Goal: Task Accomplishment & Management: Manage account settings

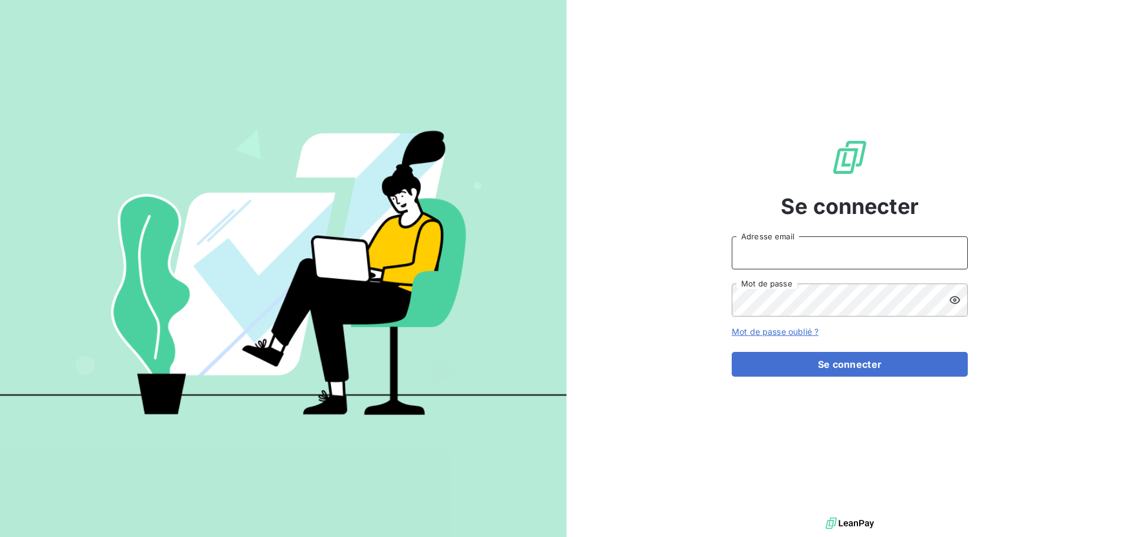
type input "[EMAIL_ADDRESS][DOMAIN_NAME]"
click at [831, 263] on input "[EMAIL_ADDRESS][DOMAIN_NAME]" at bounding box center [850, 253] width 236 height 33
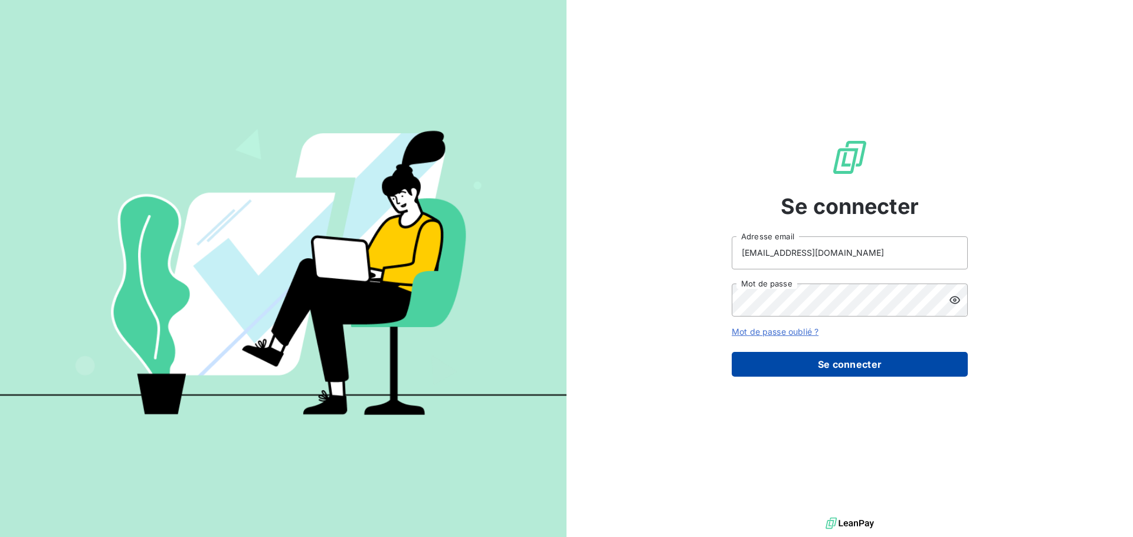
click at [832, 361] on button "Se connecter" at bounding box center [850, 364] width 236 height 25
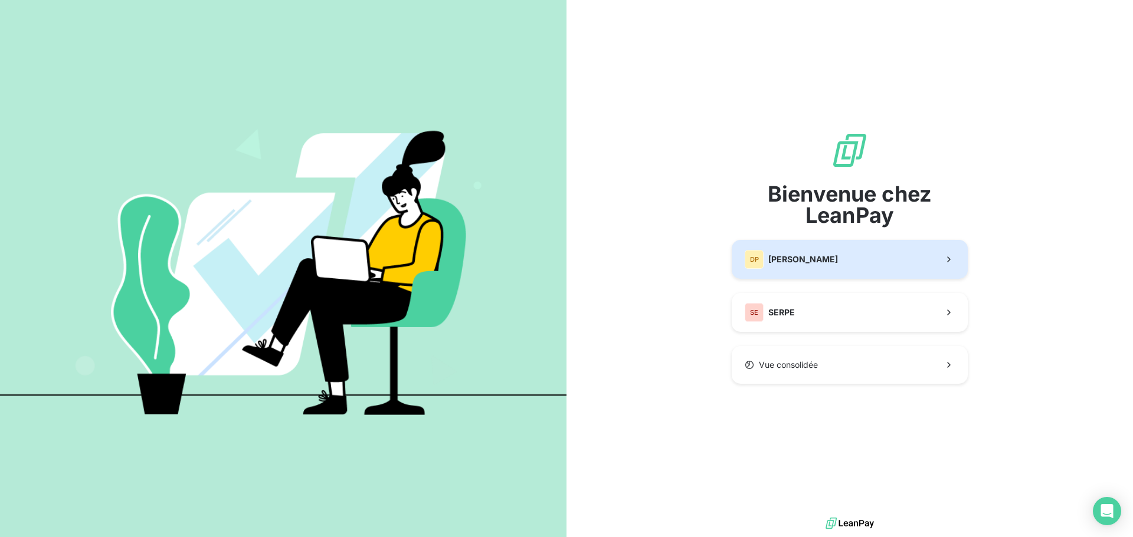
click at [793, 257] on span "[PERSON_NAME]" at bounding box center [803, 260] width 70 height 12
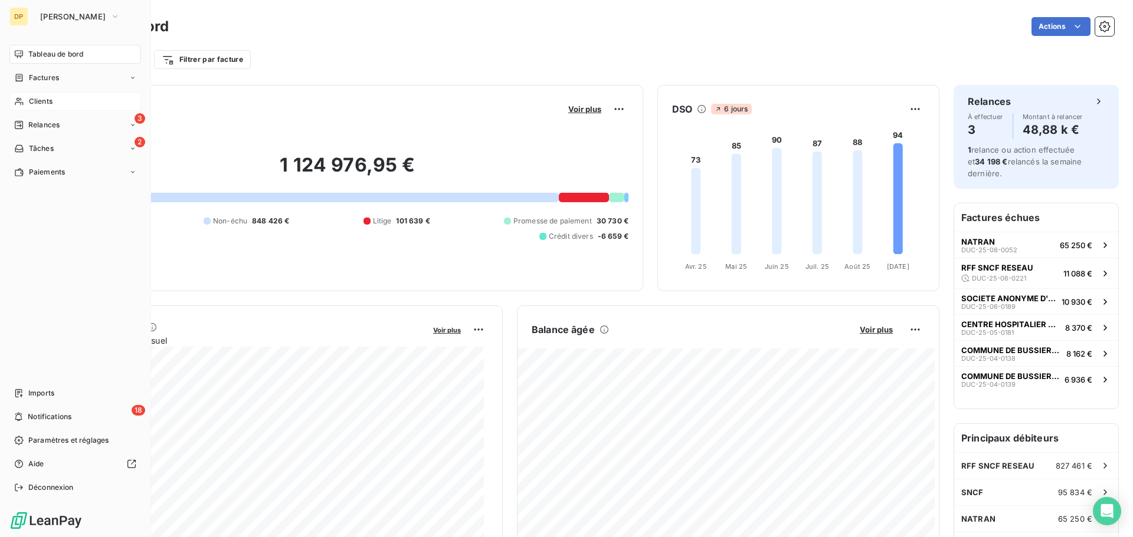
click at [35, 102] on span "Clients" at bounding box center [41, 101] width 24 height 11
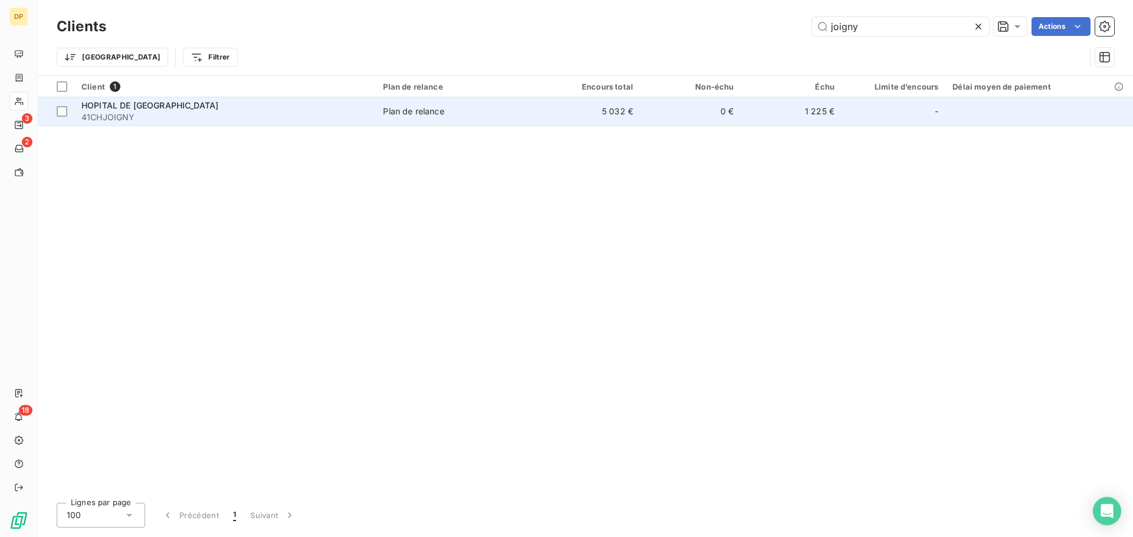
type input "joigny"
click at [473, 124] on td "Plan de relance" at bounding box center [457, 111] width 163 height 28
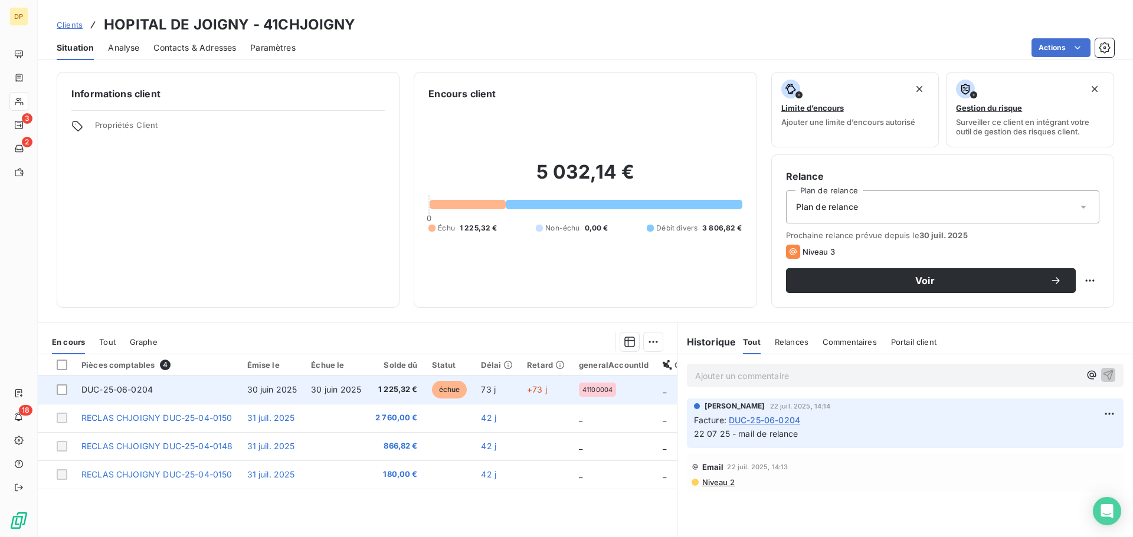
click at [163, 396] on td "DUC-25-06-0204" at bounding box center [157, 390] width 166 height 28
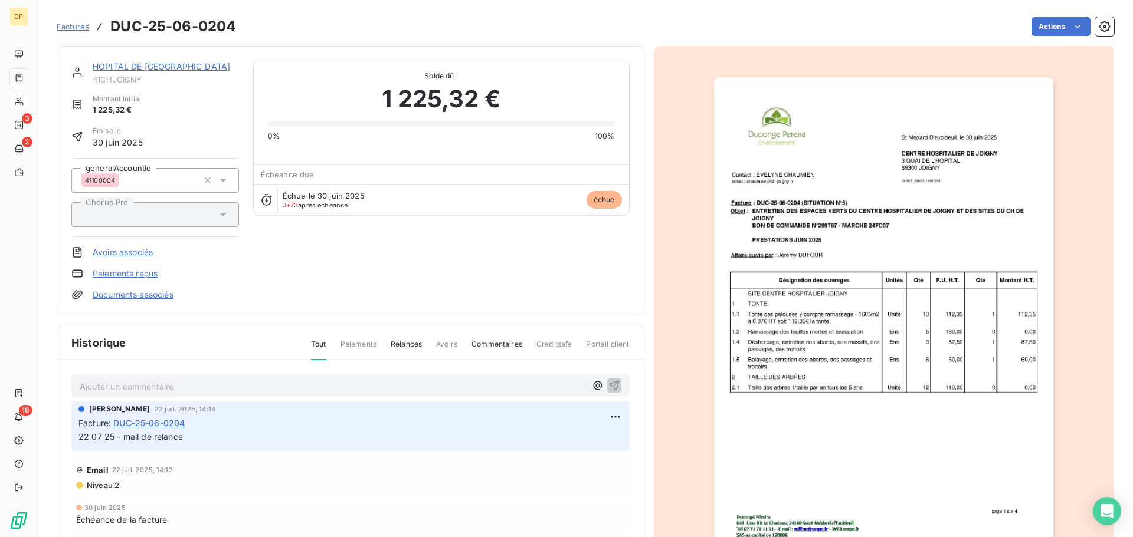
click at [834, 261] on img "button" at bounding box center [883, 317] width 339 height 480
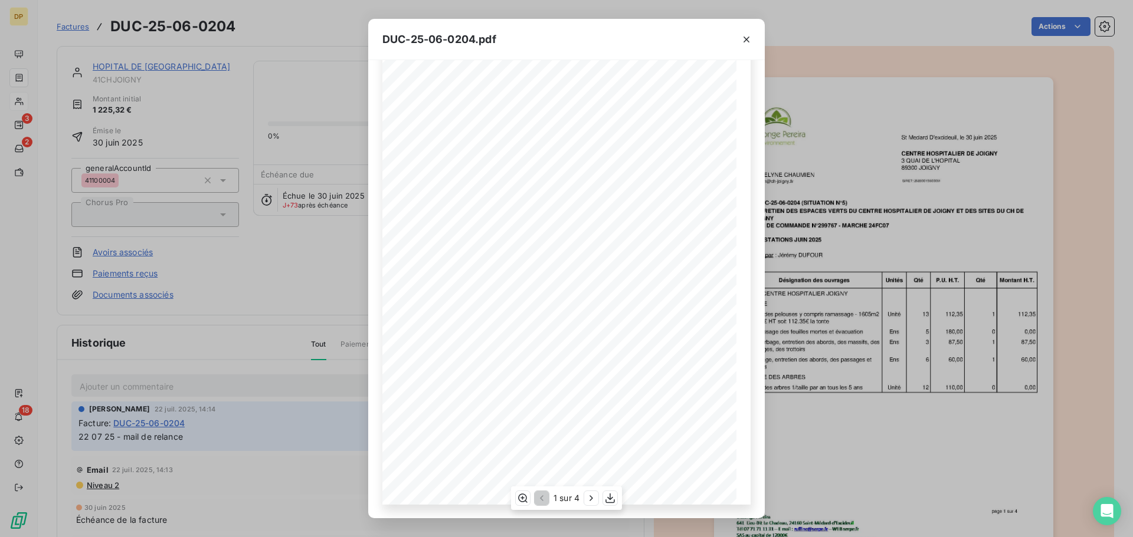
scroll to position [70, 0]
click at [589, 501] on icon "button" at bounding box center [591, 499] width 12 height 12
click at [589, 501] on icon "button" at bounding box center [592, 499] width 12 height 12
click at [746, 37] on icon "button" at bounding box center [746, 40] width 12 height 12
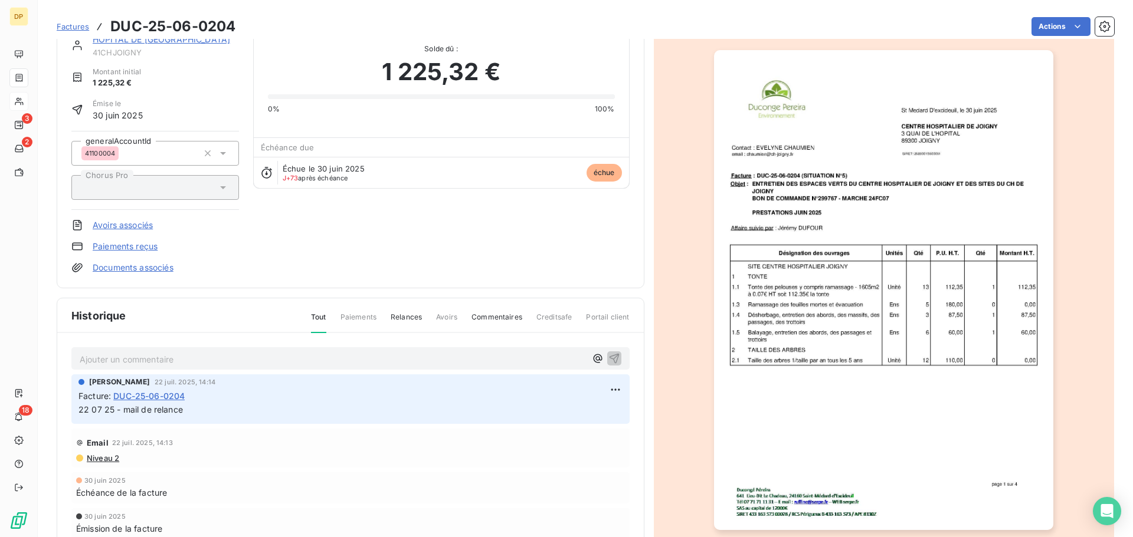
scroll to position [0, 0]
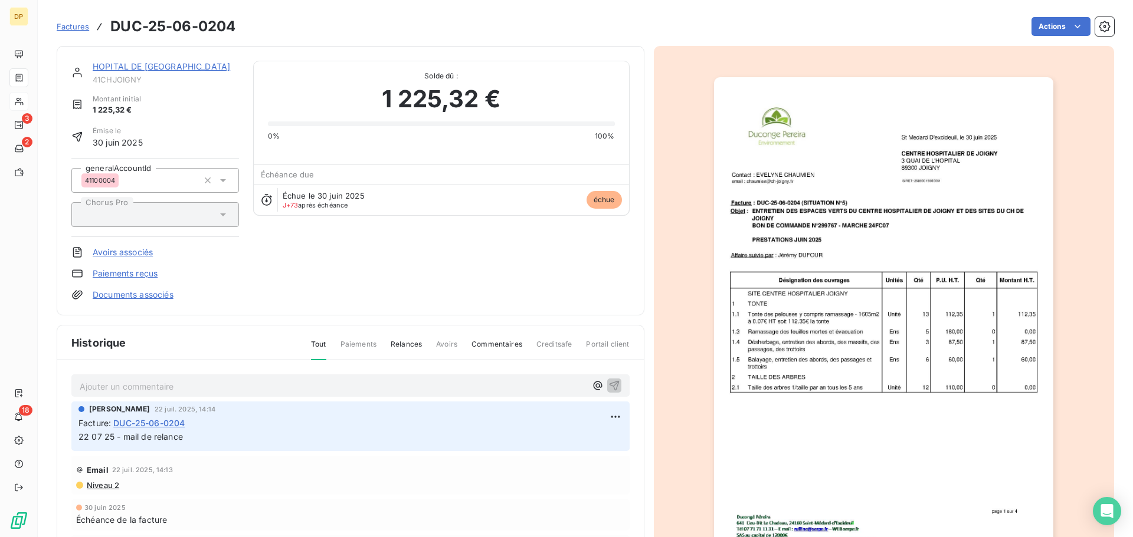
click at [146, 65] on link "HOPITAL DE [GEOGRAPHIC_DATA]" at bounding box center [161, 66] width 137 height 10
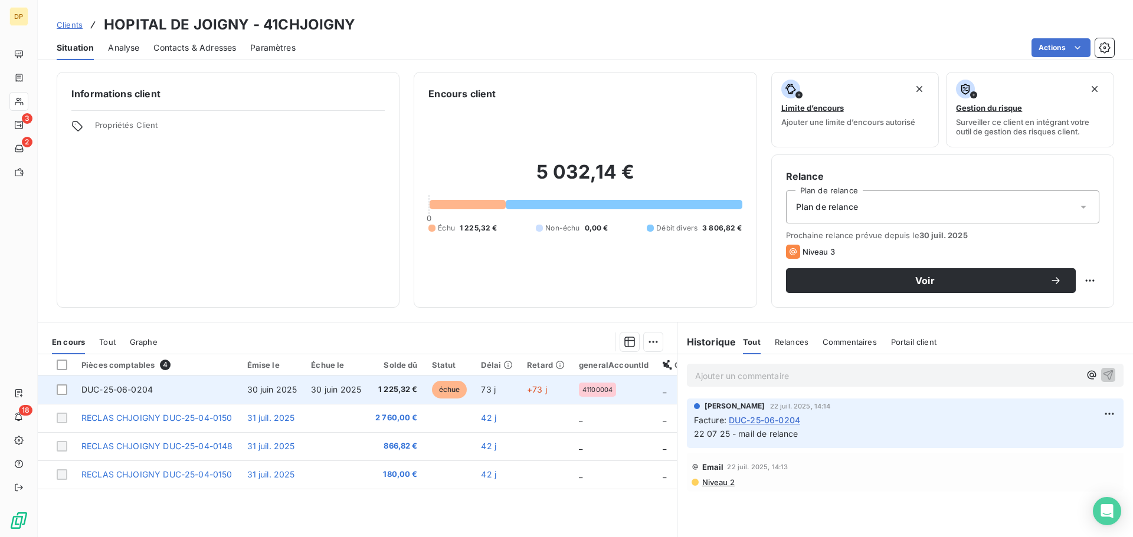
click at [133, 392] on span "DUC-25-06-0204" at bounding box center [116, 390] width 71 height 10
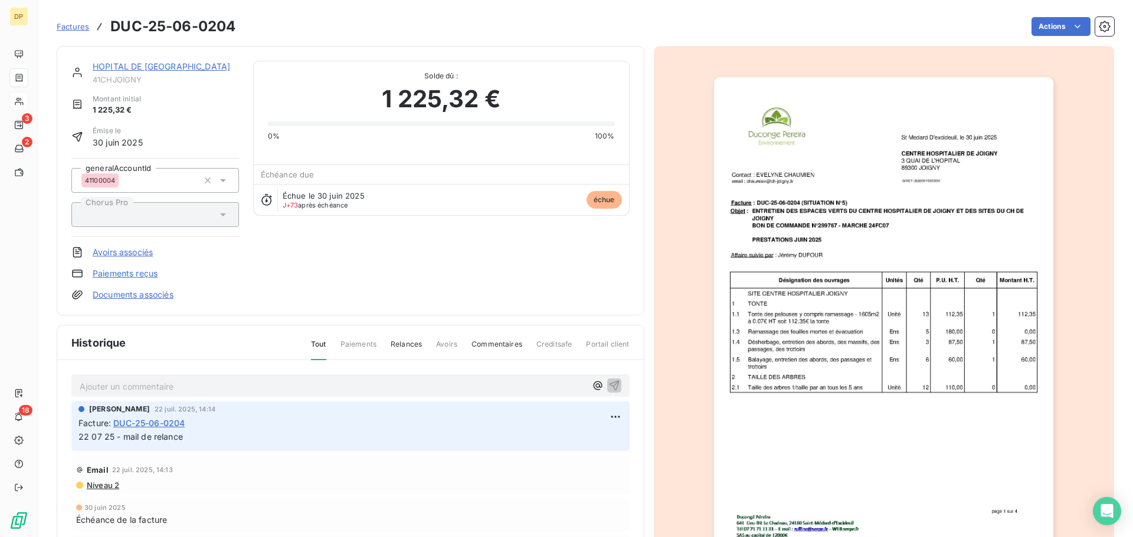
click at [133, 392] on p "Ajouter un commentaire ﻿" at bounding box center [333, 386] width 506 height 15
click at [919, 192] on img "button" at bounding box center [883, 317] width 339 height 480
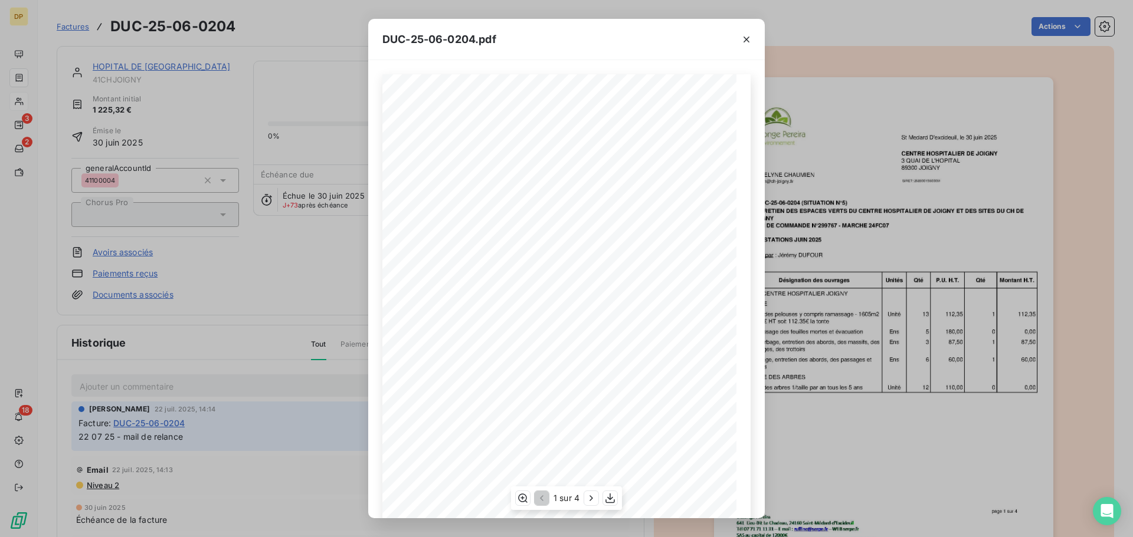
scroll to position [70, 0]
click at [585, 497] on icon "button" at bounding box center [591, 499] width 12 height 12
click at [585, 497] on button "button" at bounding box center [592, 498] width 14 height 14
click at [616, 498] on icon "button" at bounding box center [611, 499] width 12 height 12
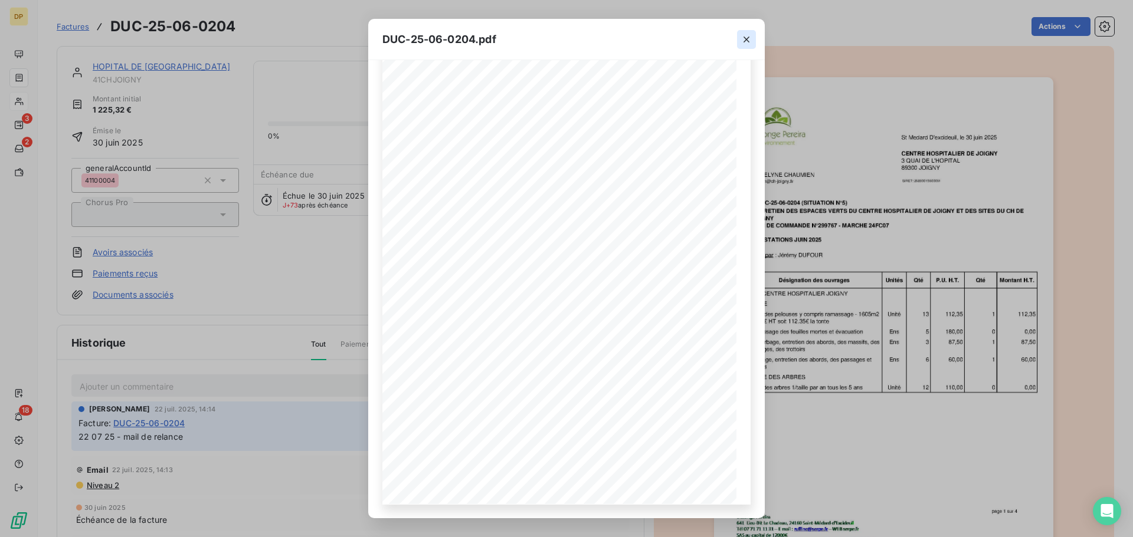
click at [743, 40] on icon "button" at bounding box center [746, 40] width 12 height 12
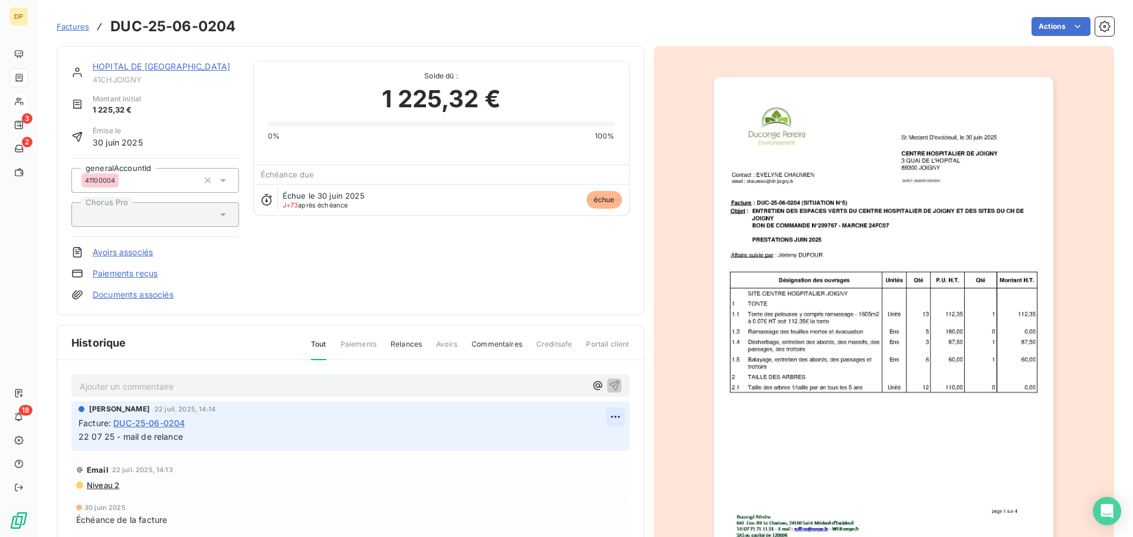
click at [612, 415] on html "DP 3 2 18 Factures DUC-25-06-0204 Actions HOPITAL DE JOIGNY 41CHJOIGNY Montant …" at bounding box center [566, 268] width 1133 height 537
click at [588, 441] on div "Editer" at bounding box center [582, 443] width 66 height 19
click at [80, 439] on span "22 07 25 - mail de relance" at bounding box center [130, 437] width 104 height 10
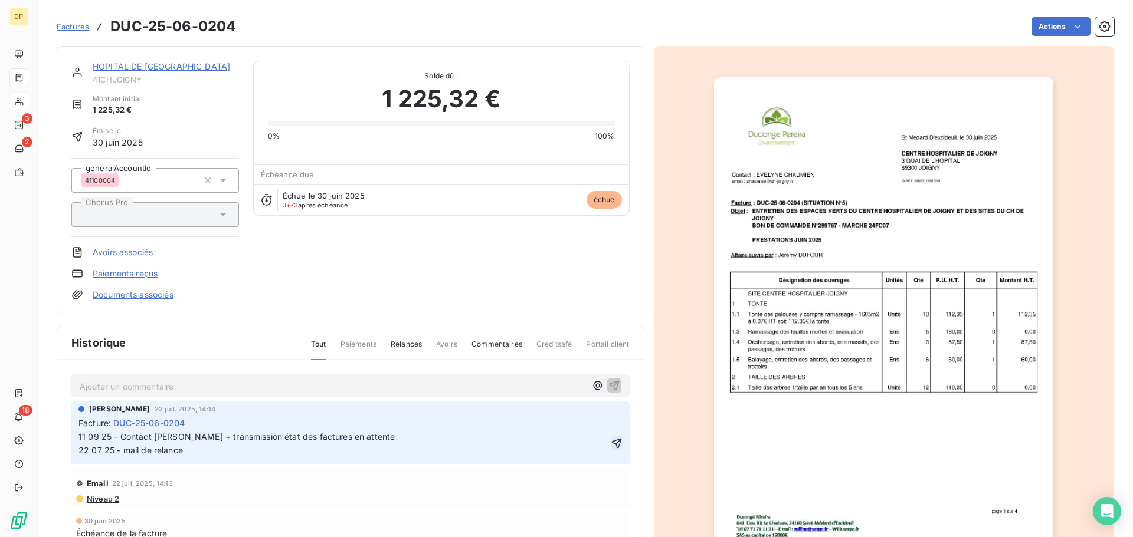
click at [611, 445] on icon "button" at bounding box center [616, 444] width 10 height 10
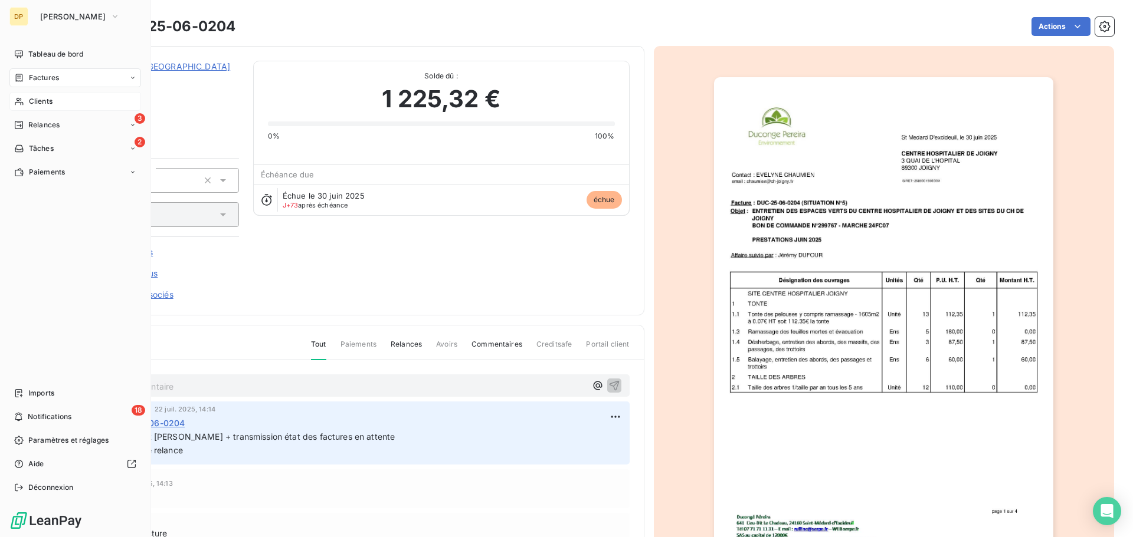
click at [52, 77] on span "Factures" at bounding box center [44, 78] width 30 height 11
click at [34, 74] on span "Factures" at bounding box center [44, 78] width 30 height 11
click at [52, 98] on span "Factures" at bounding box center [43, 101] width 30 height 11
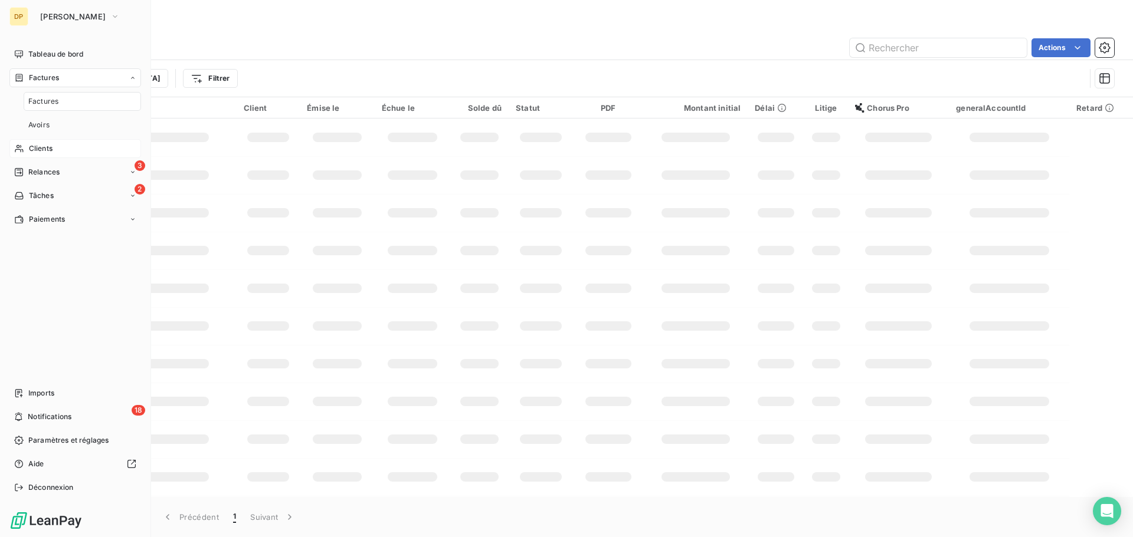
click at [53, 76] on span "Factures" at bounding box center [44, 78] width 30 height 11
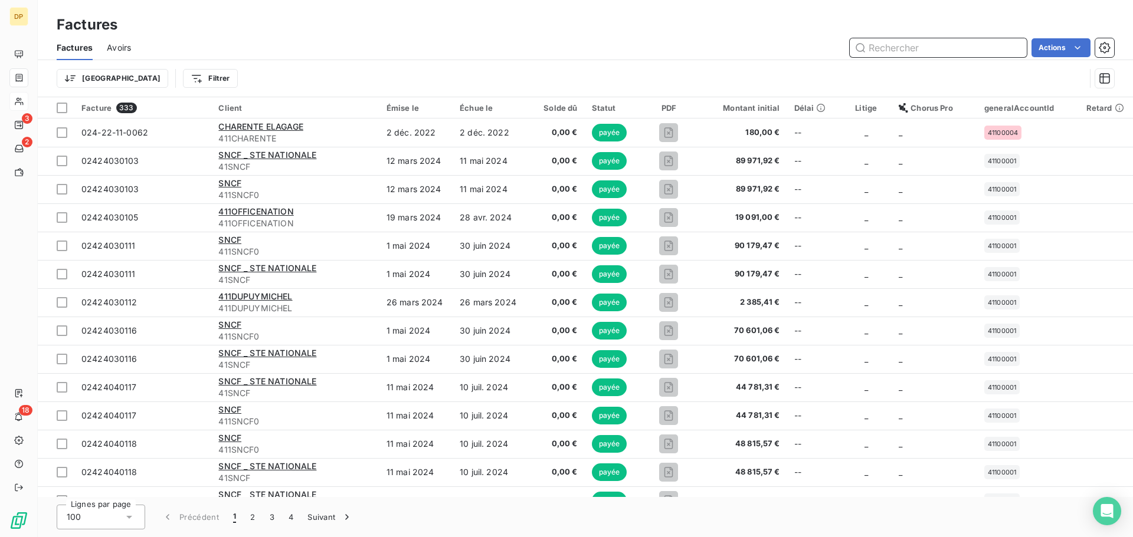
click at [892, 48] on input "text" at bounding box center [938, 47] width 177 height 19
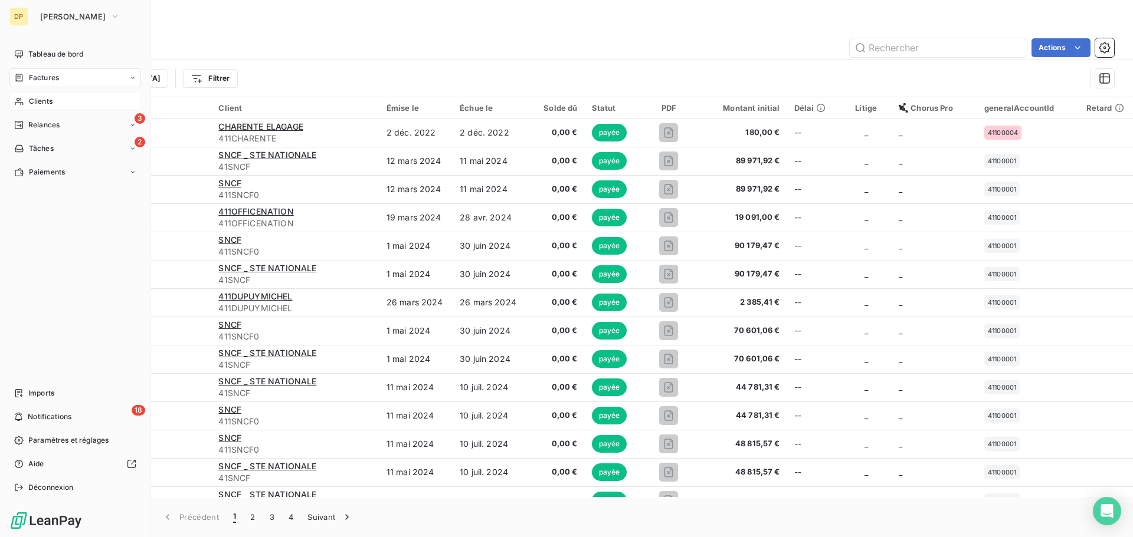
click at [11, 84] on div "Factures" at bounding box center [75, 77] width 132 height 19
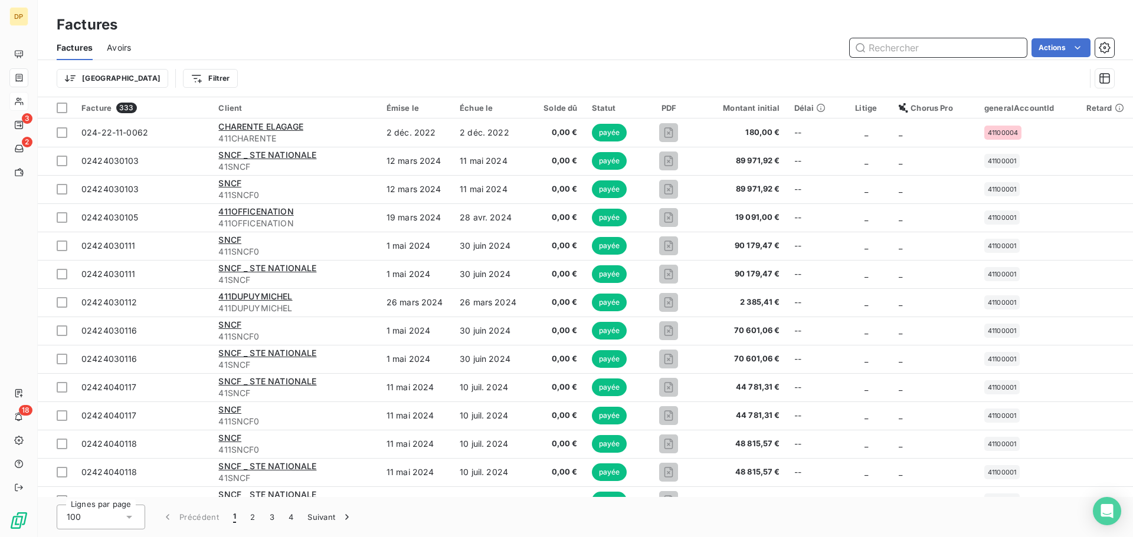
click at [907, 49] on input "text" at bounding box center [938, 47] width 177 height 19
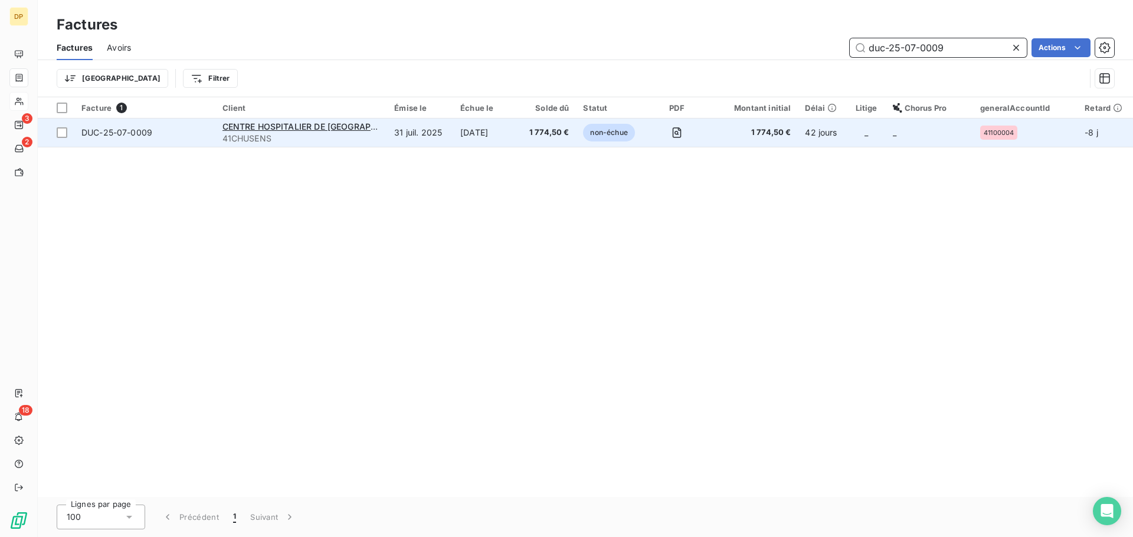
type input "duc-25-07-0009"
click at [555, 138] on span "1 774,50 €" at bounding box center [547, 133] width 43 height 12
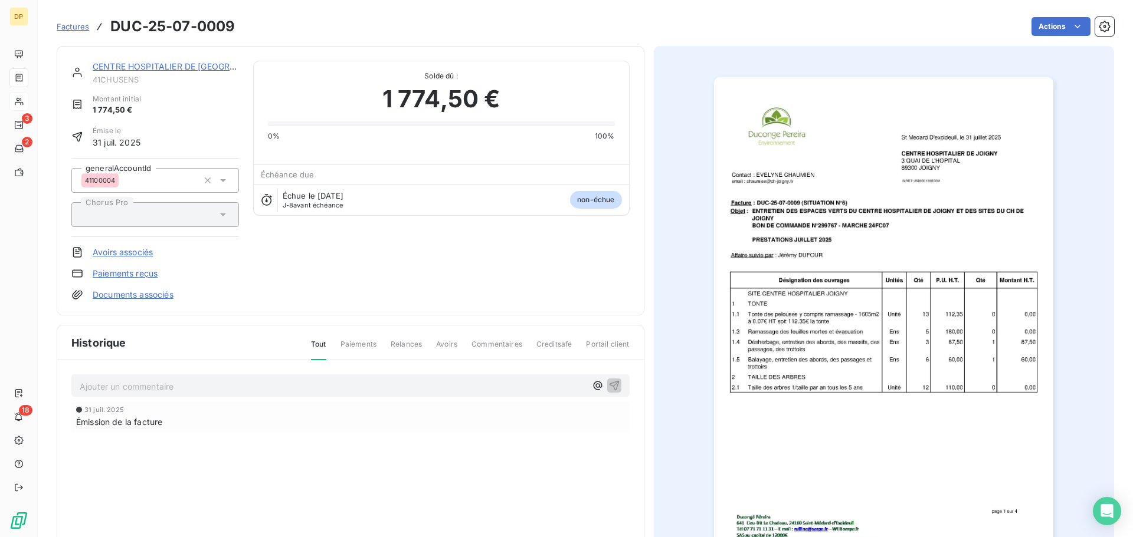
click at [890, 246] on img "button" at bounding box center [883, 317] width 339 height 480
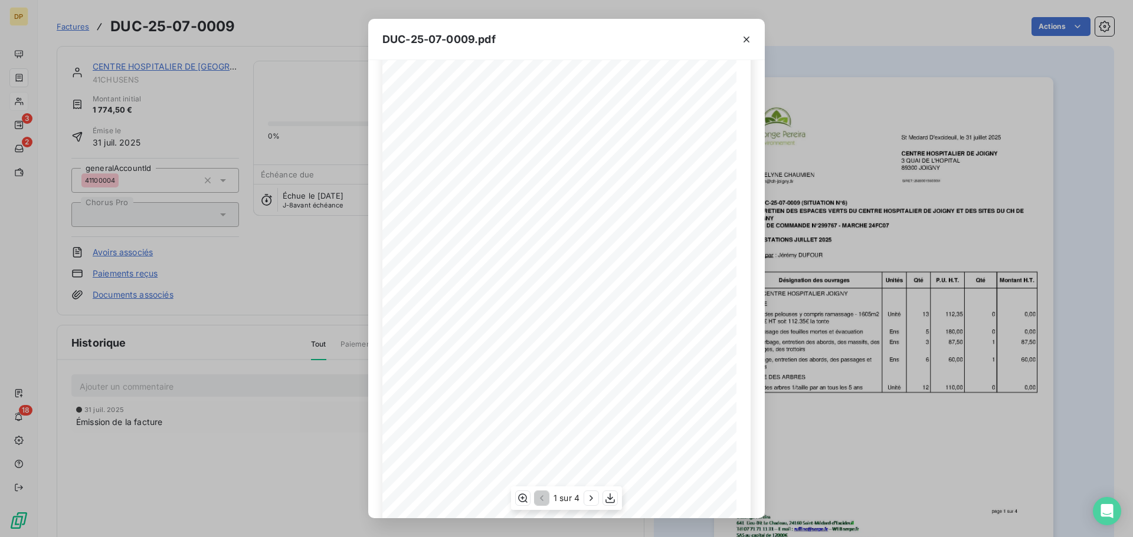
scroll to position [70, 0]
click at [608, 499] on icon "button" at bounding box center [610, 499] width 12 height 12
click at [753, 38] on button "button" at bounding box center [746, 39] width 19 height 19
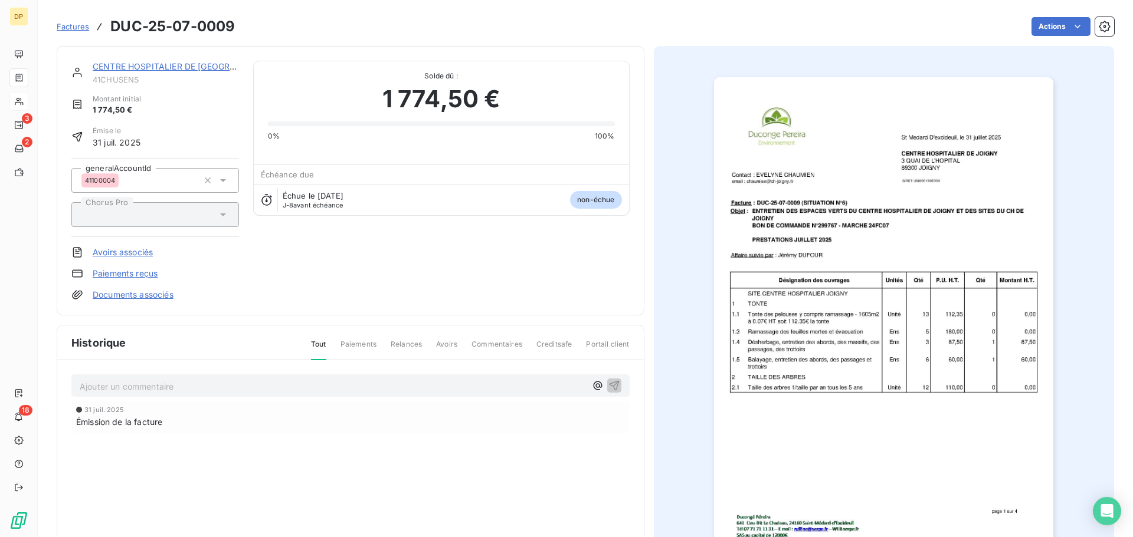
click at [386, 394] on div "Ajouter un commentaire ﻿" at bounding box center [350, 386] width 558 height 23
click at [395, 385] on p "Ajouter un commentaire ﻿" at bounding box center [333, 386] width 506 height 15
click at [609, 385] on icon "button" at bounding box center [614, 386] width 10 height 10
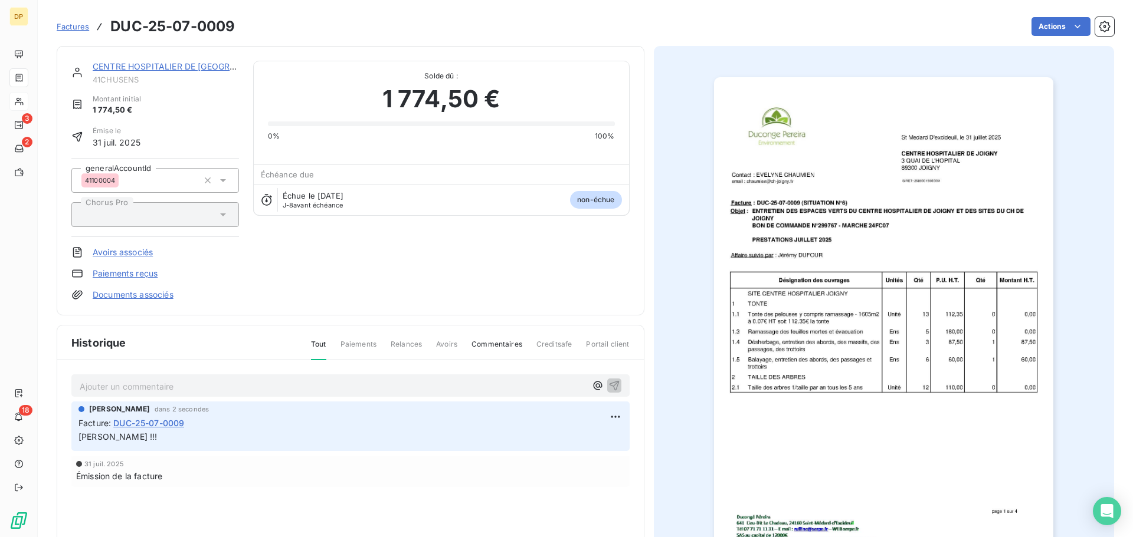
click at [847, 222] on img "button" at bounding box center [883, 317] width 339 height 480
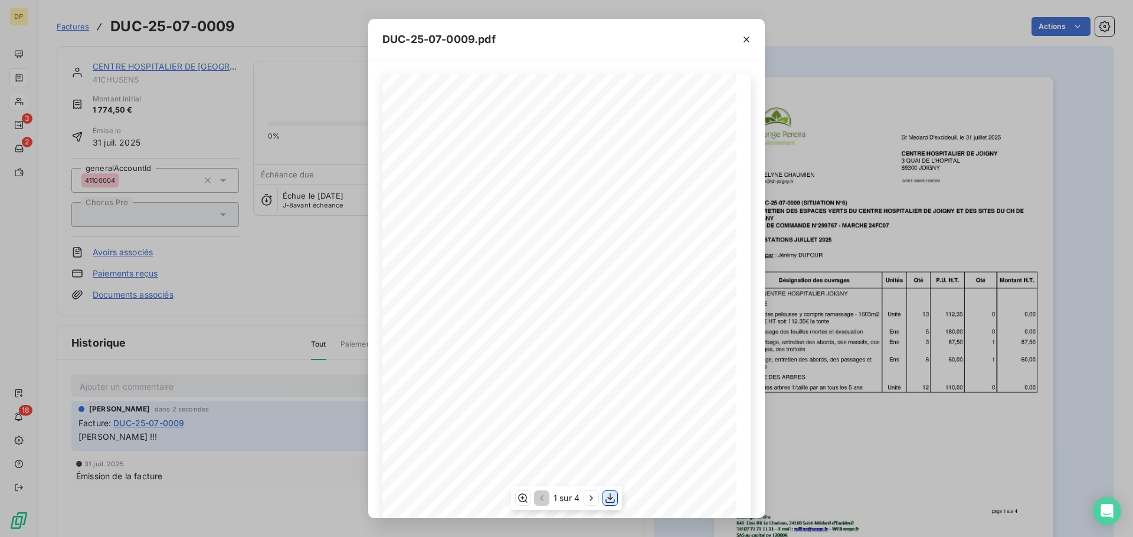
click at [614, 493] on icon "button" at bounding box center [610, 499] width 12 height 12
click at [749, 41] on icon "button" at bounding box center [746, 40] width 12 height 12
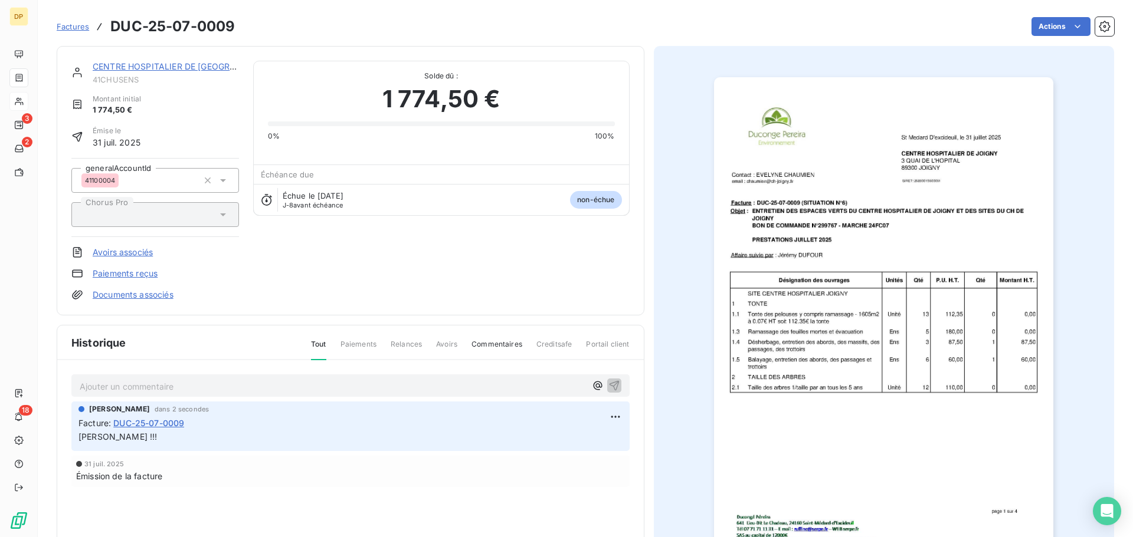
click at [150, 69] on link "CENTRE HOSPITALIER DE [GEOGRAPHIC_DATA]" at bounding box center [188, 66] width 191 height 10
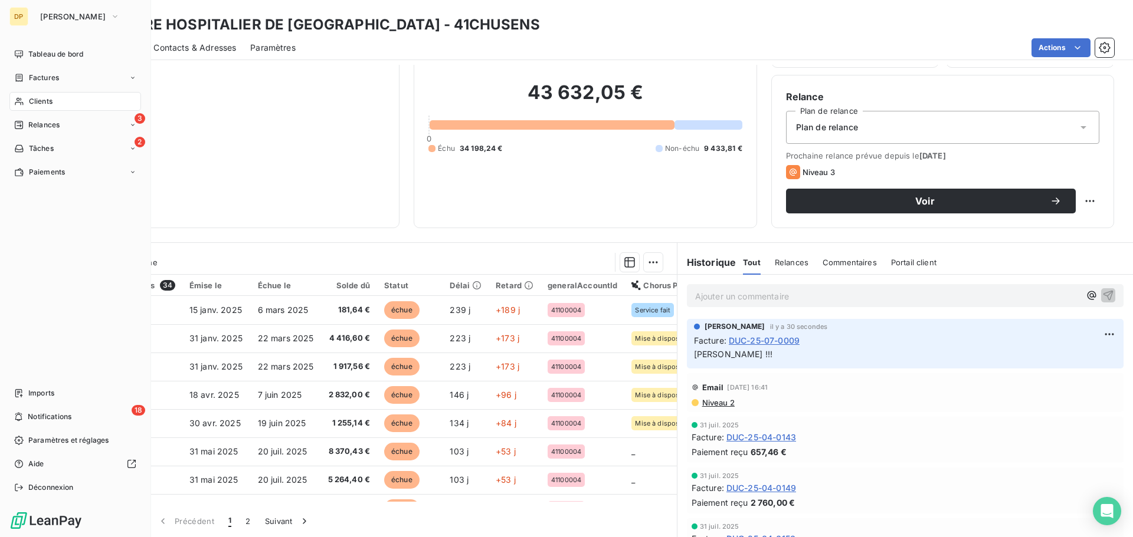
click at [18, 100] on icon at bounding box center [19, 102] width 8 height 8
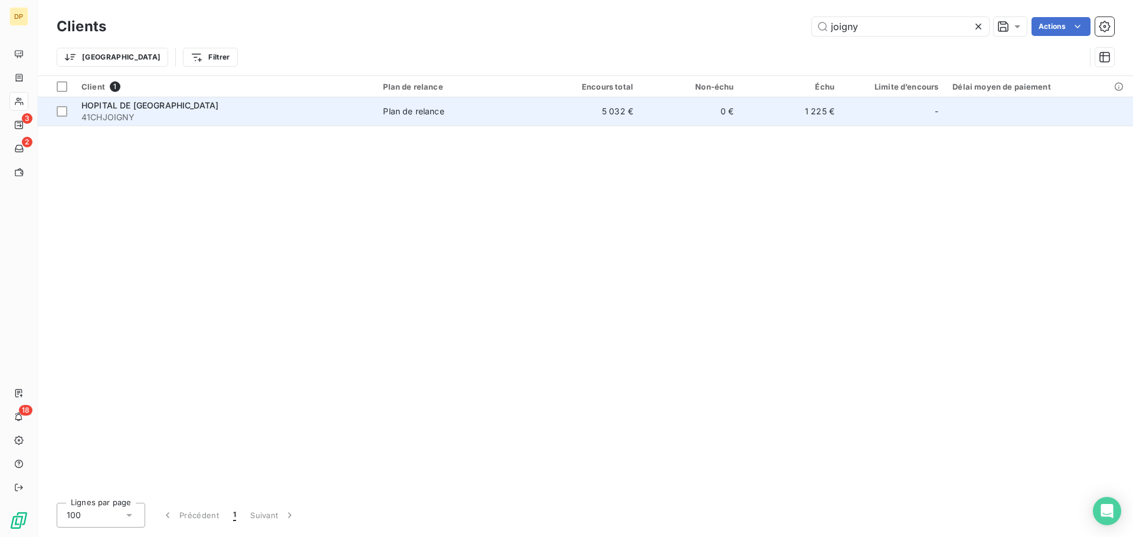
click at [191, 102] on div "HOPITAL DE [GEOGRAPHIC_DATA]" at bounding box center [224, 106] width 287 height 12
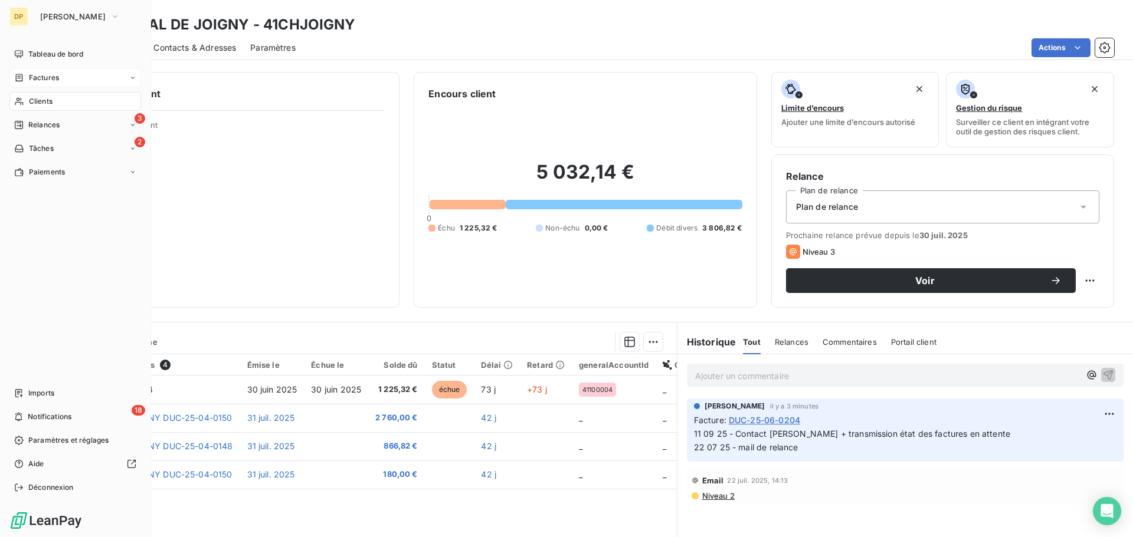
click at [47, 71] on div "Factures" at bounding box center [75, 77] width 132 height 19
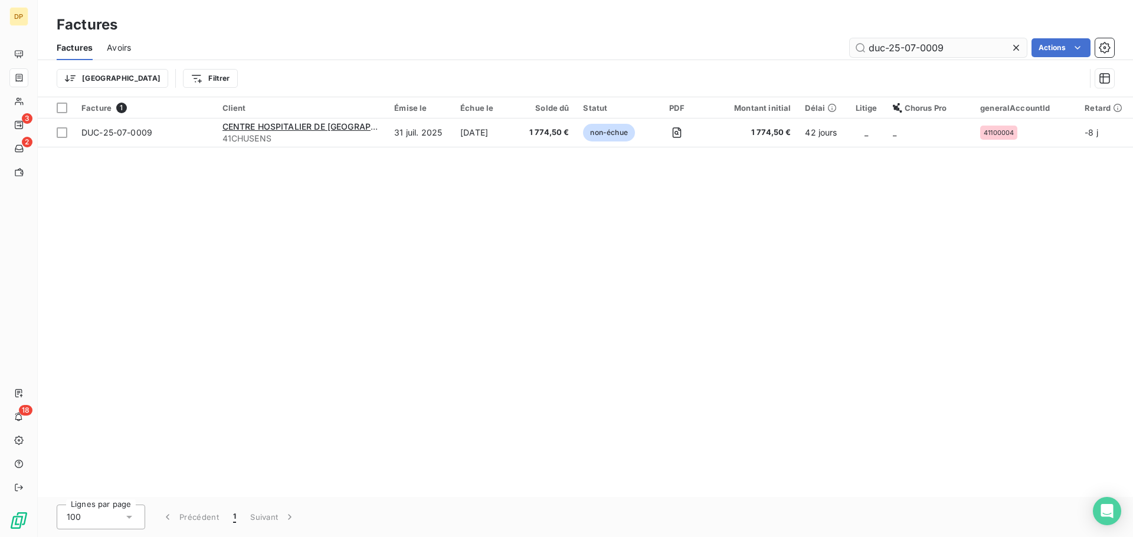
drag, startPoint x: 962, startPoint y: 42, endPoint x: 910, endPoint y: 45, distance: 52.6
click at [910, 45] on input "duc-25-07-0009" at bounding box center [938, 47] width 177 height 19
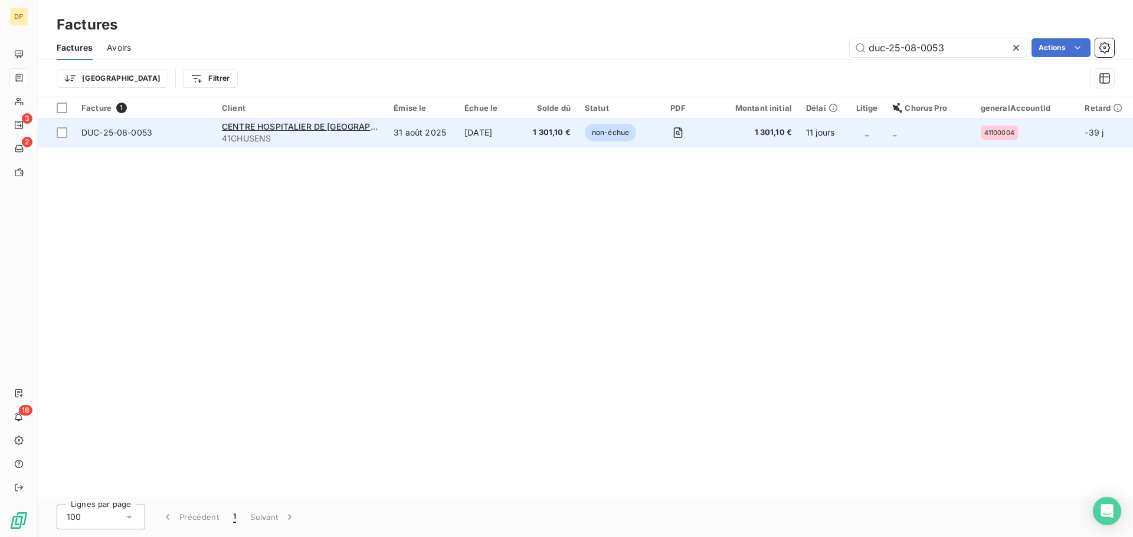
type input "duc-25-08-0053"
click at [457, 136] on td "[DATE]" at bounding box center [489, 133] width 65 height 28
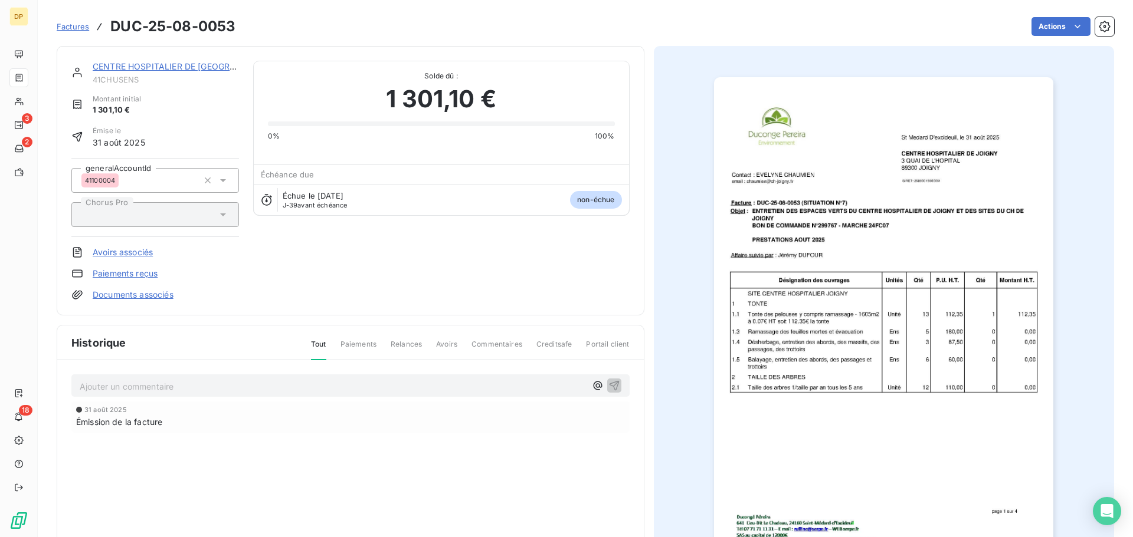
click at [330, 389] on p "Ajouter un commentaire ﻿" at bounding box center [333, 386] width 506 height 15
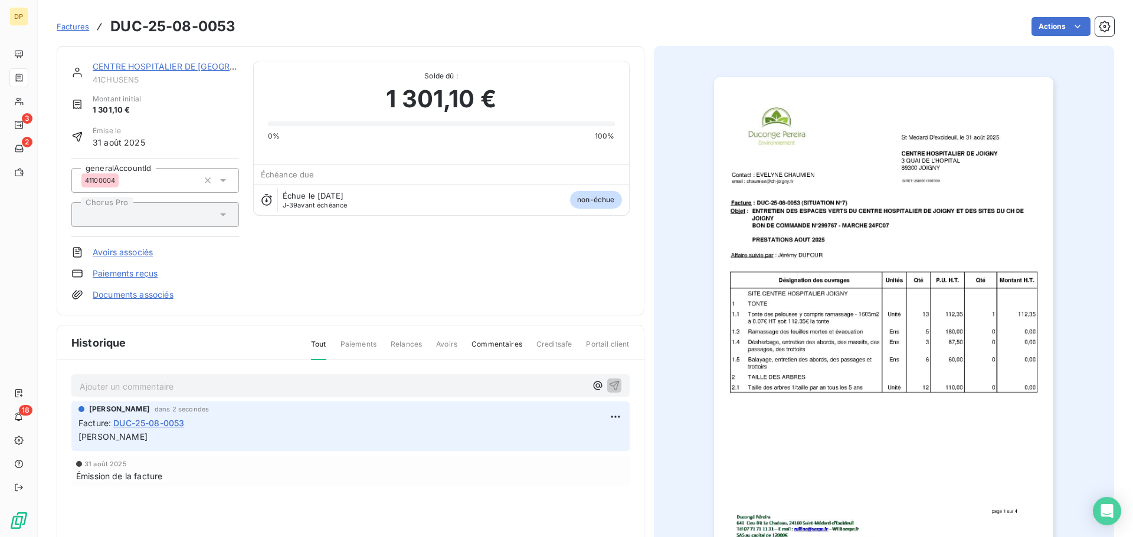
click at [894, 307] on img "button" at bounding box center [883, 317] width 339 height 480
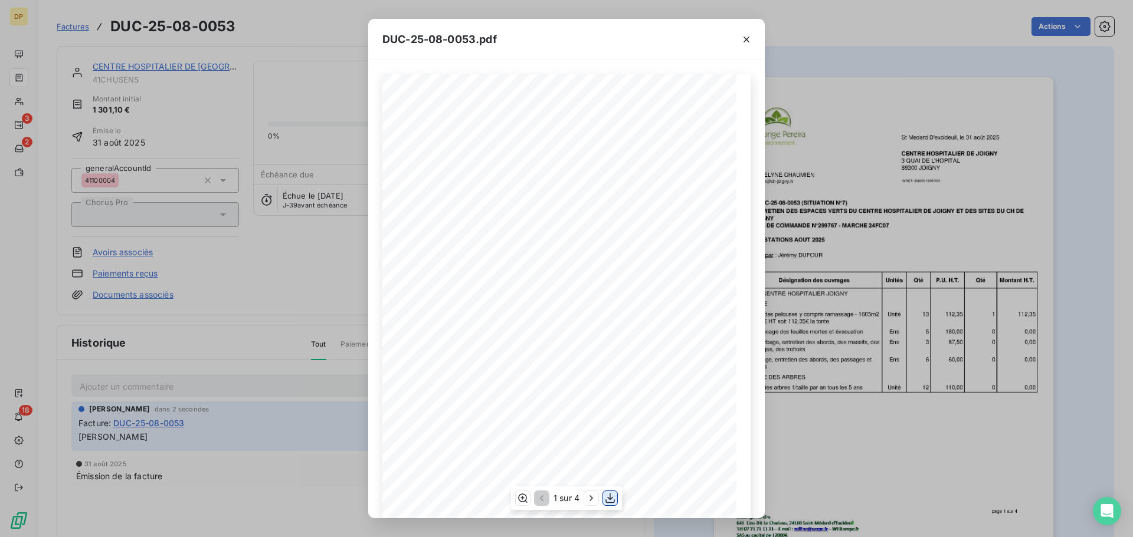
click at [607, 501] on icon "button" at bounding box center [610, 499] width 12 height 12
click at [752, 36] on icon "button" at bounding box center [746, 40] width 12 height 12
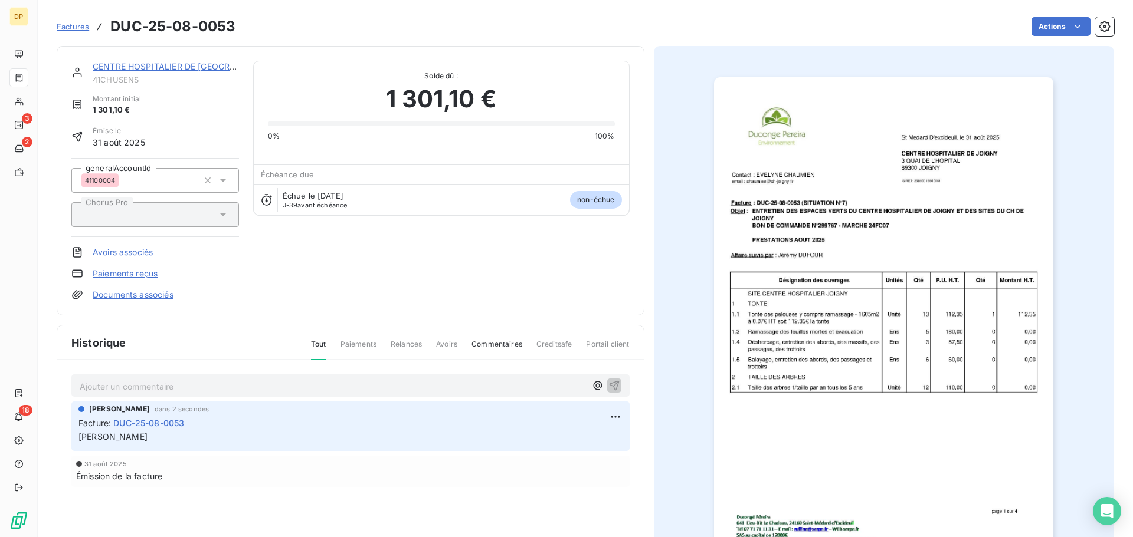
click at [891, 297] on img "button" at bounding box center [883, 317] width 339 height 480
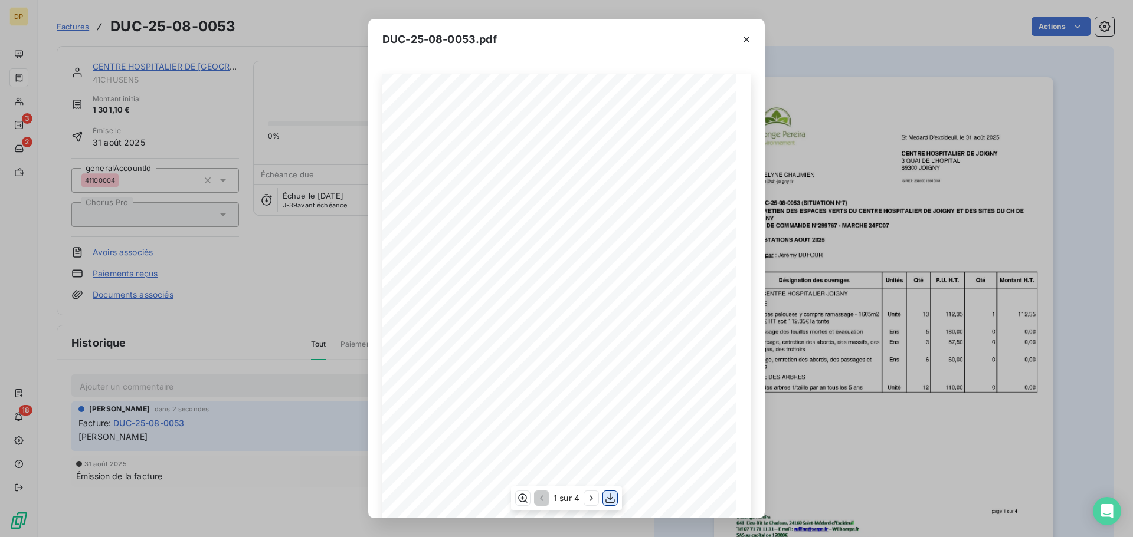
click at [608, 499] on icon "button" at bounding box center [610, 499] width 12 height 12
click at [741, 42] on icon "button" at bounding box center [746, 40] width 12 height 12
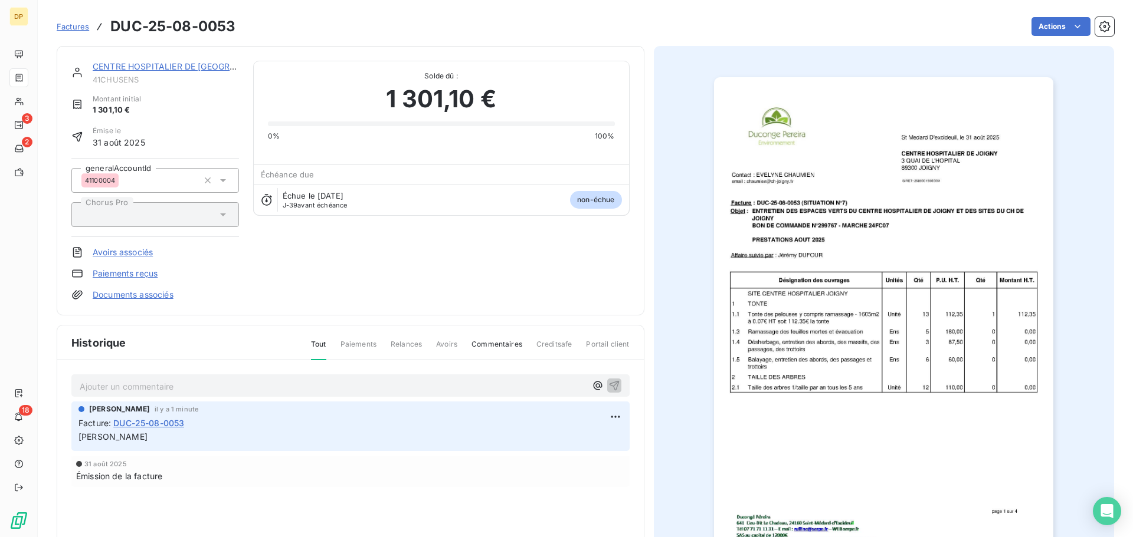
click at [170, 69] on link "CENTRE HOSPITALIER DE [GEOGRAPHIC_DATA]" at bounding box center [188, 66] width 191 height 10
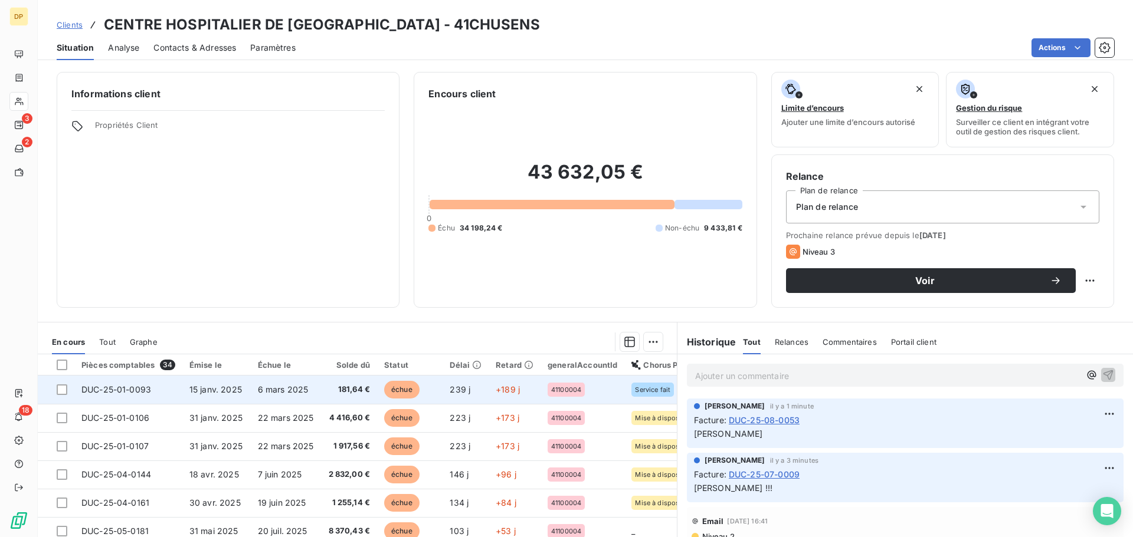
click at [215, 399] on td "15 janv. 2025" at bounding box center [216, 390] width 68 height 28
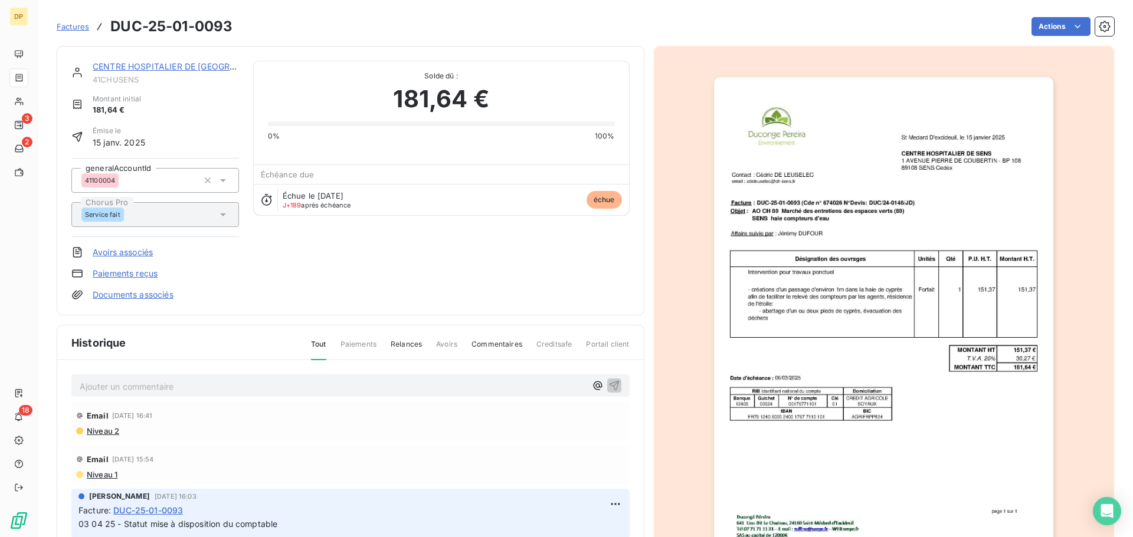
click at [160, 71] on div "CENTRE HOSPITALIER DE [GEOGRAPHIC_DATA]" at bounding box center [166, 67] width 146 height 12
click at [166, 61] on div "CENTRE HOSPITALIER DE [GEOGRAPHIC_DATA]" at bounding box center [166, 67] width 146 height 12
click at [192, 68] on link "CENTRE HOSPITALIER DE [GEOGRAPHIC_DATA]" at bounding box center [188, 66] width 191 height 10
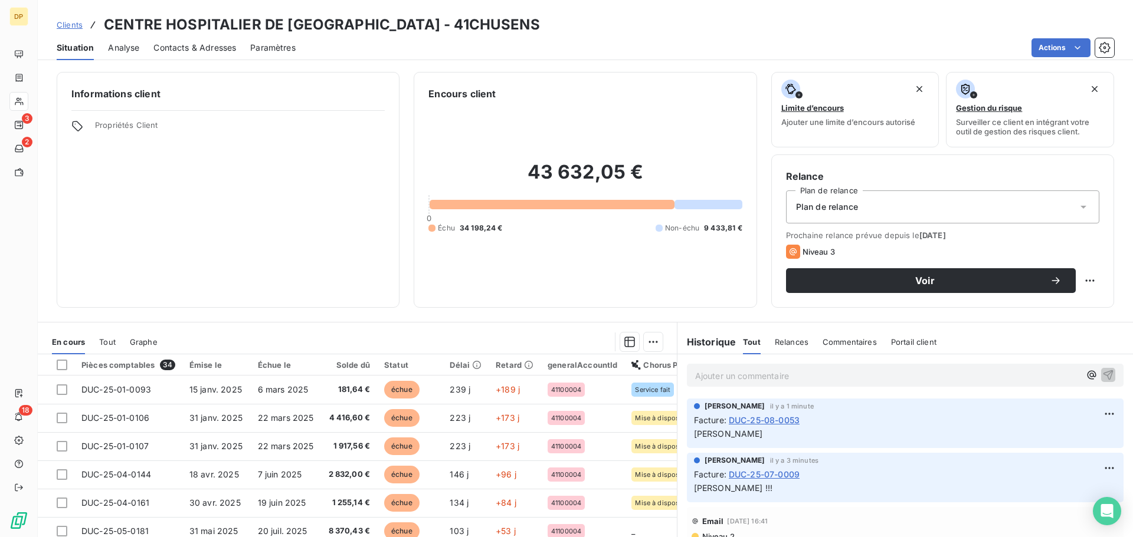
scroll to position [80, 0]
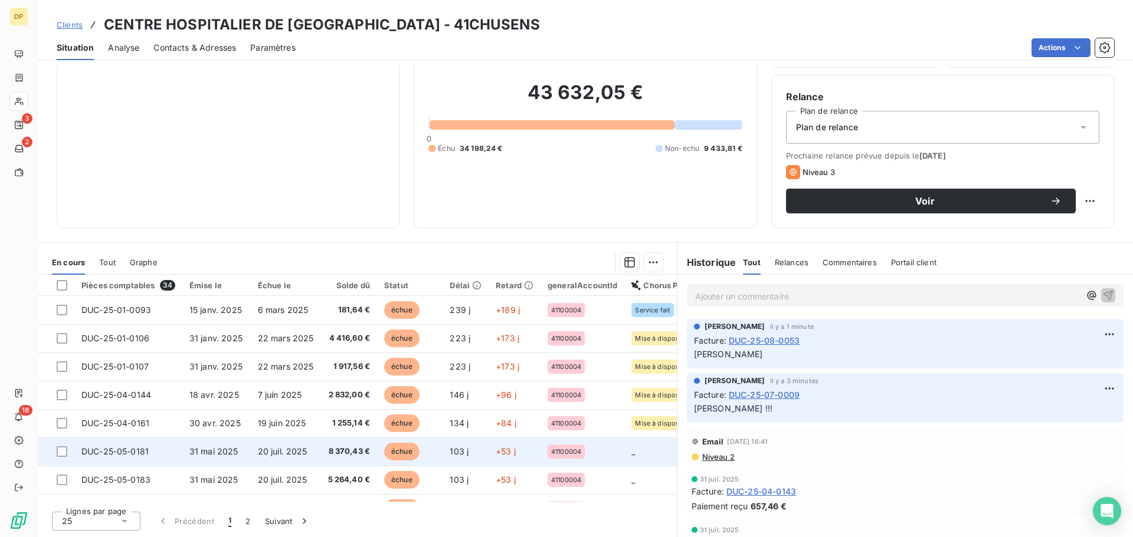
click at [257, 445] on td "20 juil. 2025" at bounding box center [286, 452] width 70 height 28
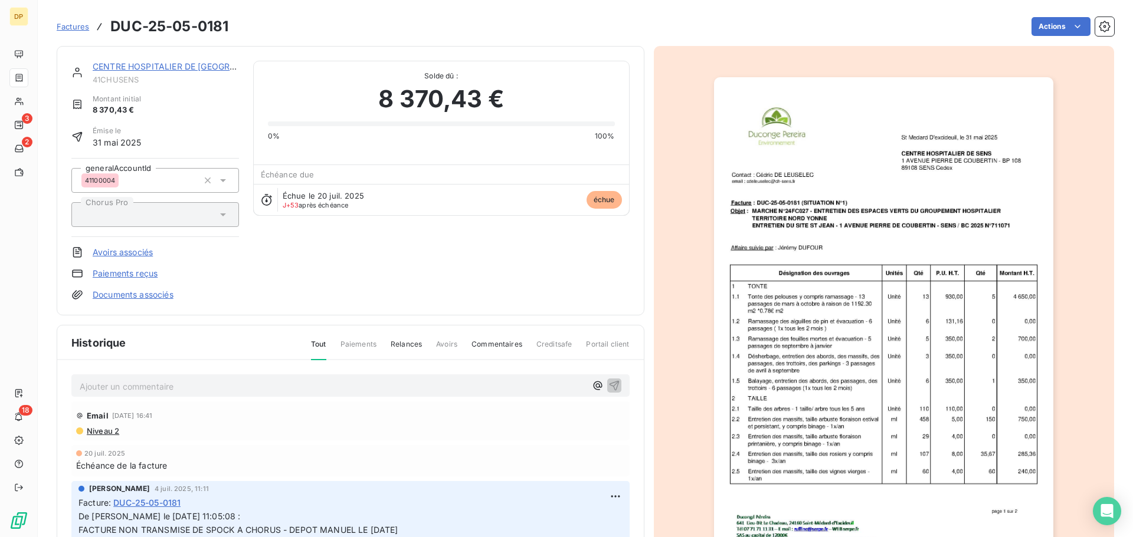
click at [136, 65] on link "CENTRE HOSPITALIER DE [GEOGRAPHIC_DATA]" at bounding box center [188, 66] width 191 height 10
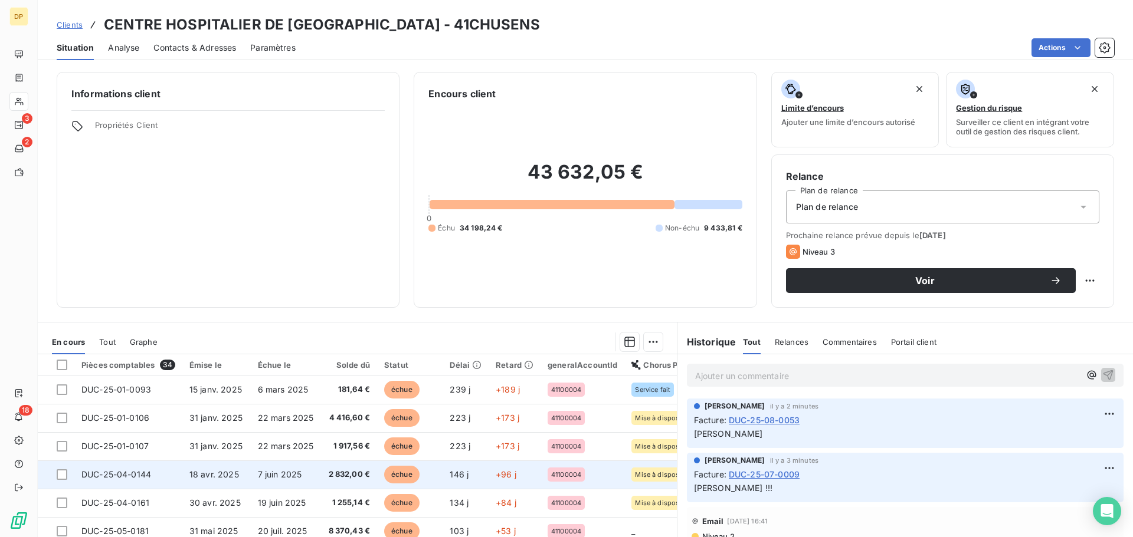
click at [246, 480] on td "18 avr. 2025" at bounding box center [216, 475] width 68 height 28
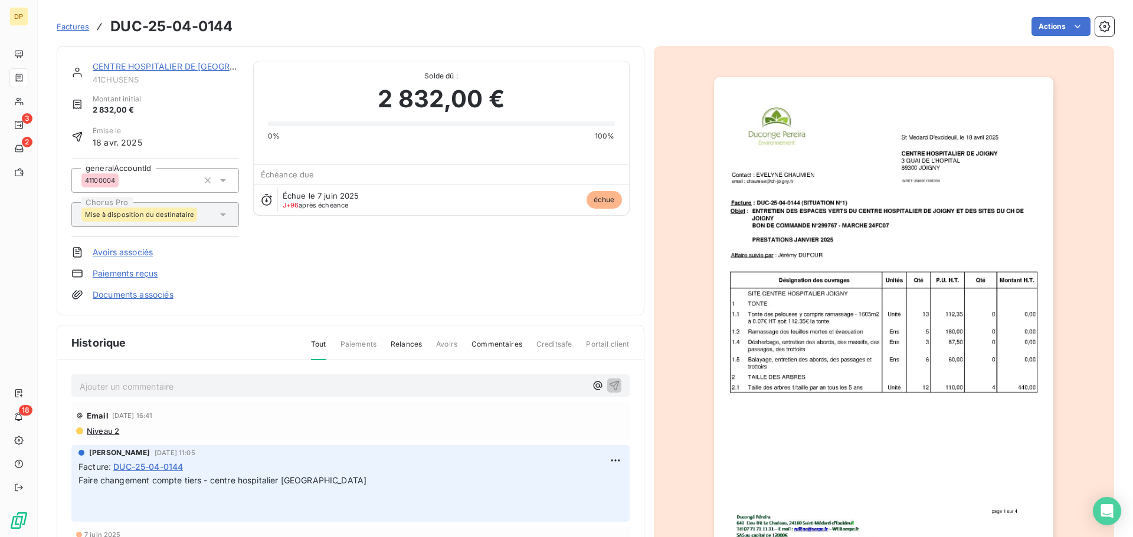
click at [206, 65] on link "CENTRE HOSPITALIER DE [GEOGRAPHIC_DATA]" at bounding box center [188, 66] width 191 height 10
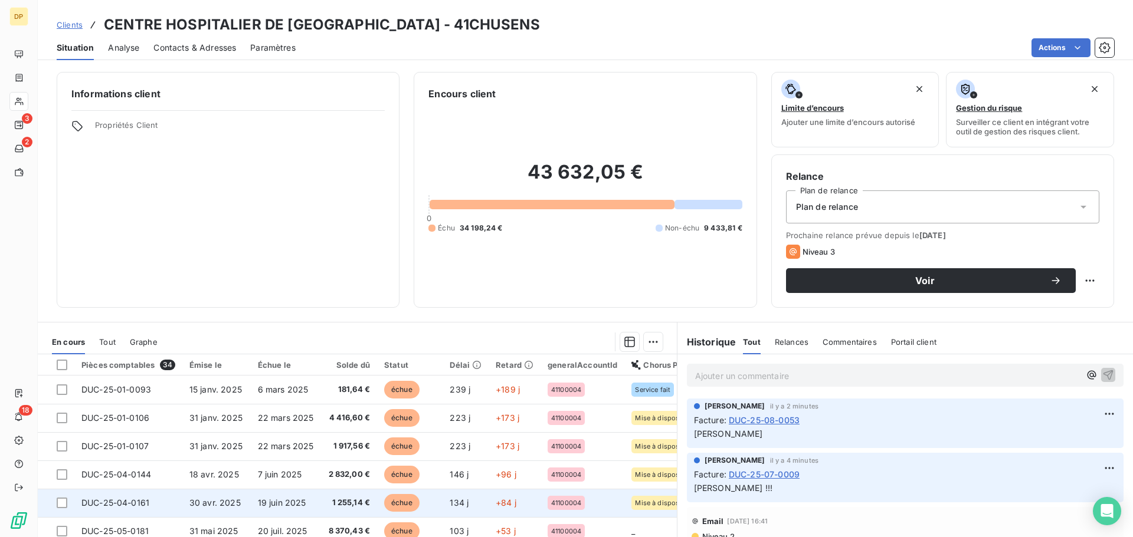
click at [140, 505] on span "DUC-25-04-0161" at bounding box center [115, 503] width 68 height 10
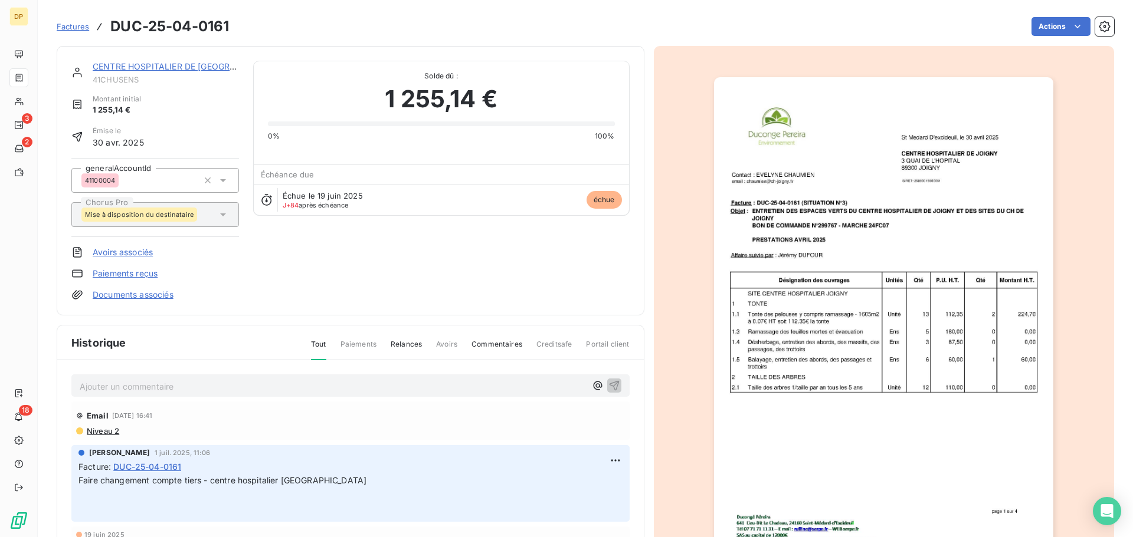
click at [884, 229] on img "button" at bounding box center [883, 317] width 339 height 480
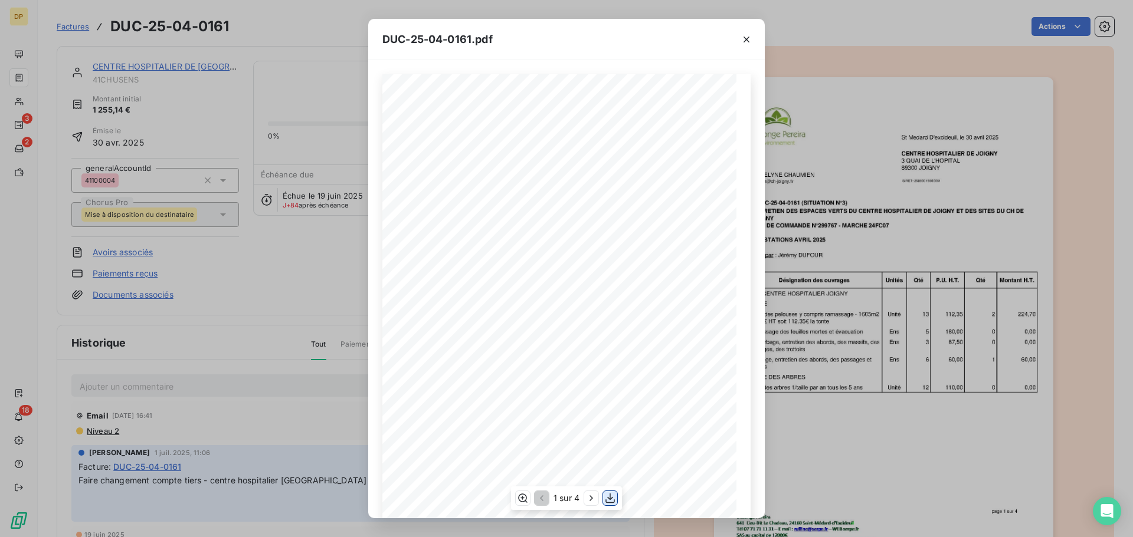
click at [605, 498] on icon "button" at bounding box center [610, 499] width 12 height 12
drag, startPoint x: 748, startPoint y: 37, endPoint x: 474, endPoint y: 64, distance: 274.5
click at [748, 37] on icon "button" at bounding box center [746, 40] width 12 height 12
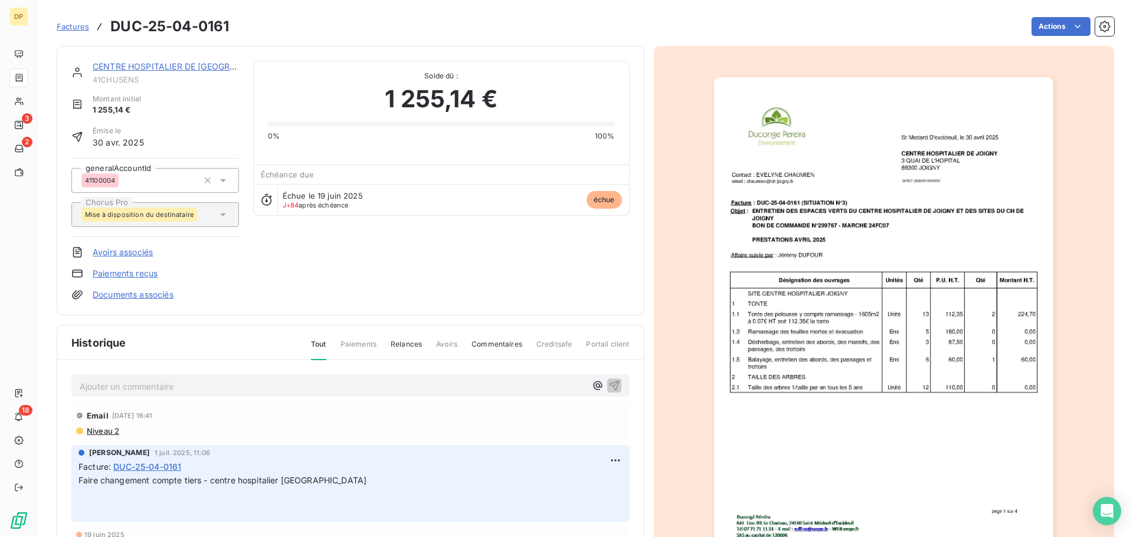
click at [194, 70] on link "CENTRE HOSPITALIER DE [GEOGRAPHIC_DATA]" at bounding box center [188, 66] width 191 height 10
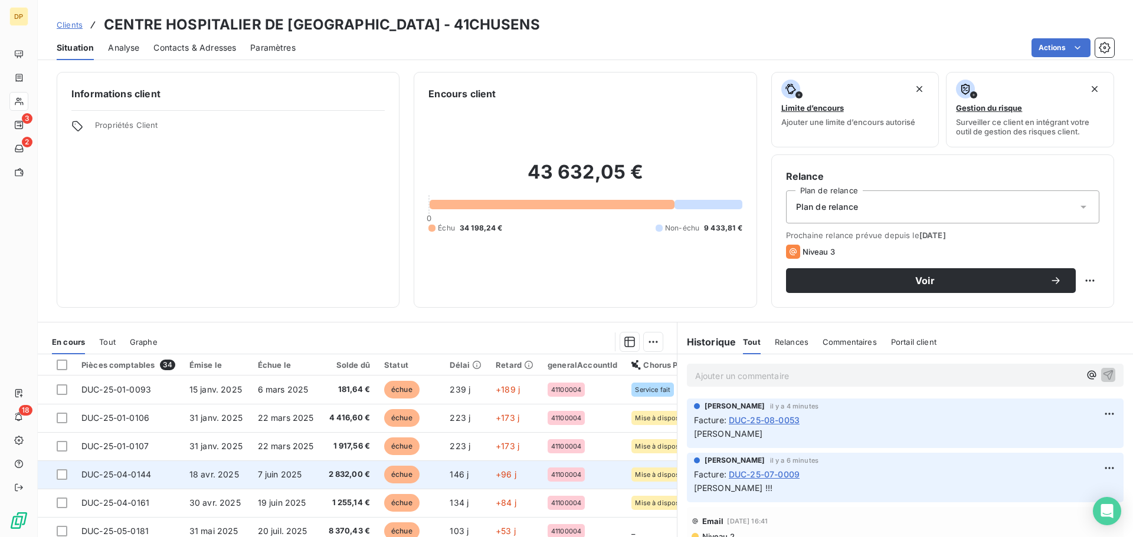
click at [88, 478] on span "DUC-25-04-0144" at bounding box center [116, 475] width 70 height 10
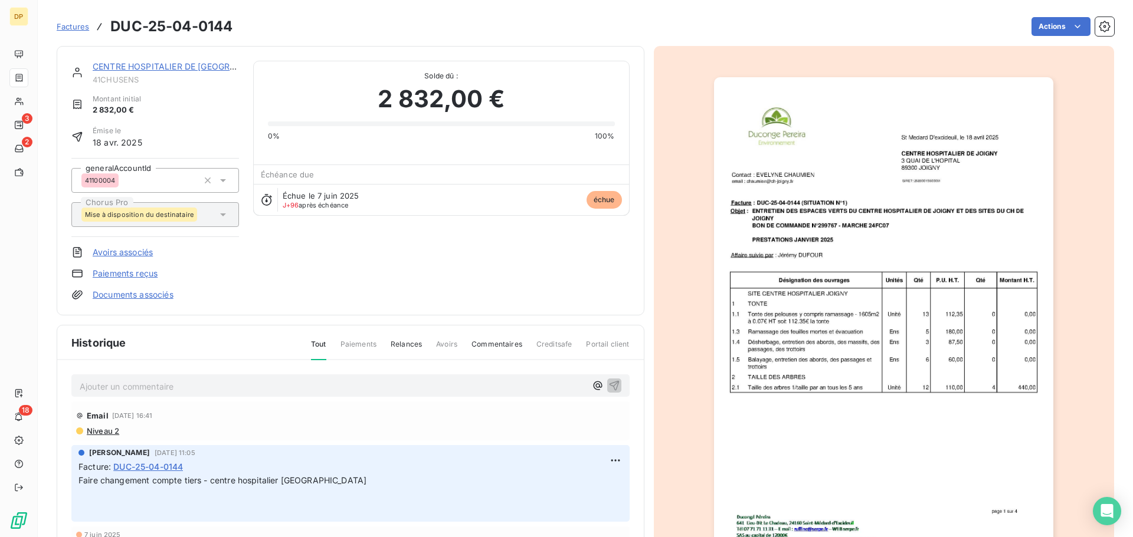
click at [802, 255] on img "button" at bounding box center [883, 317] width 339 height 480
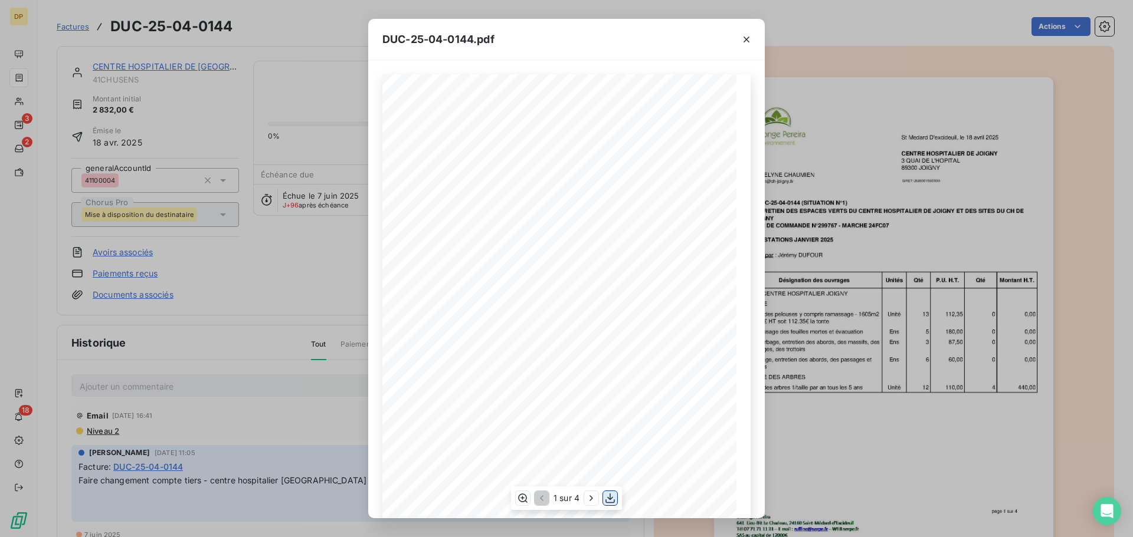
click at [609, 496] on icon "button" at bounding box center [610, 499] width 12 height 12
click at [745, 42] on icon "button" at bounding box center [746, 40] width 12 height 12
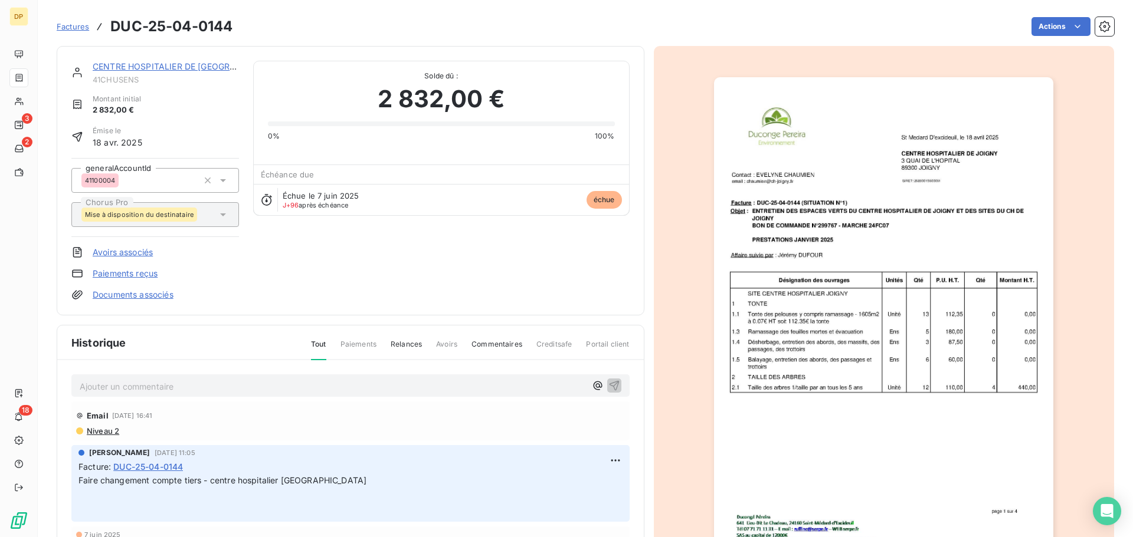
click at [198, 70] on link "CENTRE HOSPITALIER DE [GEOGRAPHIC_DATA]" at bounding box center [188, 66] width 191 height 10
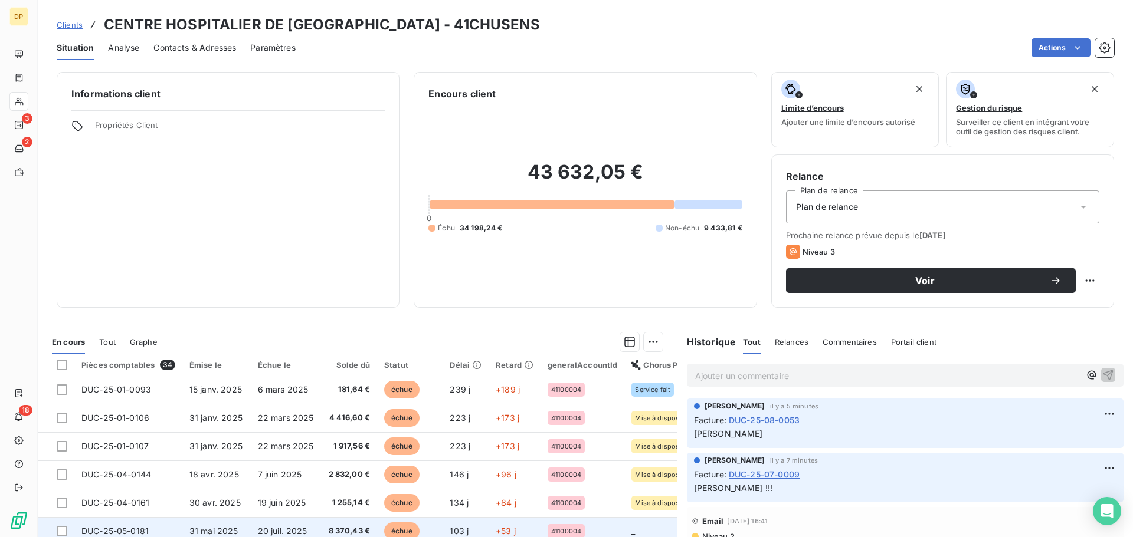
click at [252, 526] on td "20 juil. 2025" at bounding box center [286, 531] width 70 height 28
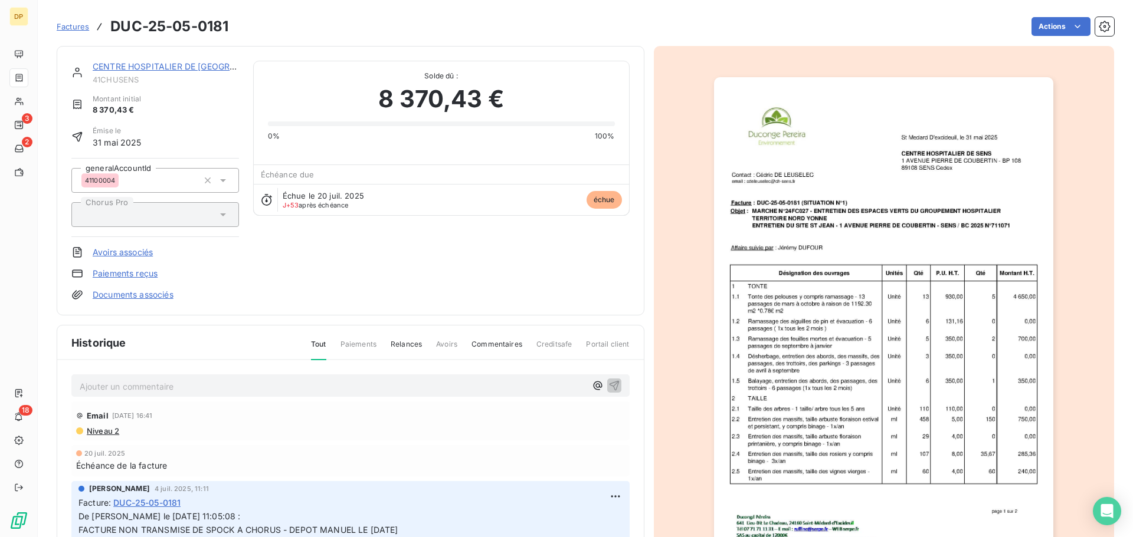
click at [186, 61] on div "CENTRE HOSPITALIER DE [GEOGRAPHIC_DATA]" at bounding box center [166, 67] width 146 height 12
click at [186, 68] on link "CENTRE HOSPITALIER DE [GEOGRAPHIC_DATA]" at bounding box center [188, 66] width 191 height 10
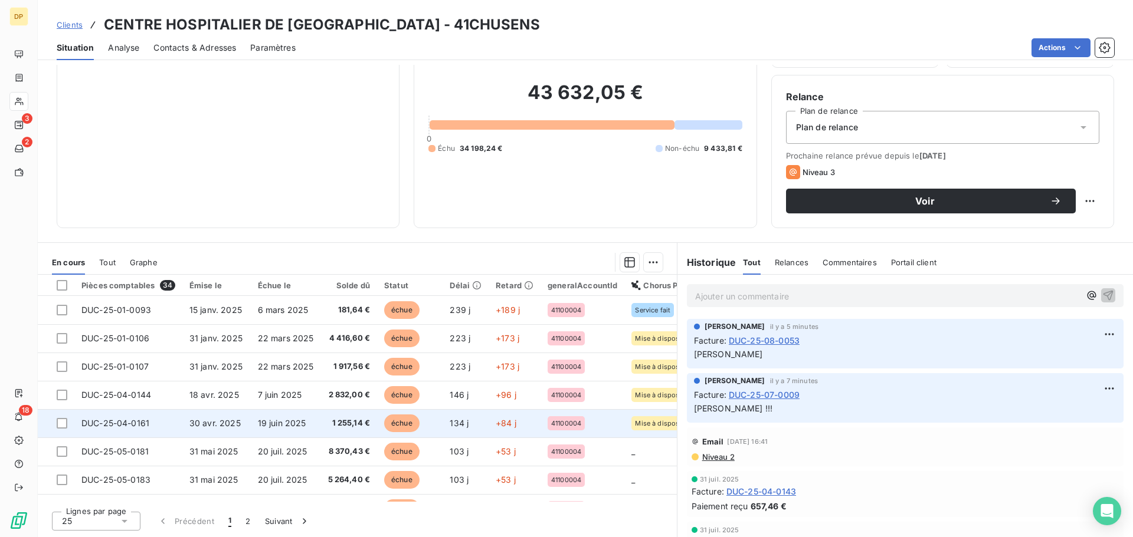
scroll to position [158, 0]
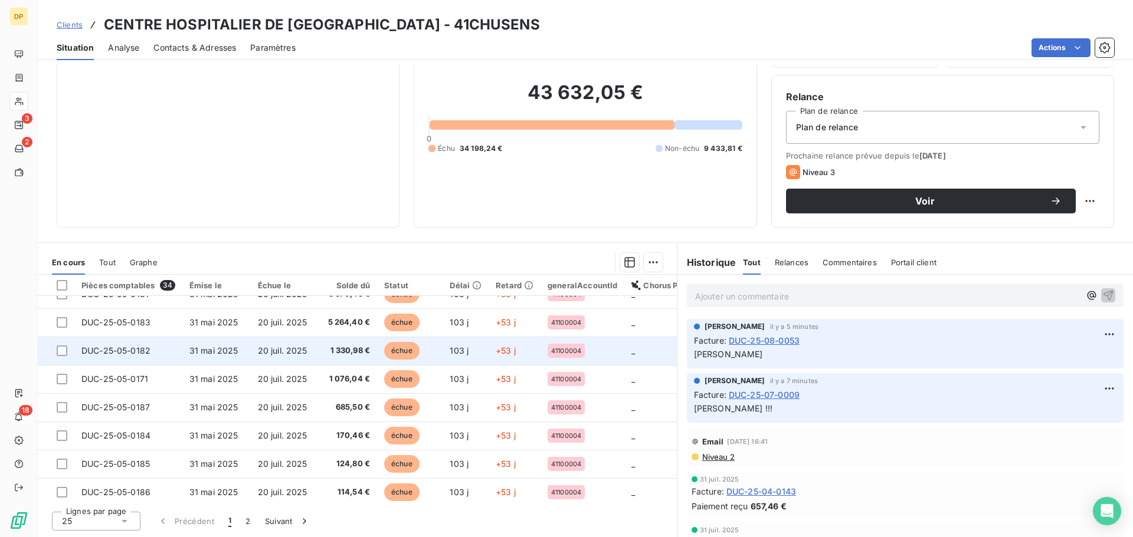
click at [217, 352] on span "31 mai 2025" at bounding box center [213, 351] width 49 height 10
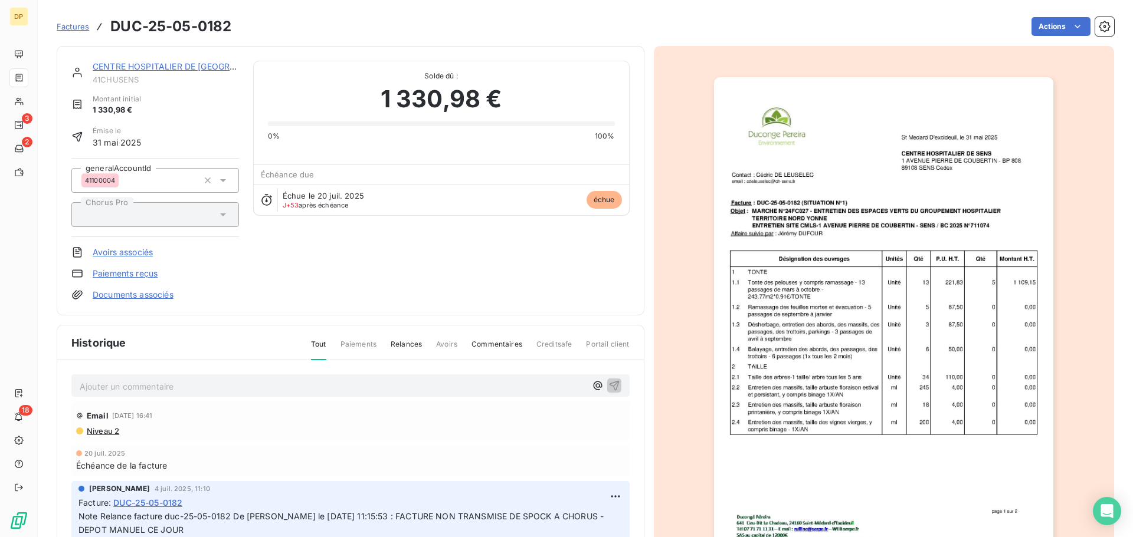
click at [126, 68] on link "CENTRE HOSPITALIER DE [GEOGRAPHIC_DATA]" at bounding box center [188, 66] width 191 height 10
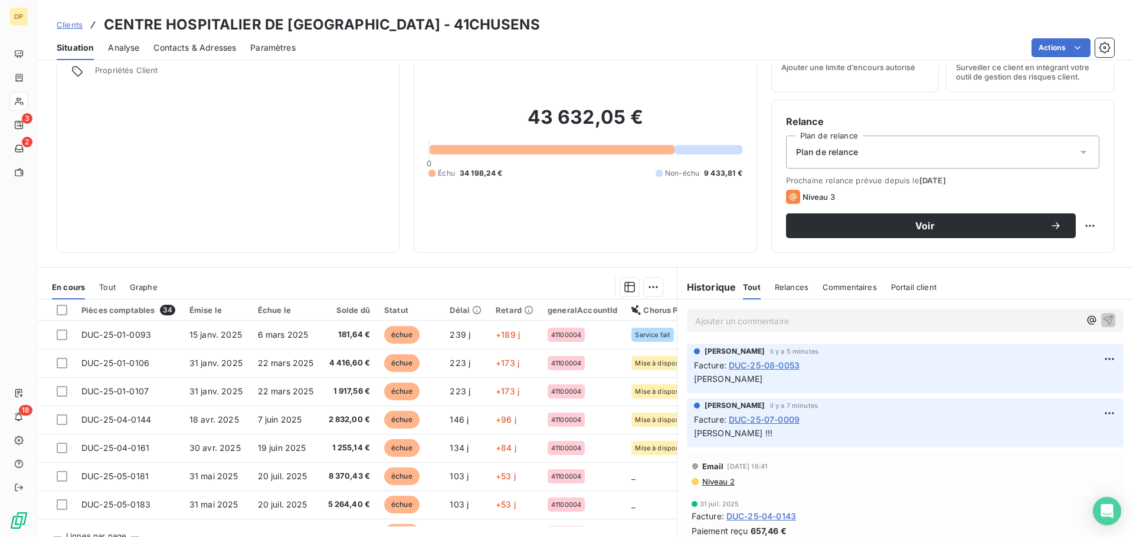
scroll to position [80, 0]
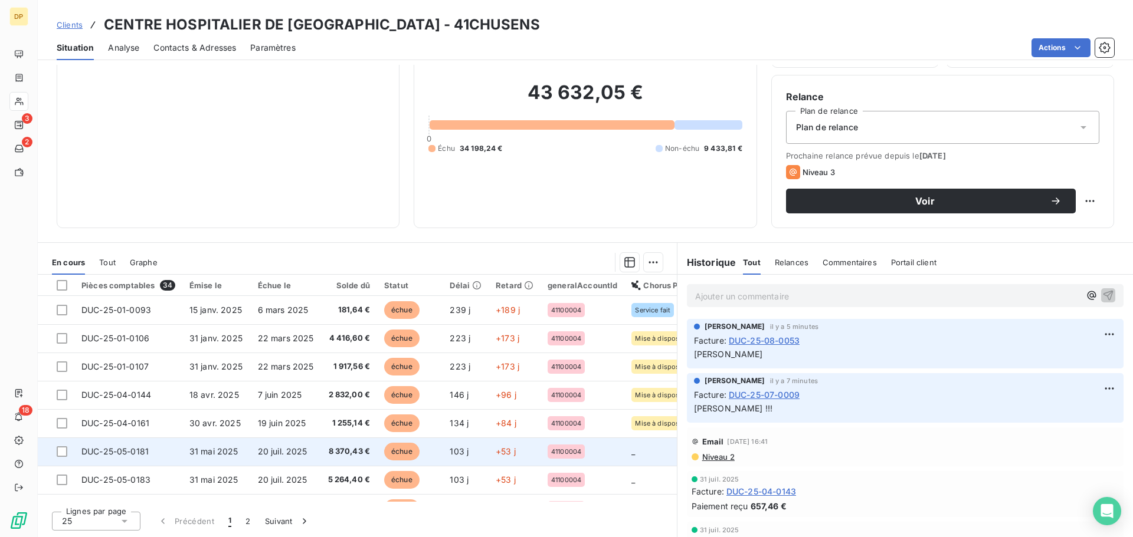
click at [242, 439] on td "31 mai 2025" at bounding box center [216, 452] width 68 height 28
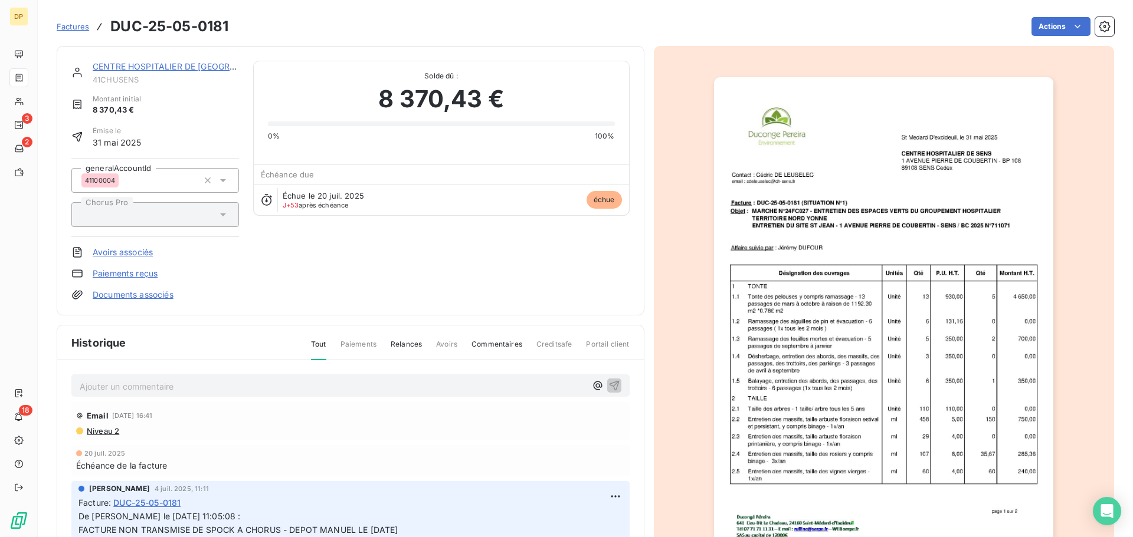
click at [178, 76] on span "41CHUSENS" at bounding box center [166, 79] width 146 height 9
click at [180, 65] on link "CENTRE HOSPITALIER DE [GEOGRAPHIC_DATA]" at bounding box center [188, 66] width 191 height 10
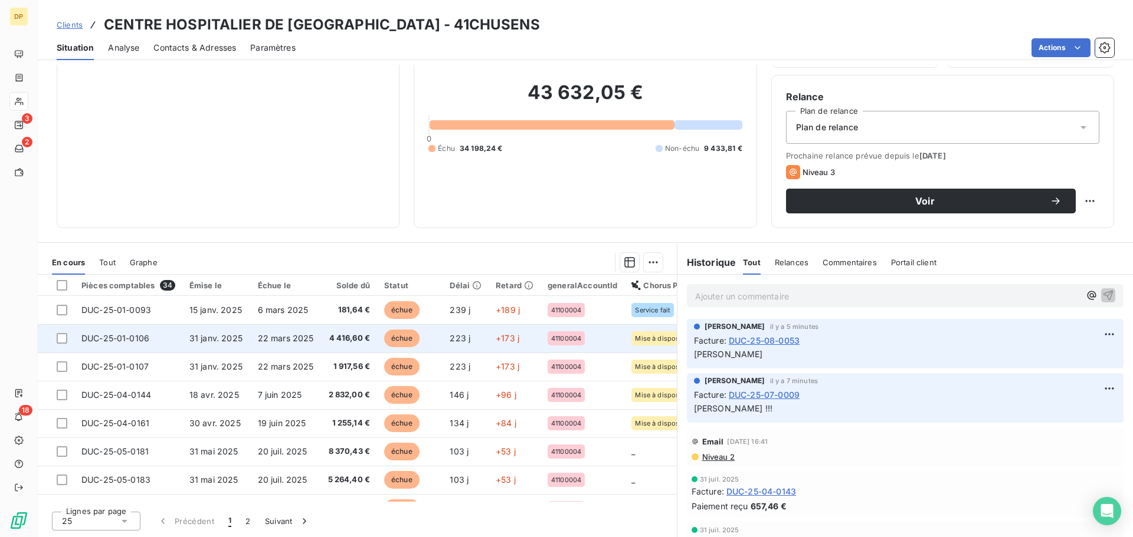
scroll to position [158, 0]
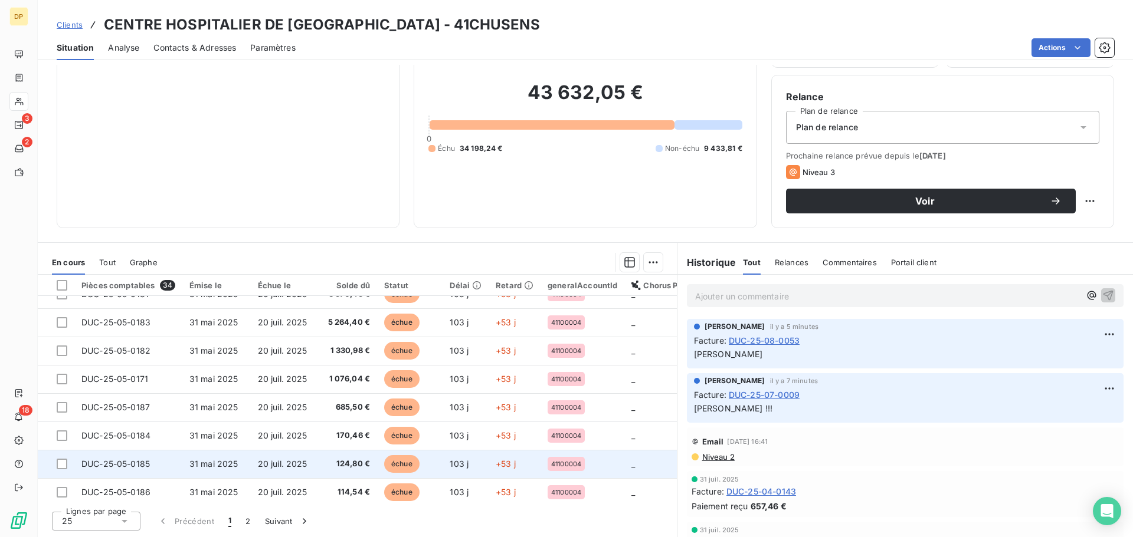
click at [219, 451] on td "31 mai 2025" at bounding box center [216, 464] width 68 height 28
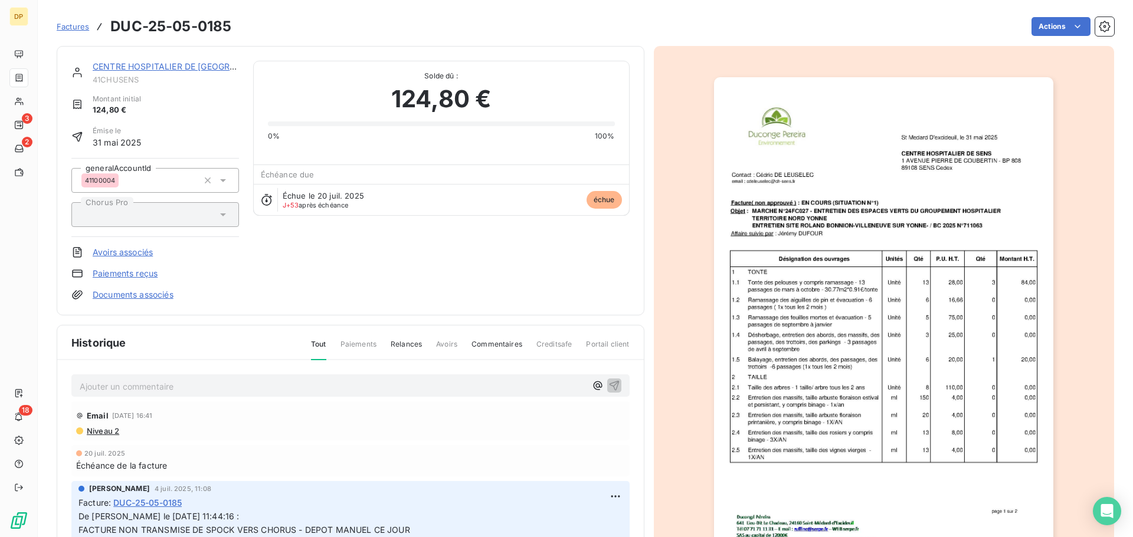
click at [152, 65] on link "CENTRE HOSPITALIER DE [GEOGRAPHIC_DATA]" at bounding box center [188, 66] width 191 height 10
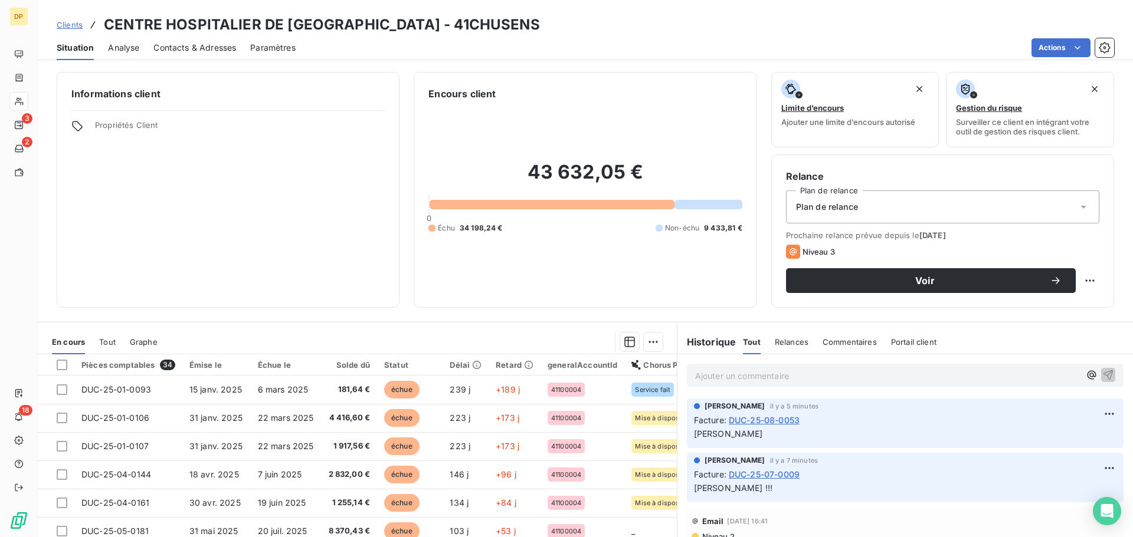
scroll to position [80, 0]
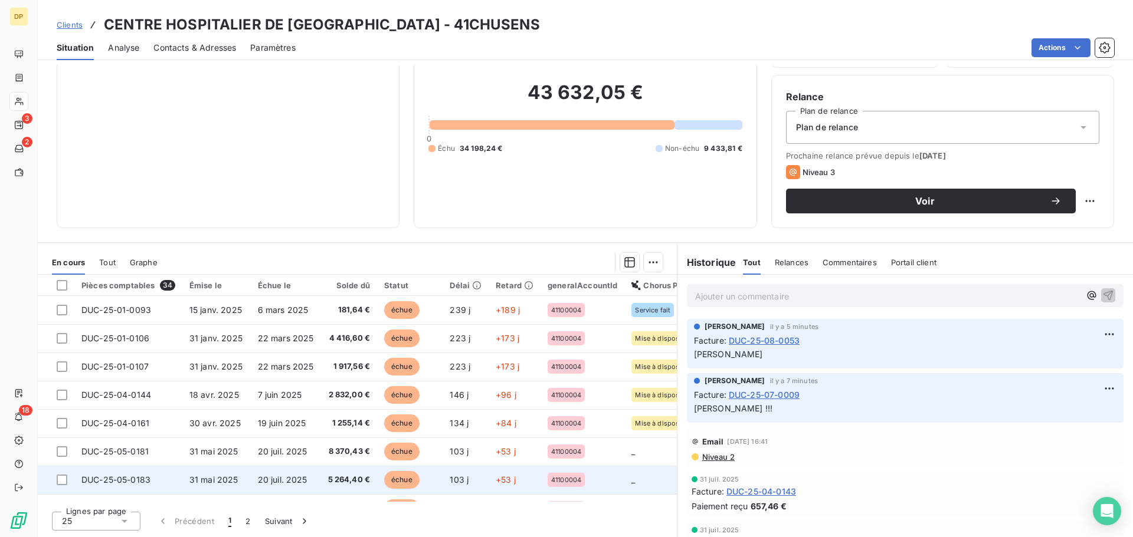
click at [271, 469] on td "20 juil. 2025" at bounding box center [286, 480] width 70 height 28
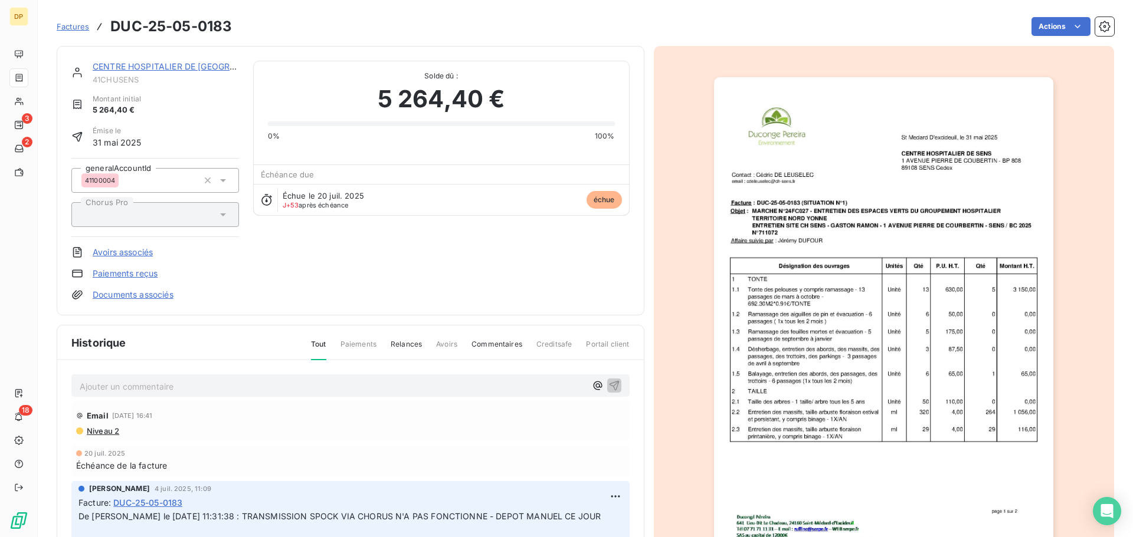
click at [181, 63] on link "CENTRE HOSPITALIER DE [GEOGRAPHIC_DATA]" at bounding box center [188, 66] width 191 height 10
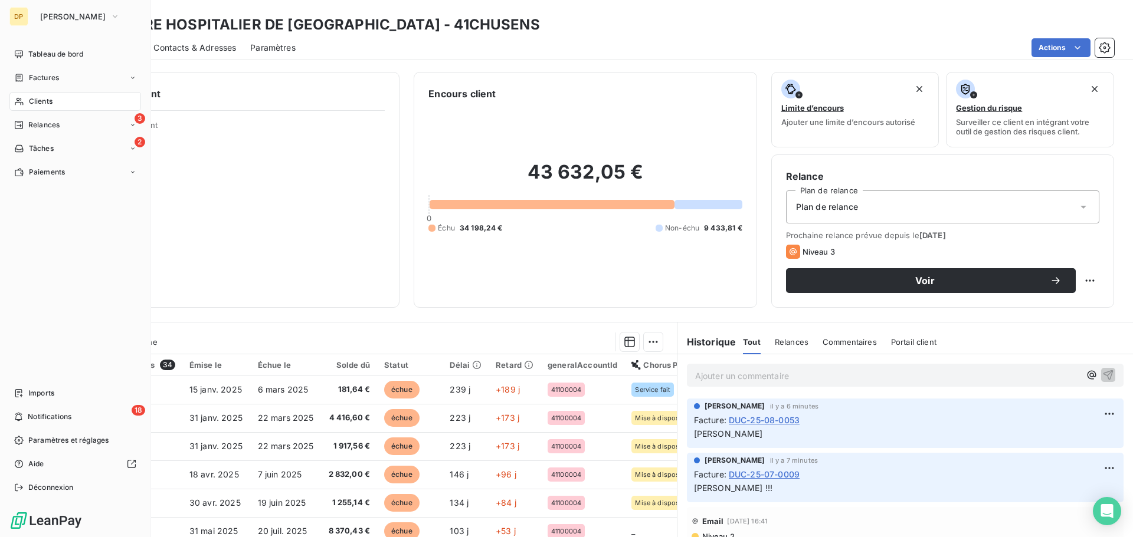
click at [37, 107] on div "Clients" at bounding box center [75, 101] width 132 height 19
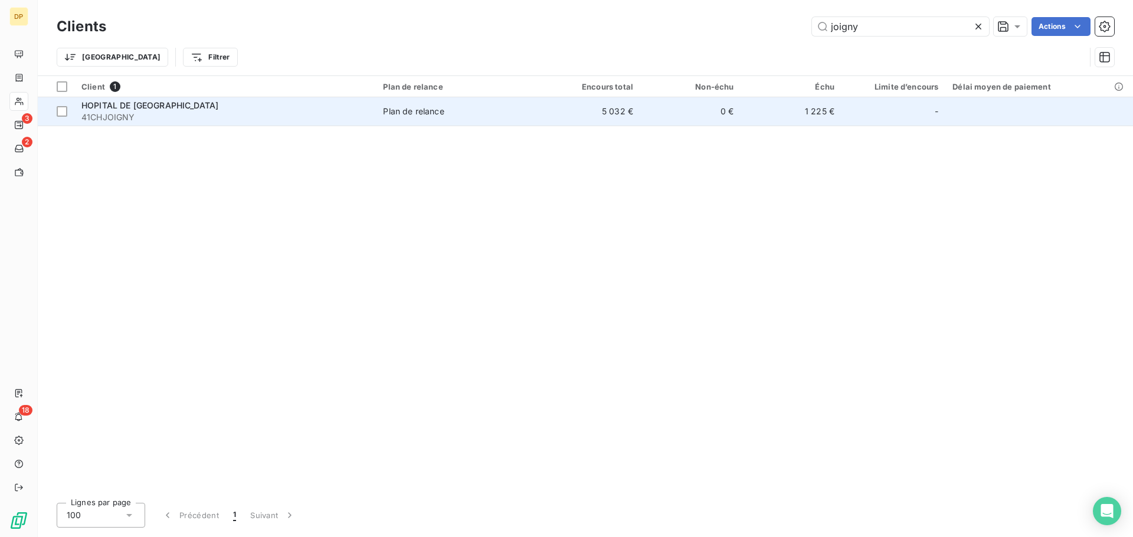
click at [724, 100] on td "0 €" at bounding box center [690, 111] width 100 height 28
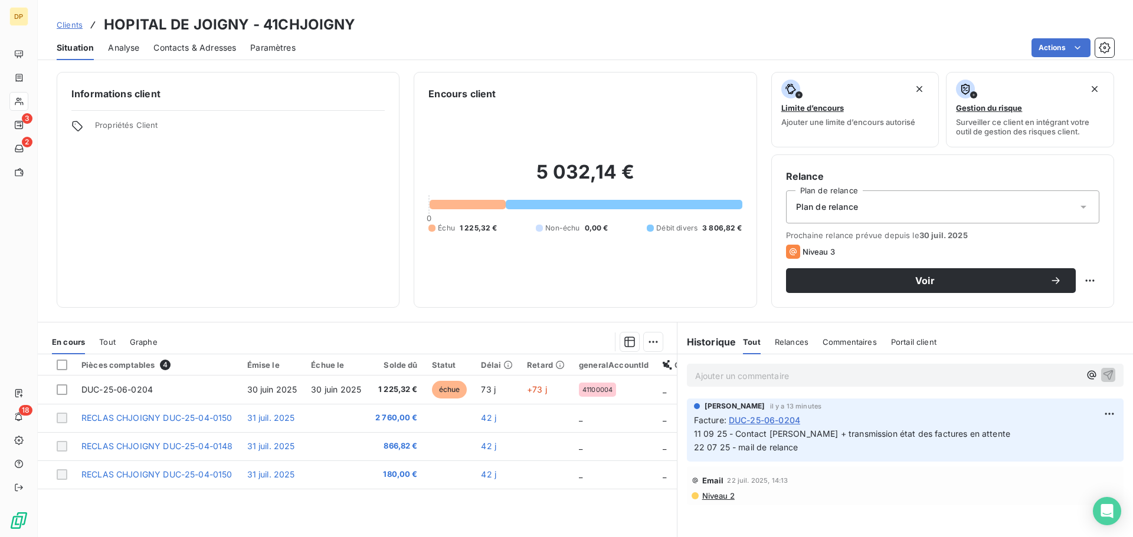
click at [774, 376] on p "Ajouter un commentaire ﻿" at bounding box center [887, 376] width 385 height 15
click at [768, 371] on p "Ajouter un commentaire ﻿" at bounding box center [887, 376] width 385 height 15
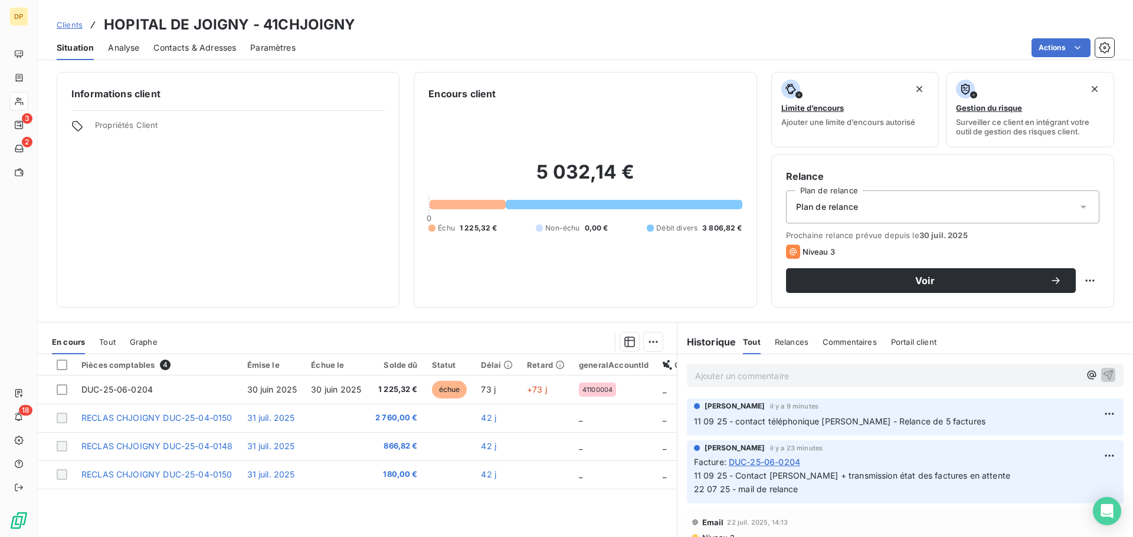
click at [992, 425] on p "11 09 25 - contact téléphonique [PERSON_NAME] - Relance de 5 factures" at bounding box center [905, 422] width 422 height 14
click at [982, 425] on span "11 09 25 - contact téléphonique [PERSON_NAME] - Relance de 5 factures" at bounding box center [839, 422] width 291 height 10
click at [986, 423] on p "11 09 25 - contact téléphonique [PERSON_NAME] - Relance de 5 factures" at bounding box center [905, 422] width 422 height 14
click at [1098, 419] on html "DP 3 2 18 Clients HOPITAL DE JOIGNY - 41CHJOIGNY Situation Analyse Contacts & A…" at bounding box center [566, 268] width 1133 height 537
click at [1087, 431] on div "Editer" at bounding box center [1072, 440] width 66 height 19
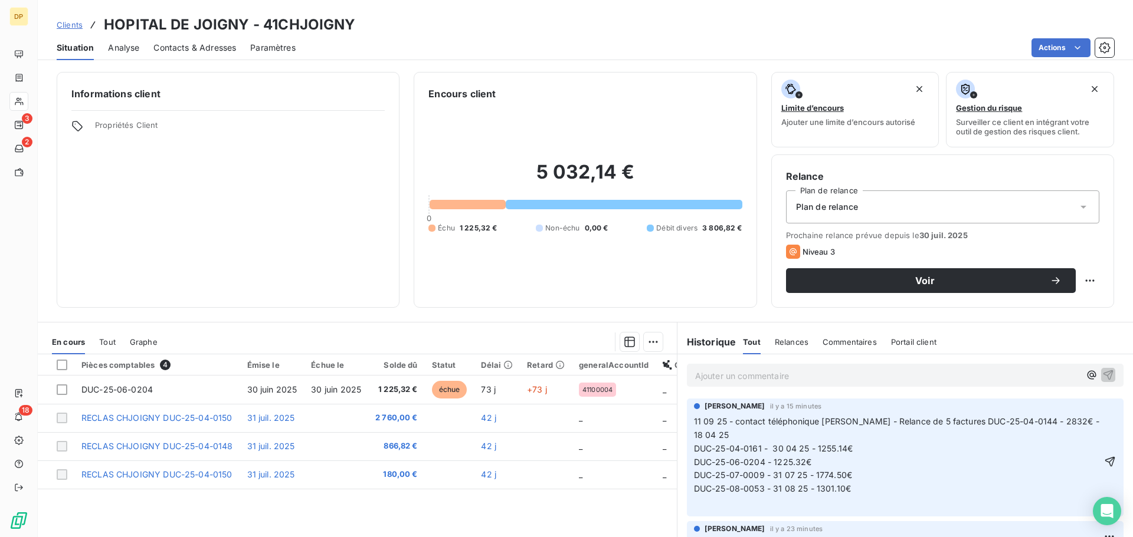
click at [985, 421] on span "11 09 25 - contact téléphonique [PERSON_NAME] - Relance de 5 factures DUC-25-04…" at bounding box center [898, 429] width 408 height 24
click at [1104, 460] on icon "button" at bounding box center [1110, 462] width 12 height 12
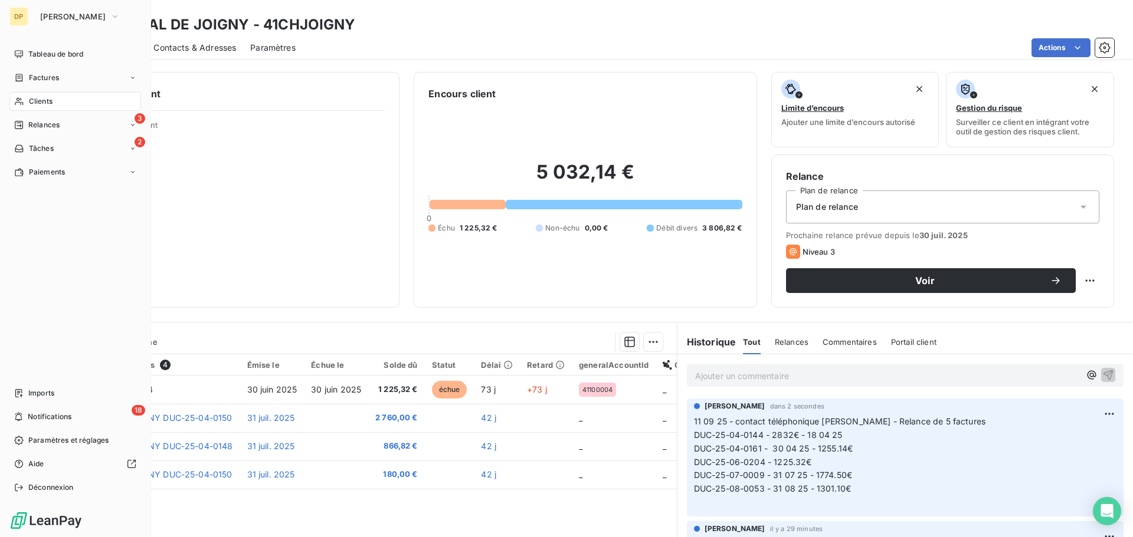
click at [31, 78] on span "Factures" at bounding box center [44, 78] width 30 height 11
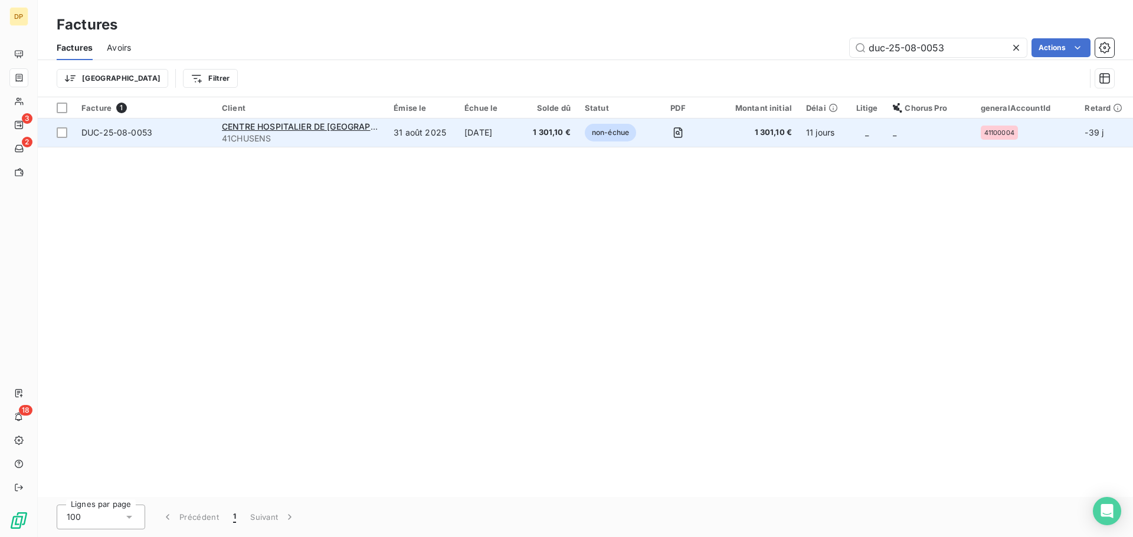
click at [329, 135] on span "41CHUSENS" at bounding box center [301, 139] width 158 height 12
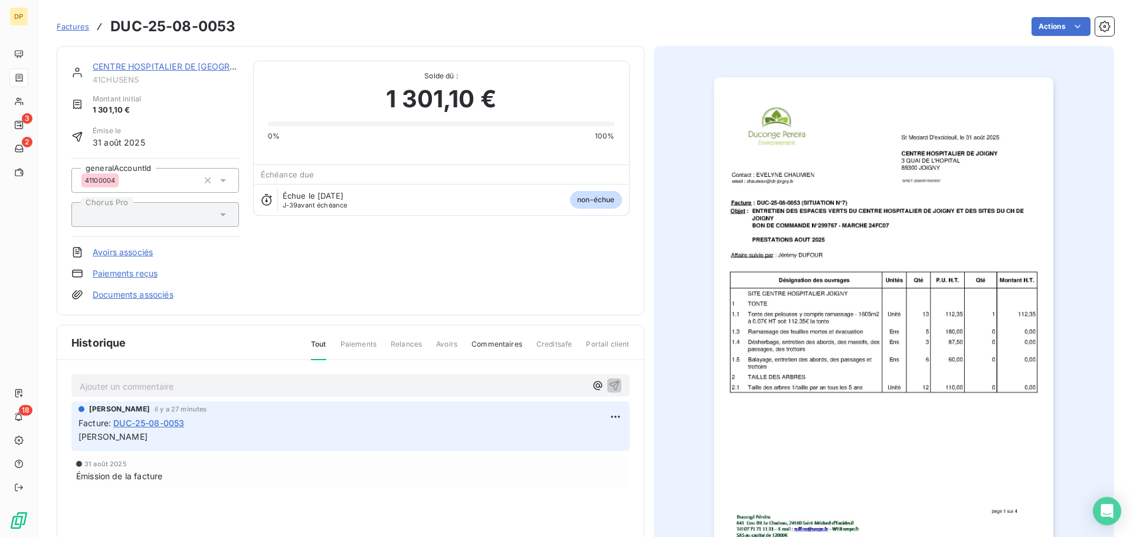
click at [182, 67] on link "CENTRE HOSPITALIER DE [GEOGRAPHIC_DATA]" at bounding box center [188, 66] width 191 height 10
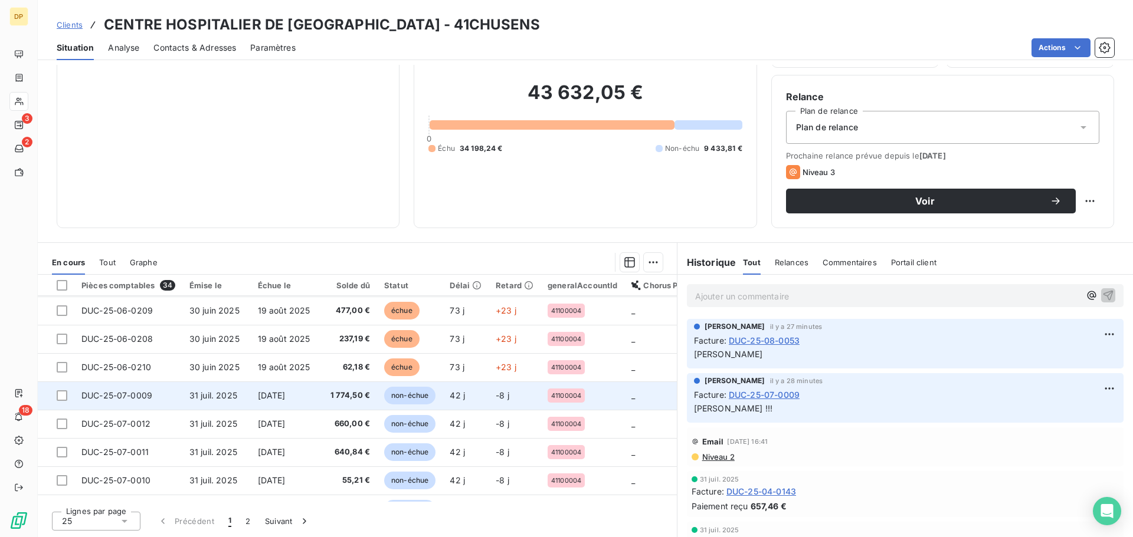
scroll to position [507, 0]
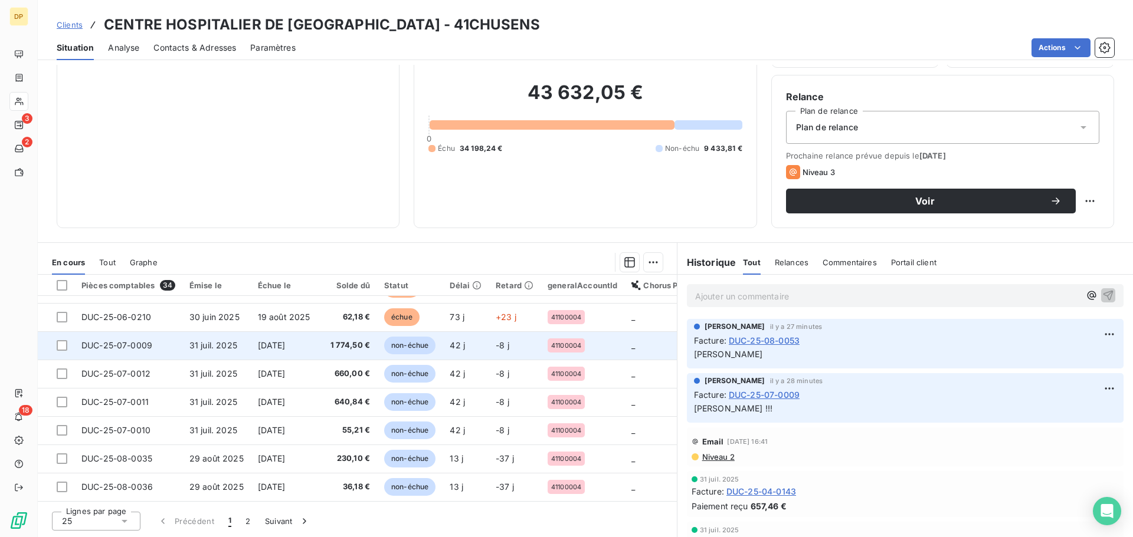
click at [240, 337] on td "31 juil. 2025" at bounding box center [216, 346] width 68 height 28
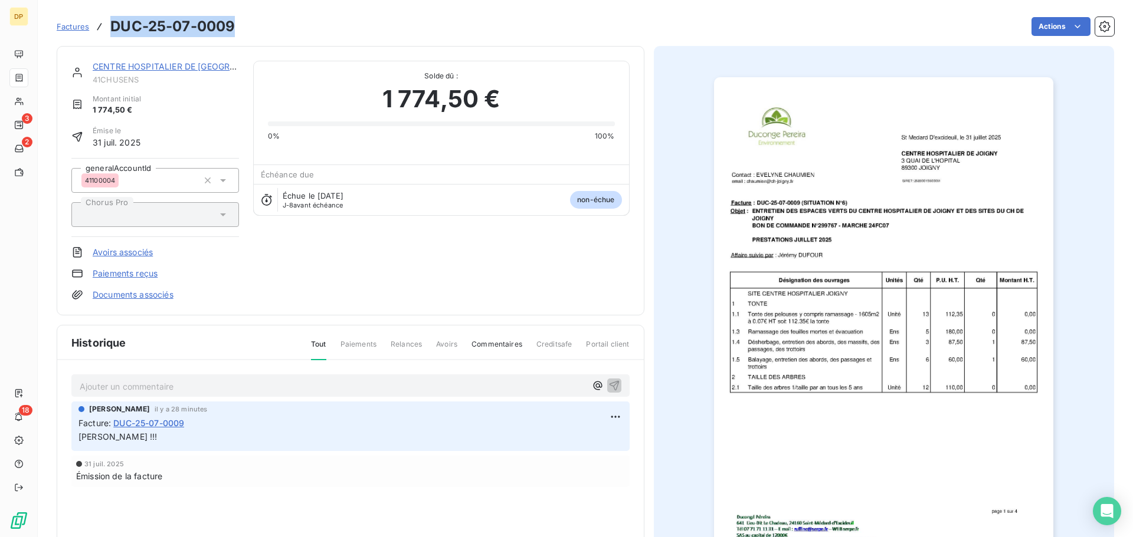
drag, startPoint x: 235, startPoint y: 24, endPoint x: 106, endPoint y: 26, distance: 129.2
click at [106, 26] on div "Factures DUC-25-07-0009" at bounding box center [146, 26] width 178 height 21
copy h3 "DUC-25-07-0009"
click at [173, 66] on link "CENTRE HOSPITALIER DE [GEOGRAPHIC_DATA]" at bounding box center [188, 66] width 191 height 10
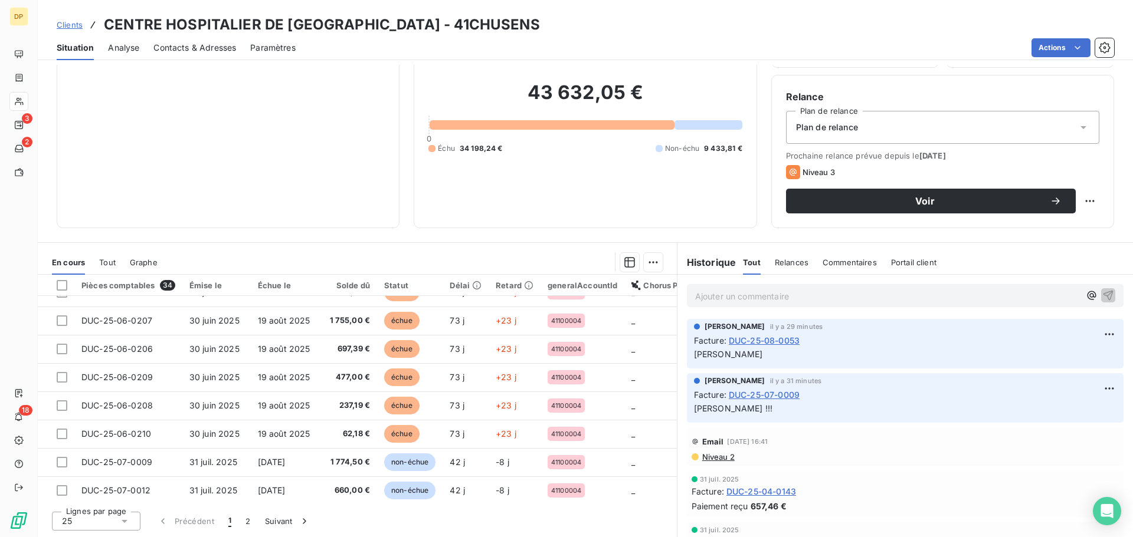
scroll to position [350, 0]
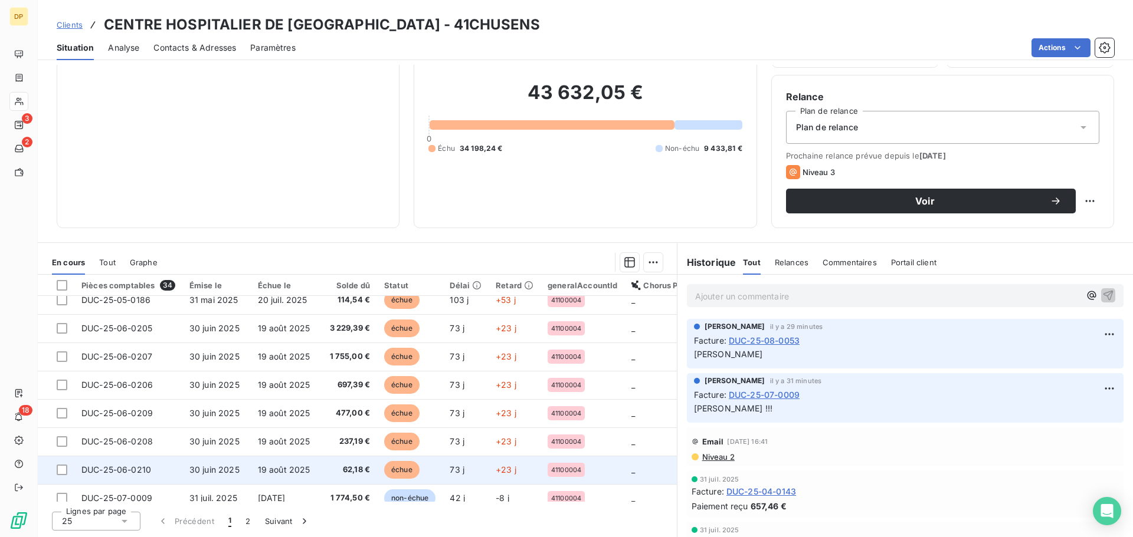
click at [251, 463] on td "19 août 2025" at bounding box center [286, 470] width 70 height 28
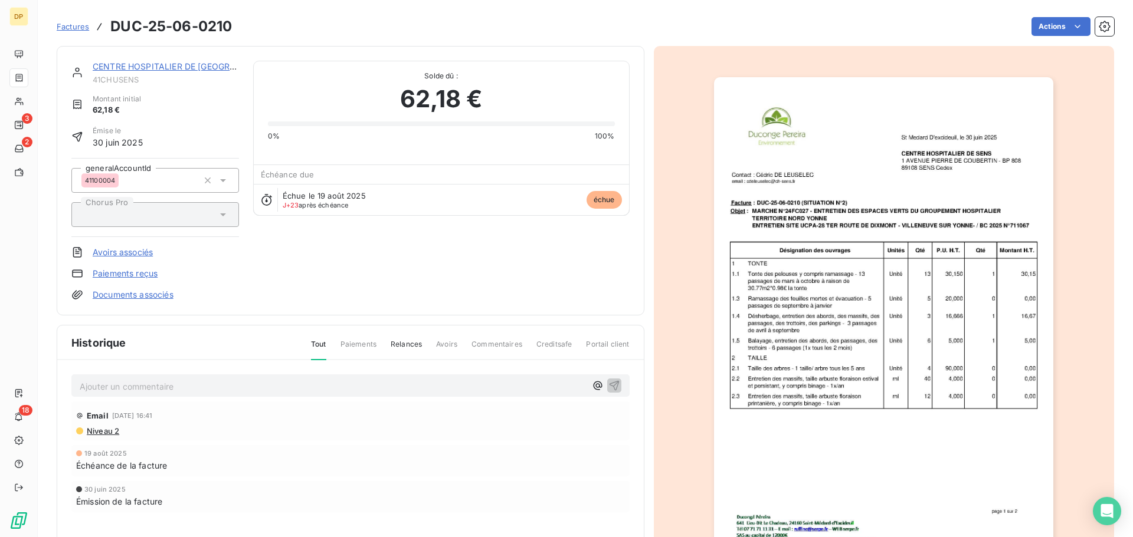
click at [887, 281] on img "button" at bounding box center [883, 317] width 339 height 480
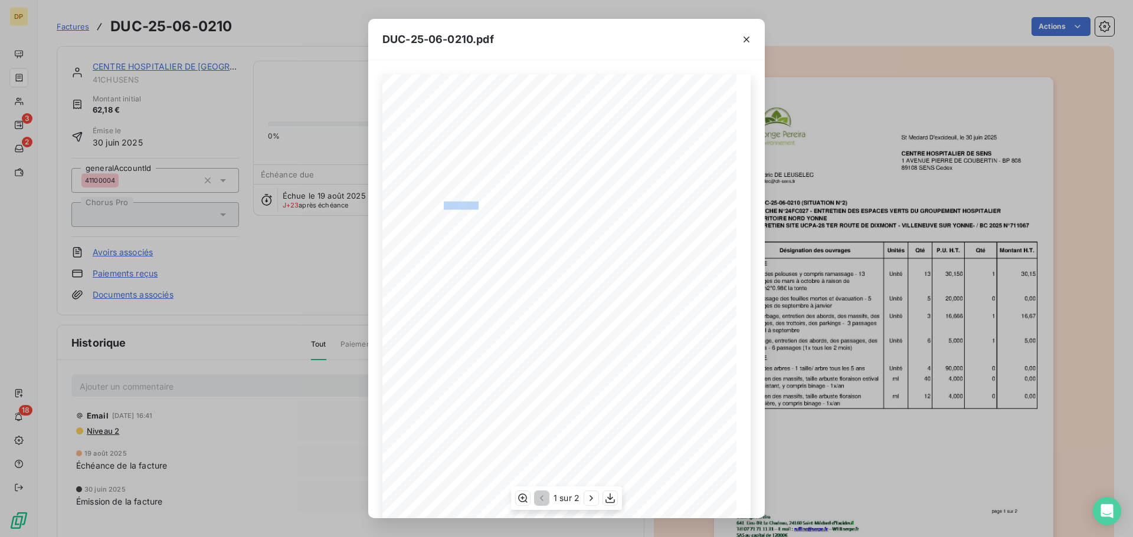
drag, startPoint x: 474, startPoint y: 203, endPoint x: 435, endPoint y: 204, distance: 38.9
click at [437, 203] on span "Facture : DUC-25-06-0210 (SITUATION N°2)" at bounding box center [472, 204] width 131 height 6
click at [744, 37] on icon "button" at bounding box center [746, 40] width 6 height 6
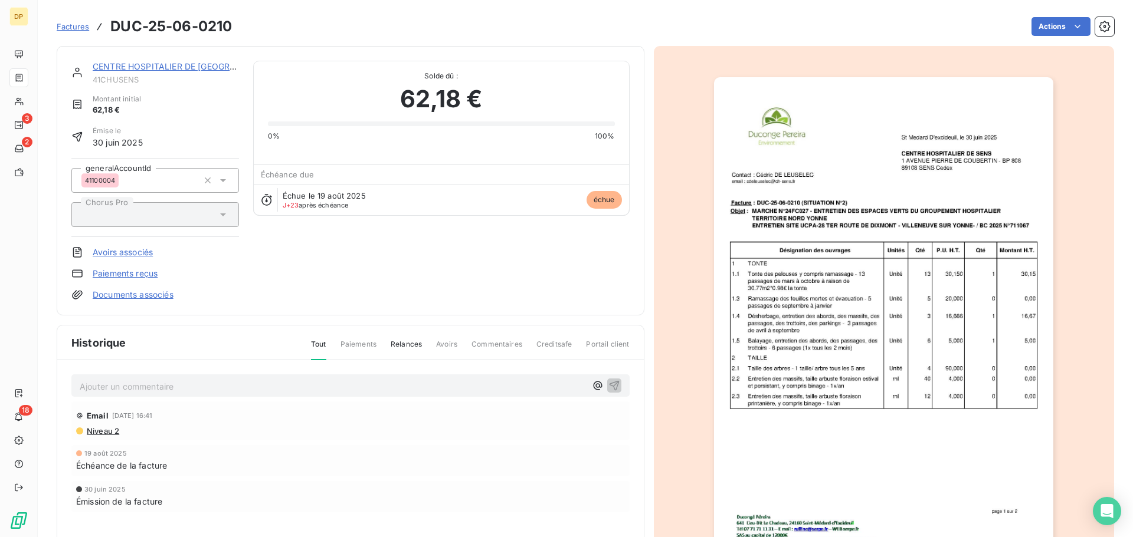
click at [211, 28] on h3 "DUC-25-06-0210" at bounding box center [171, 26] width 122 height 21
copy section "DUC-25-06-0210 Actions"
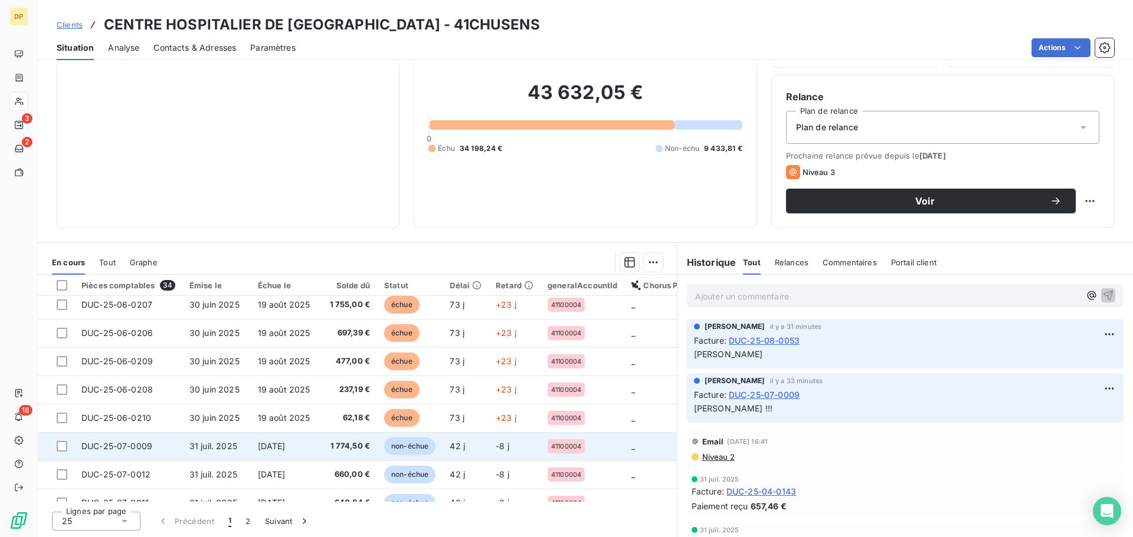
scroll to position [507, 0]
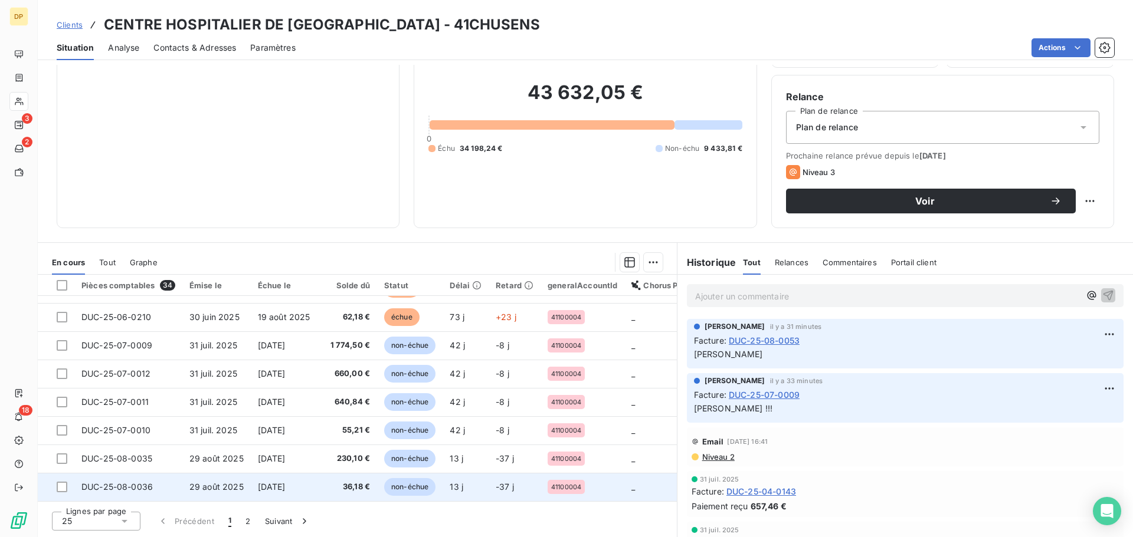
click at [244, 478] on td "29 août 2025" at bounding box center [216, 487] width 68 height 28
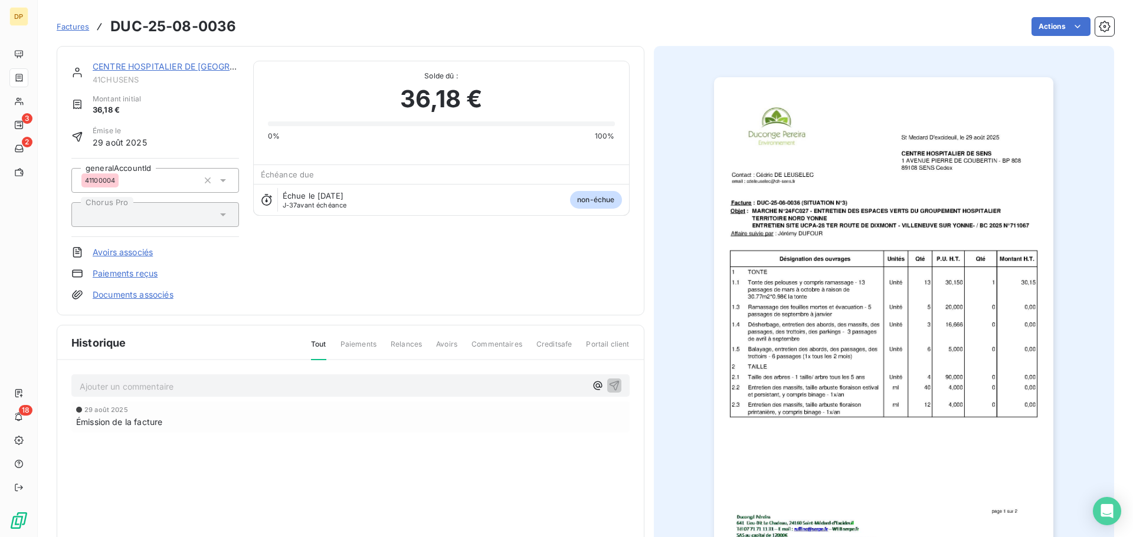
click at [121, 68] on link "CENTRE HOSPITALIER DE [GEOGRAPHIC_DATA]" at bounding box center [188, 66] width 191 height 10
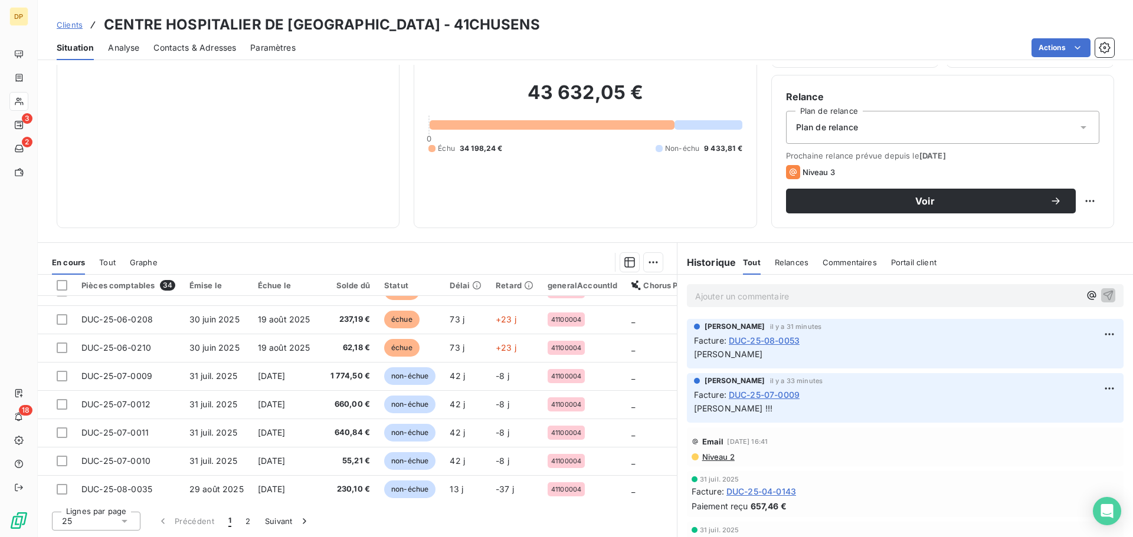
scroll to position [507, 0]
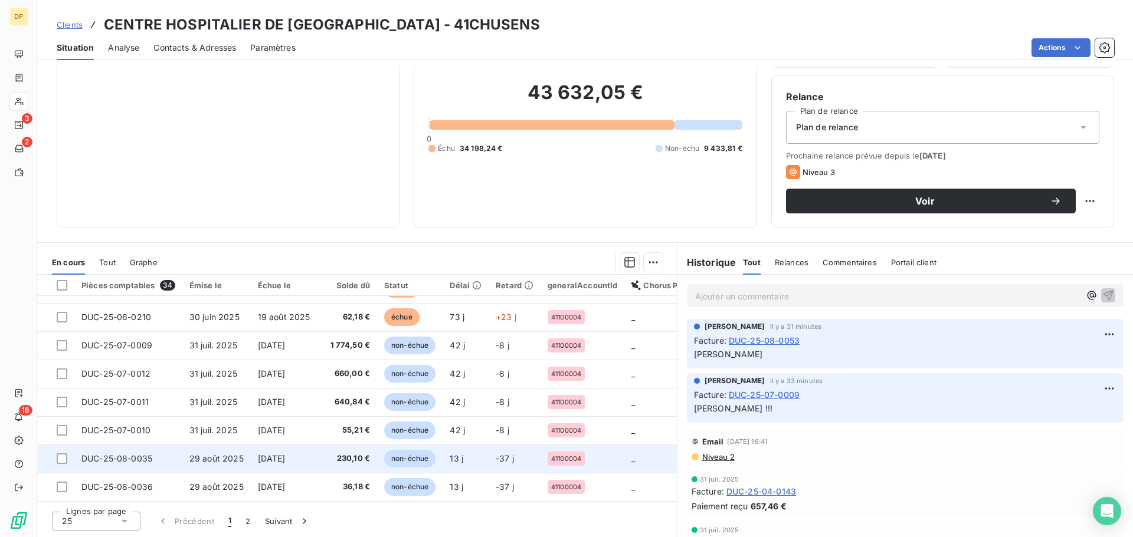
click at [265, 454] on span "[DATE]" at bounding box center [272, 459] width 28 height 10
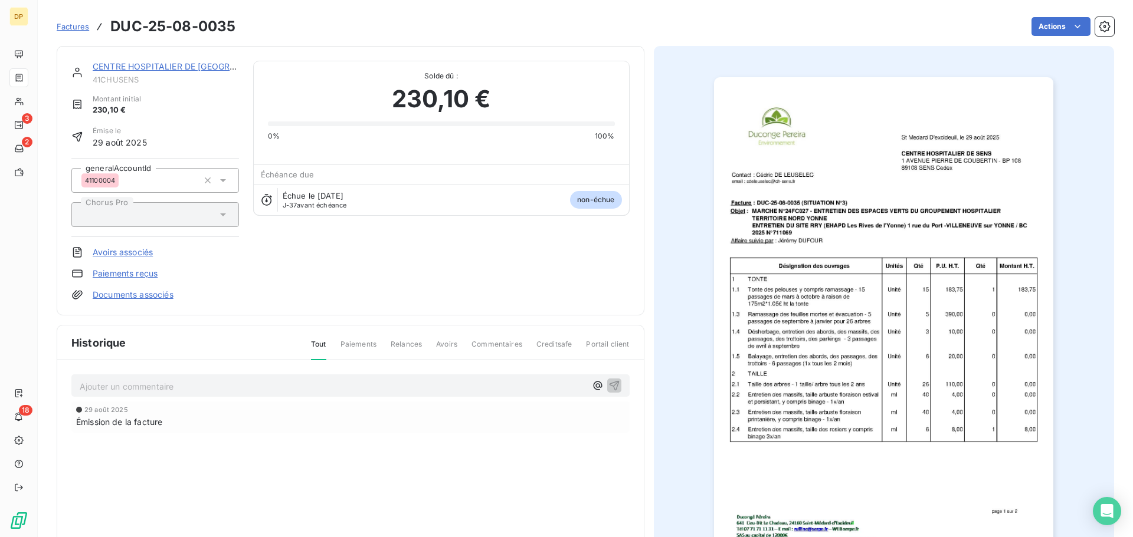
click at [968, 248] on img "button" at bounding box center [883, 317] width 339 height 480
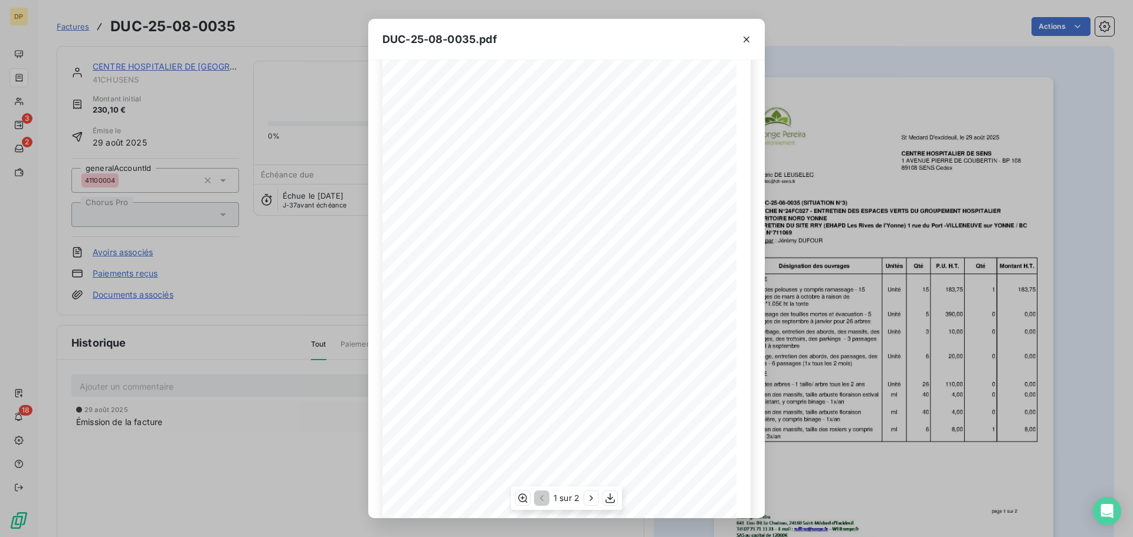
scroll to position [70, 0]
click at [586, 500] on icon "button" at bounding box center [591, 499] width 12 height 12
click at [745, 41] on icon "button" at bounding box center [746, 40] width 12 height 12
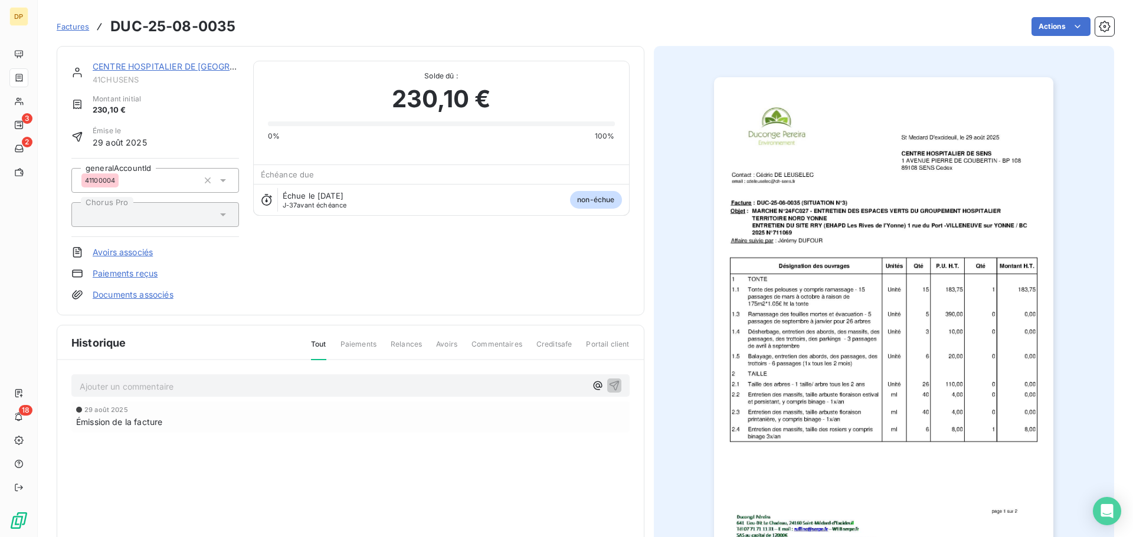
click at [198, 67] on link "CENTRE HOSPITALIER DE [GEOGRAPHIC_DATA]" at bounding box center [188, 66] width 191 height 10
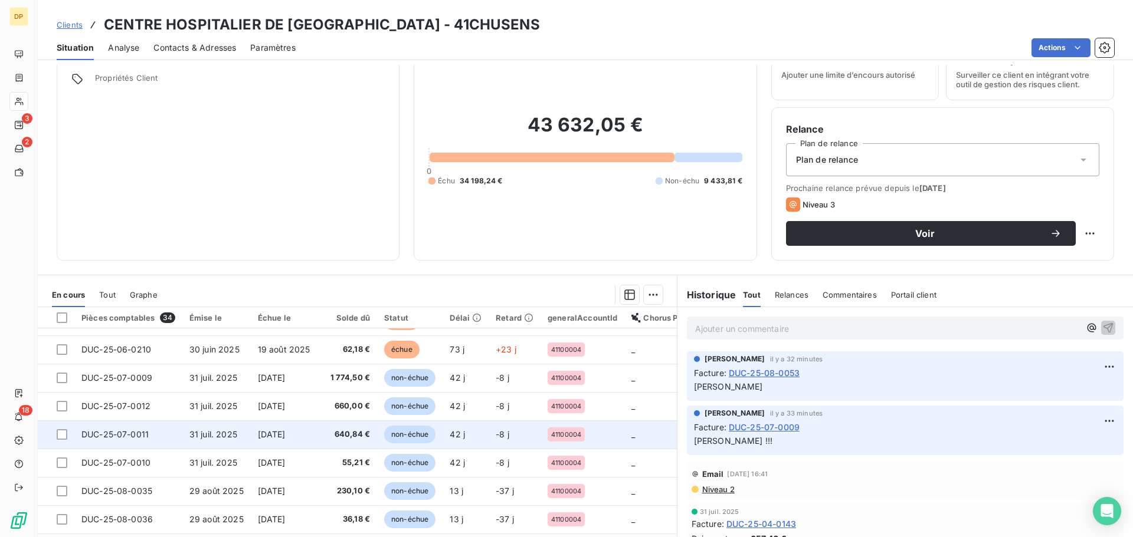
scroll to position [80, 0]
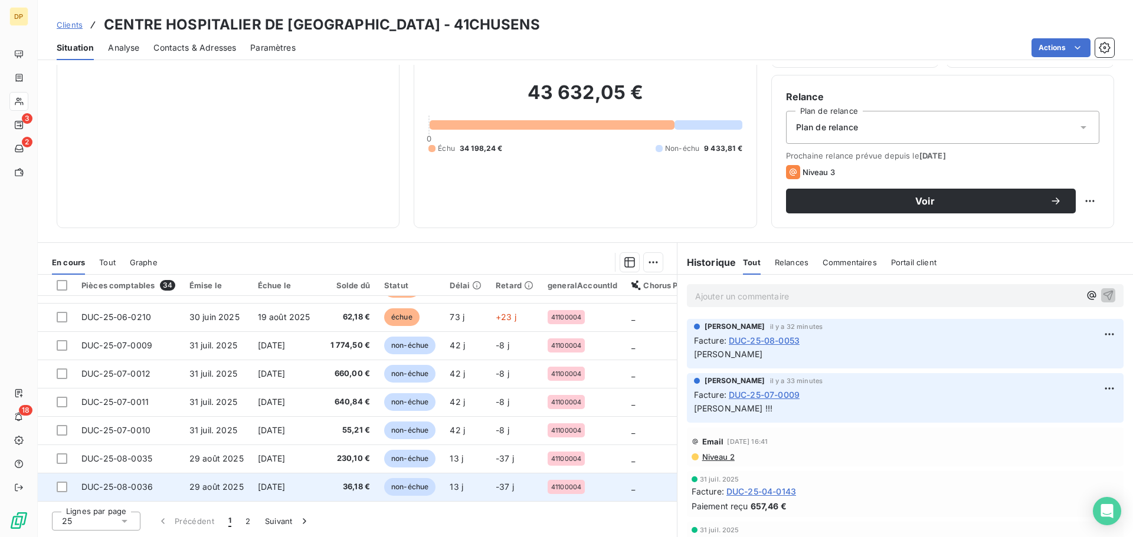
click at [251, 478] on td "[DATE]" at bounding box center [286, 487] width 70 height 28
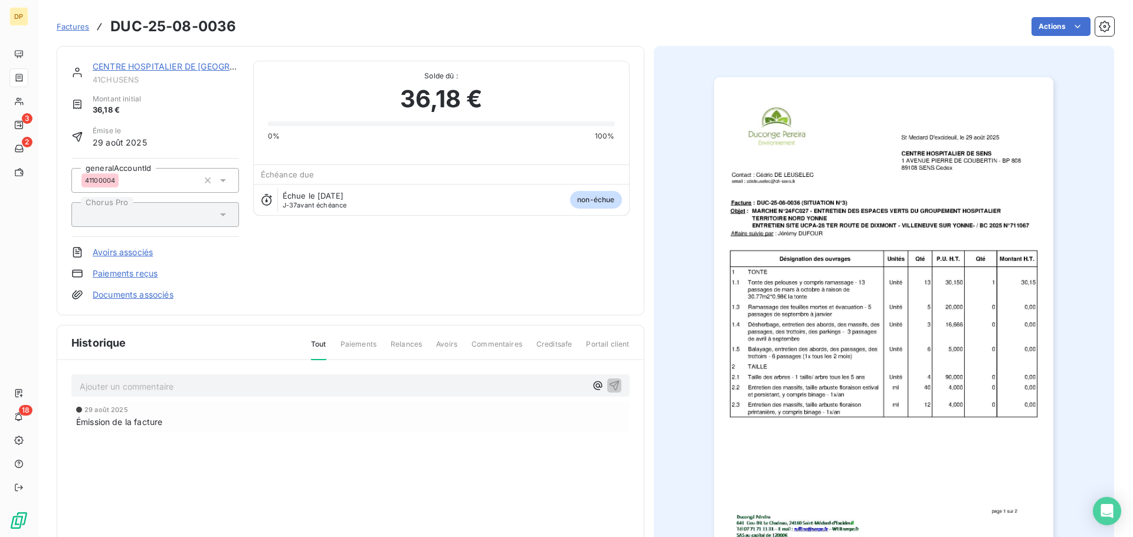
click at [173, 64] on link "CENTRE HOSPITALIER DE [GEOGRAPHIC_DATA]" at bounding box center [188, 66] width 191 height 10
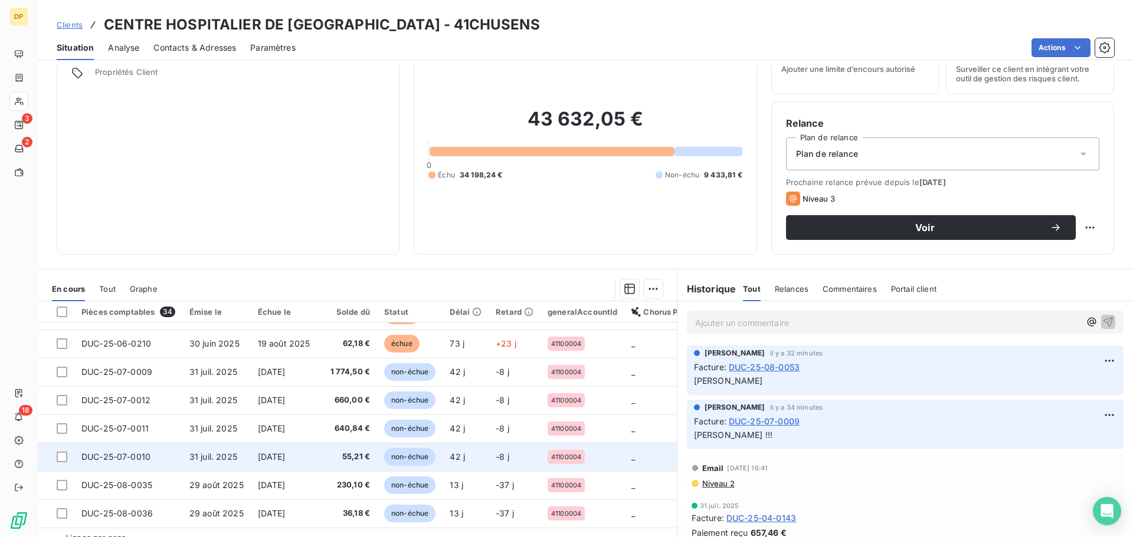
scroll to position [80, 0]
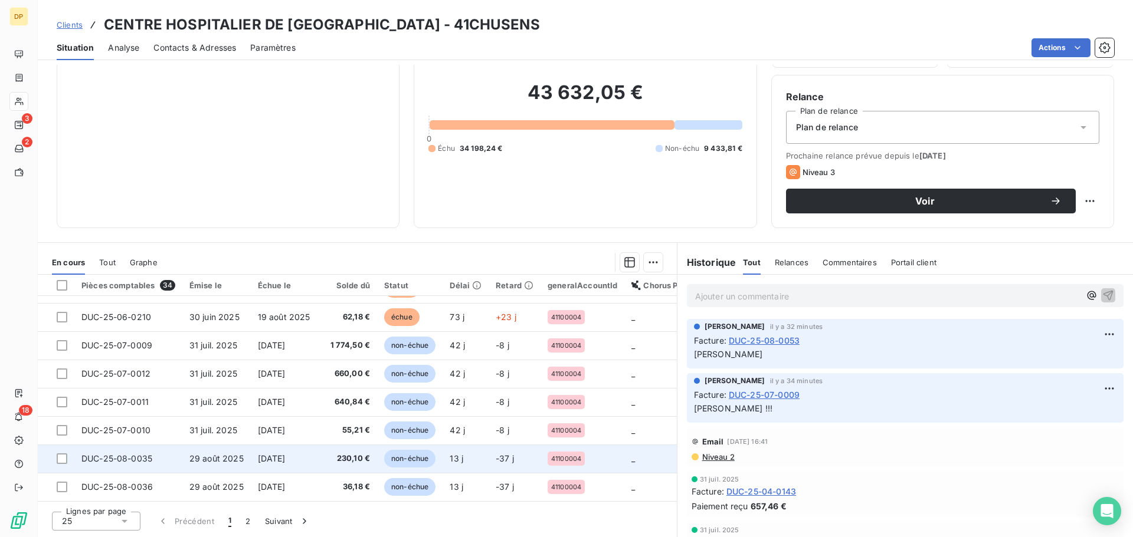
click at [228, 454] on span "29 août 2025" at bounding box center [216, 459] width 54 height 10
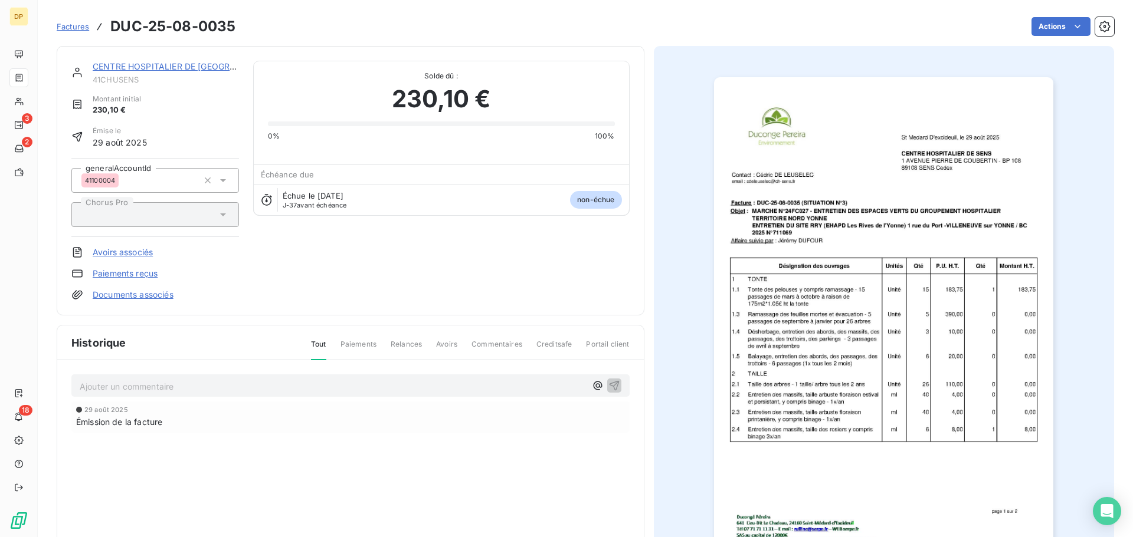
click at [204, 65] on link "CENTRE HOSPITALIER DE [GEOGRAPHIC_DATA]" at bounding box center [188, 66] width 191 height 10
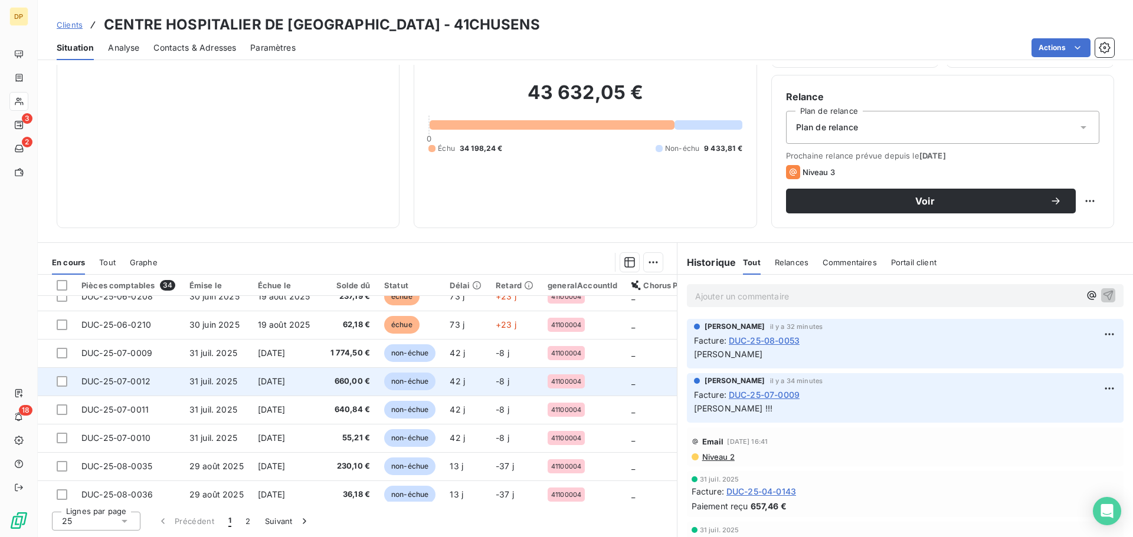
scroll to position [507, 0]
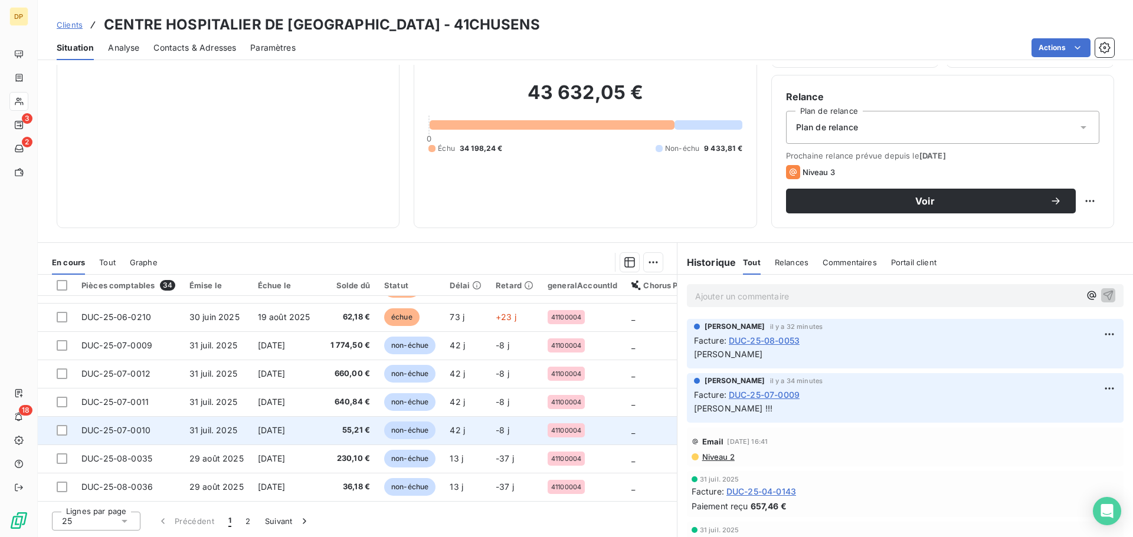
click at [141, 425] on span "DUC-25-07-0010" at bounding box center [115, 430] width 69 height 10
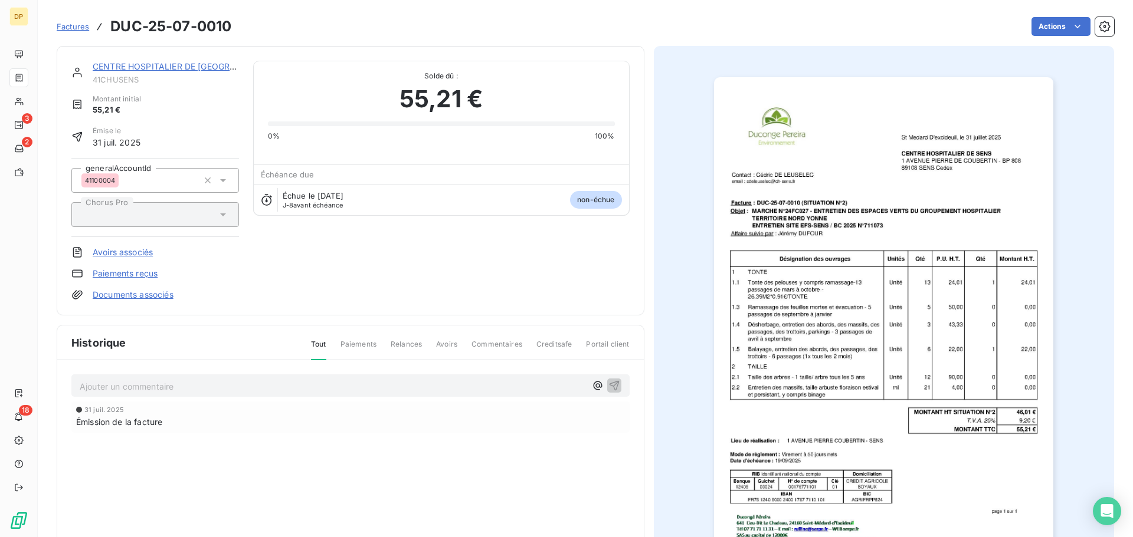
click at [191, 68] on link "CENTRE HOSPITALIER DE [GEOGRAPHIC_DATA]" at bounding box center [188, 66] width 191 height 10
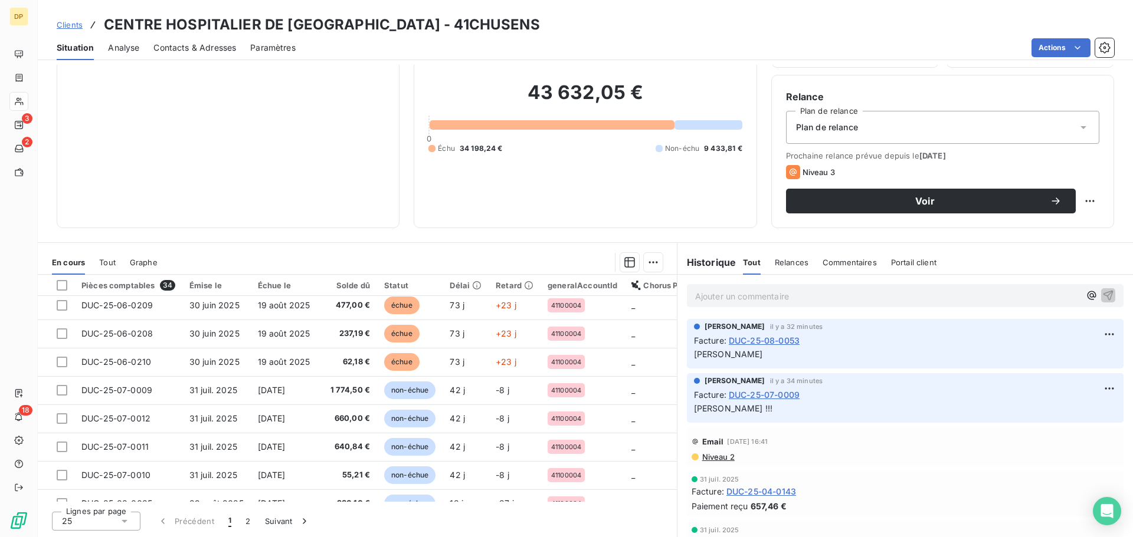
scroll to position [507, 0]
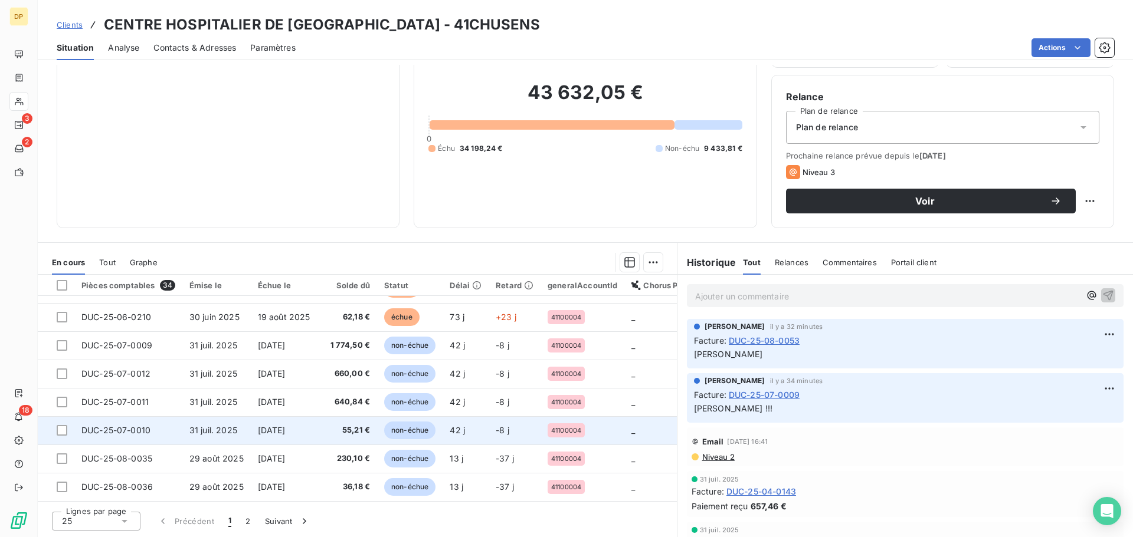
click at [123, 425] on span "DUC-25-07-0010" at bounding box center [115, 430] width 69 height 10
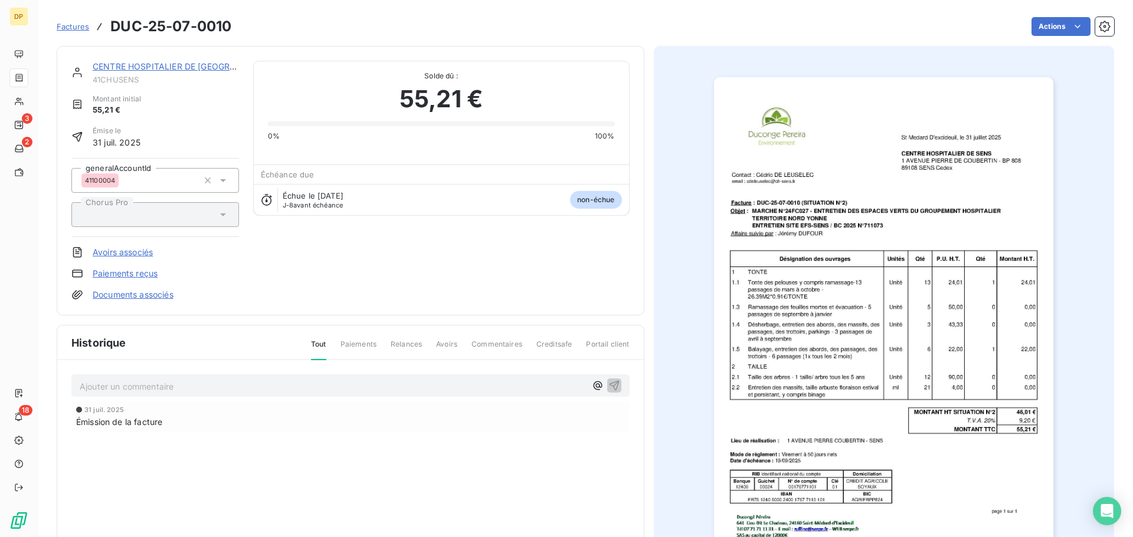
click at [196, 67] on link "CENTRE HOSPITALIER DE [GEOGRAPHIC_DATA]" at bounding box center [188, 66] width 191 height 10
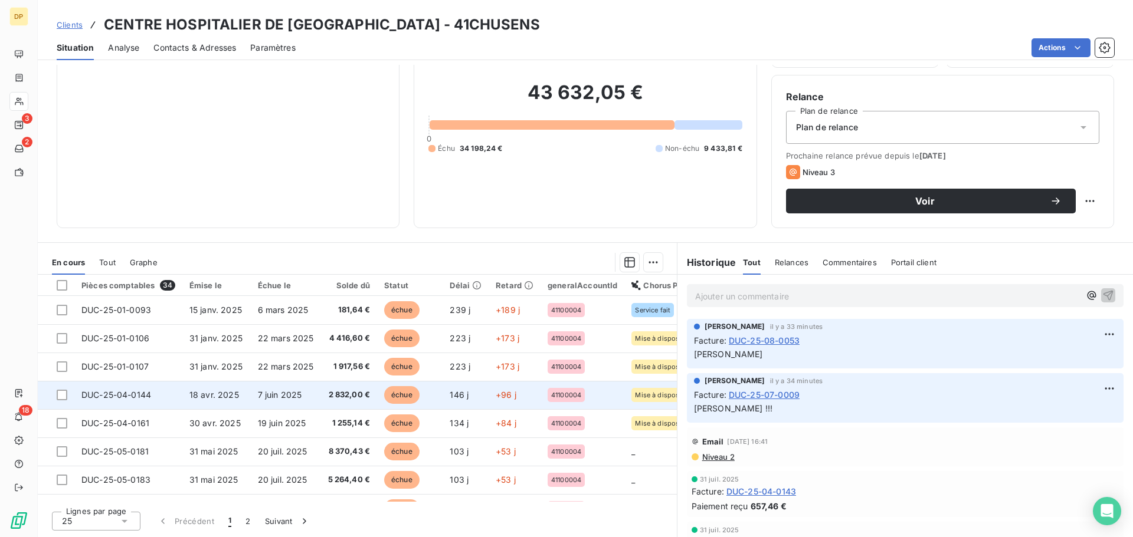
scroll to position [507, 0]
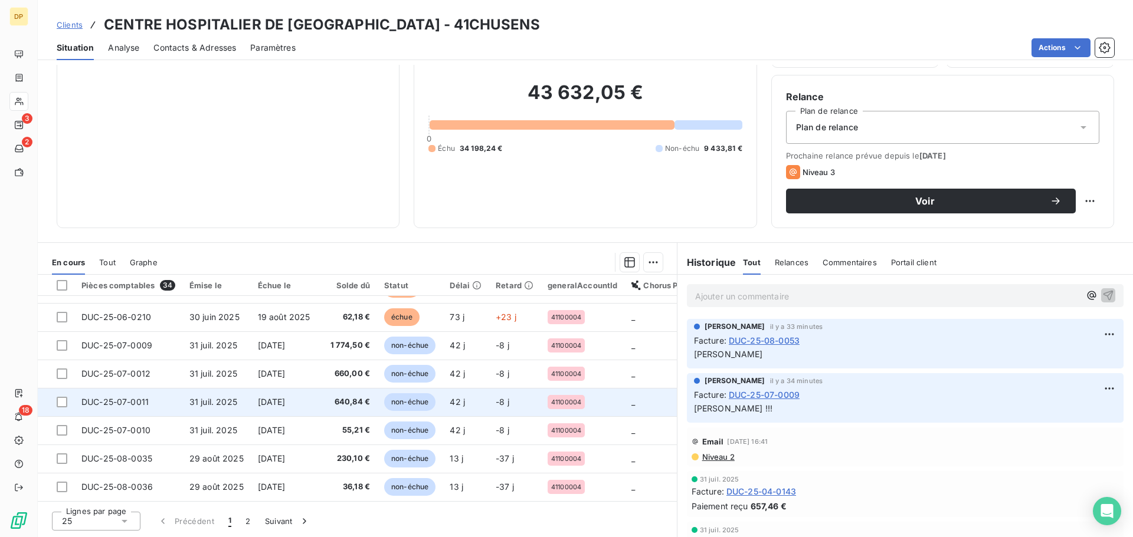
click at [138, 398] on span "DUC-25-07-0011" at bounding box center [114, 402] width 67 height 10
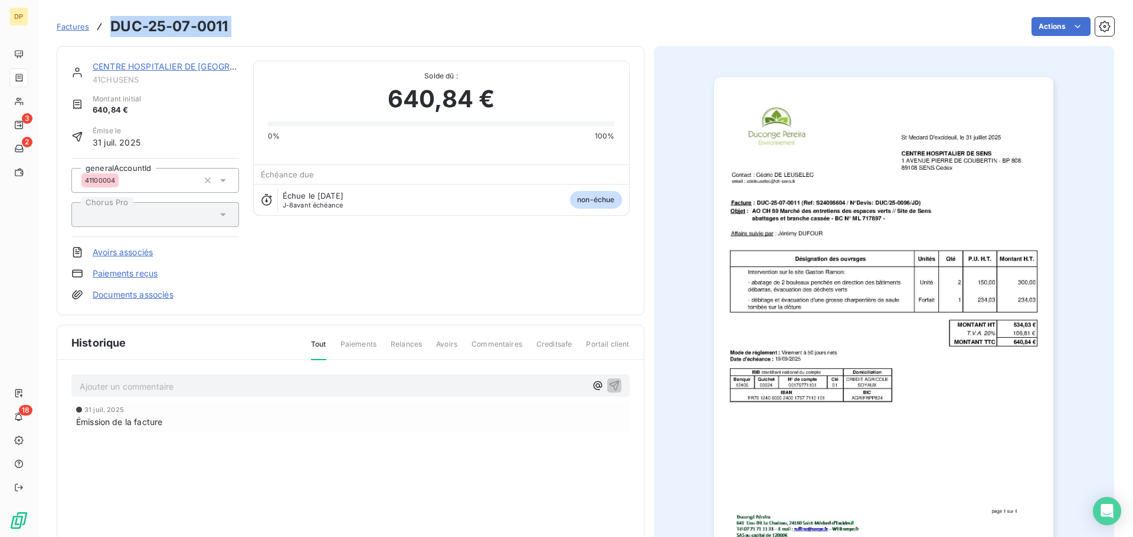
drag, startPoint x: 236, startPoint y: 28, endPoint x: 112, endPoint y: 19, distance: 124.8
click at [112, 19] on div "Factures DUC-25-07-0011 Actions" at bounding box center [585, 26] width 1057 height 25
copy section "DUC-25-07-0011 Actions"
click at [337, 385] on p "Ajouter un commentaire ﻿" at bounding box center [333, 386] width 506 height 15
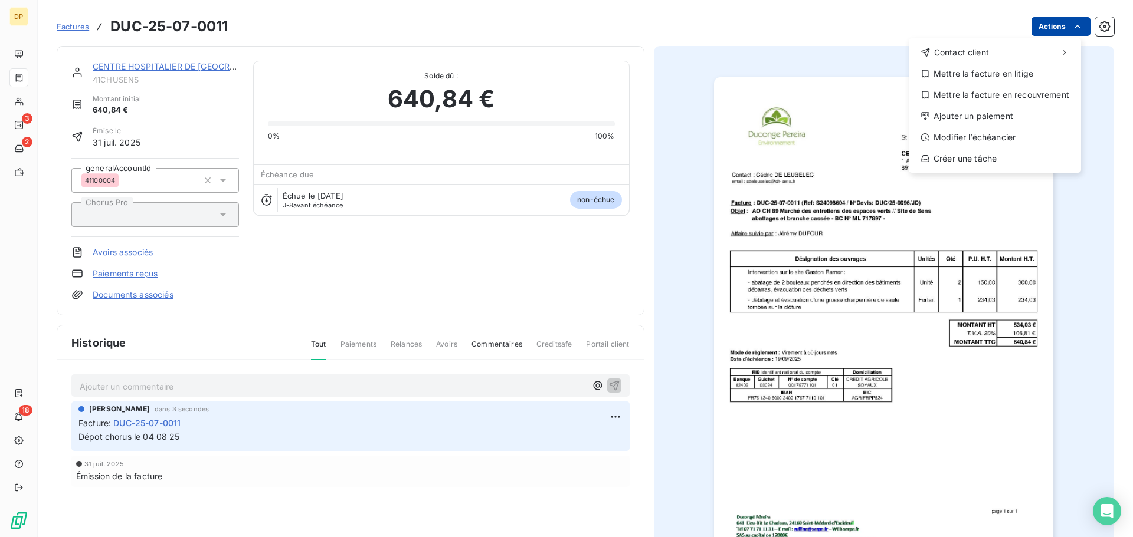
click at [1031, 26] on html "DP 3 2 18 Factures DUC-25-07-0011 Actions Contact client Mettre la facture en l…" at bounding box center [566, 268] width 1133 height 537
click at [963, 136] on div "Modifier l’échéancier" at bounding box center [994, 137] width 163 height 19
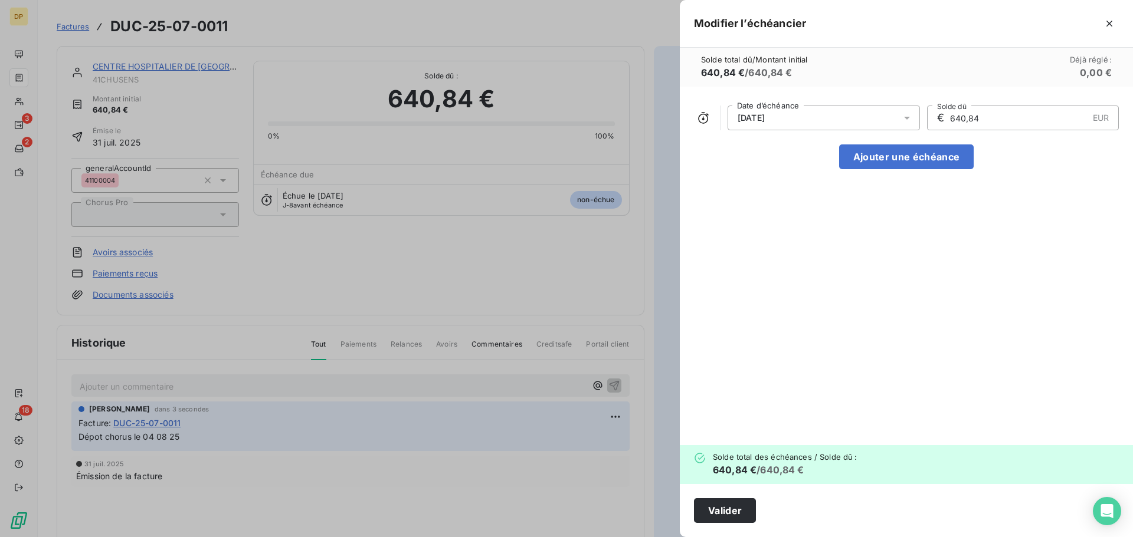
click at [871, 119] on div "[DATE]" at bounding box center [823, 118] width 192 height 25
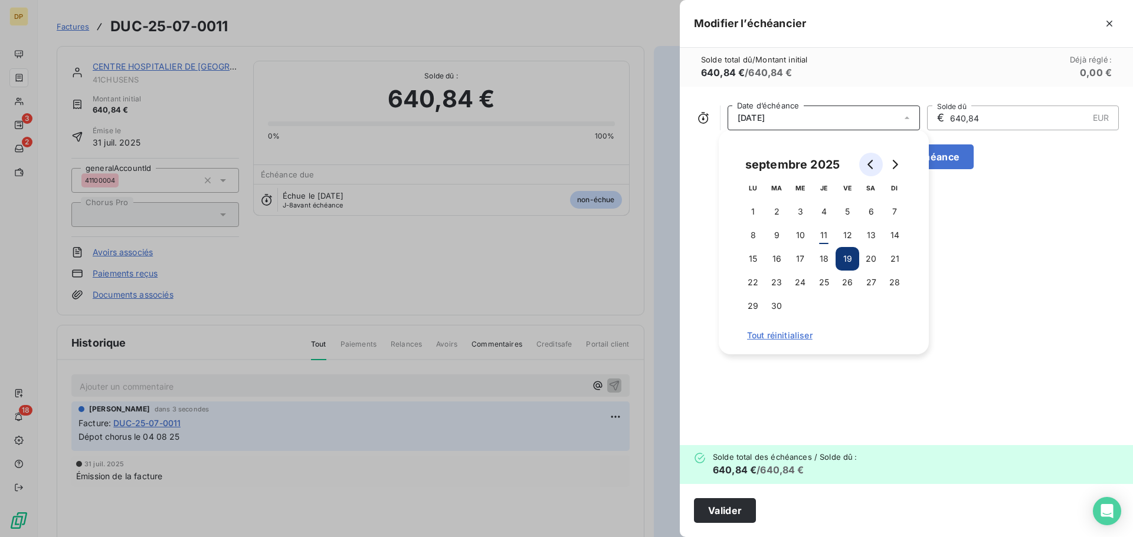
click at [873, 166] on icon "Go to previous month" at bounding box center [870, 164] width 9 height 9
click at [899, 163] on button "Go to next month" at bounding box center [895, 165] width 24 height 24
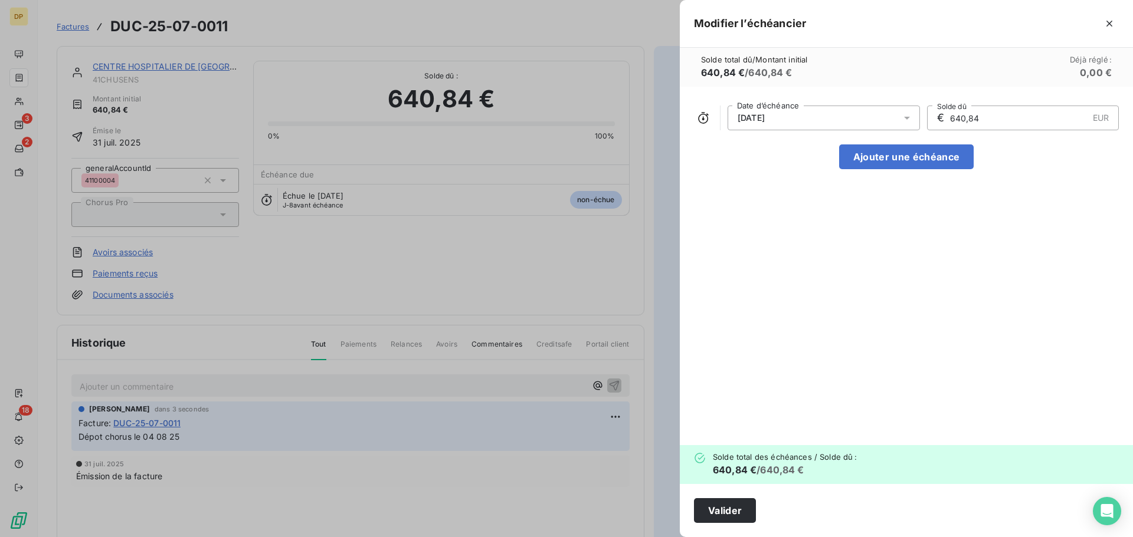
click at [489, 301] on div at bounding box center [566, 268] width 1133 height 537
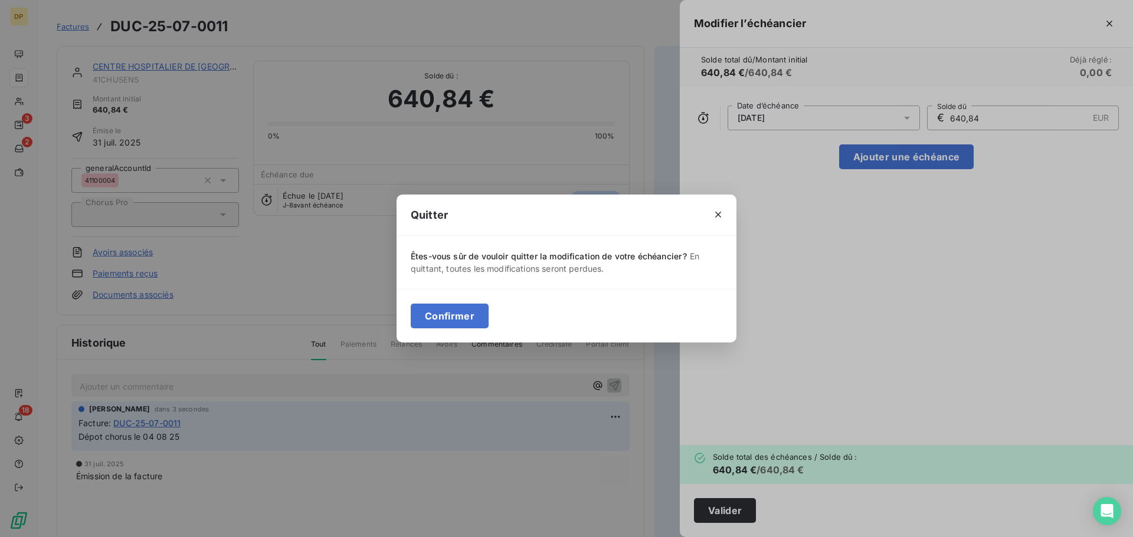
click at [835, 261] on div "Quitter Êtes-vous sûr de vouloir quitter la modification de votre échéancier ? …" at bounding box center [566, 268] width 1133 height 537
click at [715, 214] on icon "button" at bounding box center [718, 215] width 12 height 12
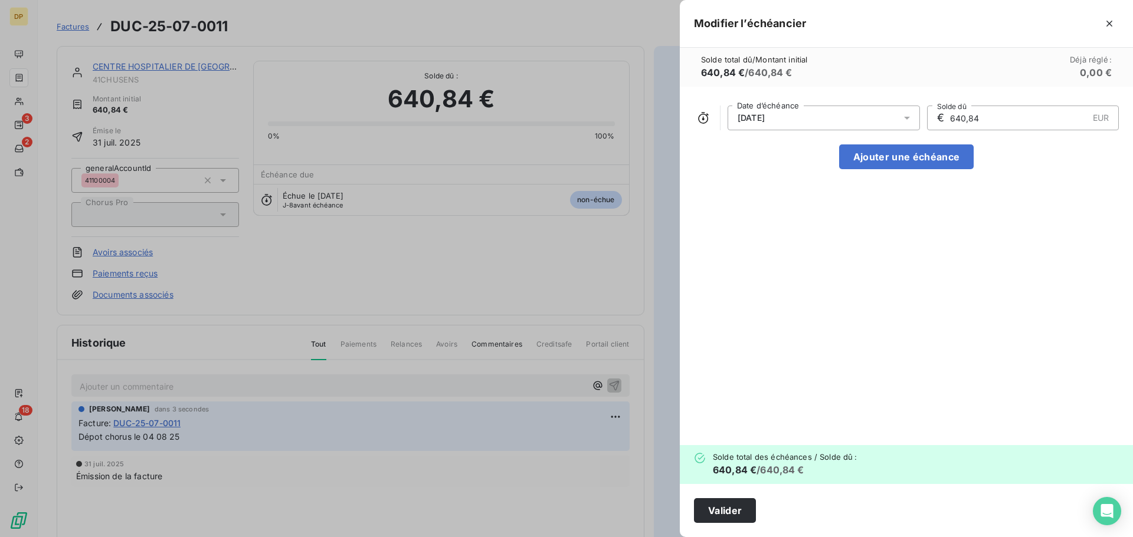
click at [902, 116] on icon at bounding box center [907, 118] width 12 height 12
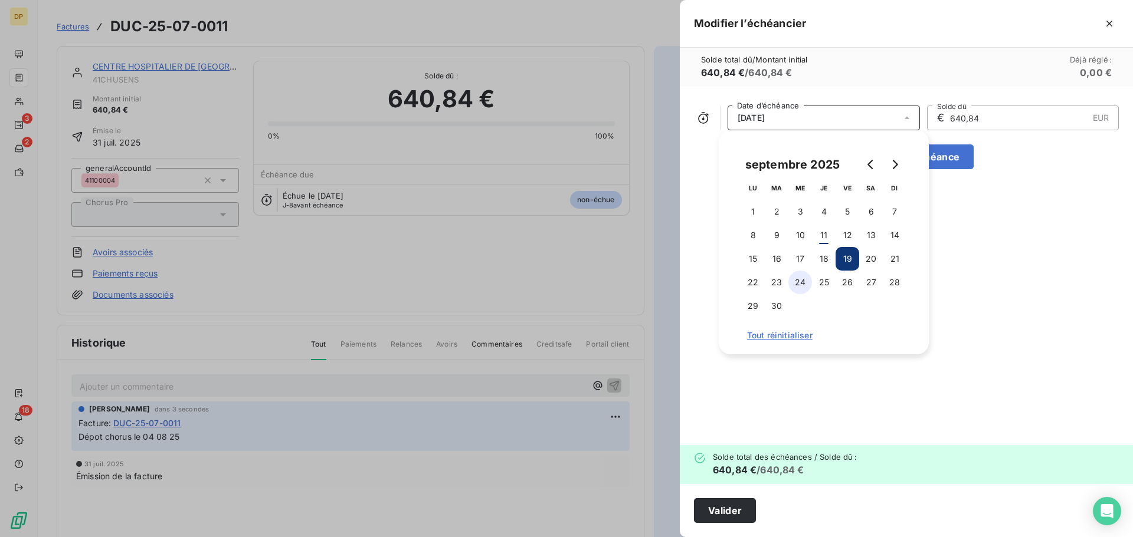
click at [796, 286] on button "24" at bounding box center [800, 283] width 24 height 24
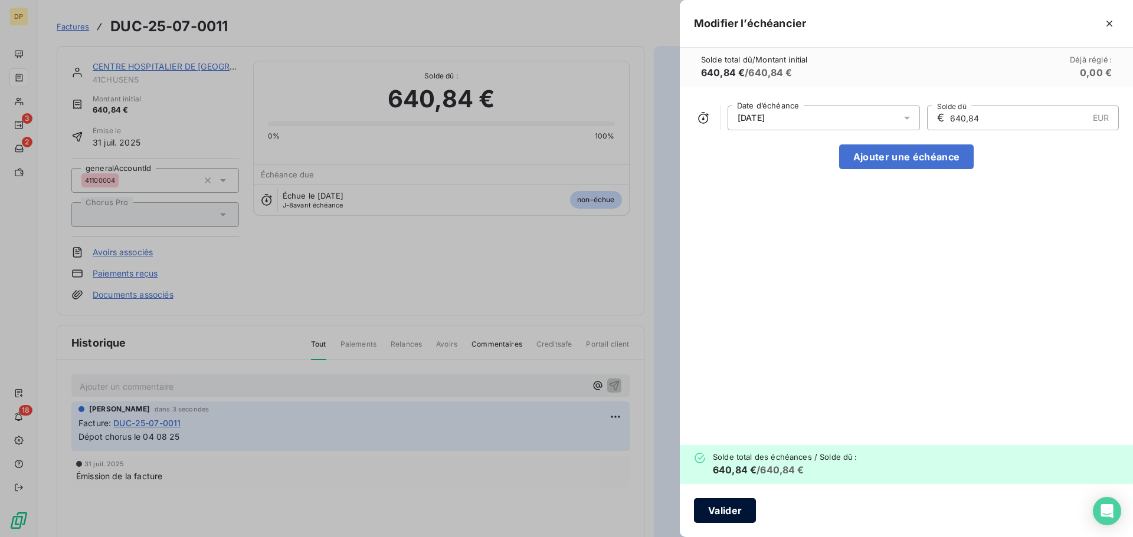
click at [720, 515] on button "Valider" at bounding box center [725, 511] width 62 height 25
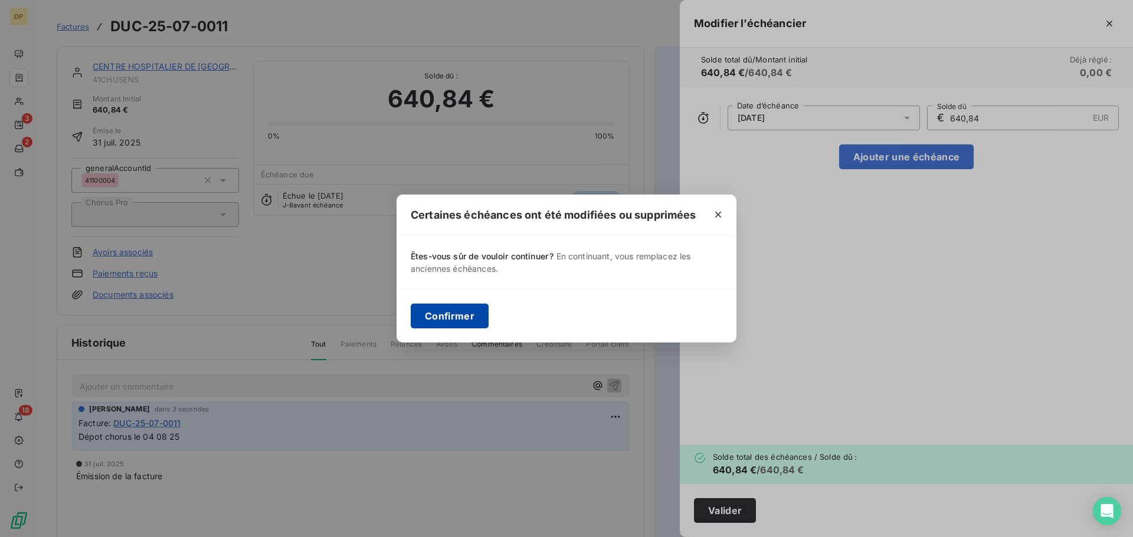
click at [487, 315] on button "Confirmer" at bounding box center [450, 316] width 78 height 25
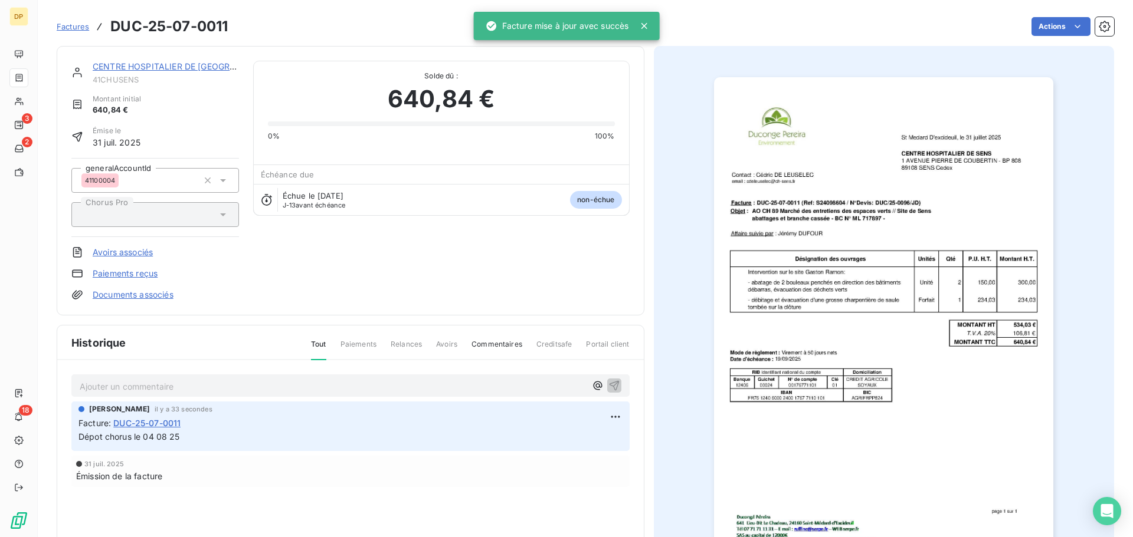
click at [204, 68] on link "CENTRE HOSPITALIER DE [GEOGRAPHIC_DATA]" at bounding box center [188, 66] width 191 height 10
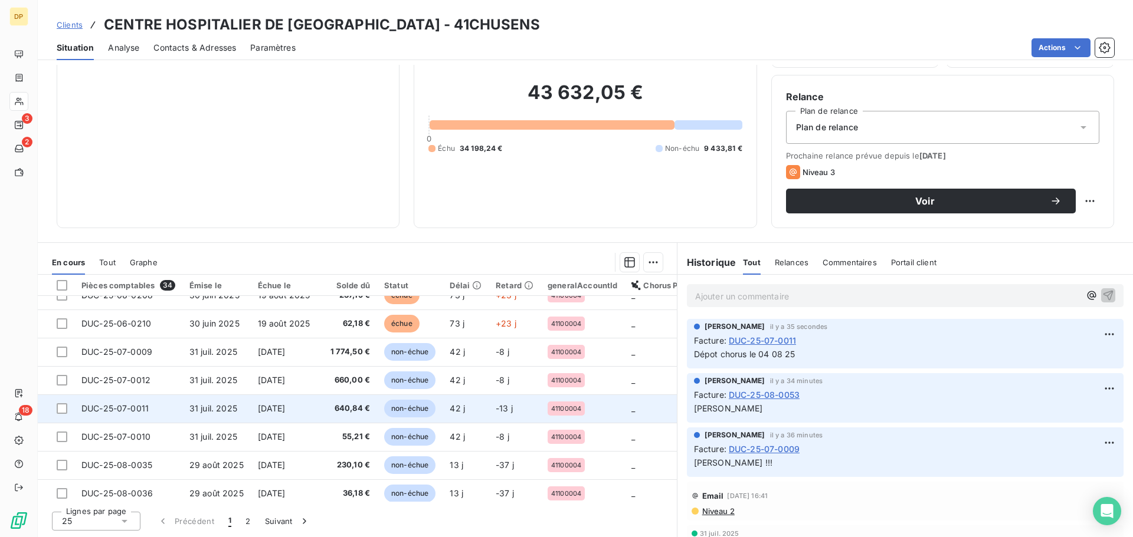
scroll to position [507, 0]
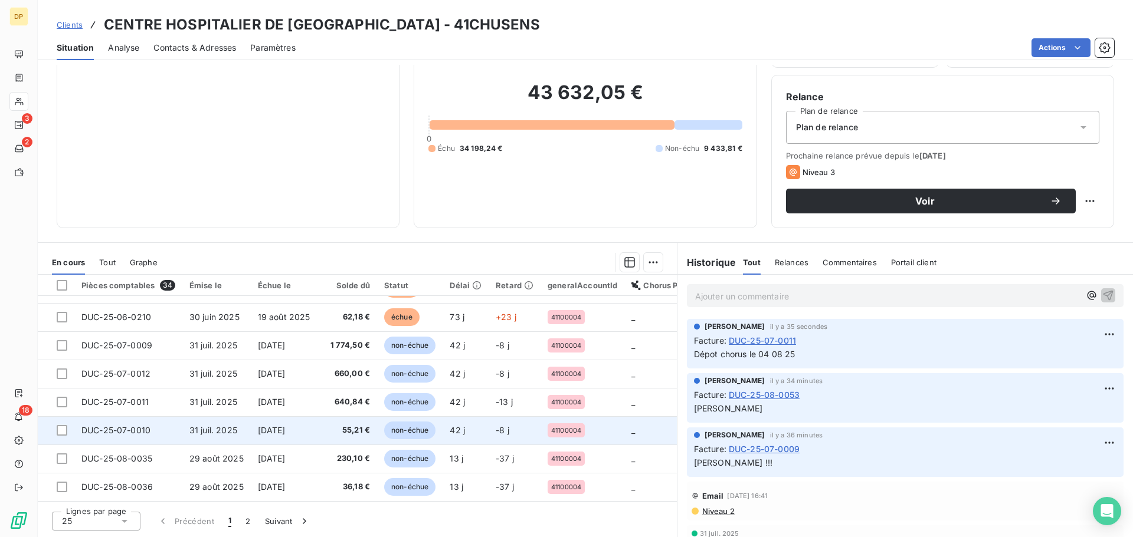
click at [243, 432] on td "31 juil. 2025" at bounding box center [216, 431] width 68 height 28
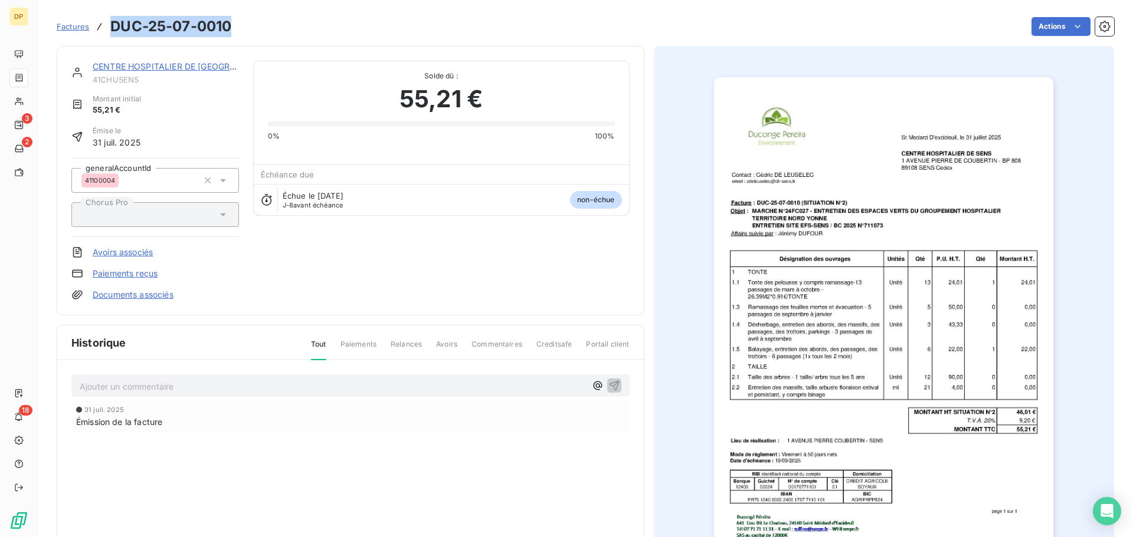
drag, startPoint x: 230, startPoint y: 30, endPoint x: 111, endPoint y: 25, distance: 119.3
click at [111, 25] on h3 "DUC-25-07-0010" at bounding box center [170, 26] width 121 height 21
copy h3 "DUC-25-07-0010"
click at [224, 386] on p "Ajouter un commentaire ﻿" at bounding box center [333, 386] width 506 height 15
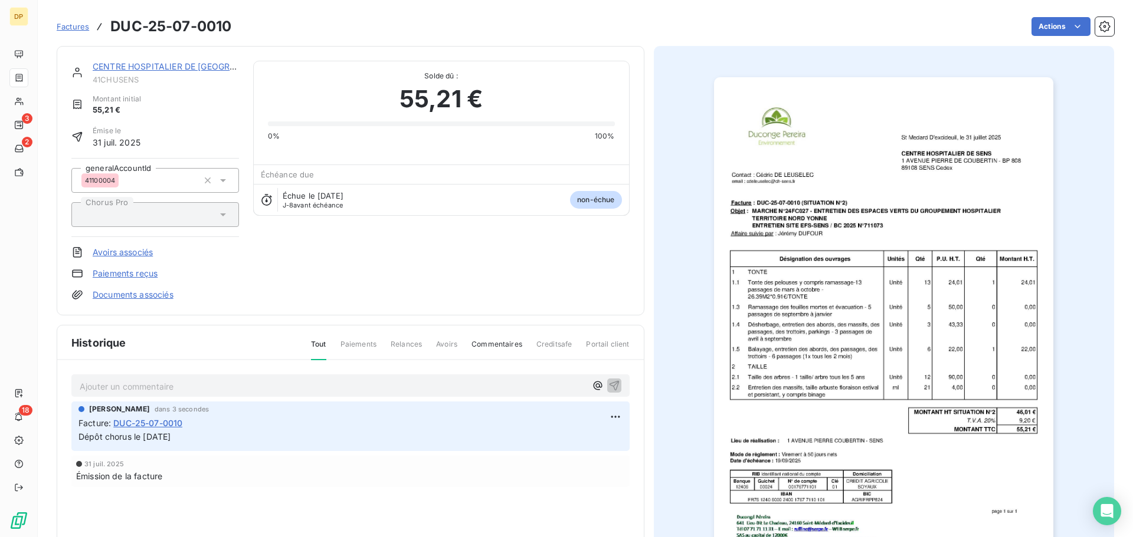
click at [183, 69] on link "CENTRE HOSPITALIER DE [GEOGRAPHIC_DATA]" at bounding box center [188, 66] width 191 height 10
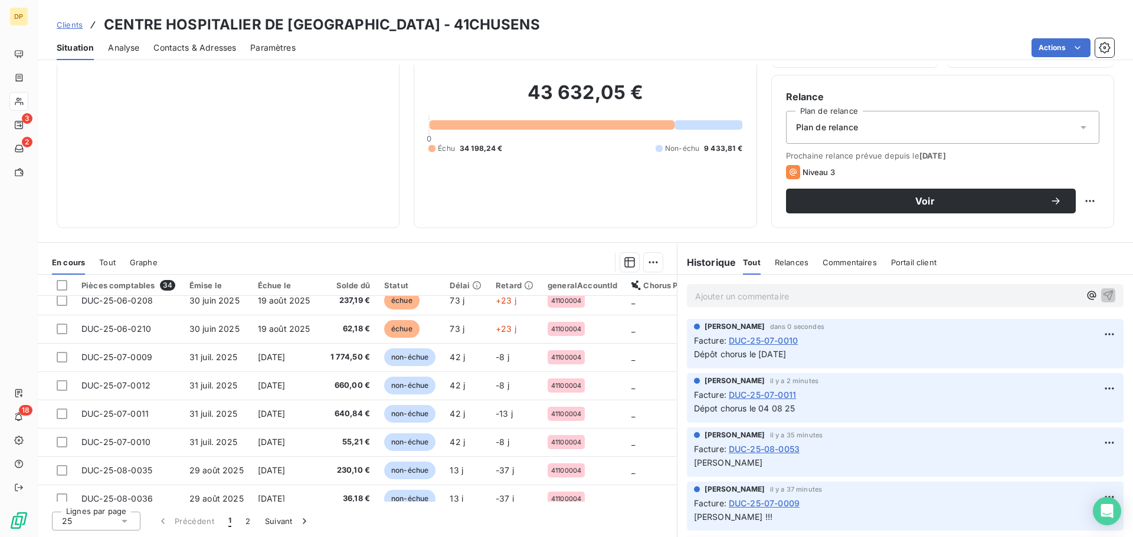
scroll to position [507, 0]
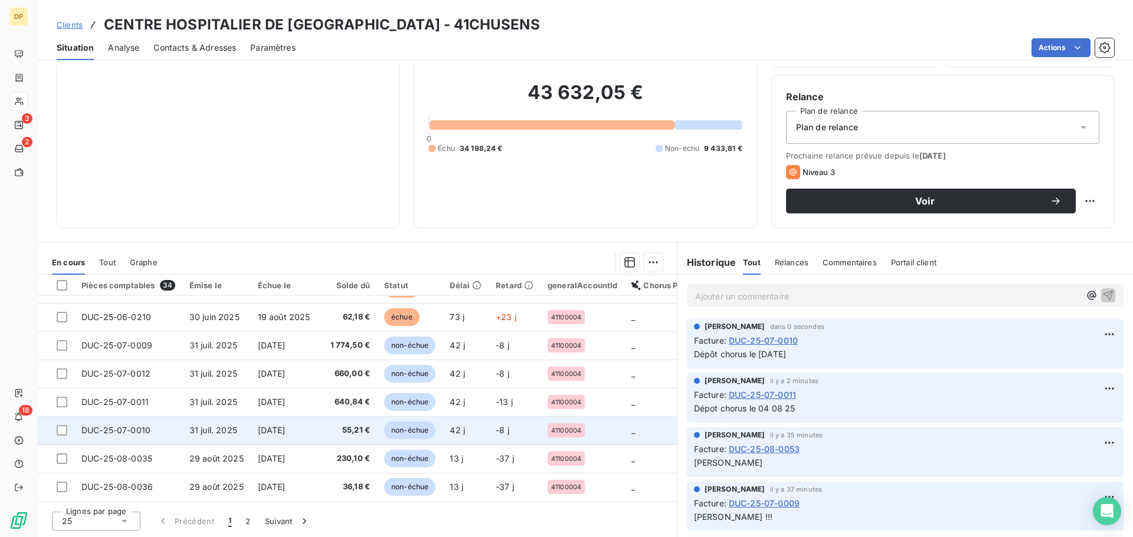
click at [182, 424] on td "31 juil. 2025" at bounding box center [216, 431] width 68 height 28
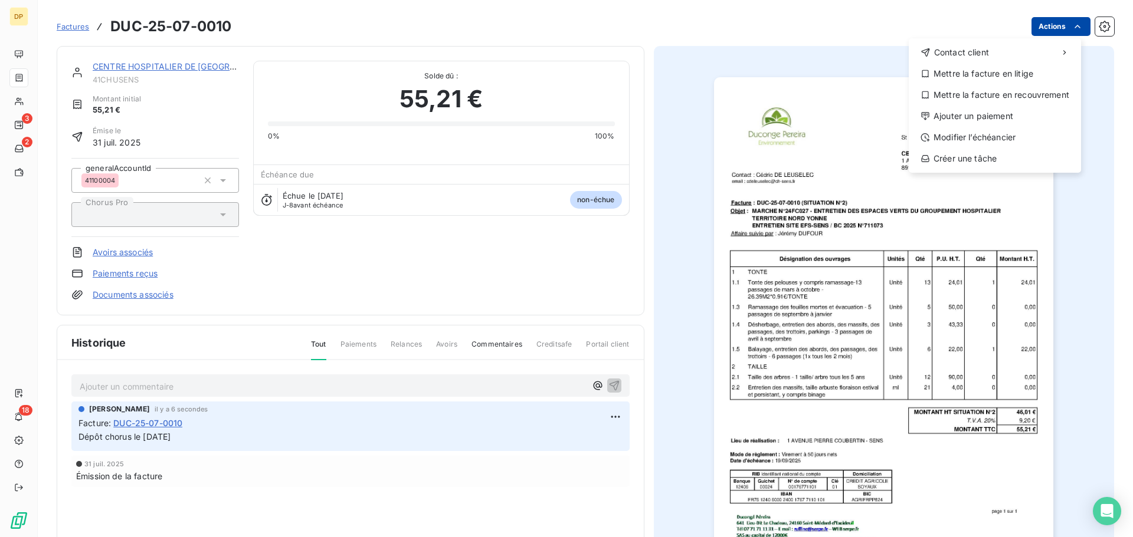
click at [1038, 23] on html "DP 3 2 18 Factures DUC-25-07-0010 Actions Contact client Mettre la facture en l…" at bounding box center [566, 268] width 1133 height 537
click at [983, 142] on div "Modifier l’échéancier" at bounding box center [994, 137] width 163 height 19
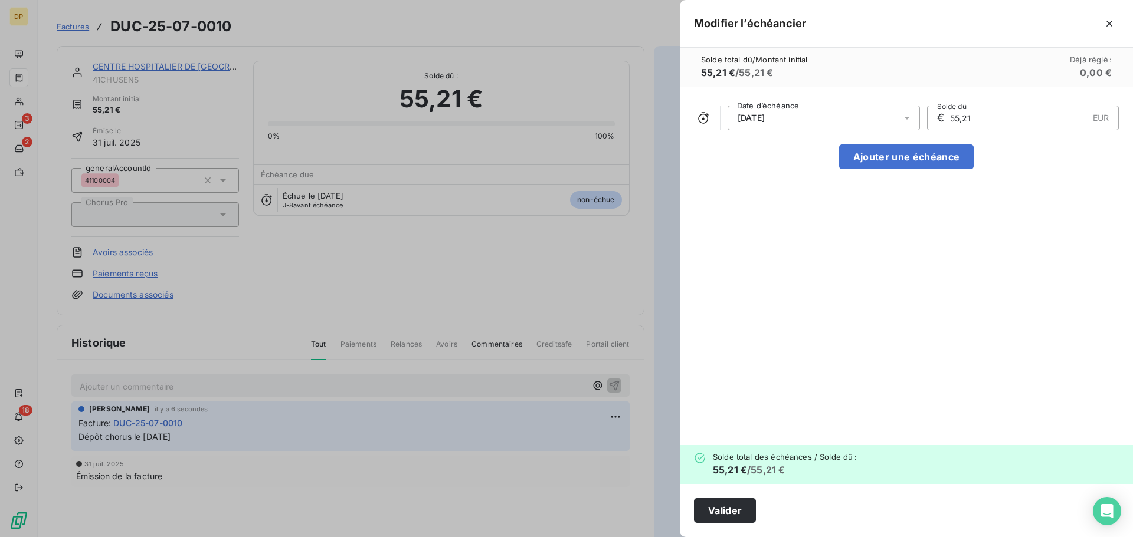
click at [845, 117] on div "[DATE]" at bounding box center [823, 118] width 192 height 25
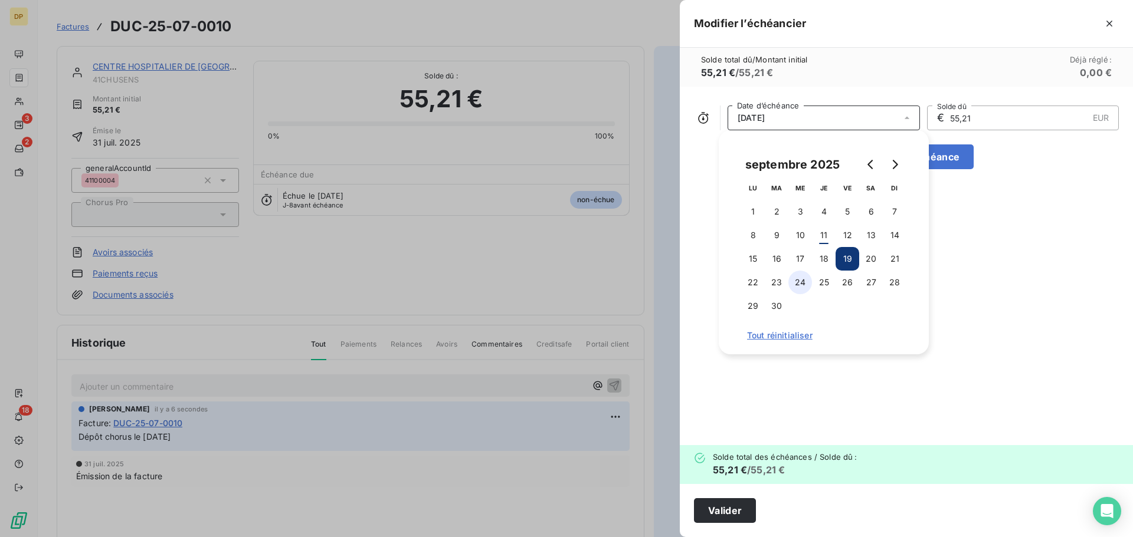
click at [802, 284] on button "24" at bounding box center [800, 283] width 24 height 24
click at [734, 512] on button "Valider" at bounding box center [725, 511] width 62 height 25
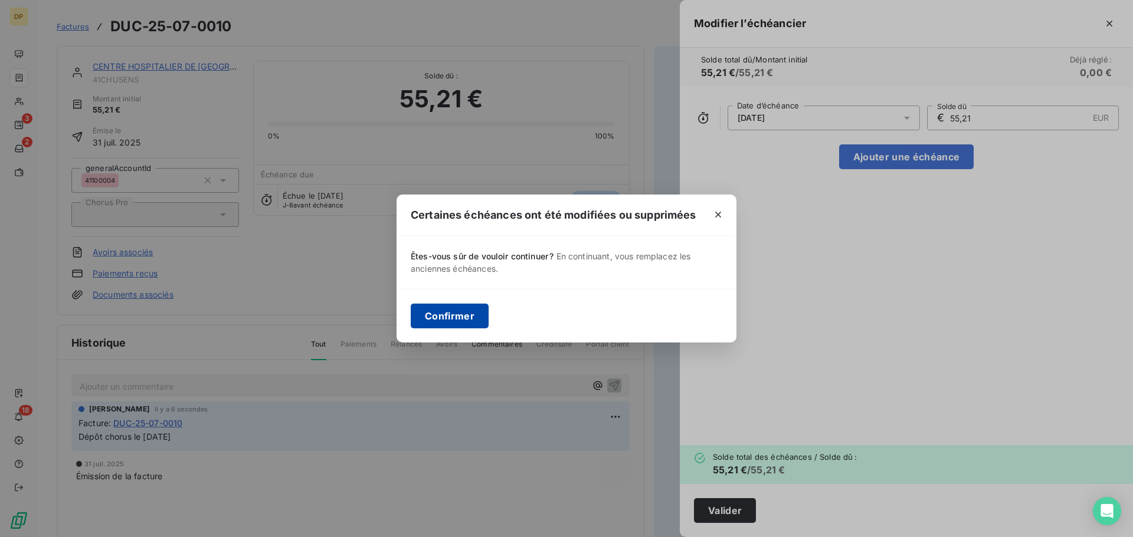
click at [444, 316] on button "Confirmer" at bounding box center [450, 316] width 78 height 25
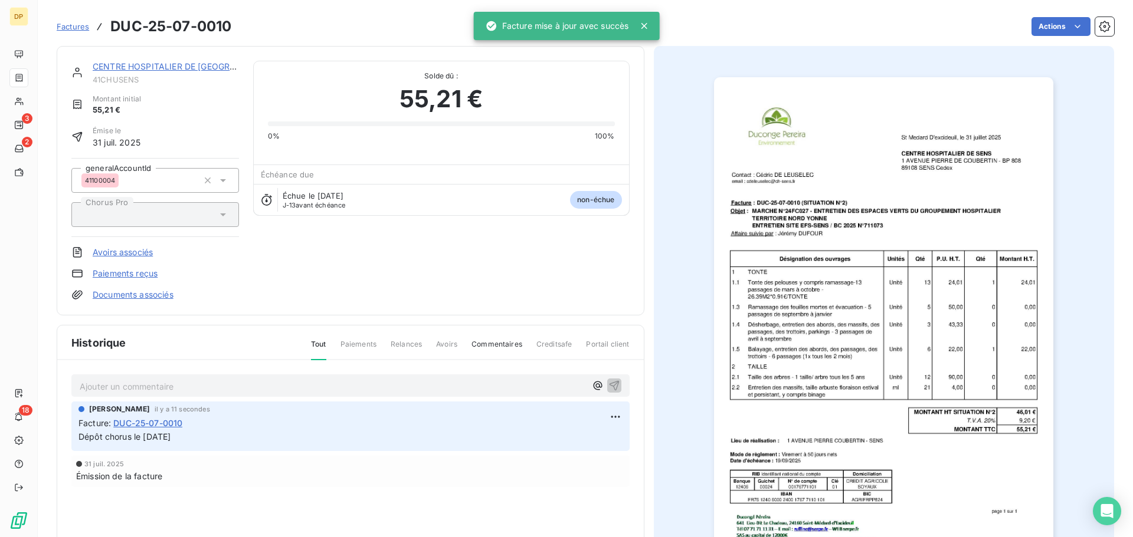
click at [132, 64] on link "CENTRE HOSPITALIER DE [GEOGRAPHIC_DATA]" at bounding box center [188, 66] width 191 height 10
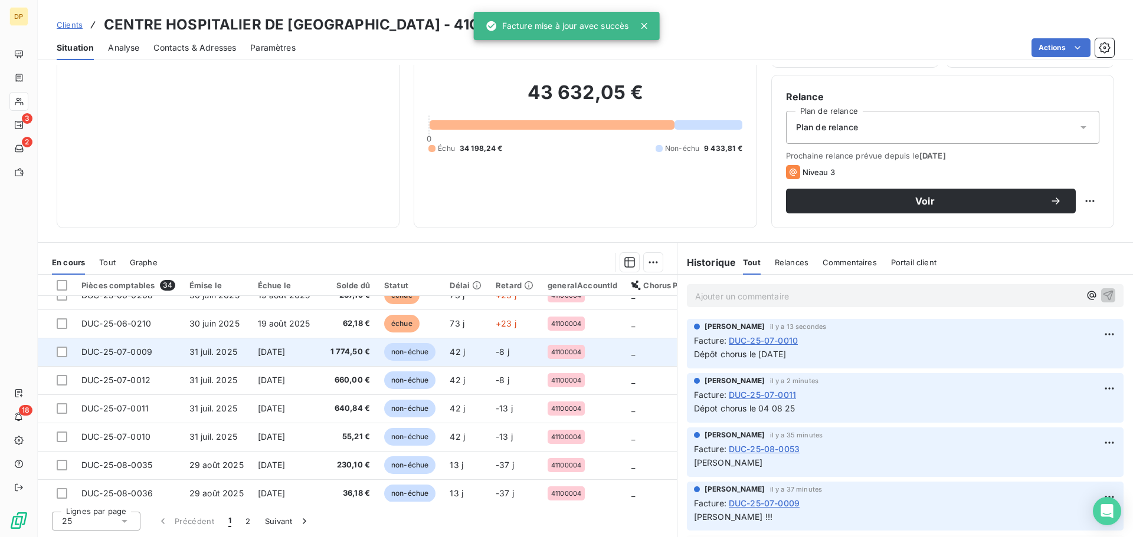
scroll to position [507, 0]
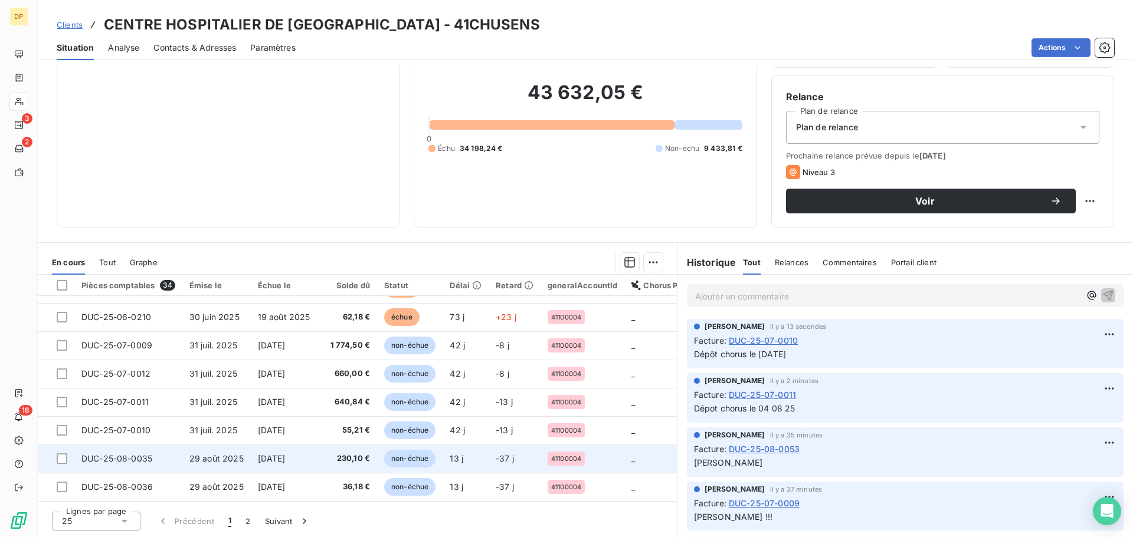
click at [295, 448] on td "[DATE]" at bounding box center [286, 459] width 70 height 28
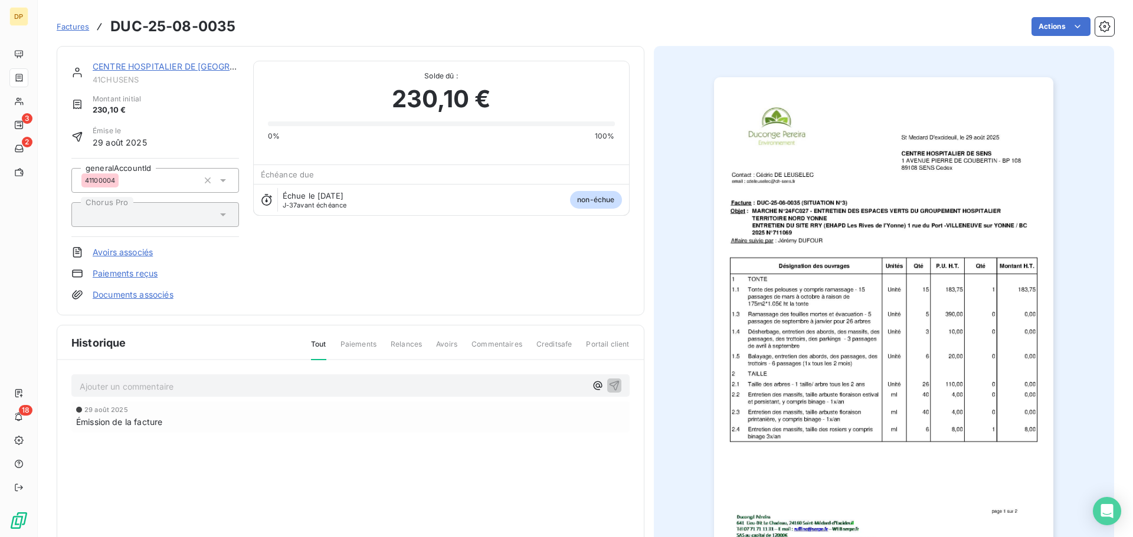
click at [272, 381] on p "Ajouter un commentaire ﻿" at bounding box center [333, 386] width 506 height 15
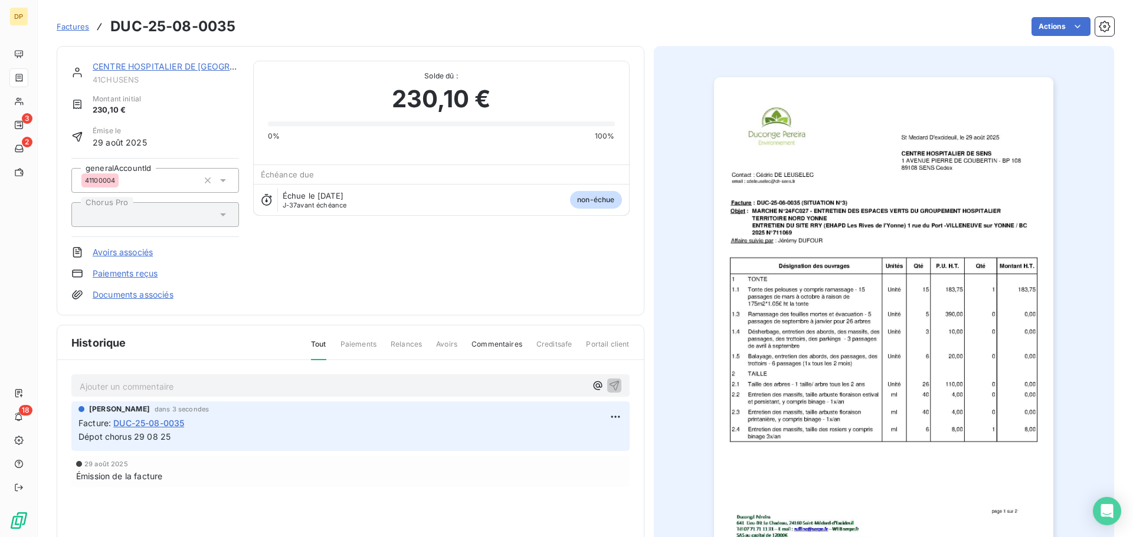
click at [199, 68] on link "CENTRE HOSPITALIER DE [GEOGRAPHIC_DATA]" at bounding box center [188, 66] width 191 height 10
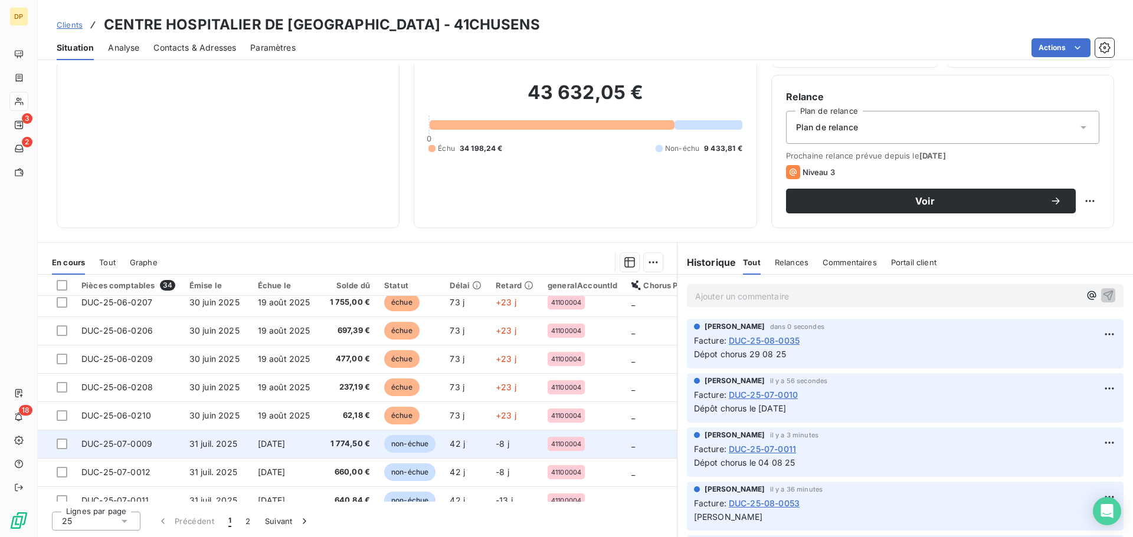
scroll to position [507, 0]
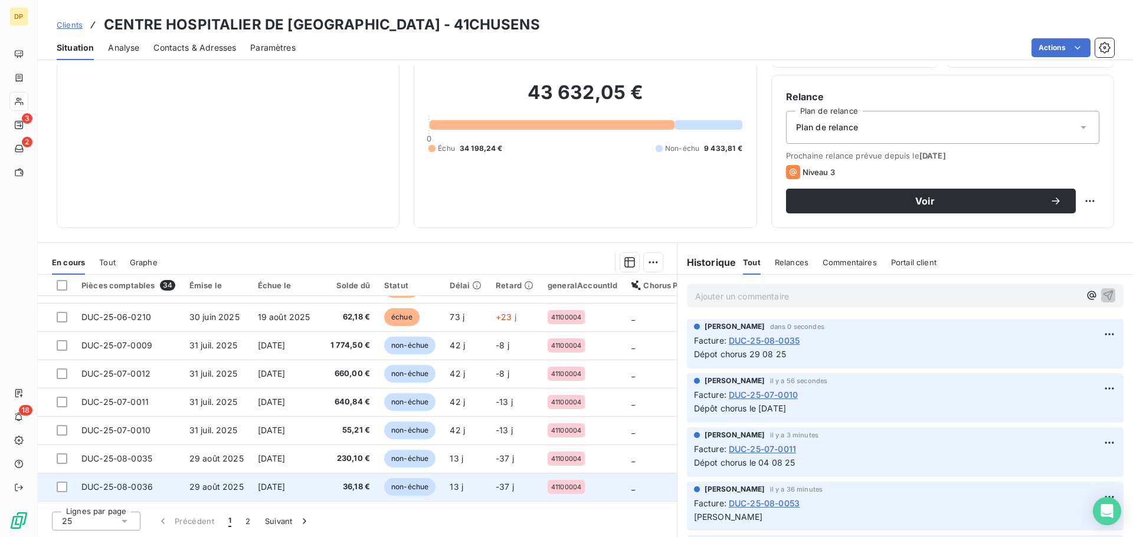
click at [286, 483] on span "[DATE]" at bounding box center [272, 487] width 28 height 10
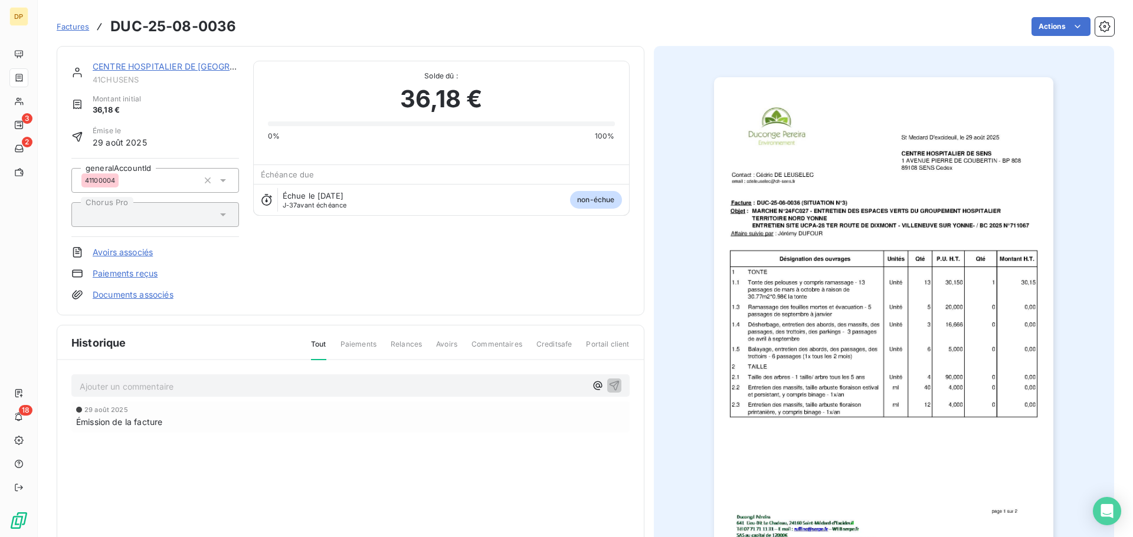
click at [186, 65] on link "CENTRE HOSPITALIER DE [GEOGRAPHIC_DATA]" at bounding box center [188, 66] width 191 height 10
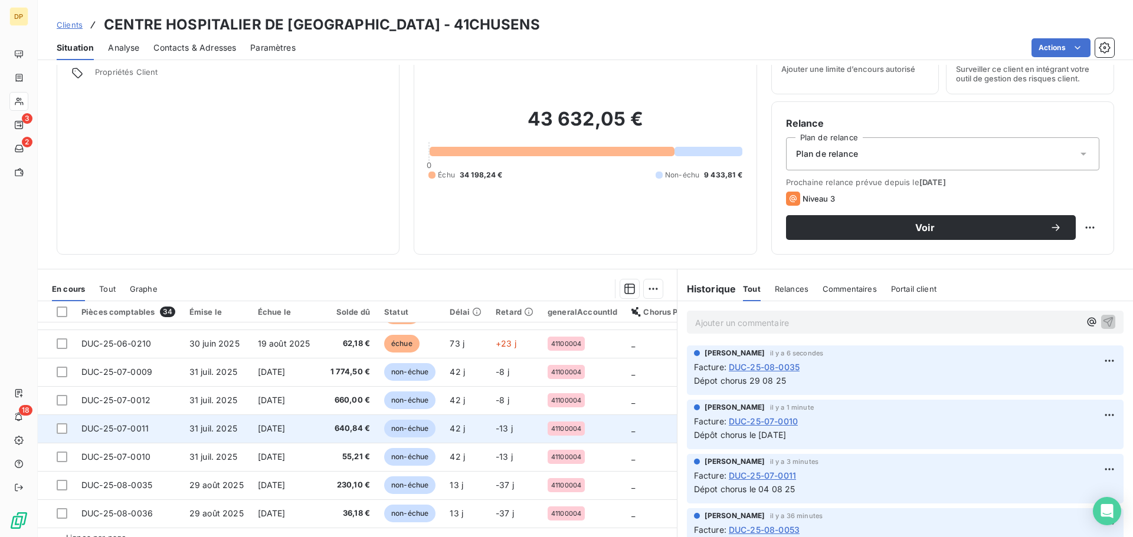
scroll to position [80, 0]
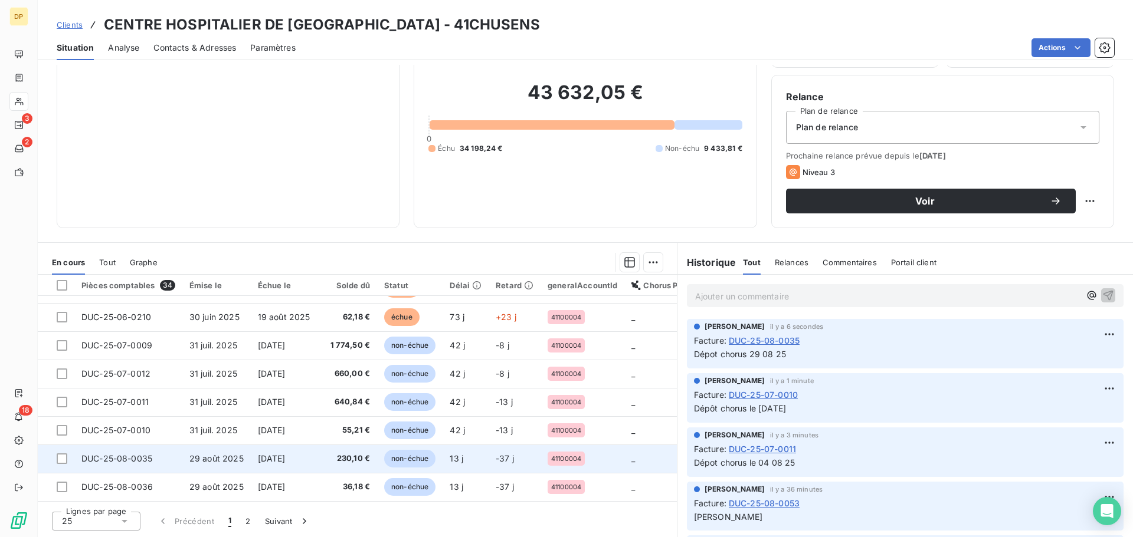
click at [251, 460] on td "[DATE]" at bounding box center [286, 459] width 70 height 28
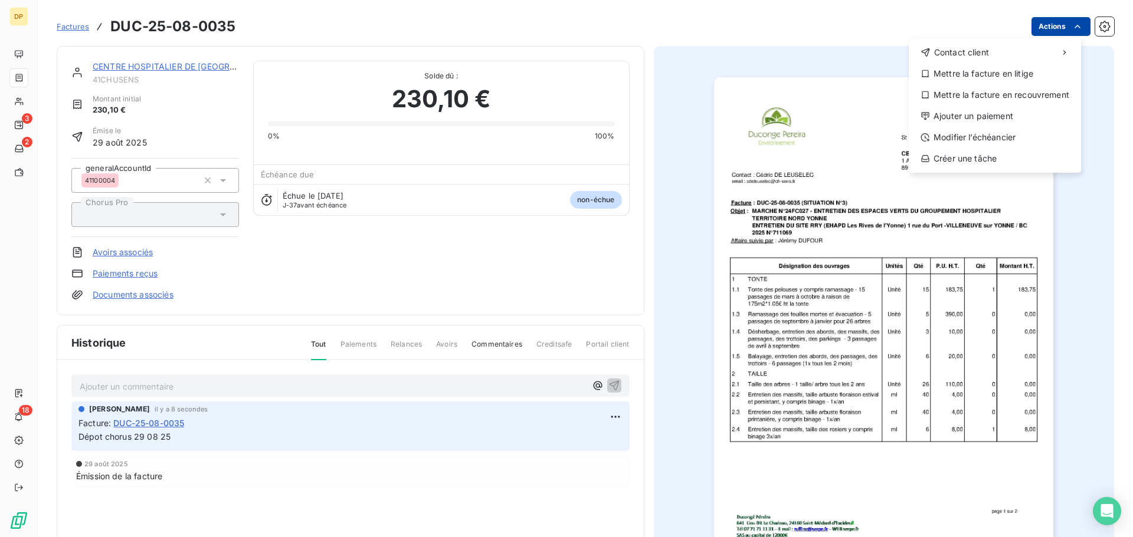
click at [1062, 22] on html "DP 3 2 18 Factures DUC-25-08-0035 Actions Contact client Mettre la facture en l…" at bounding box center [566, 268] width 1133 height 537
click at [994, 135] on div "Modifier l’échéancier" at bounding box center [994, 137] width 163 height 19
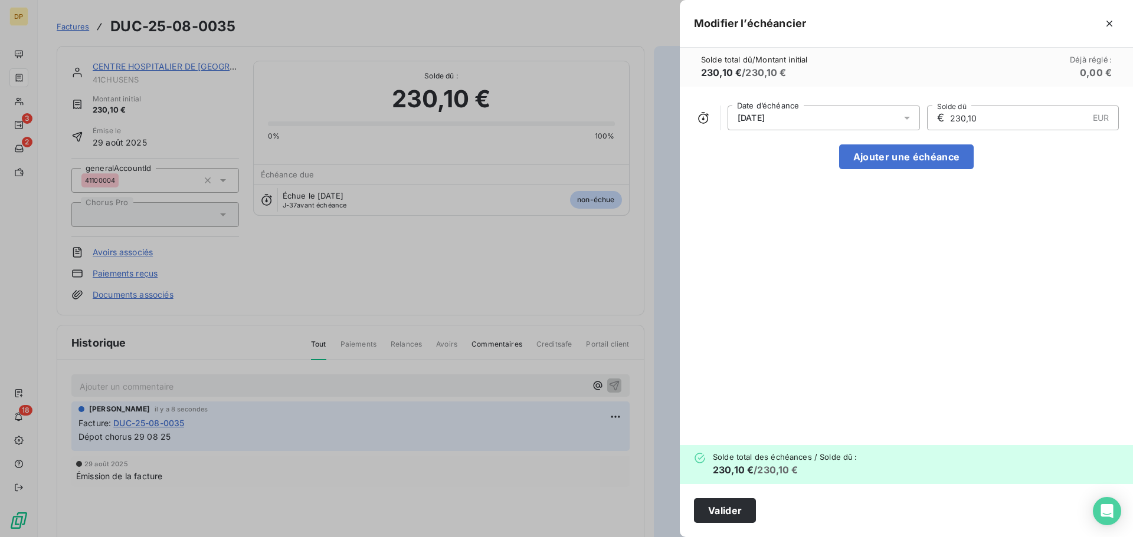
click at [883, 115] on div "[DATE]" at bounding box center [823, 118] width 192 height 25
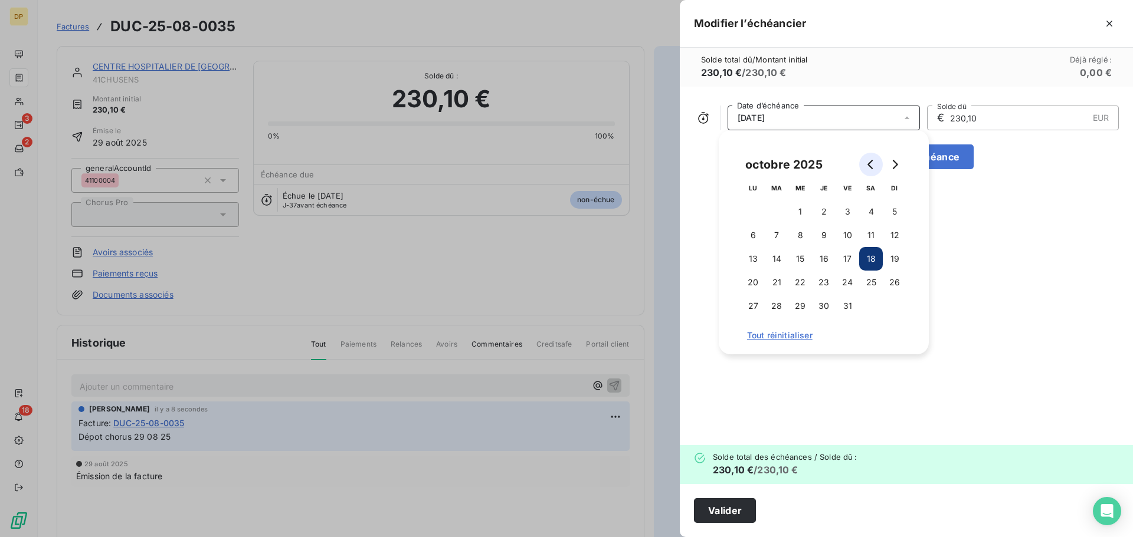
click at [868, 172] on button "Go to previous month" at bounding box center [871, 165] width 24 height 24
click at [891, 166] on icon "Go to next month" at bounding box center [894, 164] width 9 height 9
click at [876, 171] on button "Go to previous month" at bounding box center [871, 165] width 24 height 24
click at [867, 159] on button "Go to previous month" at bounding box center [871, 165] width 24 height 24
click at [894, 160] on icon "Go to next month" at bounding box center [895, 164] width 5 height 9
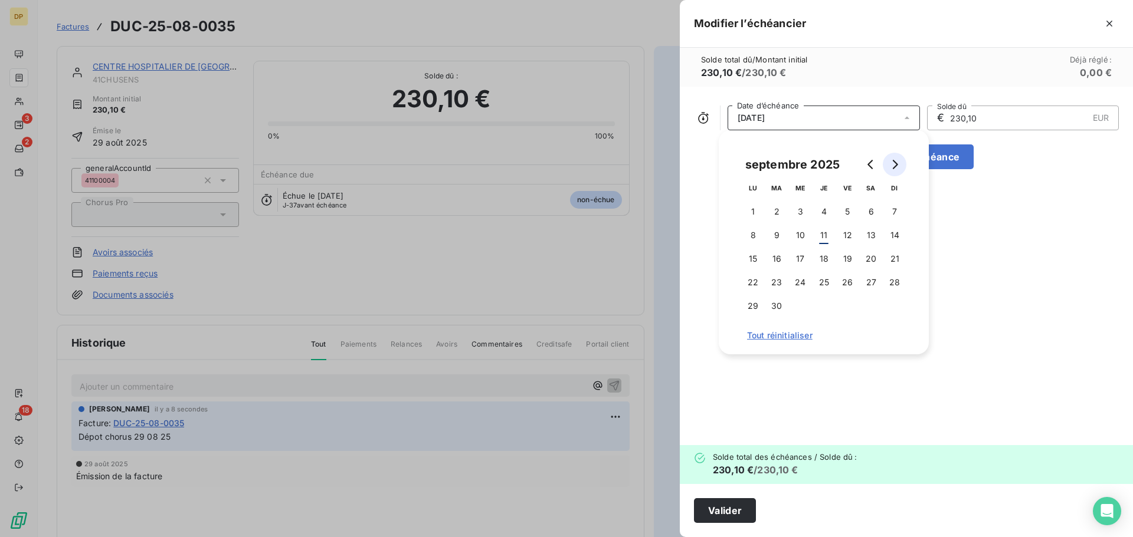
click at [896, 158] on button "Go to next month" at bounding box center [895, 165] width 24 height 24
click at [852, 230] on button "10" at bounding box center [847, 236] width 24 height 24
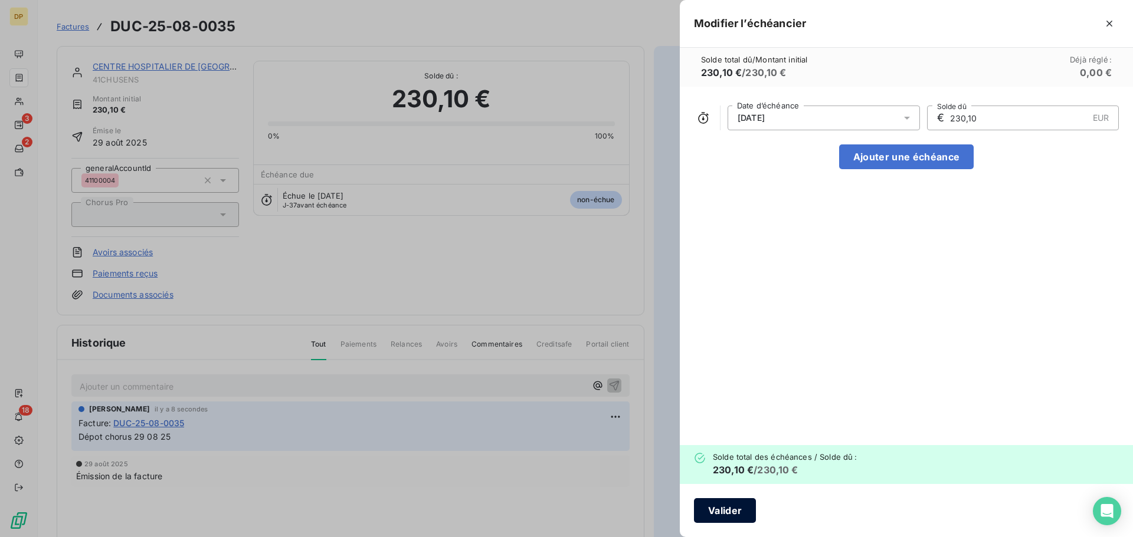
click at [722, 514] on button "Valider" at bounding box center [725, 511] width 62 height 25
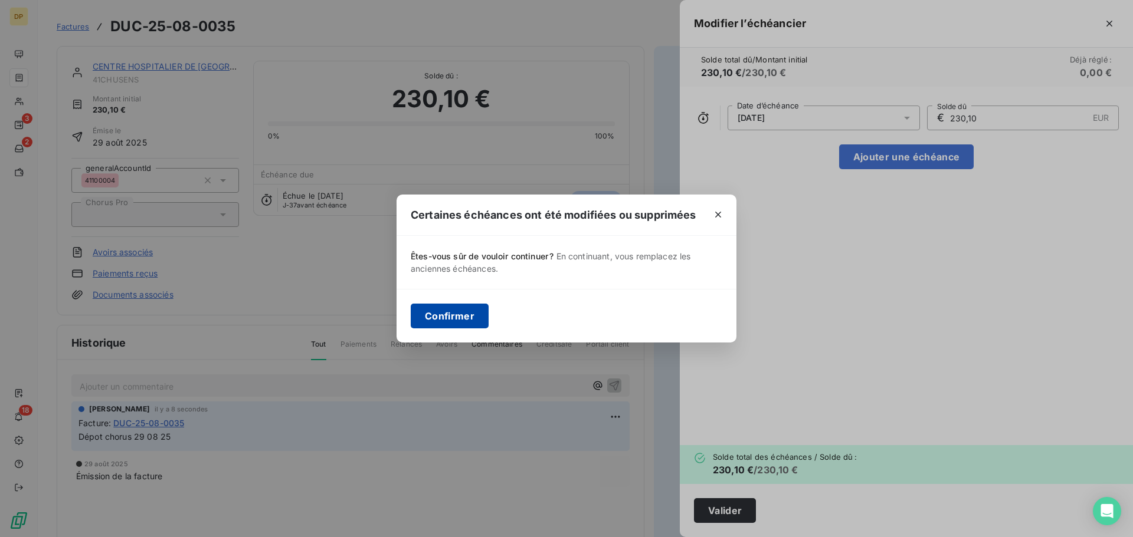
click at [448, 317] on button "Confirmer" at bounding box center [450, 316] width 78 height 25
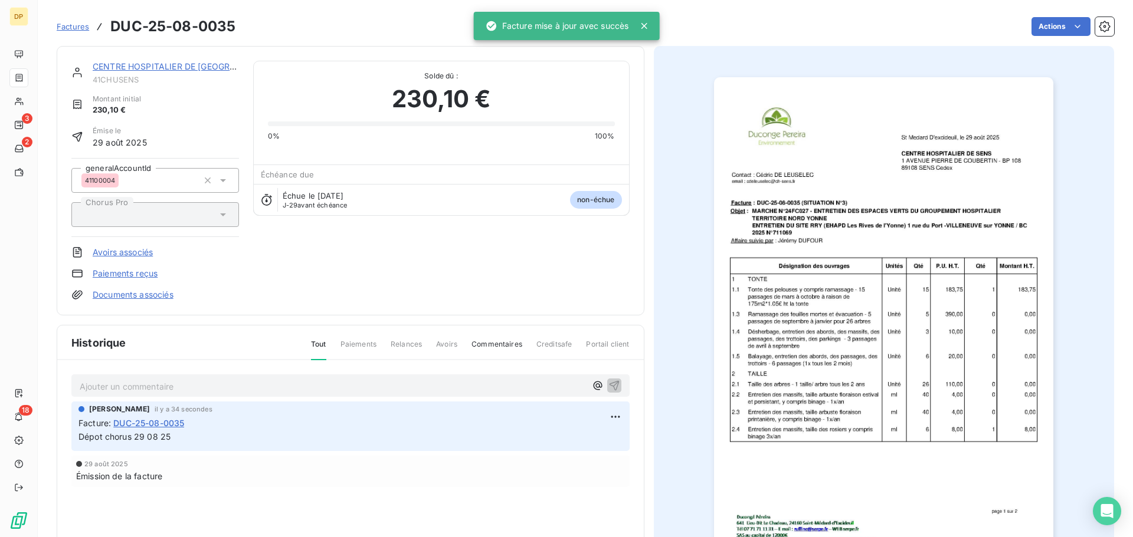
click at [199, 64] on link "CENTRE HOSPITALIER DE [GEOGRAPHIC_DATA]" at bounding box center [188, 66] width 191 height 10
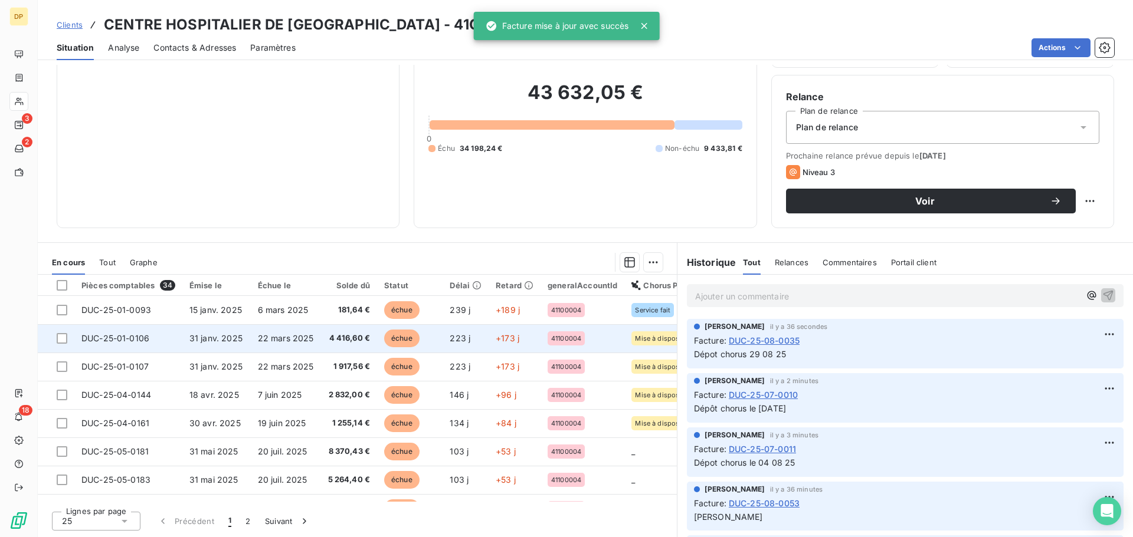
scroll to position [507, 0]
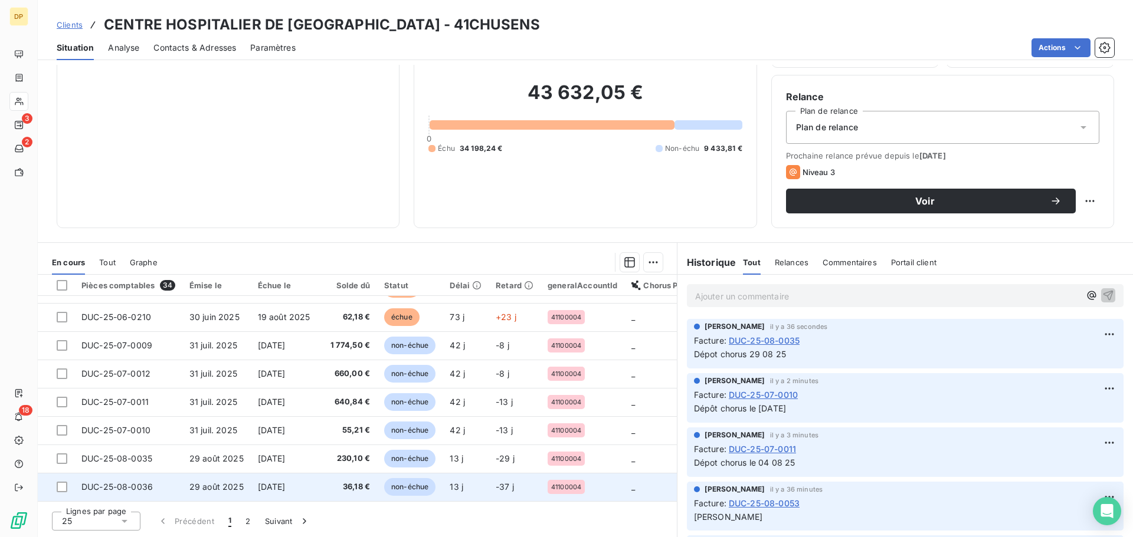
click at [201, 484] on span "29 août 2025" at bounding box center [216, 487] width 54 height 10
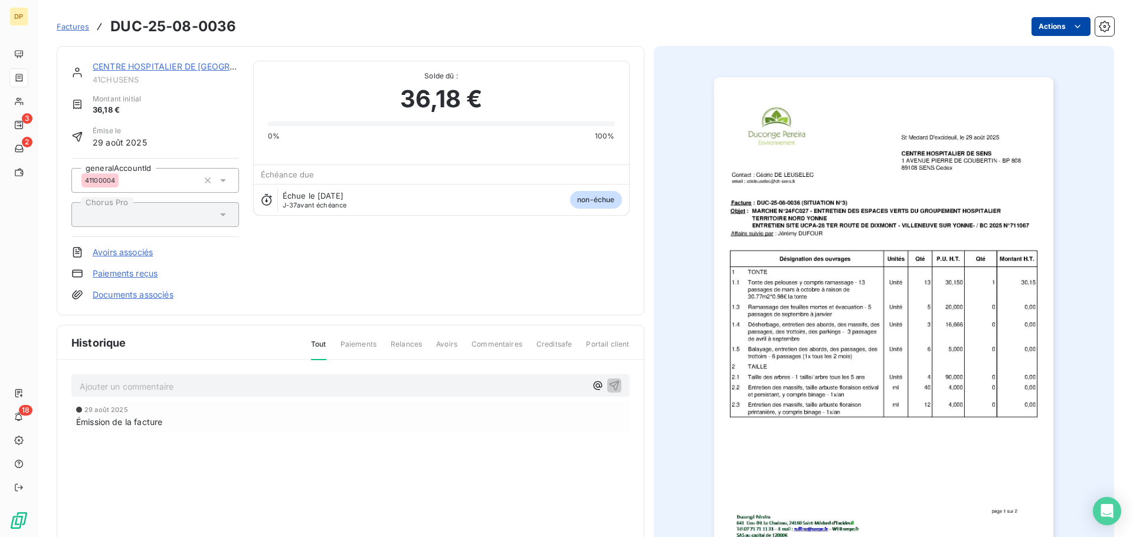
click at [1058, 31] on html "DP 3 2 18 Factures DUC-25-08-0036 Actions CENTRE HOSPITALIER DE SENS 41CHUSENS …" at bounding box center [566, 268] width 1133 height 537
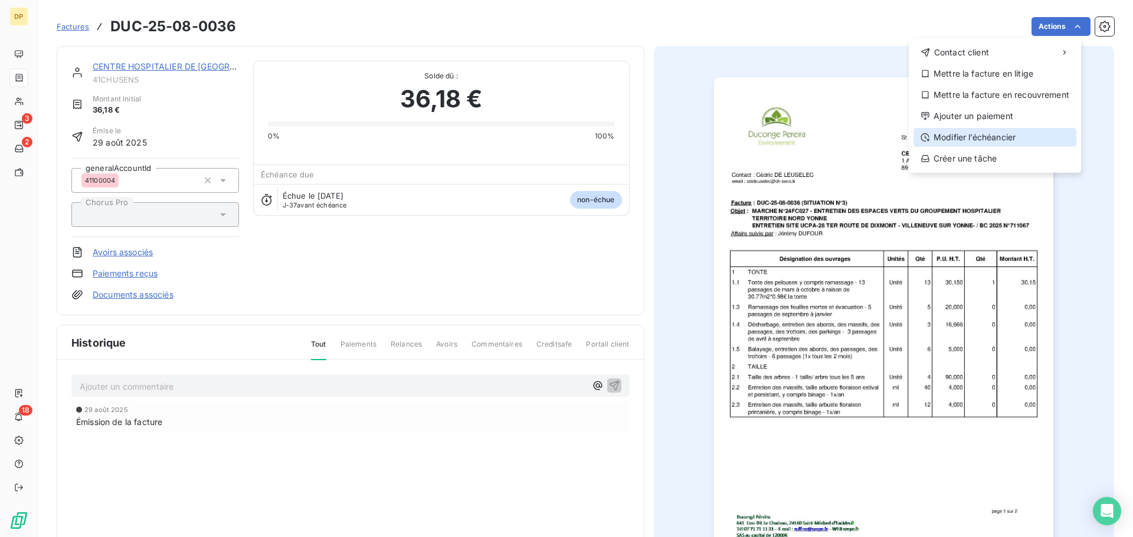
click at [1001, 135] on div "Modifier l’échéancier" at bounding box center [994, 137] width 163 height 19
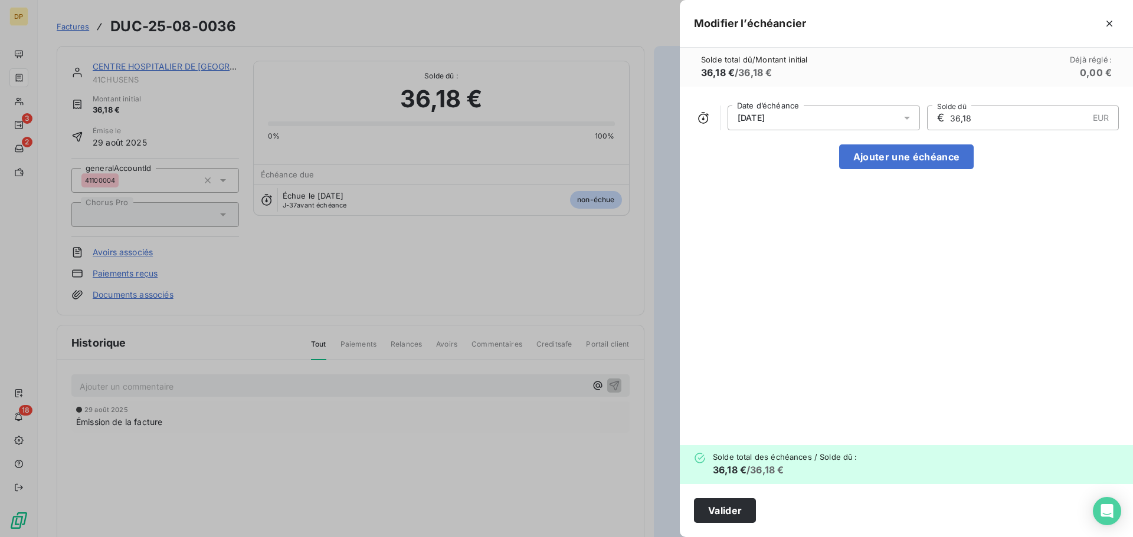
click at [916, 117] on div at bounding box center [910, 118] width 19 height 25
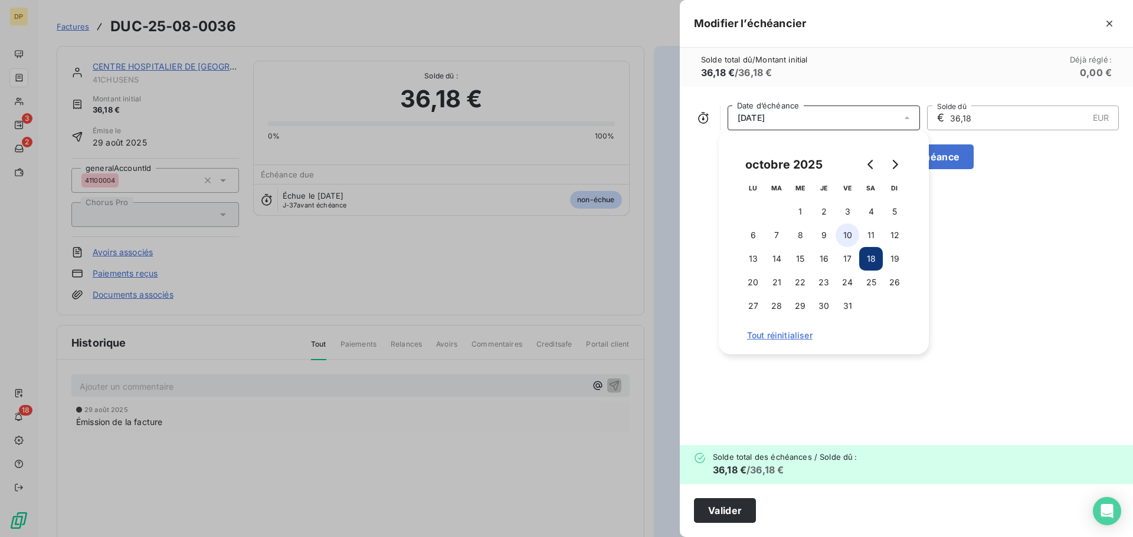
click at [847, 236] on button "10" at bounding box center [847, 236] width 24 height 24
click at [723, 513] on button "Valider" at bounding box center [725, 511] width 62 height 25
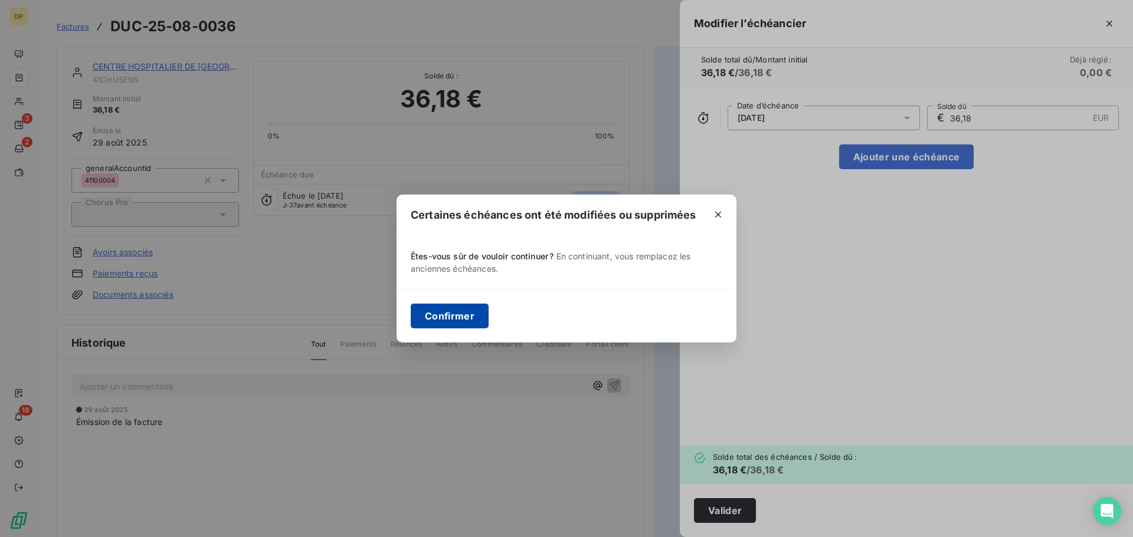
click at [444, 318] on button "Confirmer" at bounding box center [450, 316] width 78 height 25
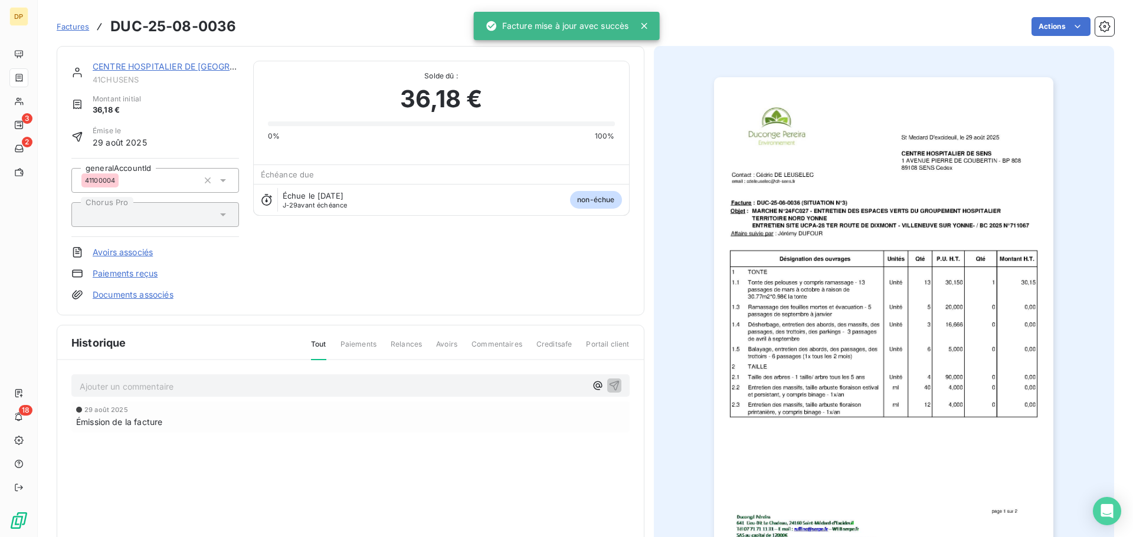
click at [162, 61] on link "CENTRE HOSPITALIER DE [GEOGRAPHIC_DATA]" at bounding box center [188, 66] width 191 height 10
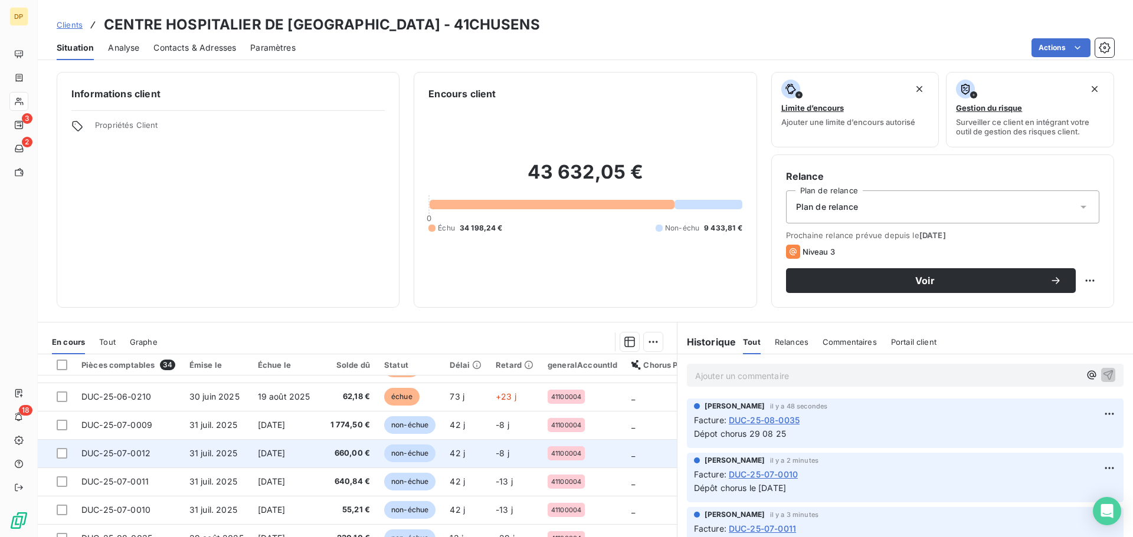
scroll to position [80, 0]
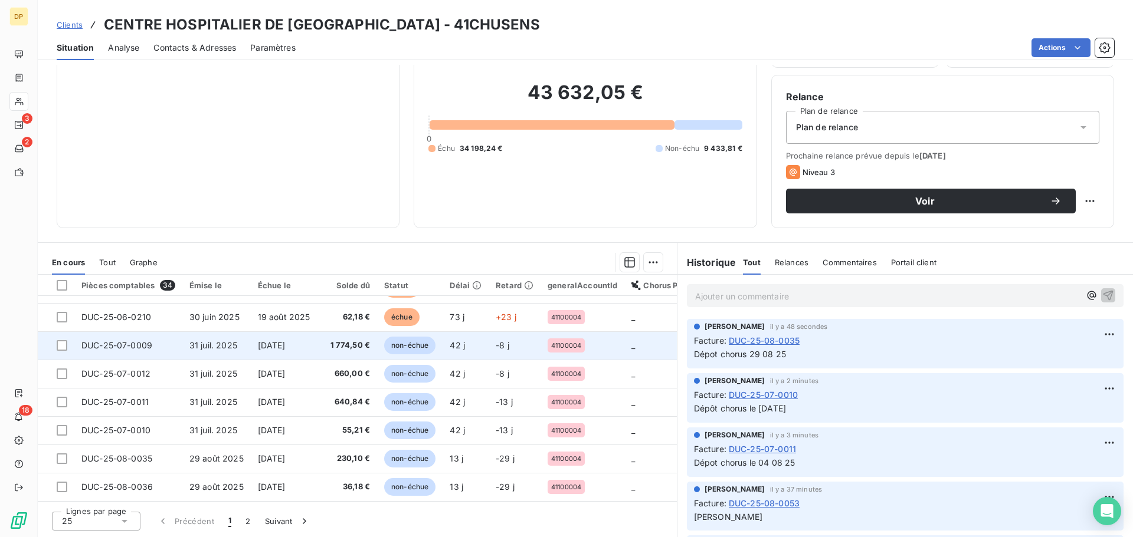
click at [283, 346] on td "[DATE]" at bounding box center [286, 346] width 70 height 28
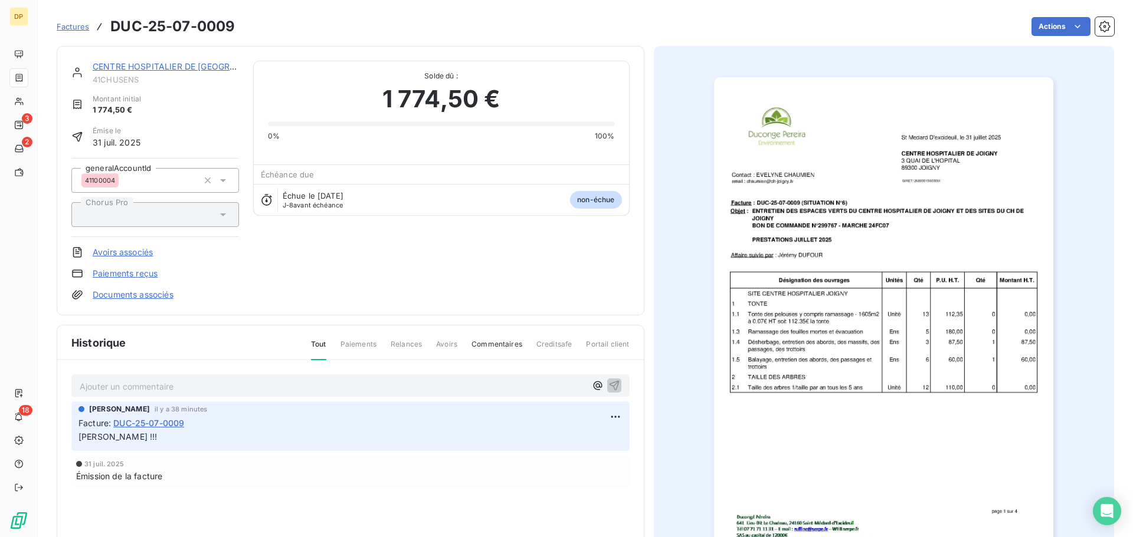
click at [161, 437] on p "[PERSON_NAME] !!!" at bounding box center [350, 438] width 544 height 14
click at [617, 408] on html "DP 3 2 18 Factures DUC-25-07-0009 Actions CENTRE HOSPITALIER DE SENS 41CHUSENS …" at bounding box center [566, 268] width 1133 height 537
click at [596, 437] on div "Editer" at bounding box center [582, 443] width 66 height 19
click at [610, 445] on div "[PERSON_NAME] il y a 38 minutes Facture : DUC-25-07-0009 [PERSON_NAME] !!! OD P…" at bounding box center [350, 427] width 558 height 50
click at [610, 435] on icon "button" at bounding box center [615, 437] width 12 height 12
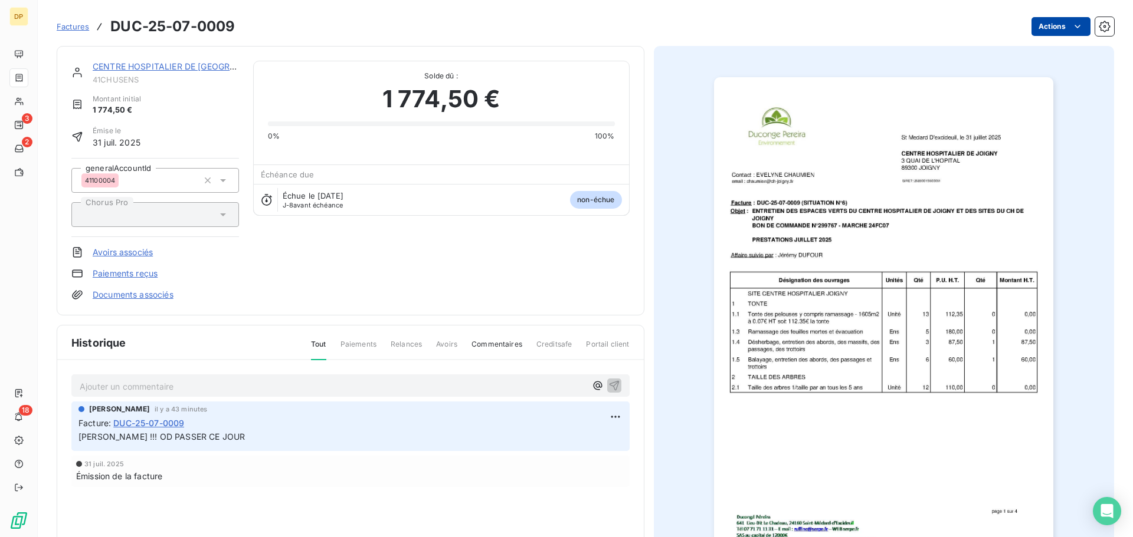
click at [1031, 28] on html "DP 3 2 18 Factures DUC-25-07-0009 Actions CENTRE HOSPITALIER DE SENS 41CHUSENS …" at bounding box center [566, 268] width 1133 height 537
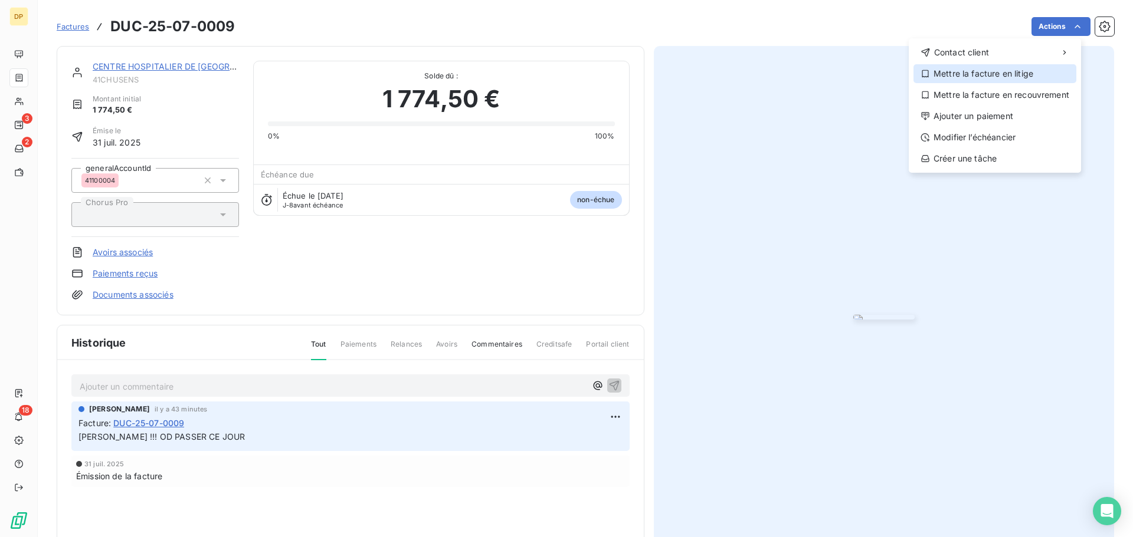
click at [995, 73] on div "Mettre la facture en litige" at bounding box center [994, 73] width 163 height 19
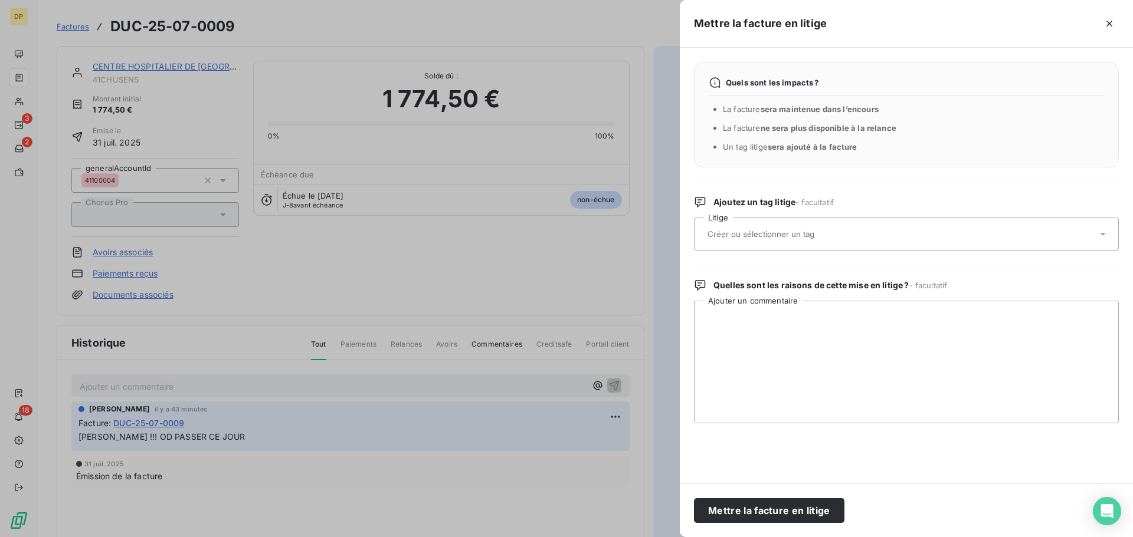
click at [880, 224] on div at bounding box center [900, 234] width 393 height 25
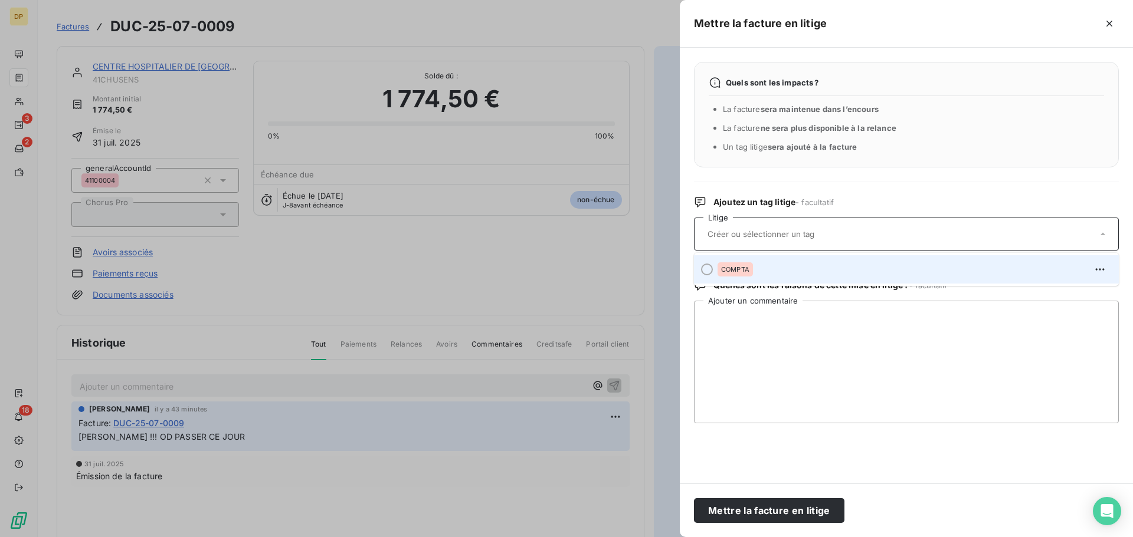
click at [789, 280] on li "COMPTA" at bounding box center [906, 269] width 425 height 28
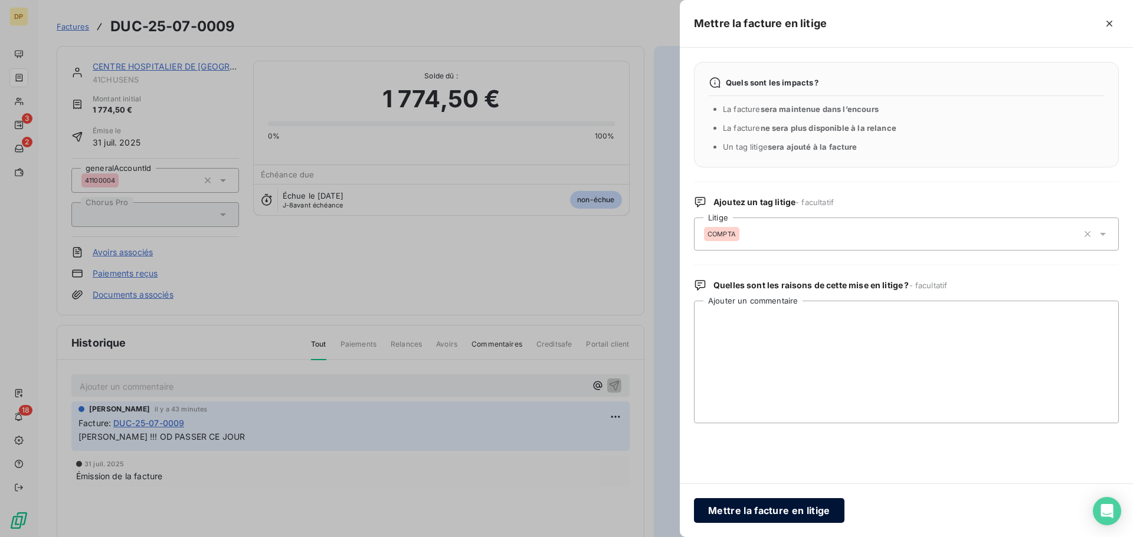
click at [781, 520] on button "Mettre la facture en litige" at bounding box center [769, 511] width 150 height 25
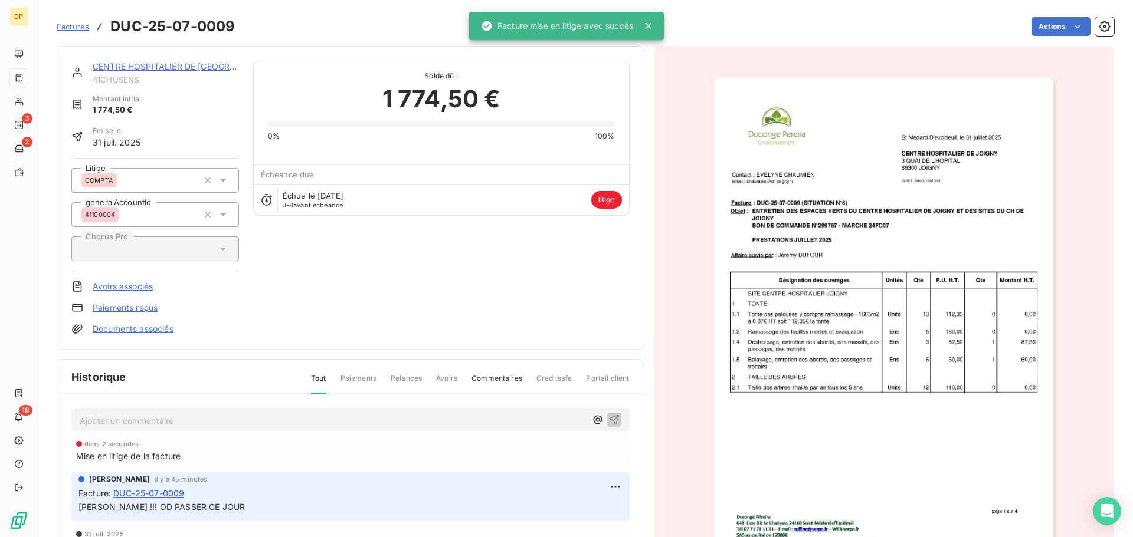
click at [169, 65] on link "CENTRE HOSPITALIER DE [GEOGRAPHIC_DATA]" at bounding box center [188, 66] width 191 height 10
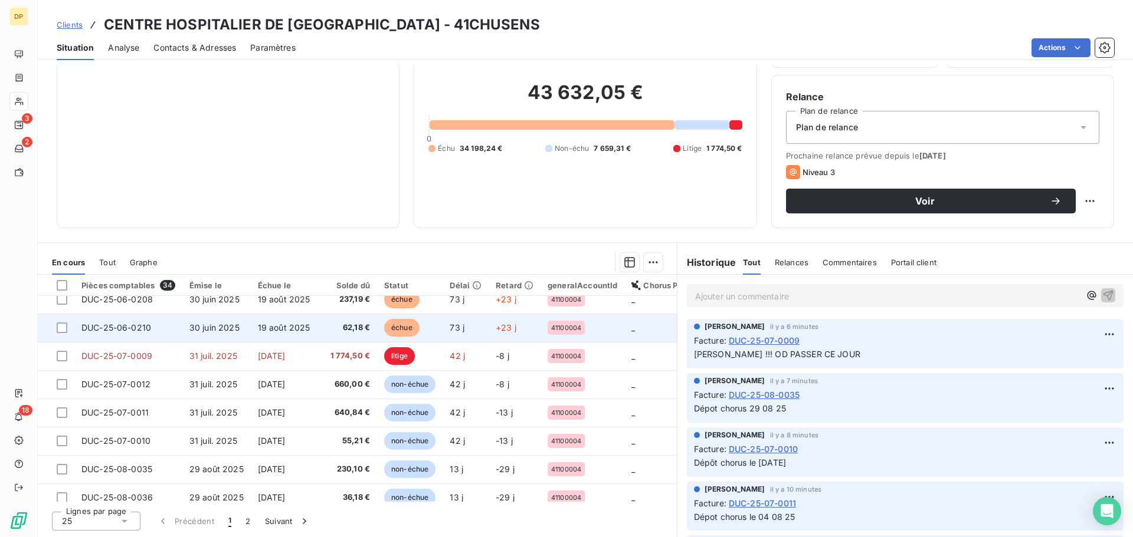
scroll to position [507, 0]
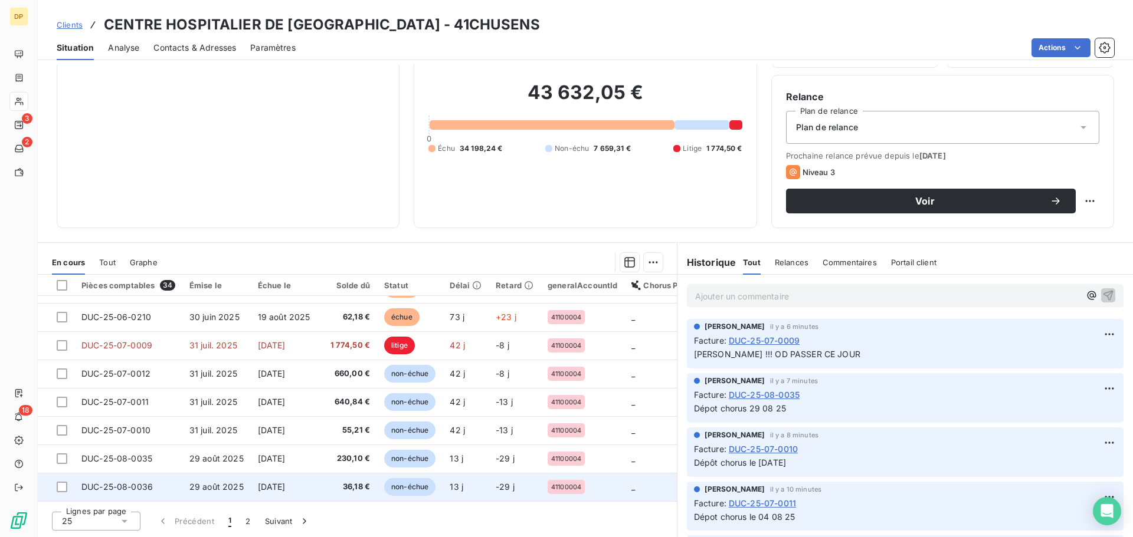
click at [343, 481] on span "36,18 €" at bounding box center [349, 487] width 42 height 12
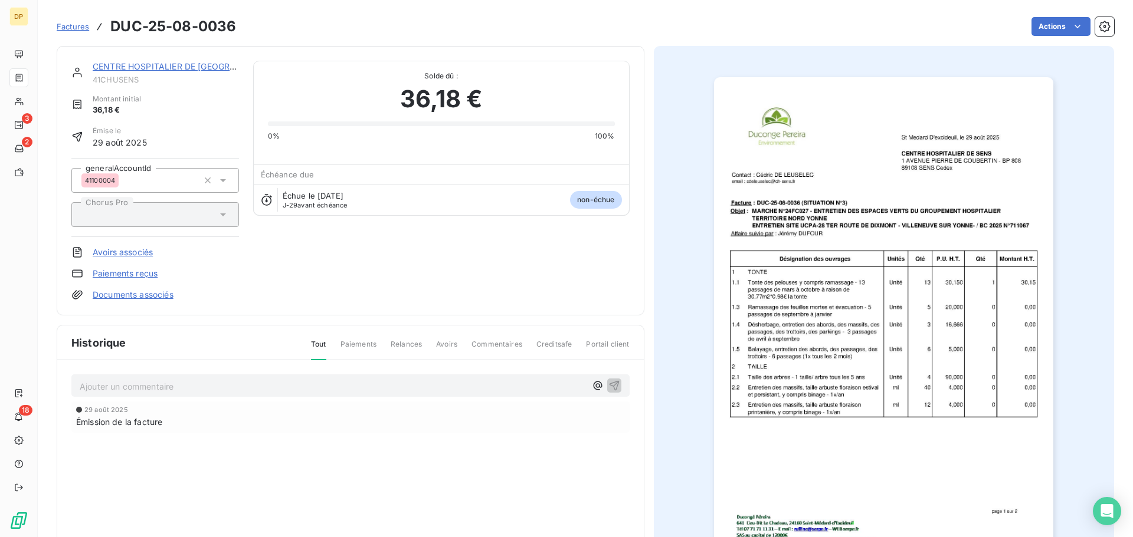
click at [158, 65] on link "CENTRE HOSPITALIER DE [GEOGRAPHIC_DATA]" at bounding box center [188, 66] width 191 height 10
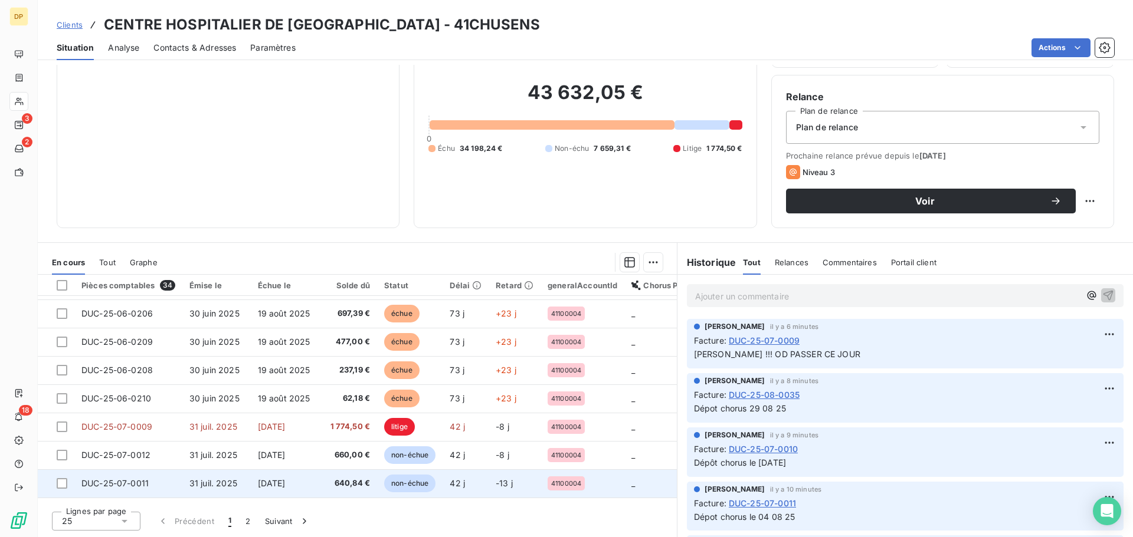
scroll to position [507, 0]
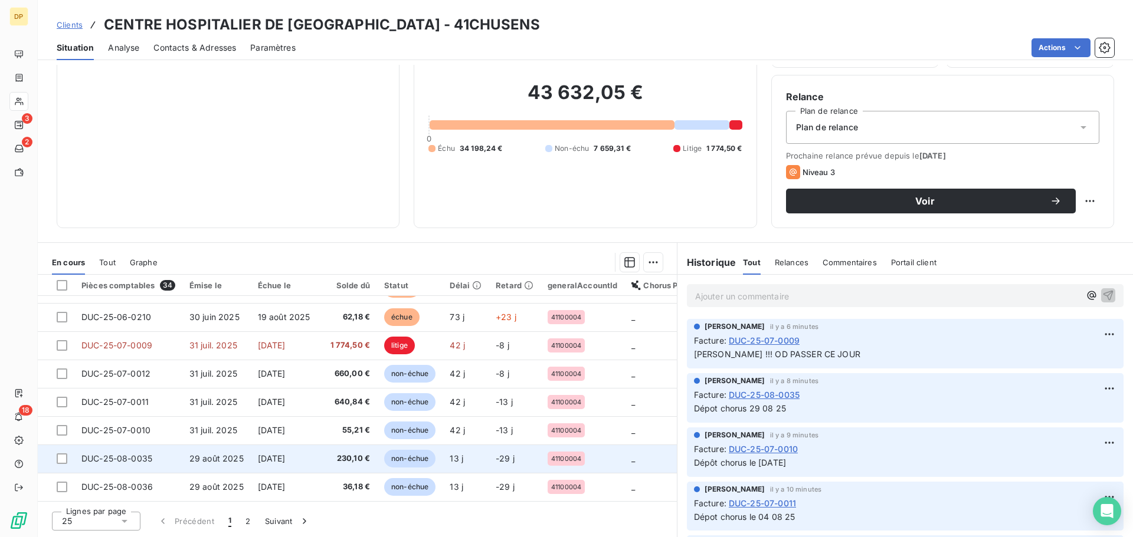
click at [277, 454] on span "[DATE]" at bounding box center [272, 459] width 28 height 10
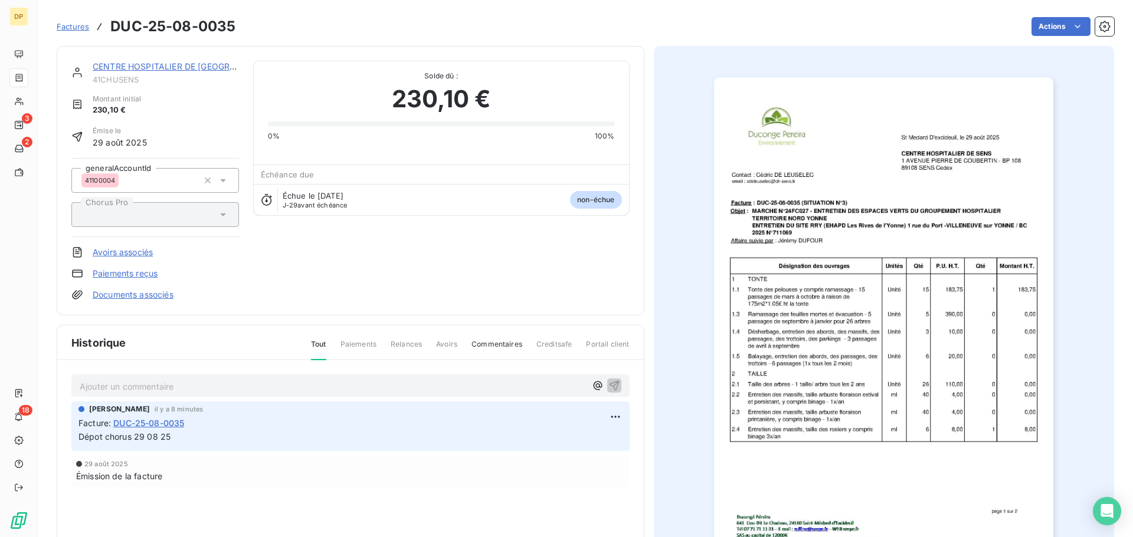
click at [181, 66] on link "CENTRE HOSPITALIER DE [GEOGRAPHIC_DATA]" at bounding box center [188, 66] width 191 height 10
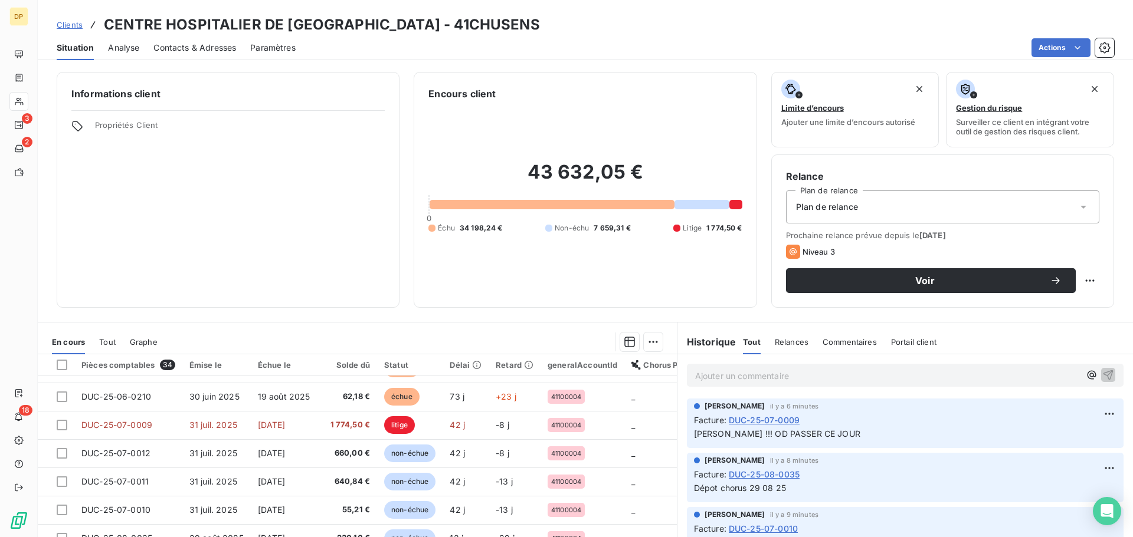
scroll to position [80, 0]
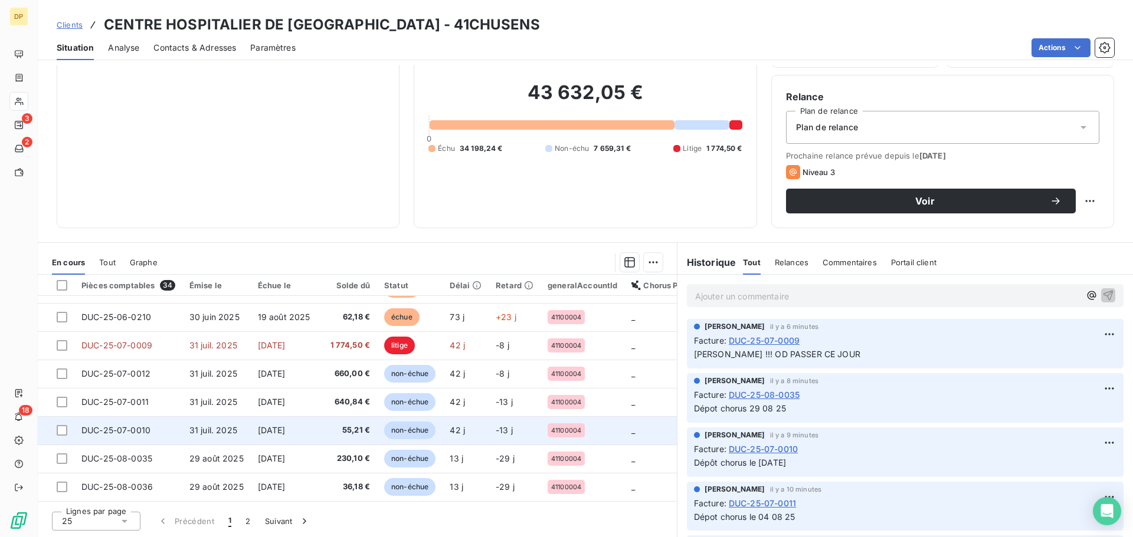
click at [286, 427] on span "[DATE]" at bounding box center [272, 430] width 28 height 10
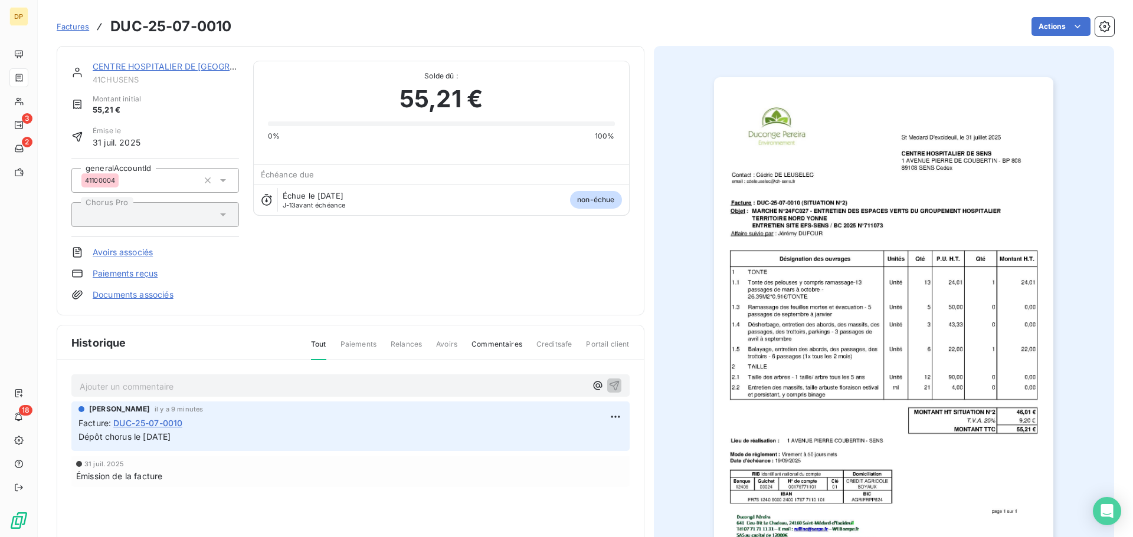
click at [198, 66] on link "CENTRE HOSPITALIER DE [GEOGRAPHIC_DATA]" at bounding box center [188, 66] width 191 height 10
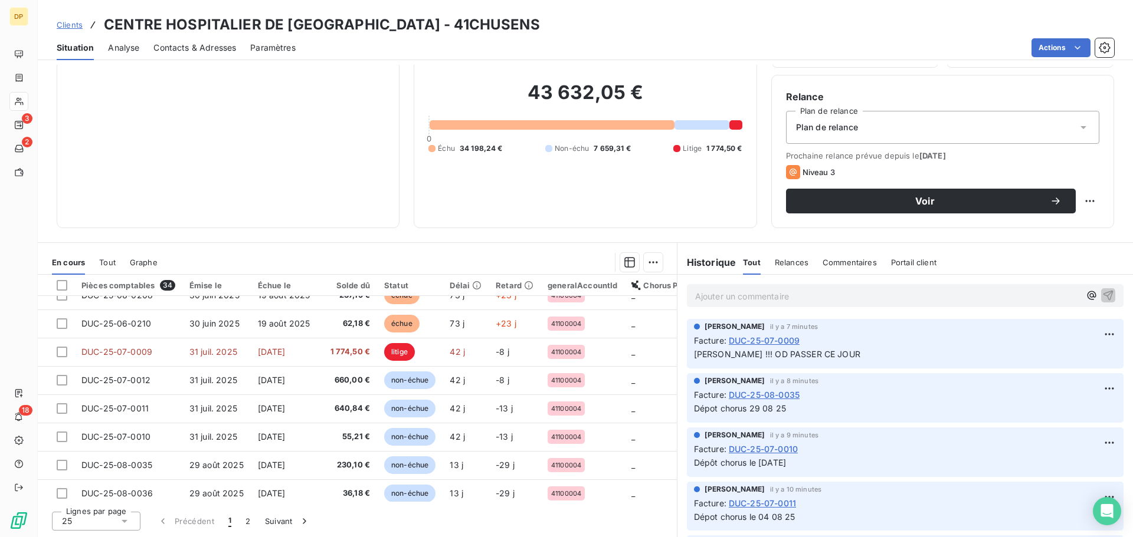
scroll to position [507, 0]
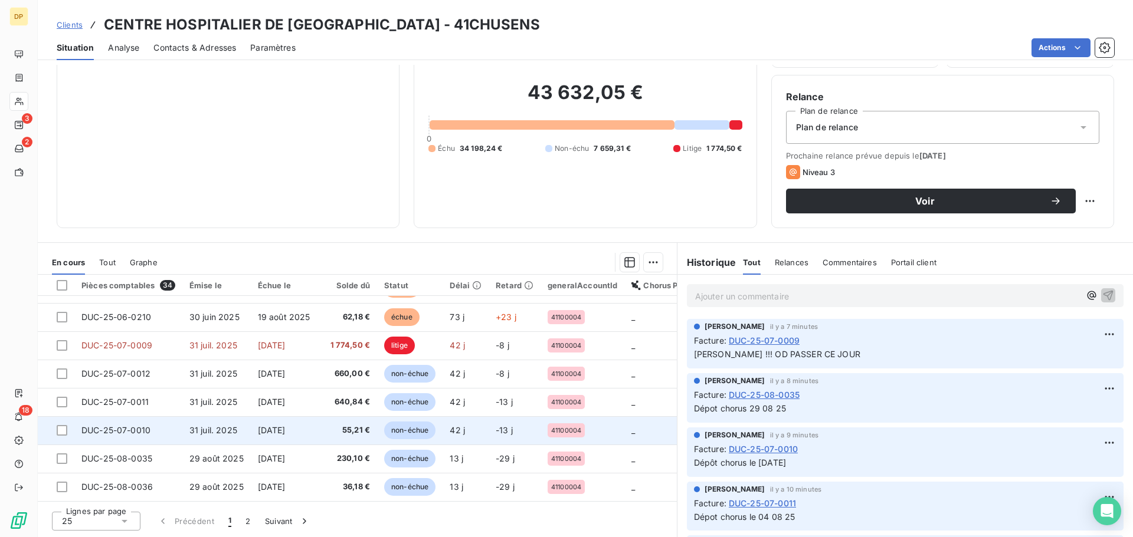
click at [230, 419] on td "31 juil. 2025" at bounding box center [216, 431] width 68 height 28
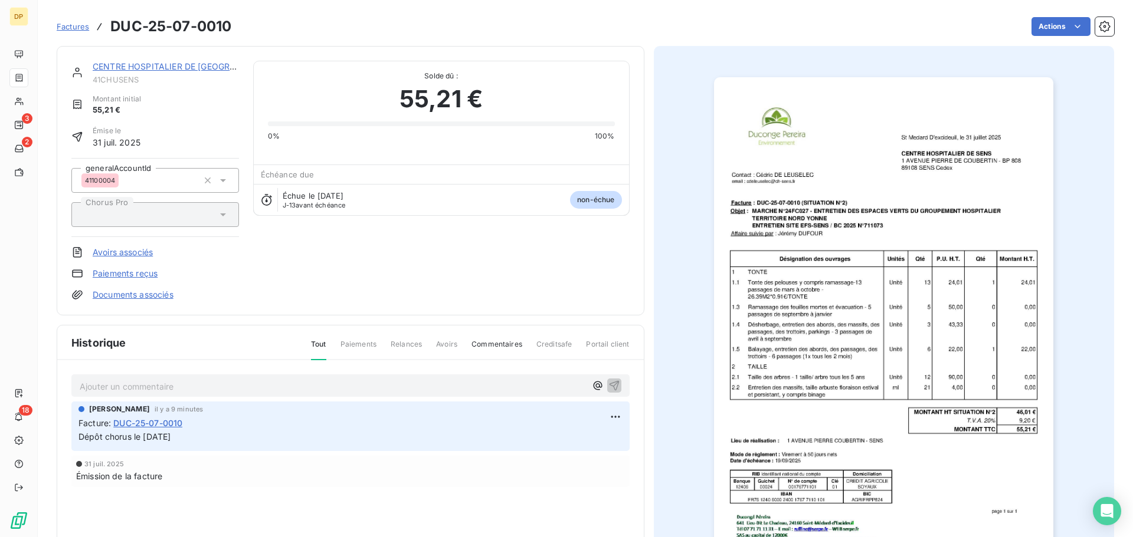
click at [189, 71] on div "CENTRE HOSPITALIER DE [GEOGRAPHIC_DATA]" at bounding box center [166, 67] width 146 height 12
click at [191, 68] on link "CENTRE HOSPITALIER DE [GEOGRAPHIC_DATA]" at bounding box center [188, 66] width 191 height 10
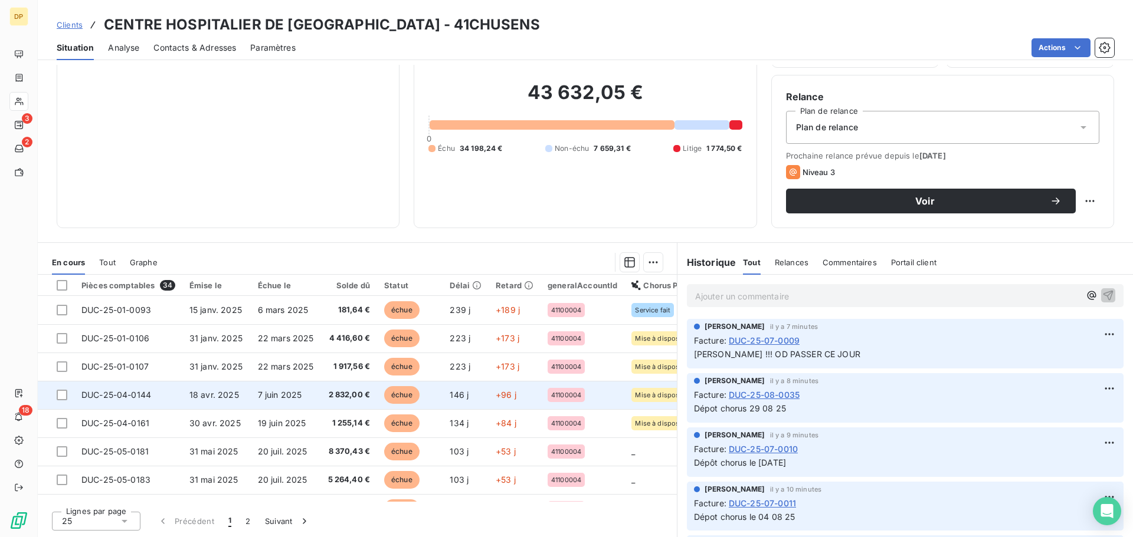
scroll to position [507, 0]
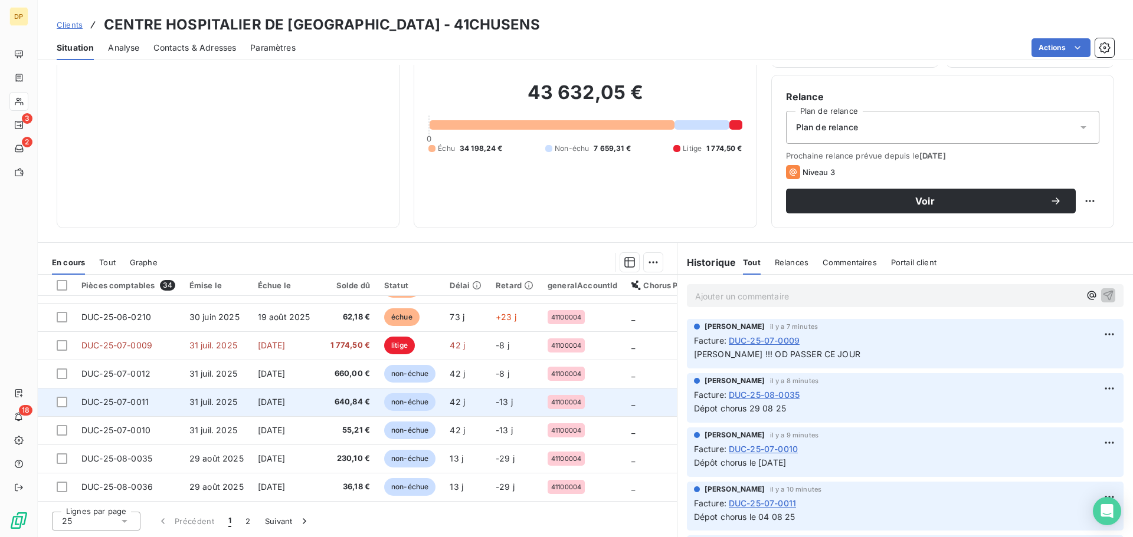
click at [281, 398] on span "[DATE]" at bounding box center [272, 402] width 28 height 10
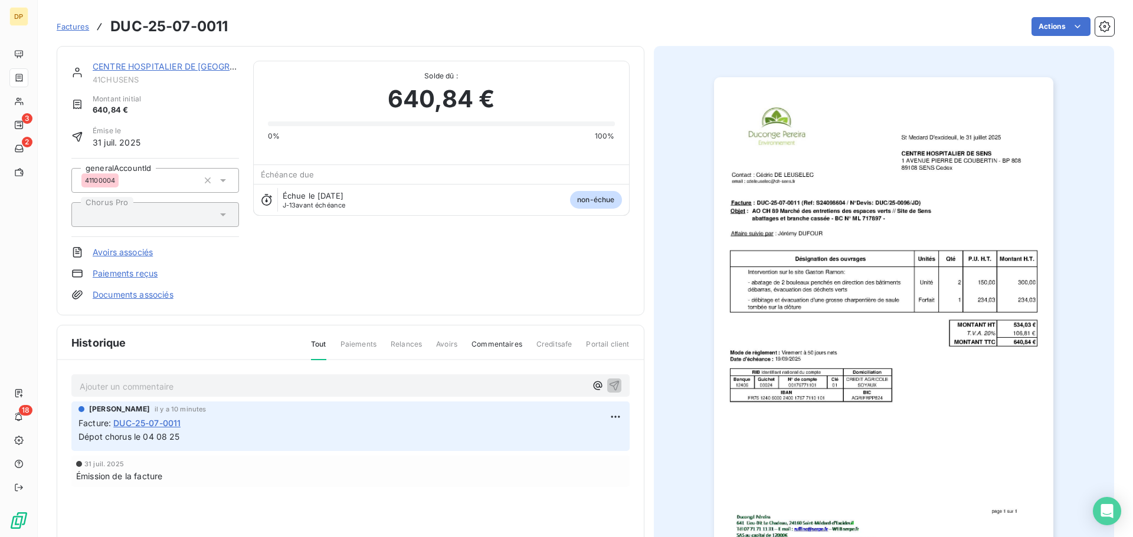
click at [168, 68] on link "CENTRE HOSPITALIER DE [GEOGRAPHIC_DATA]" at bounding box center [188, 66] width 191 height 10
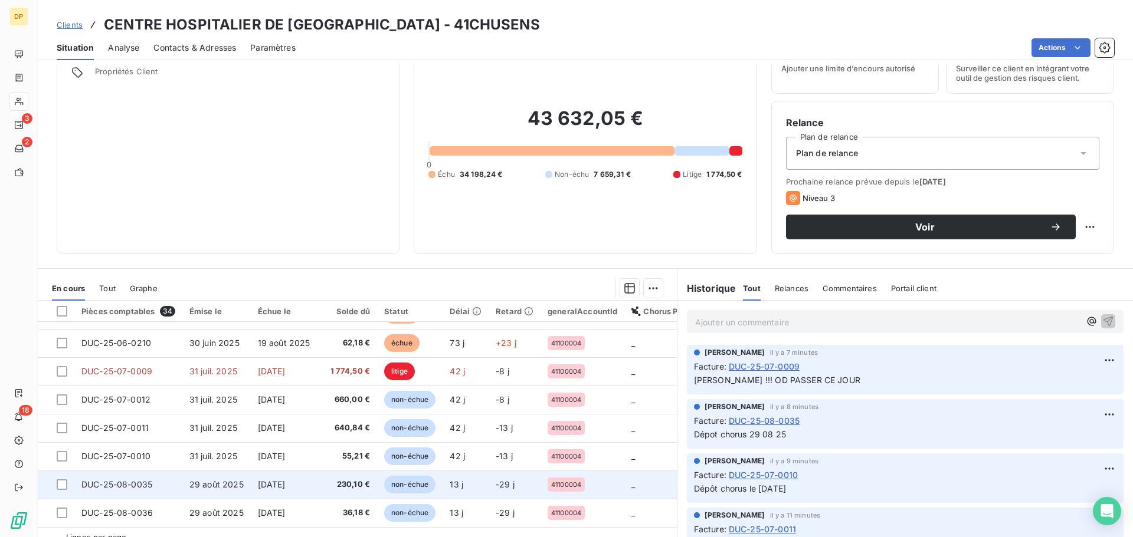
scroll to position [80, 0]
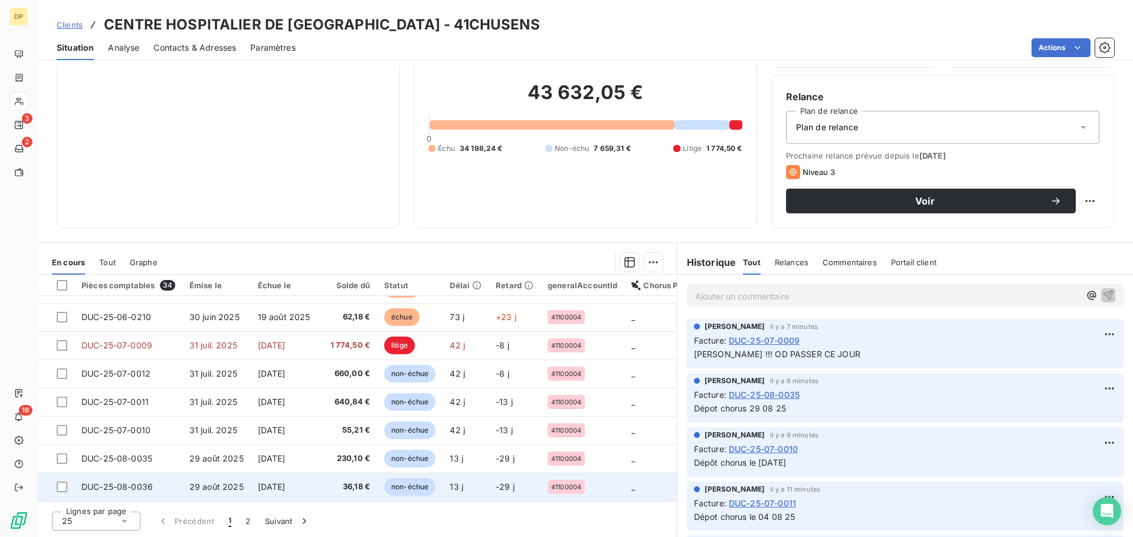
click at [219, 482] on span "29 août 2025" at bounding box center [216, 487] width 54 height 10
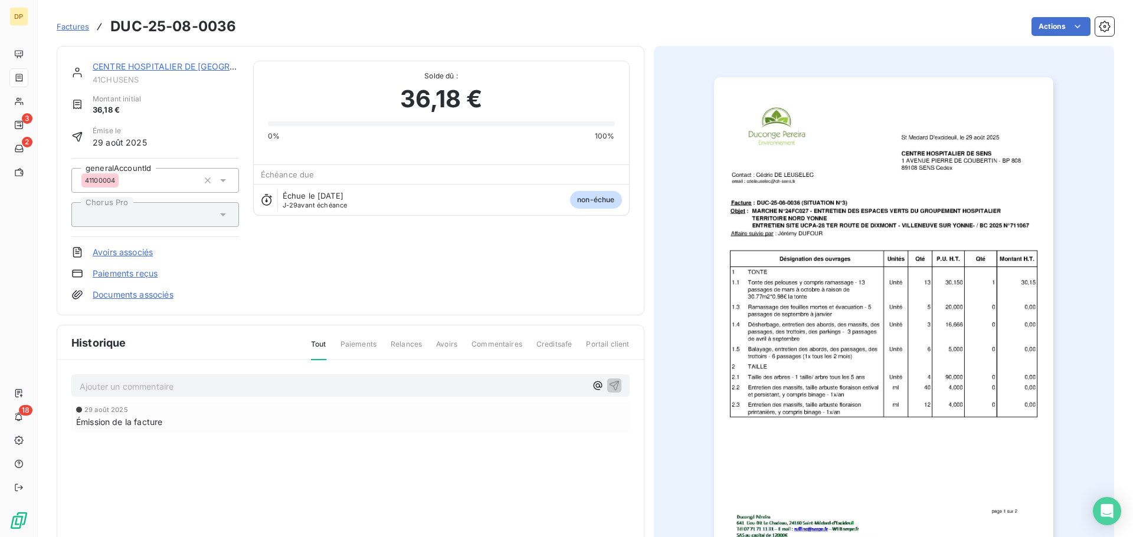
click at [188, 64] on link "CENTRE HOSPITALIER DE [GEOGRAPHIC_DATA]" at bounding box center [188, 66] width 191 height 10
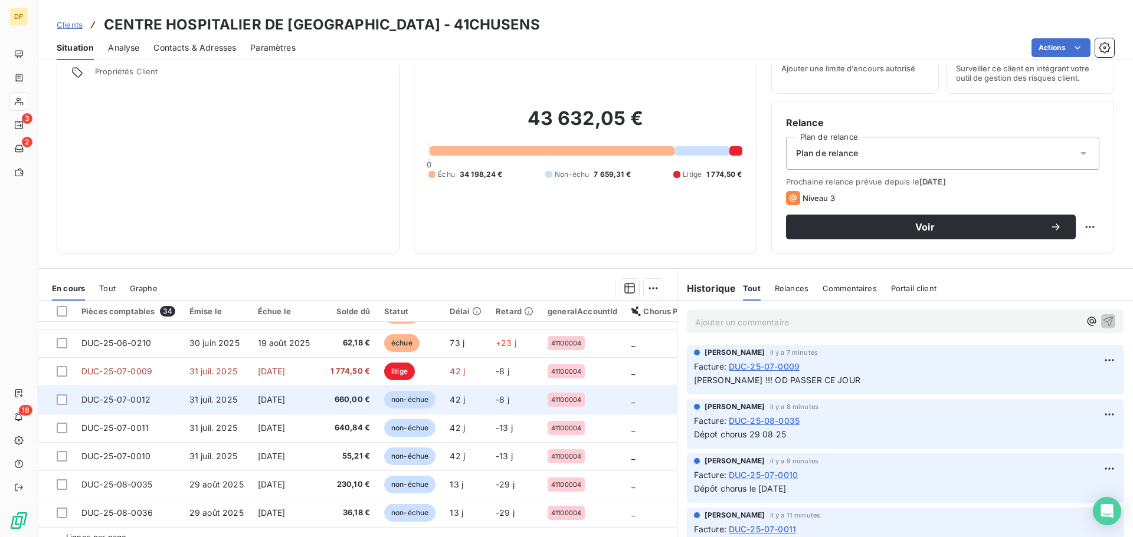
scroll to position [80, 0]
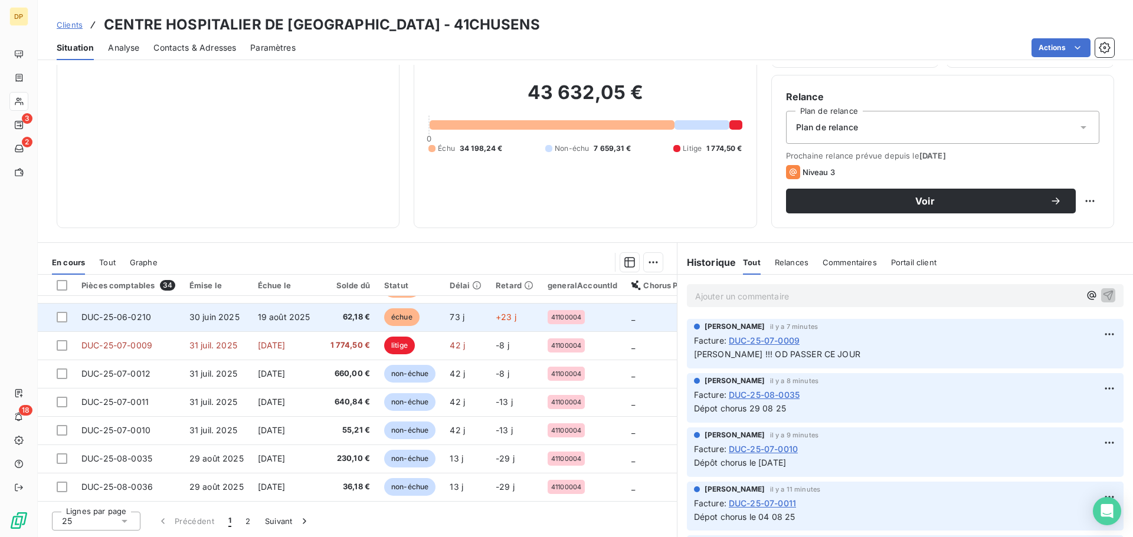
click at [258, 312] on span "19 août 2025" at bounding box center [284, 317] width 53 height 10
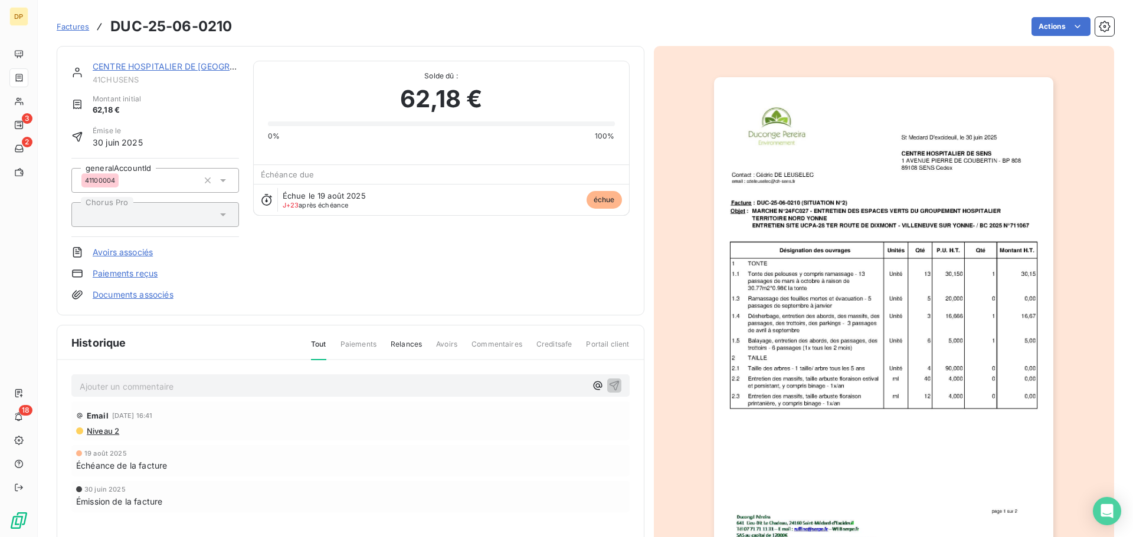
click at [160, 69] on link "CENTRE HOSPITALIER DE [GEOGRAPHIC_DATA]" at bounding box center [188, 66] width 191 height 10
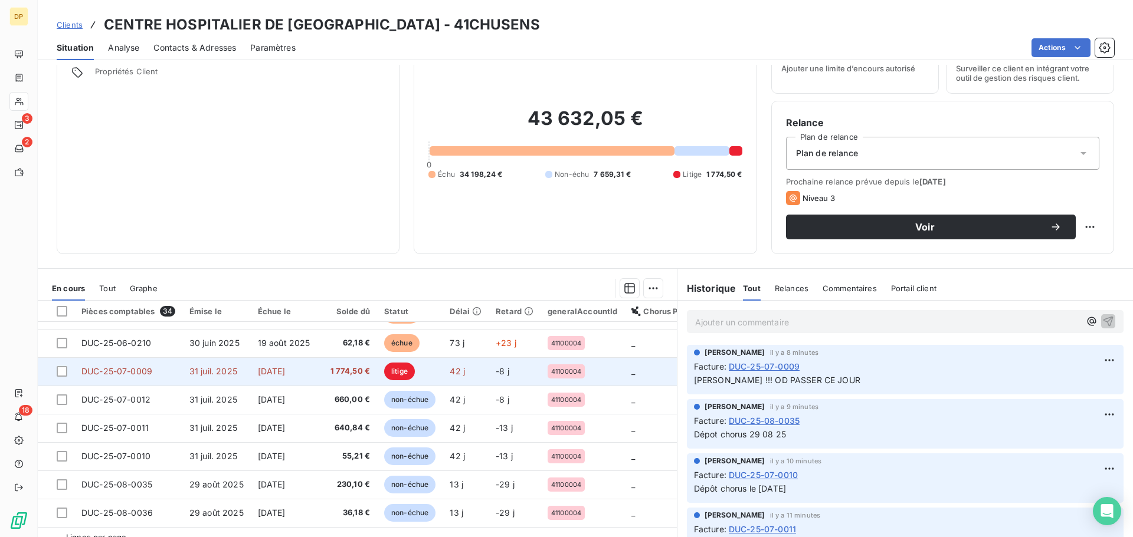
scroll to position [80, 0]
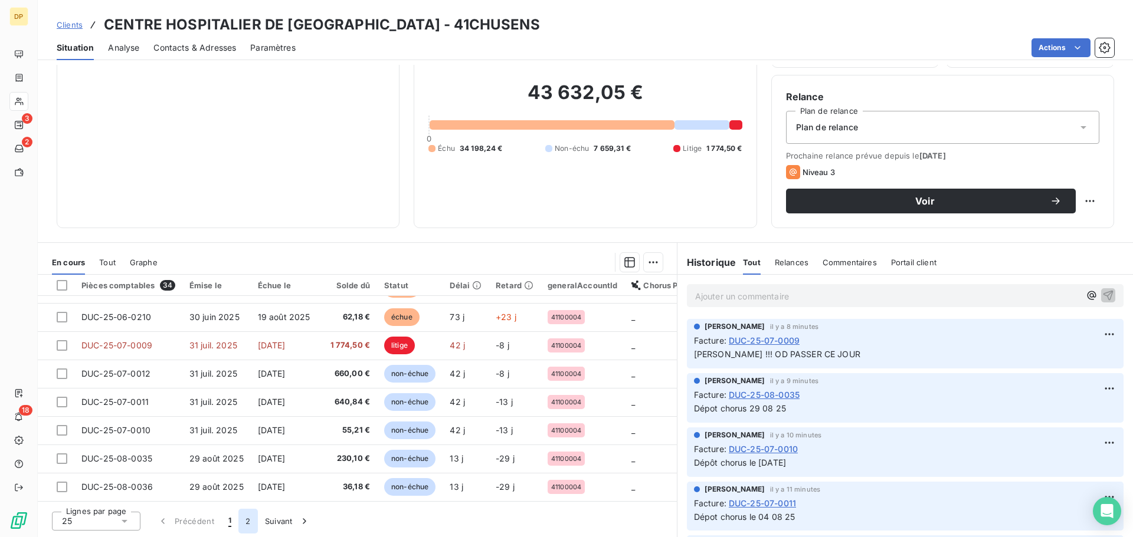
click at [251, 523] on button "2" at bounding box center [247, 521] width 19 height 25
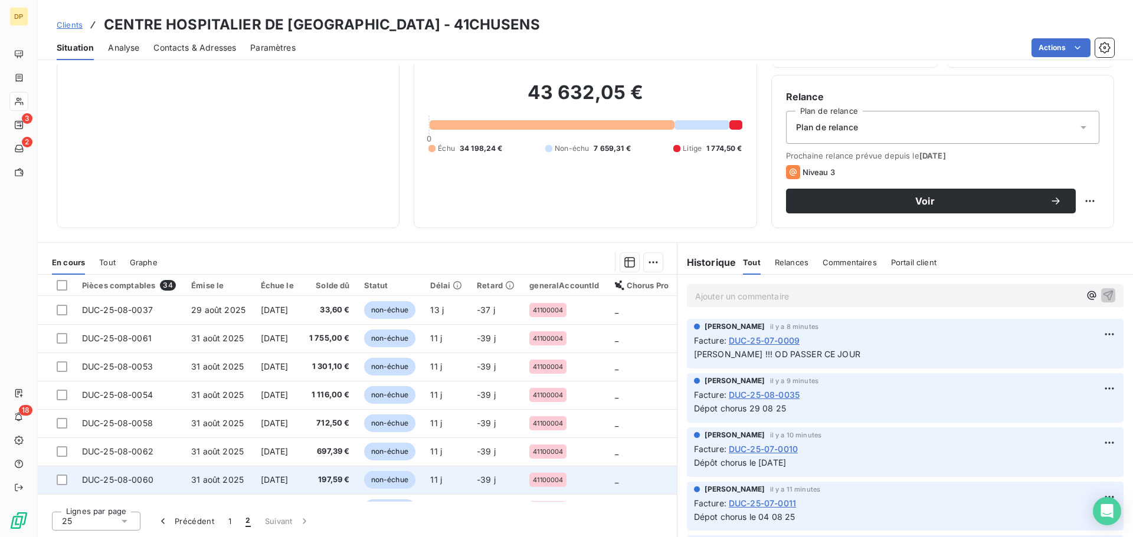
click at [240, 480] on td "31 août 2025" at bounding box center [218, 480] width 69 height 28
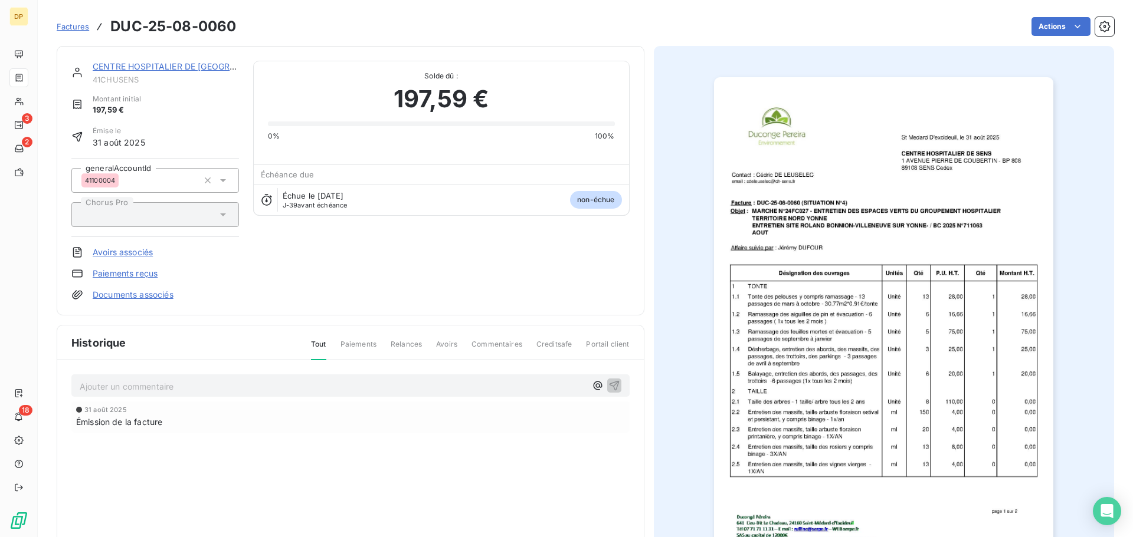
click at [150, 64] on link "CENTRE HOSPITALIER DE [GEOGRAPHIC_DATA]" at bounding box center [188, 66] width 191 height 10
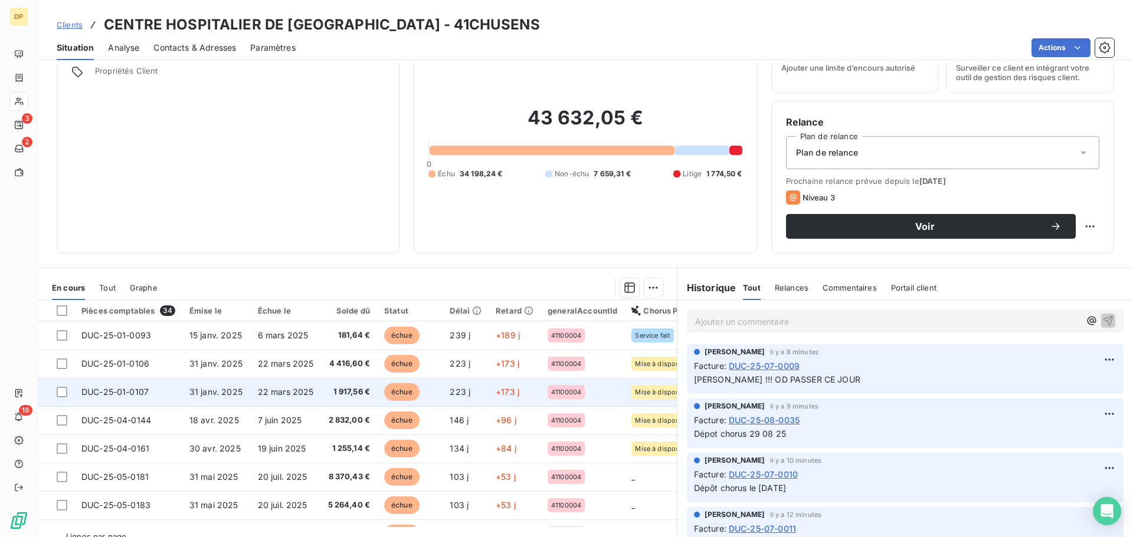
scroll to position [80, 0]
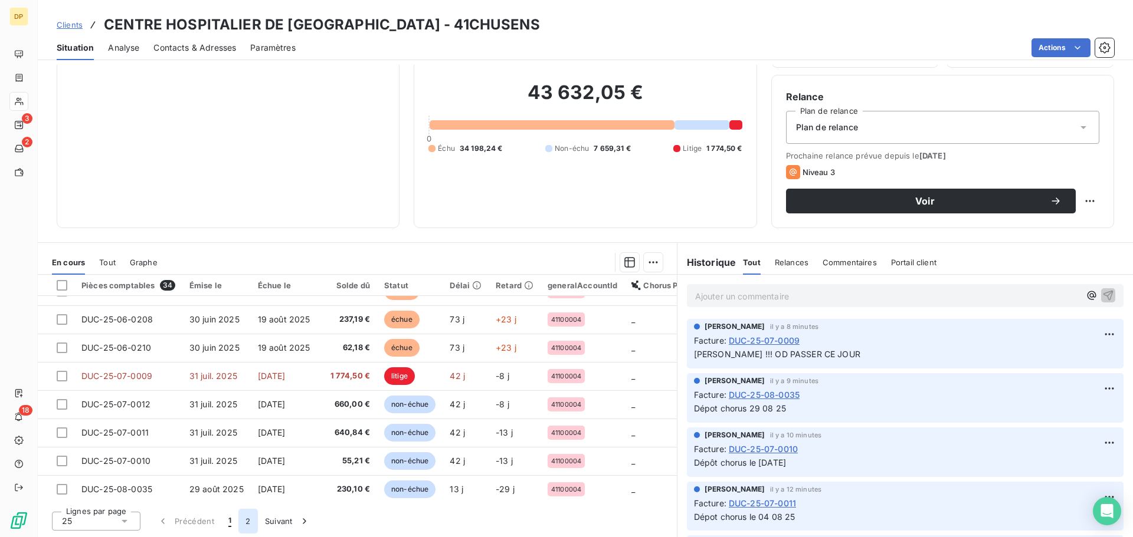
click at [245, 533] on button "2" at bounding box center [247, 521] width 19 height 25
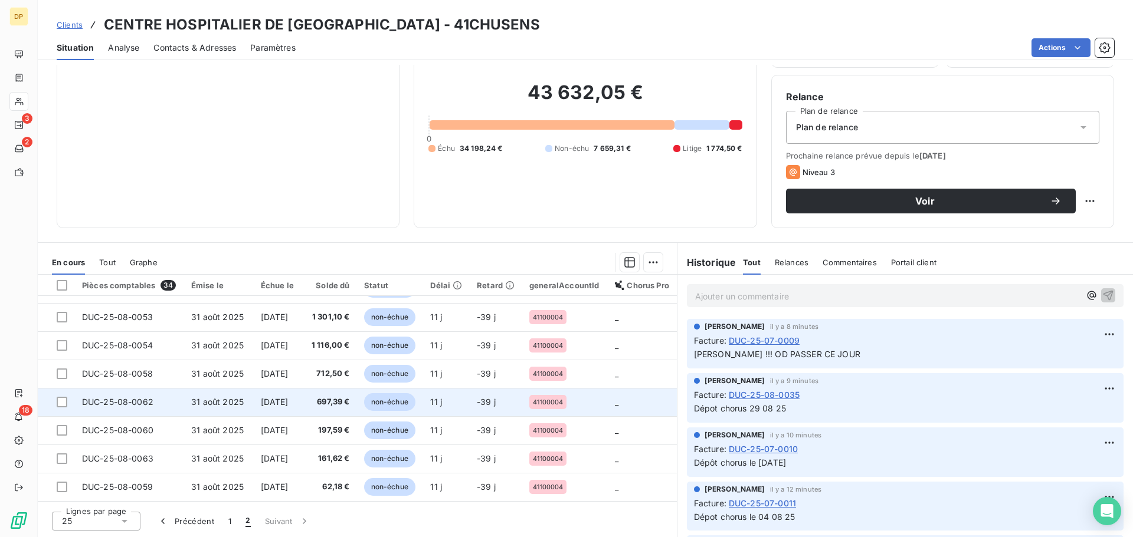
scroll to position [54, 0]
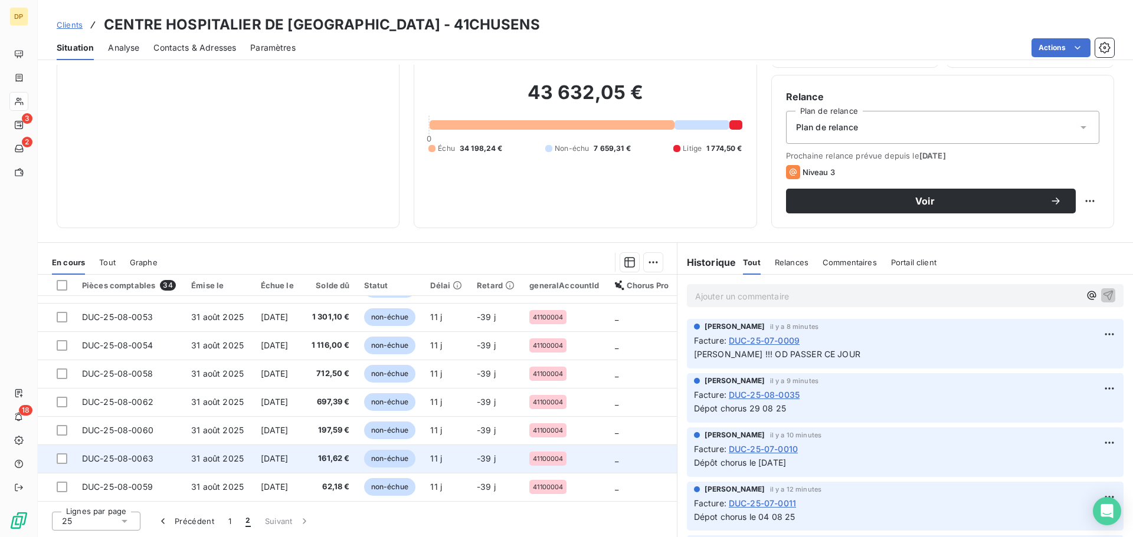
click at [254, 464] on td "[DATE]" at bounding box center [278, 459] width 48 height 28
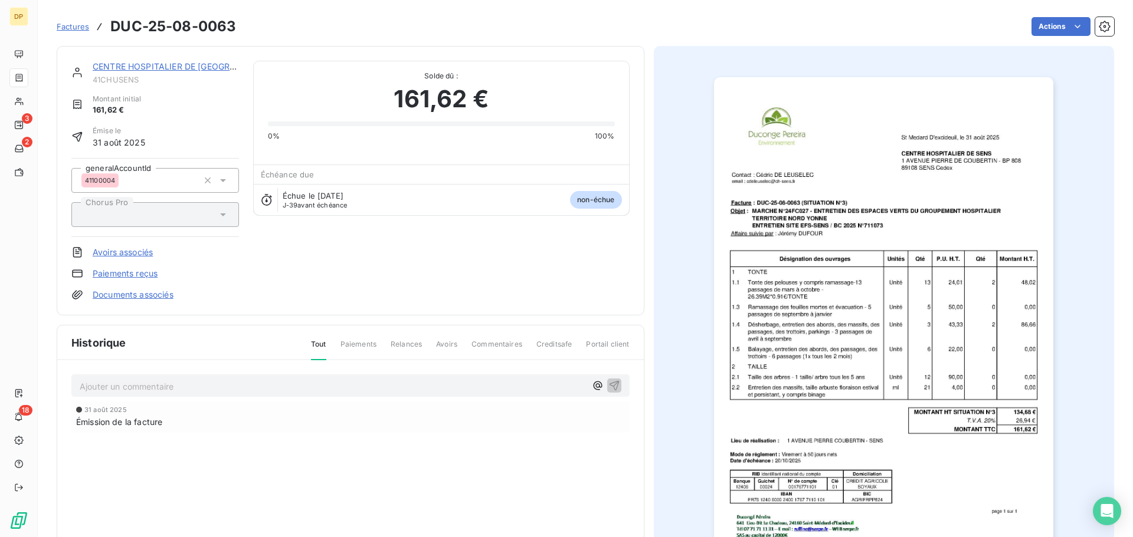
click at [153, 64] on link "CENTRE HOSPITALIER DE [GEOGRAPHIC_DATA]" at bounding box center [188, 66] width 191 height 10
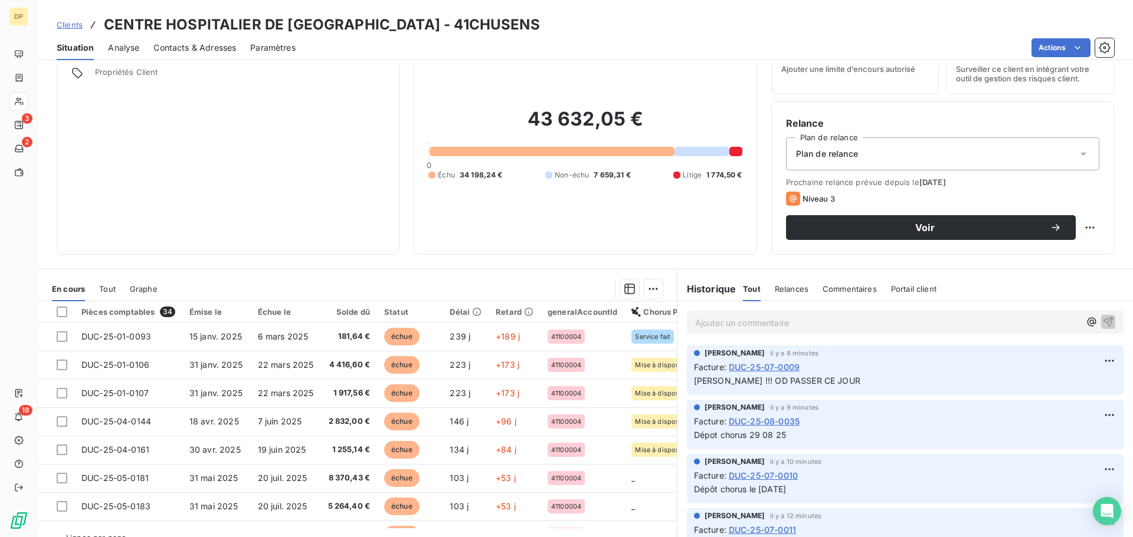
scroll to position [80, 0]
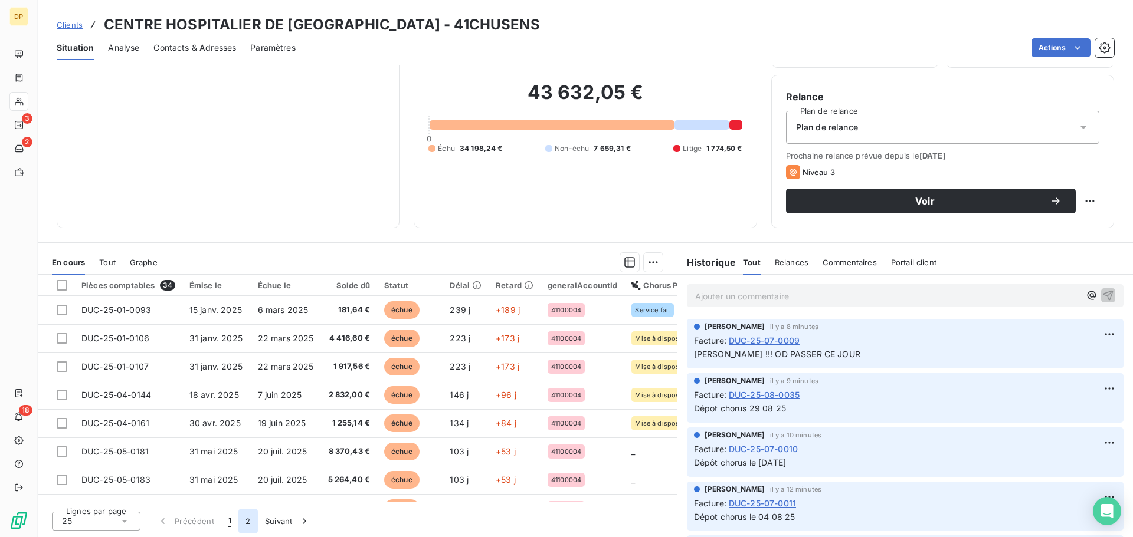
click at [251, 521] on button "2" at bounding box center [247, 521] width 19 height 25
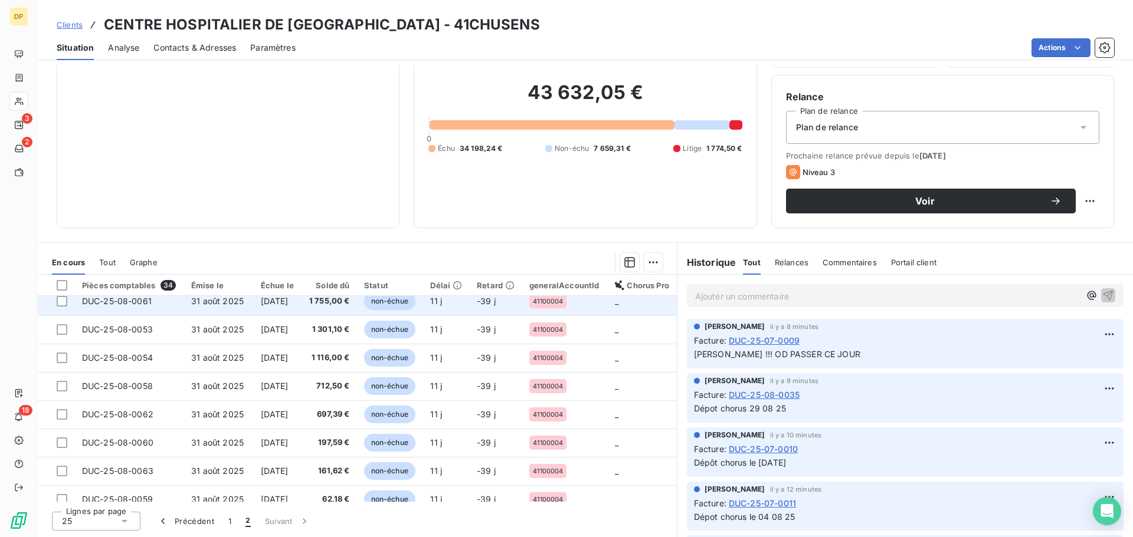
scroll to position [54, 0]
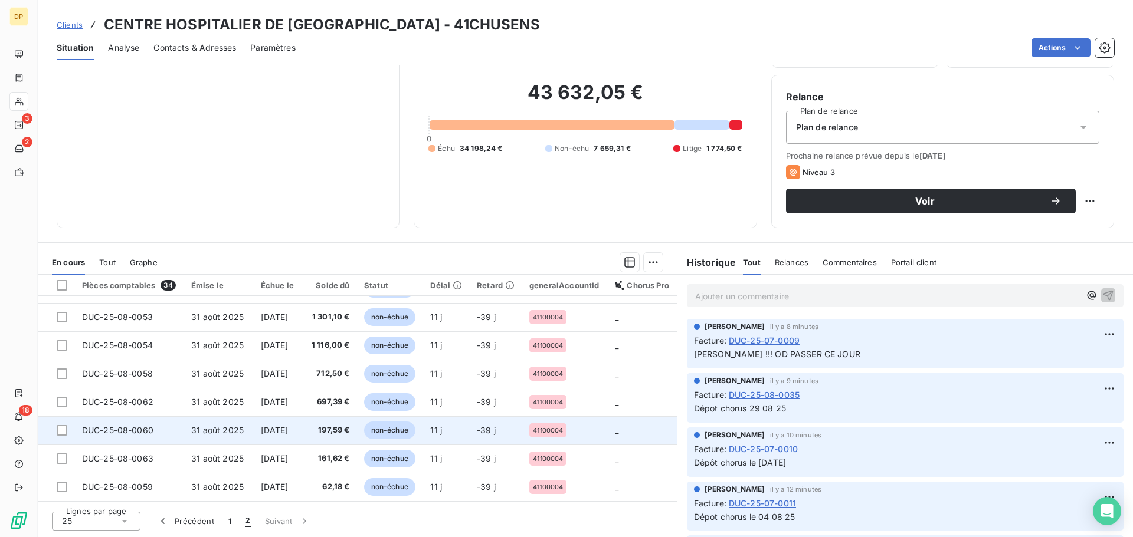
click at [193, 433] on td "31 août 2025" at bounding box center [218, 431] width 69 height 28
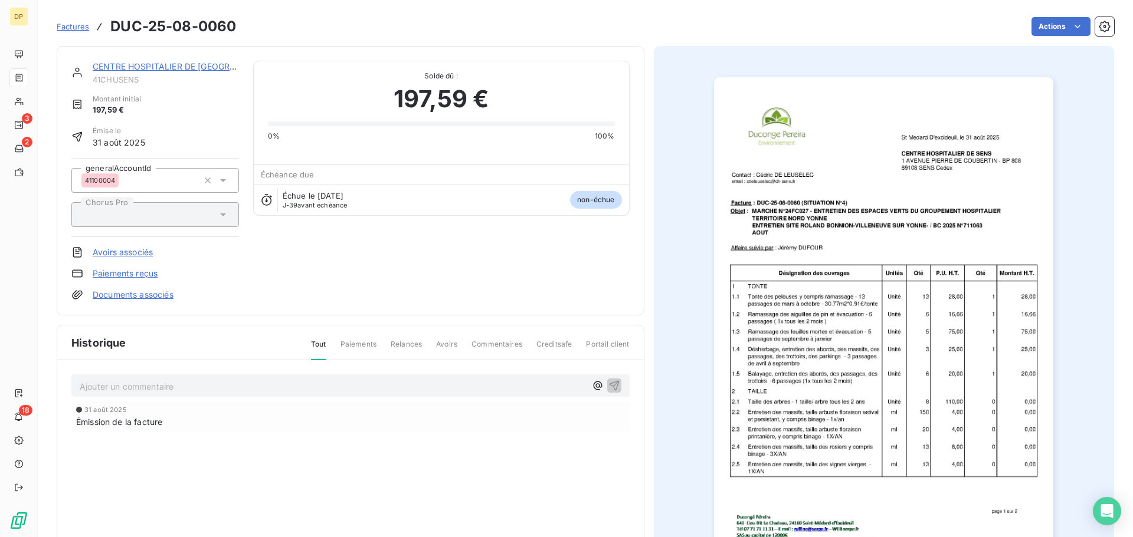
click at [196, 64] on link "CENTRE HOSPITALIER DE [GEOGRAPHIC_DATA]" at bounding box center [188, 66] width 191 height 10
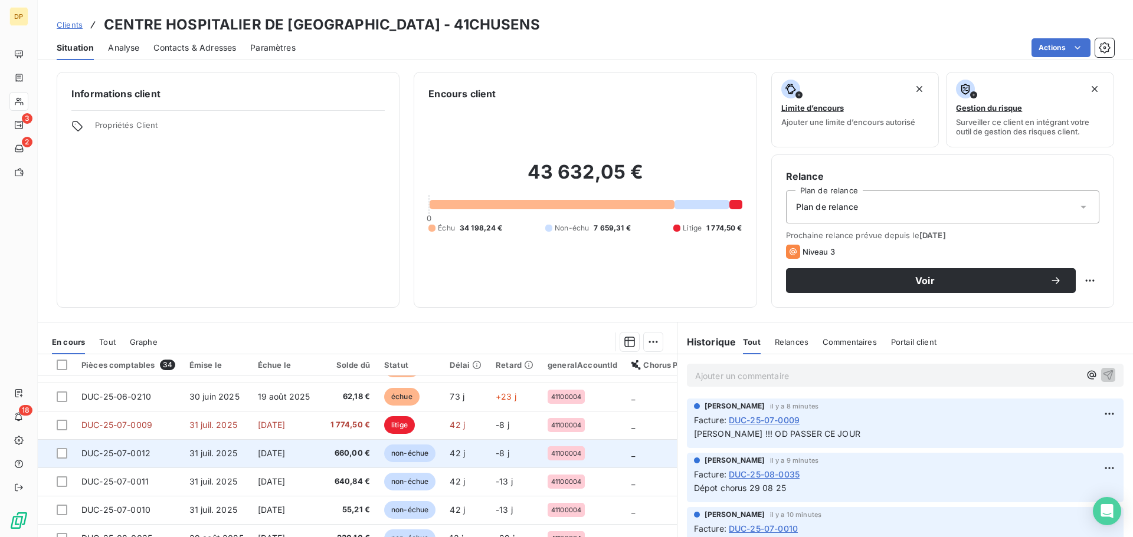
scroll to position [80, 0]
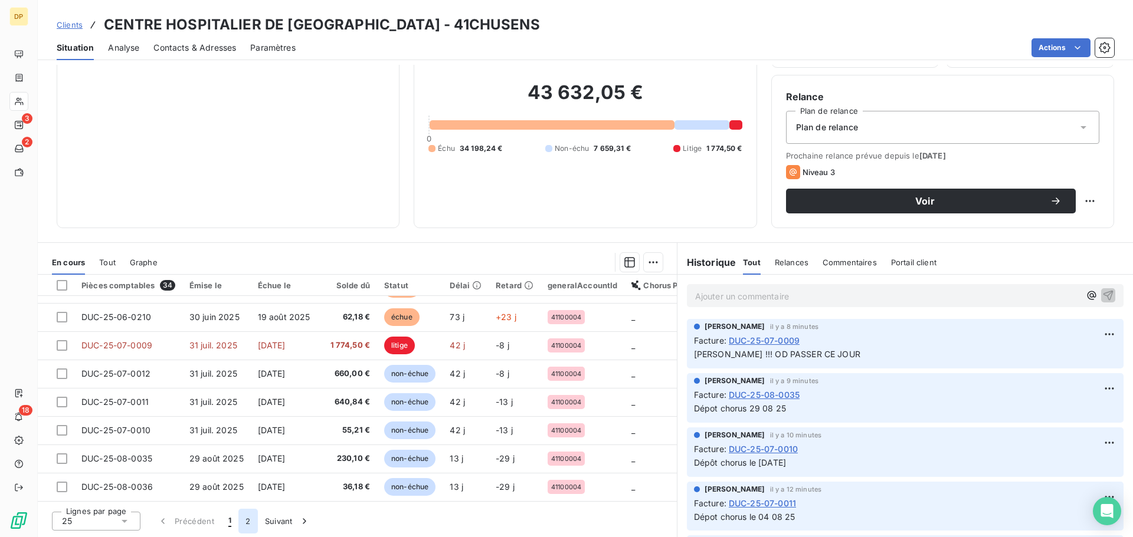
click at [248, 519] on button "2" at bounding box center [247, 521] width 19 height 25
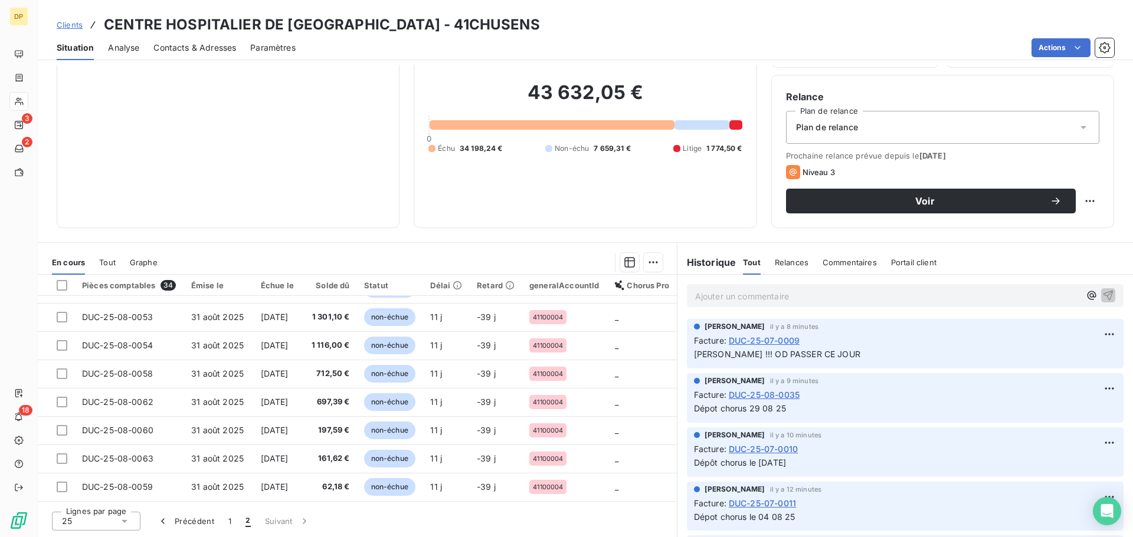
scroll to position [54, 0]
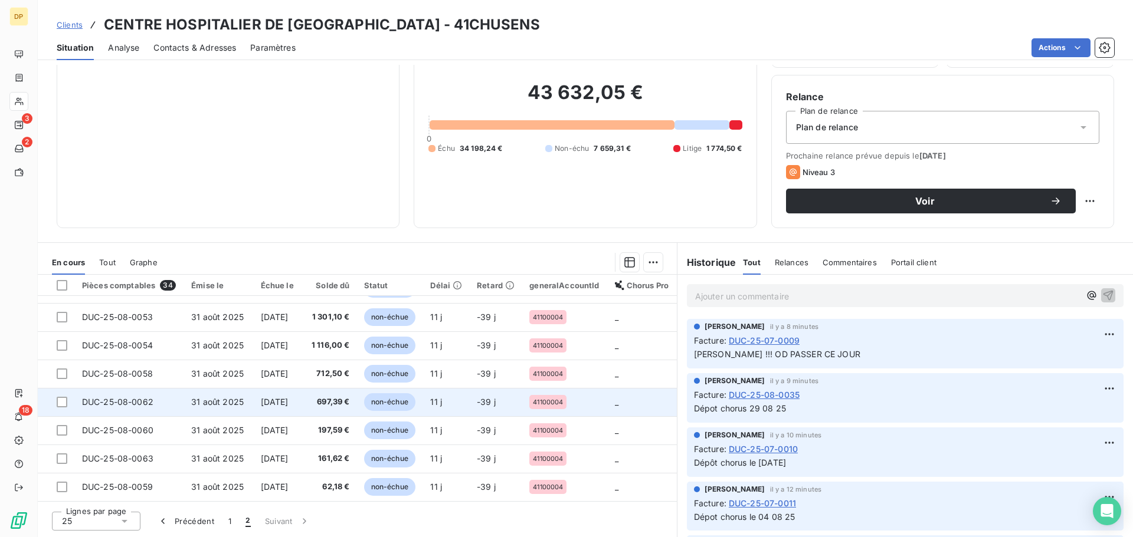
click at [140, 398] on span "DUC-25-08-0062" at bounding box center [117, 402] width 71 height 10
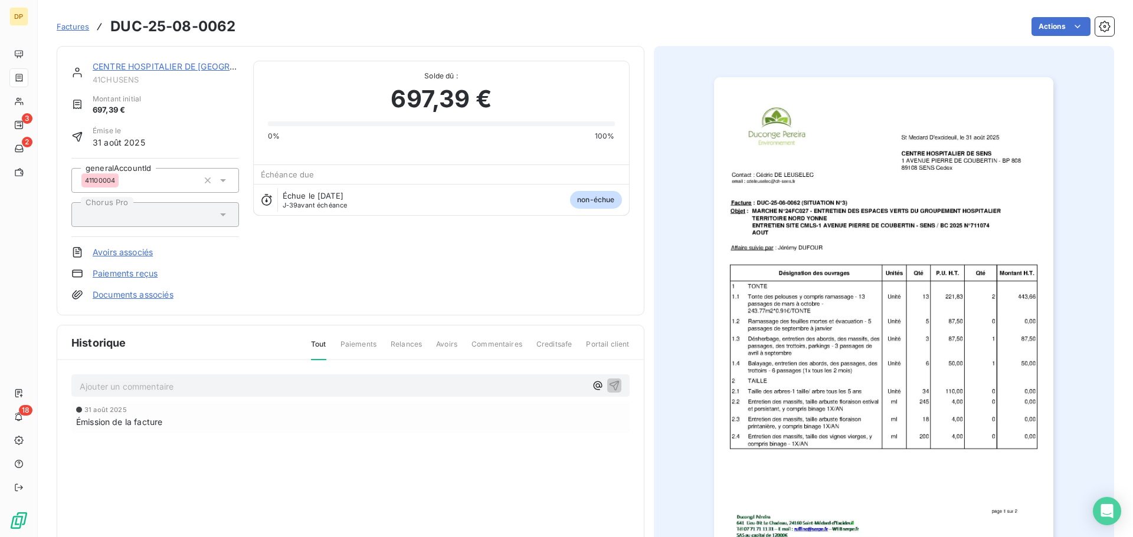
click at [190, 68] on link "CENTRE HOSPITALIER DE [GEOGRAPHIC_DATA]" at bounding box center [188, 66] width 191 height 10
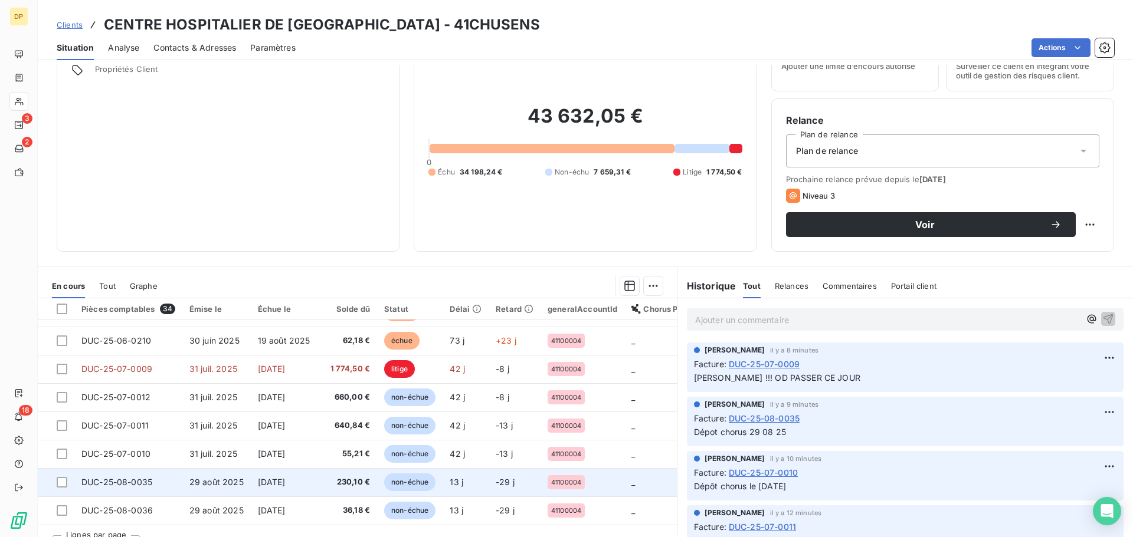
scroll to position [80, 0]
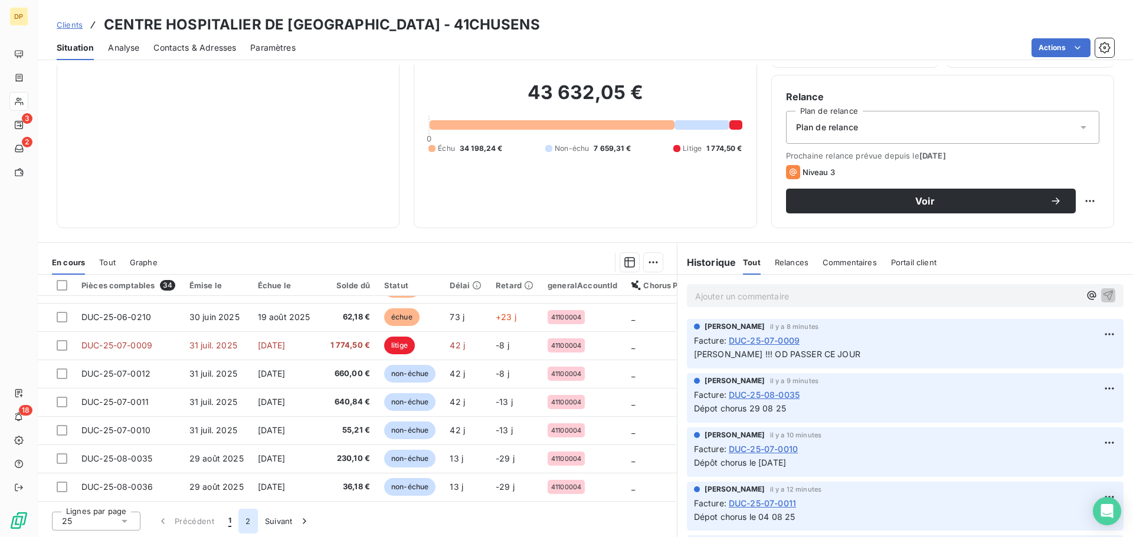
click at [251, 521] on button "2" at bounding box center [247, 521] width 19 height 25
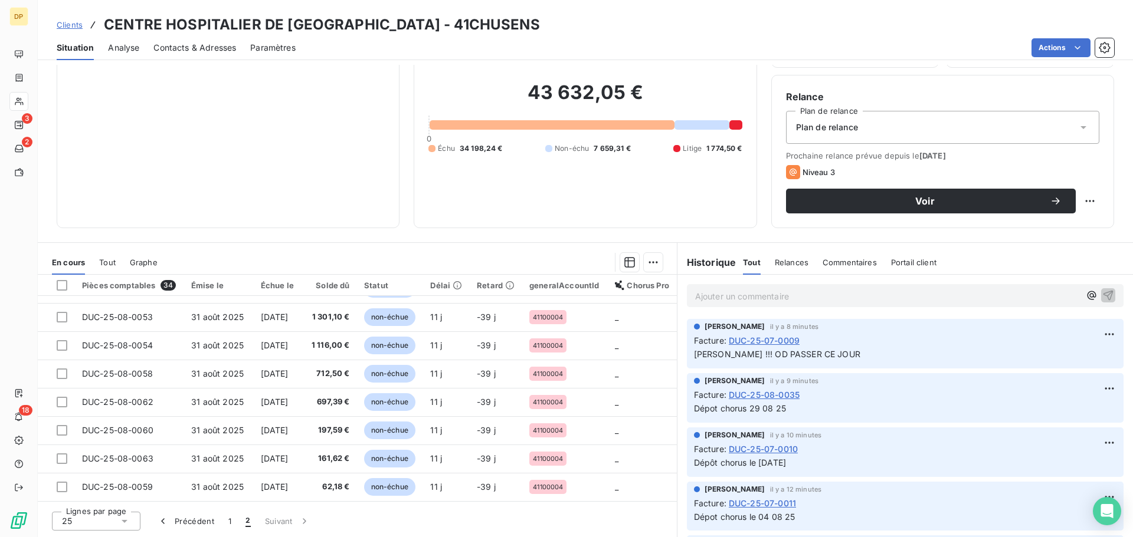
scroll to position [54, 0]
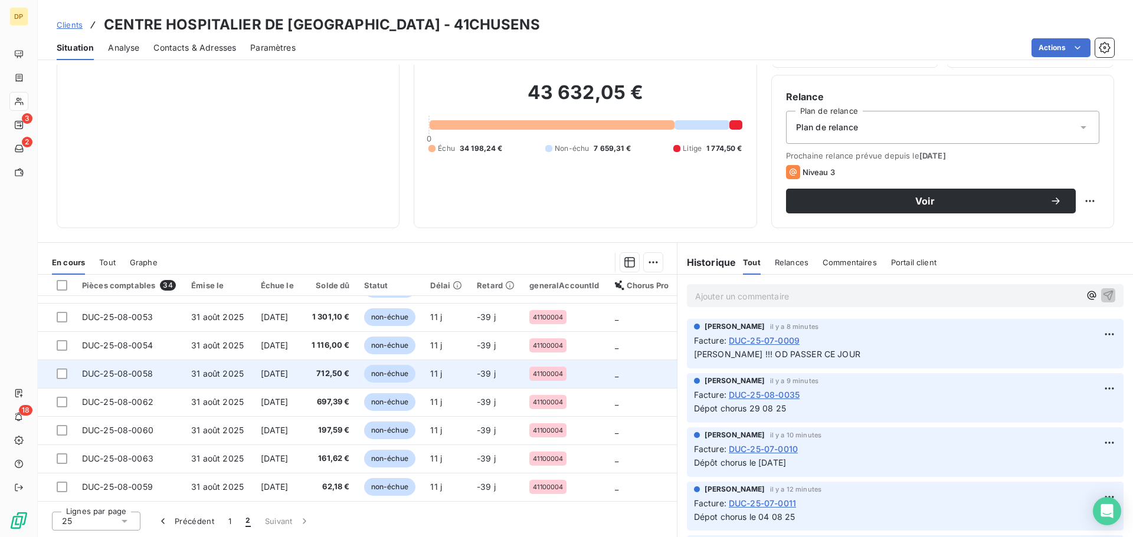
click at [147, 369] on span "DUC-25-08-0058" at bounding box center [117, 374] width 71 height 10
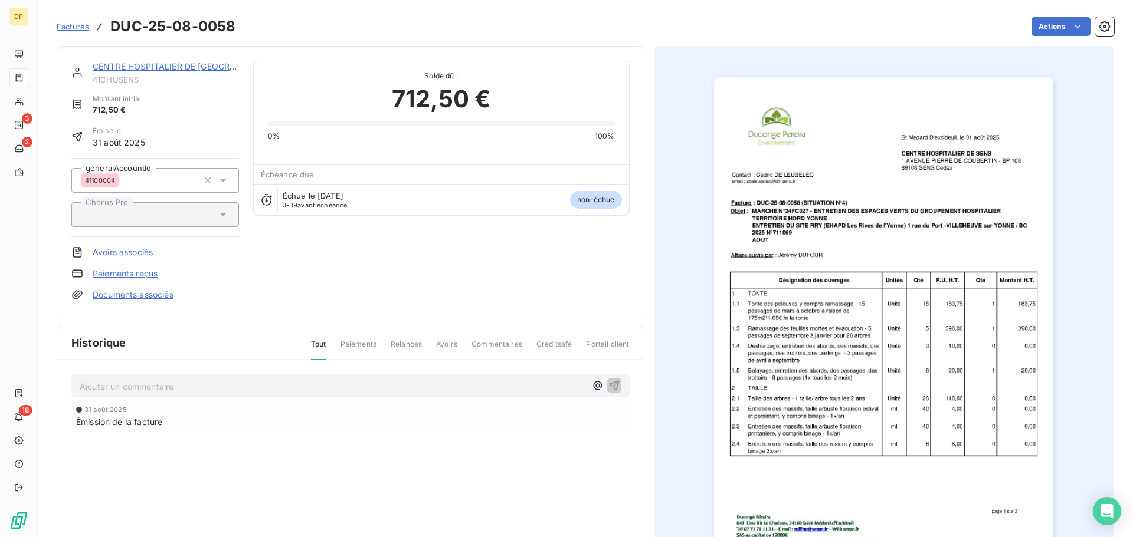
click at [153, 61] on link "CENTRE HOSPITALIER DE [GEOGRAPHIC_DATA]" at bounding box center [188, 66] width 191 height 10
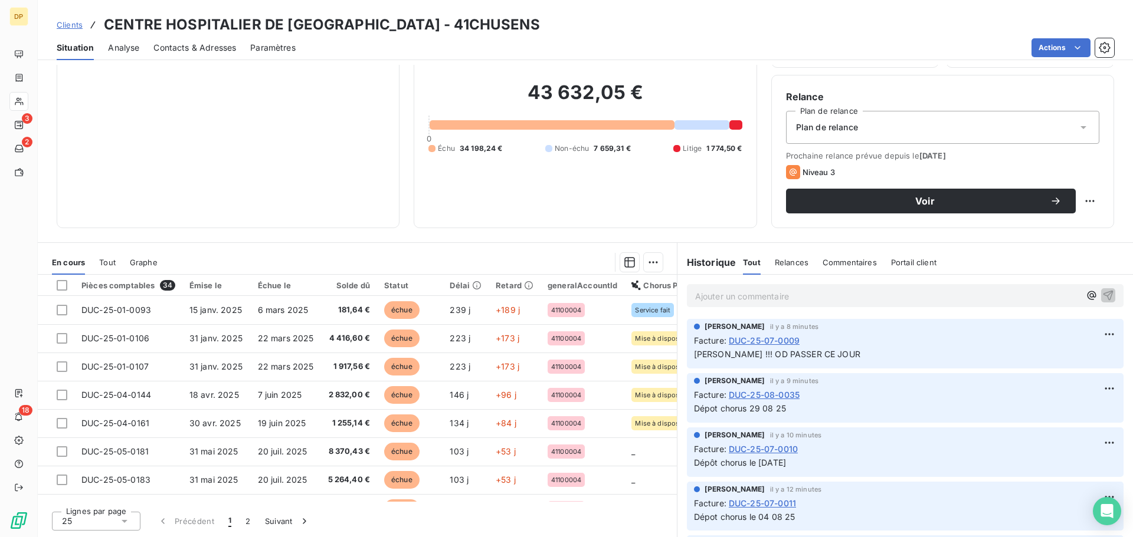
scroll to position [472, 0]
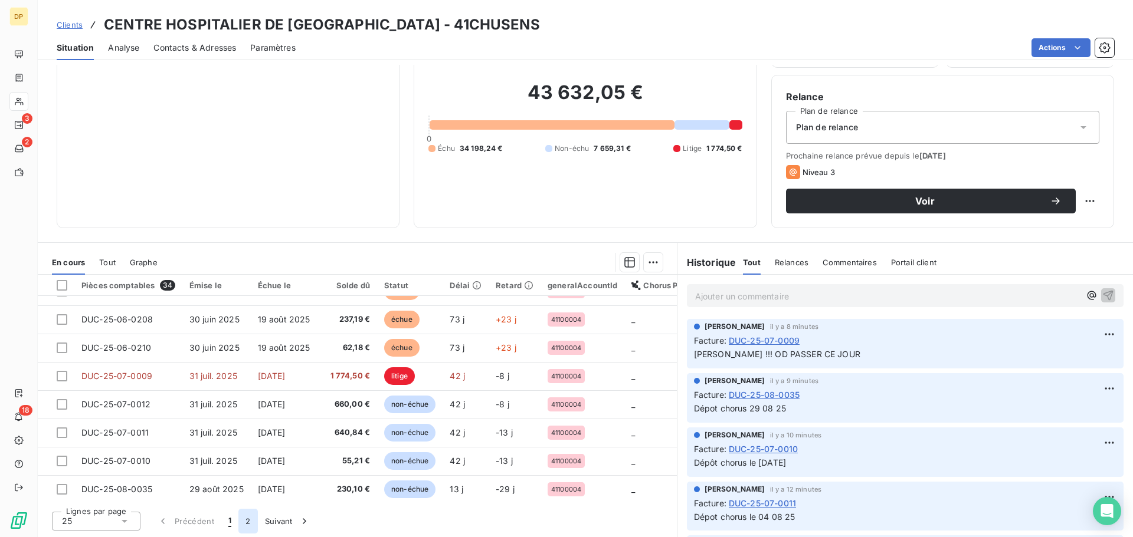
click at [248, 522] on button "2" at bounding box center [247, 521] width 19 height 25
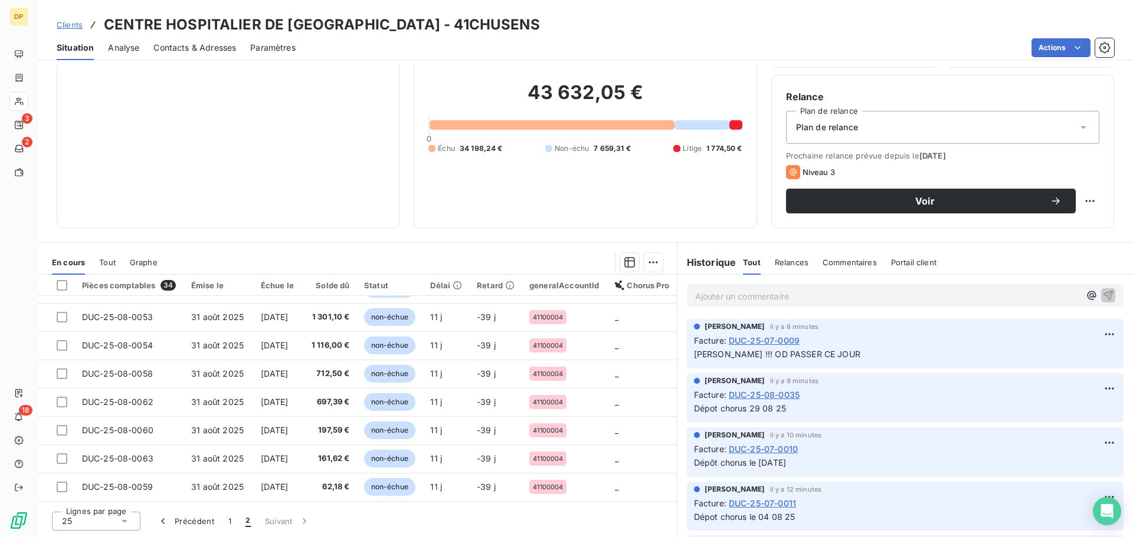
scroll to position [54, 0]
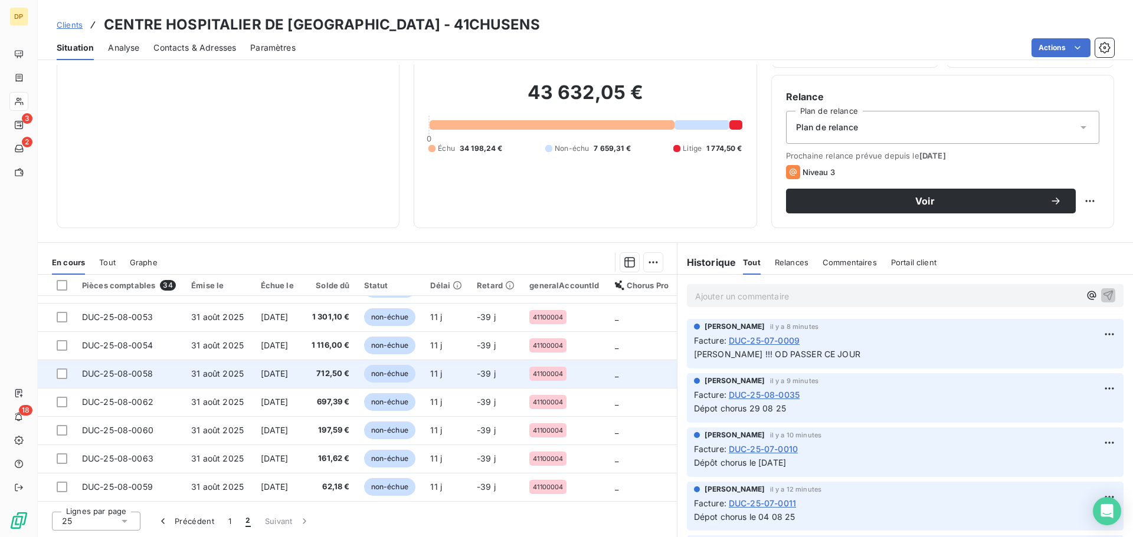
click at [138, 369] on span "DUC-25-08-0058" at bounding box center [117, 374] width 71 height 10
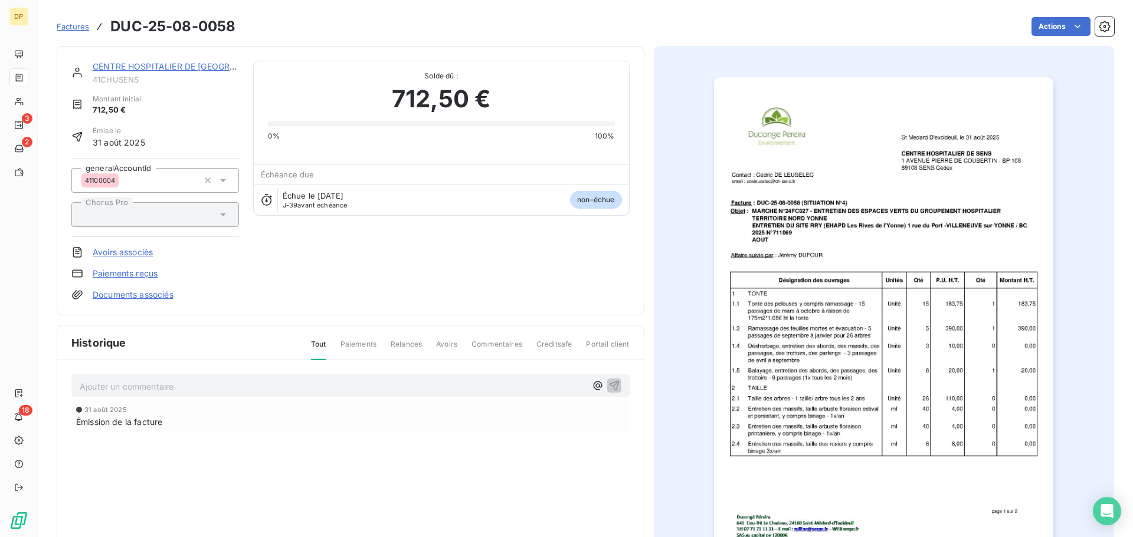
click at [135, 70] on link "CENTRE HOSPITALIER DE [GEOGRAPHIC_DATA]" at bounding box center [188, 66] width 191 height 10
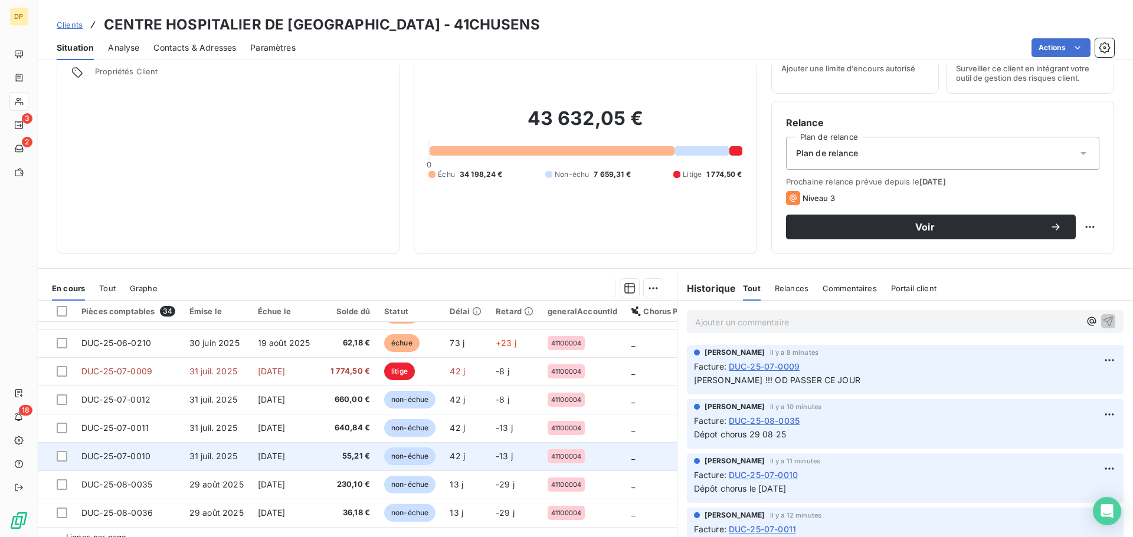
scroll to position [80, 0]
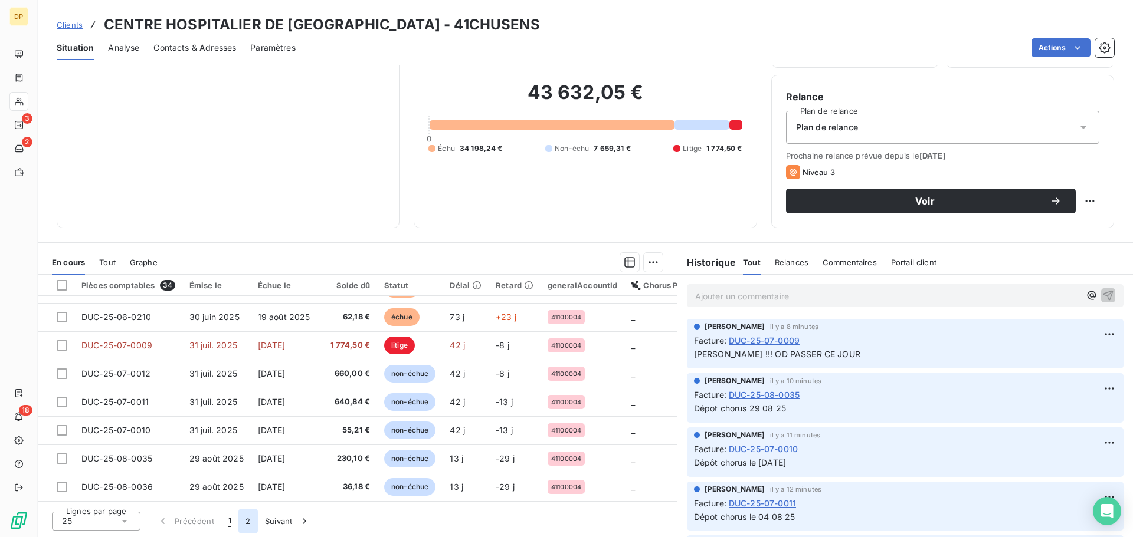
click at [250, 520] on button "2" at bounding box center [247, 521] width 19 height 25
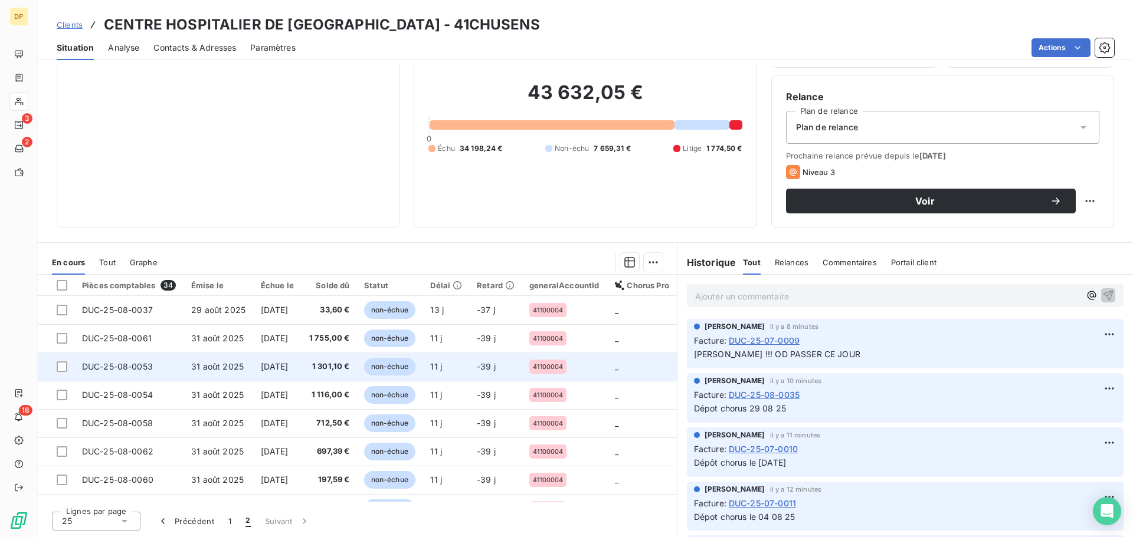
scroll to position [0, 0]
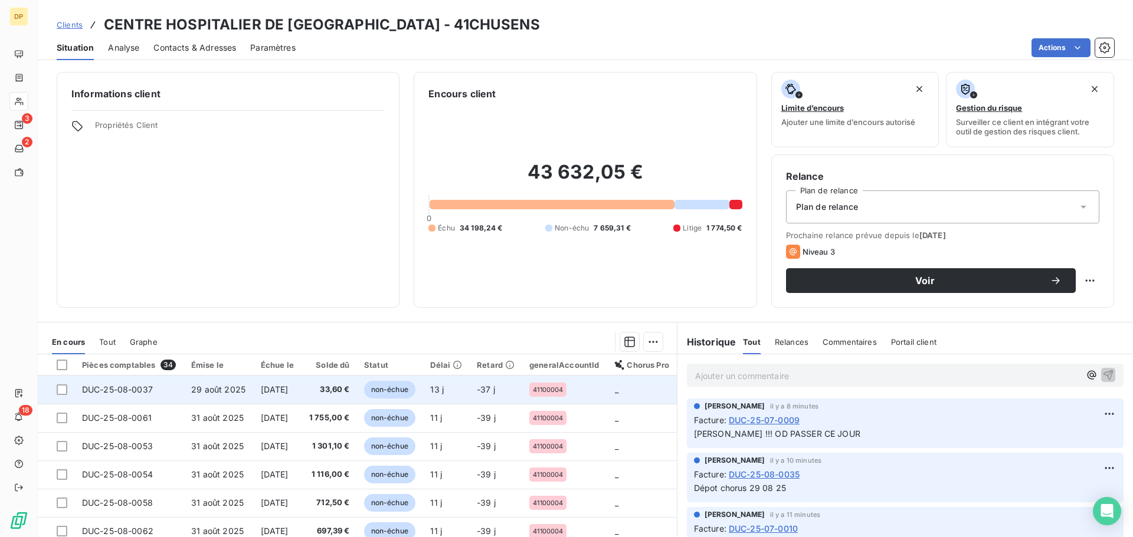
click at [254, 397] on td "[DATE]" at bounding box center [278, 390] width 48 height 28
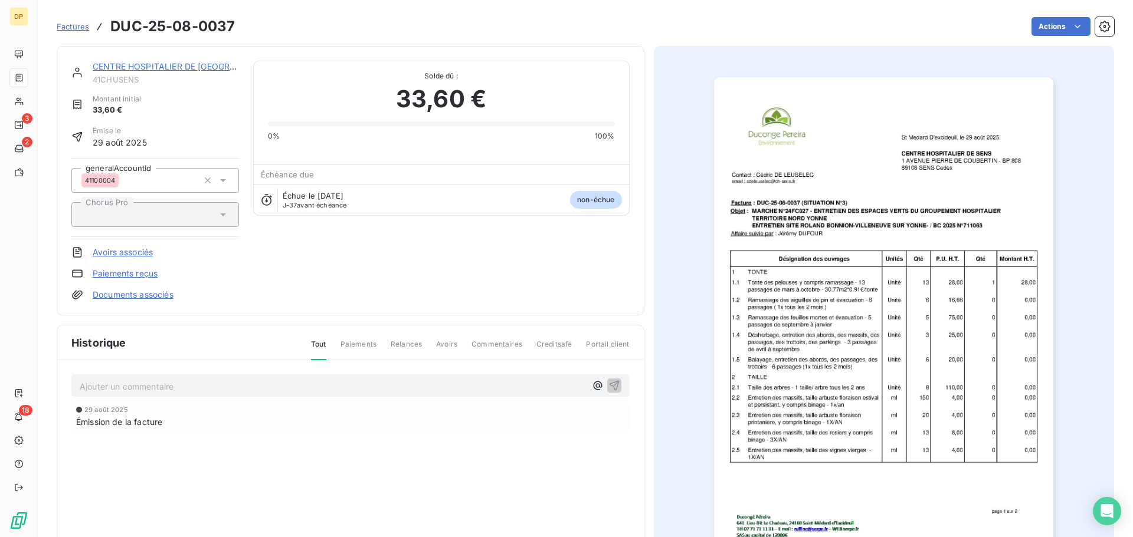
click at [195, 67] on link "CENTRE HOSPITALIER DE [GEOGRAPHIC_DATA]" at bounding box center [188, 66] width 191 height 10
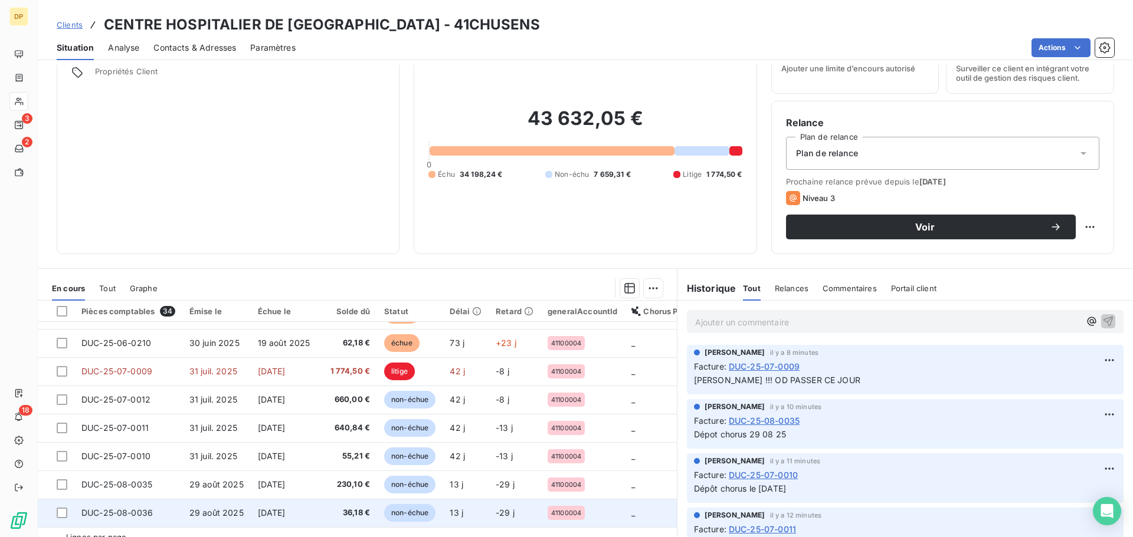
scroll to position [80, 0]
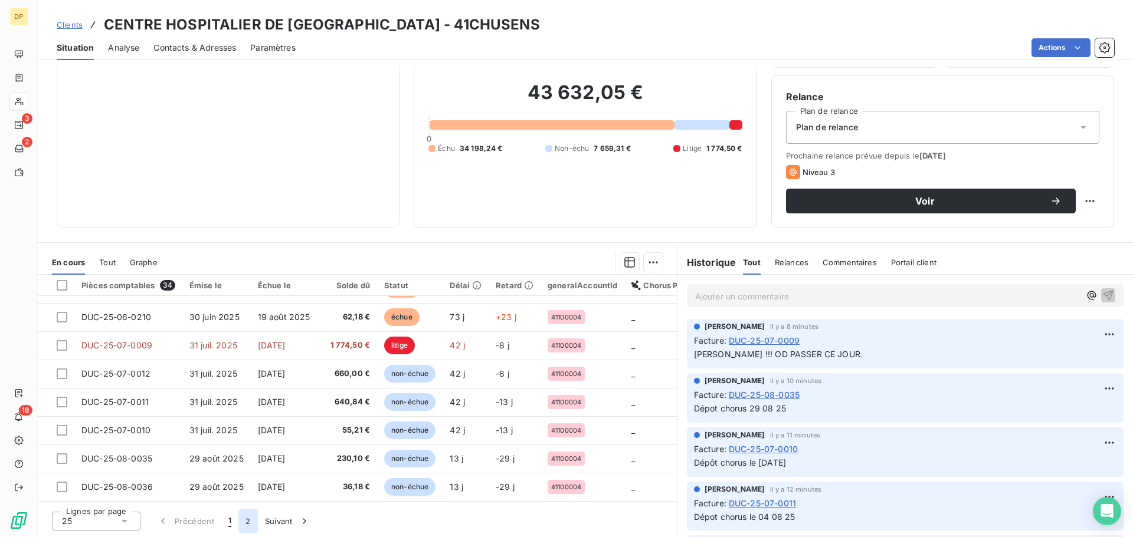
click at [252, 521] on button "2" at bounding box center [247, 521] width 19 height 25
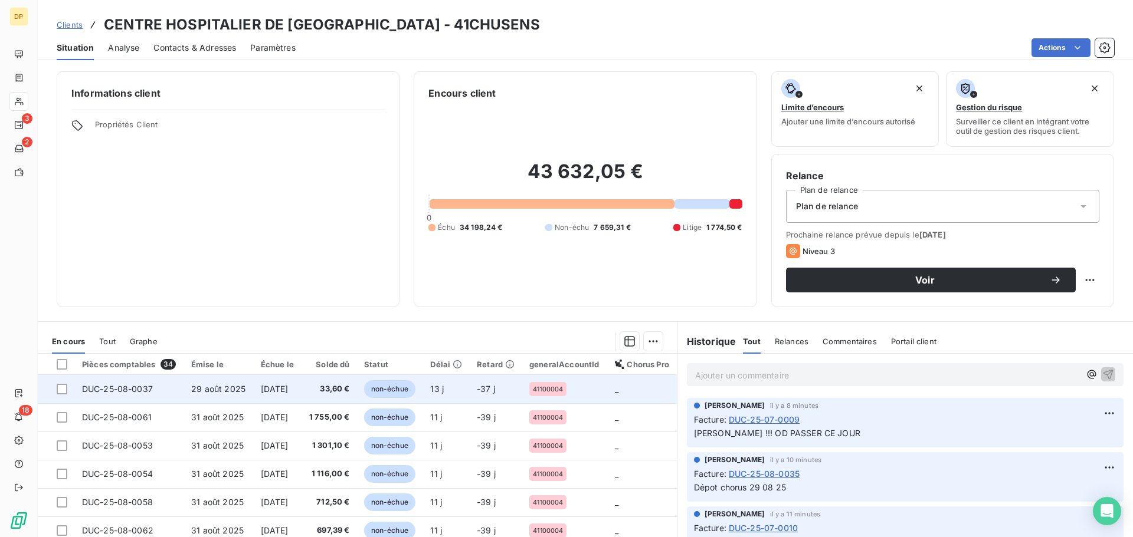
scroll to position [0, 0]
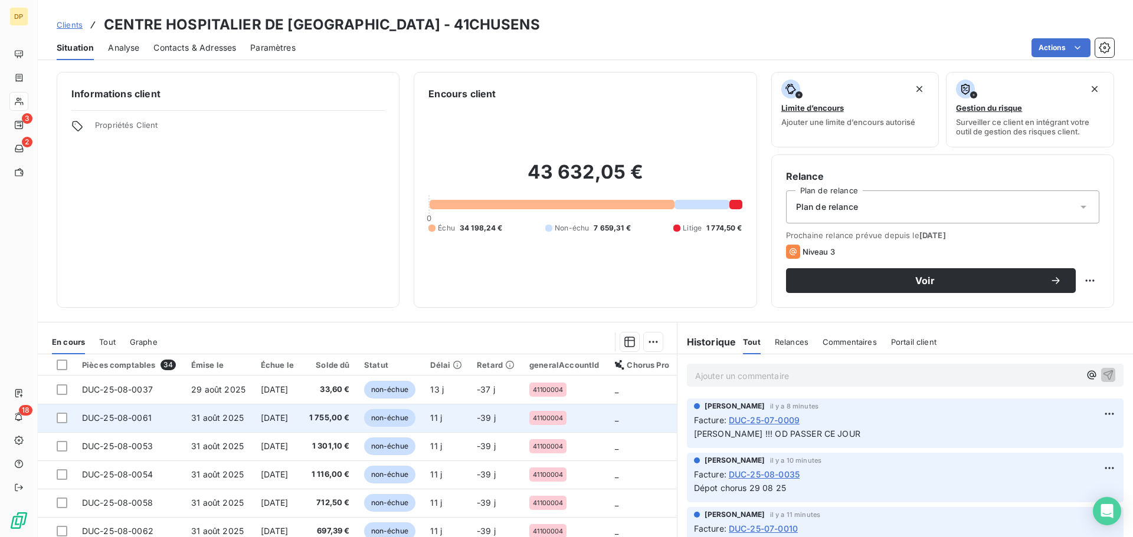
click at [124, 422] on span "DUC-25-08-0061" at bounding box center [117, 418] width 70 height 10
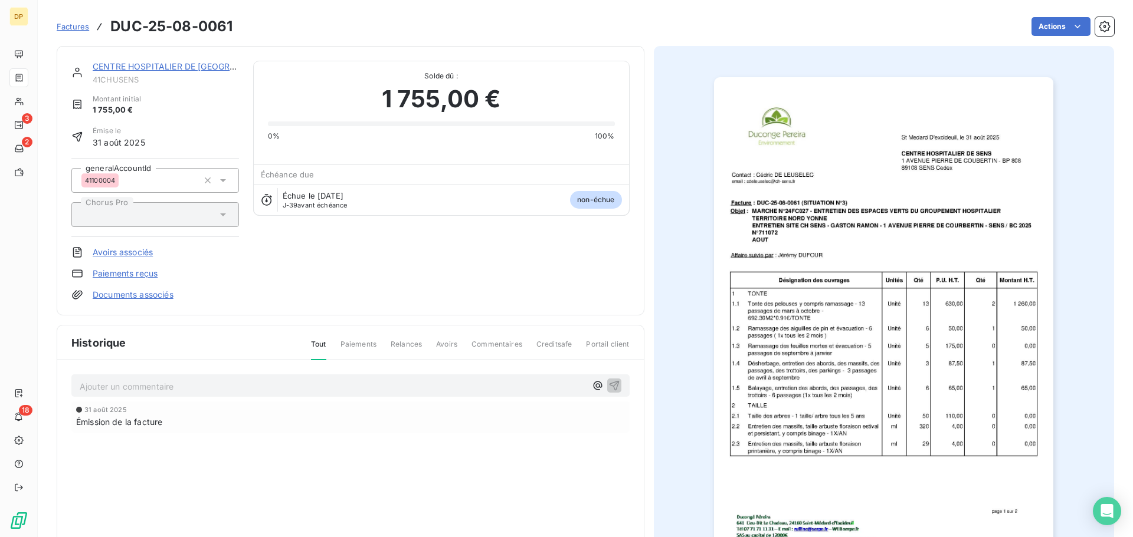
click at [171, 71] on div "CENTRE HOSPITALIER DE [GEOGRAPHIC_DATA]" at bounding box center [166, 67] width 146 height 12
click at [186, 66] on link "CENTRE HOSPITALIER DE [GEOGRAPHIC_DATA]" at bounding box center [188, 66] width 191 height 10
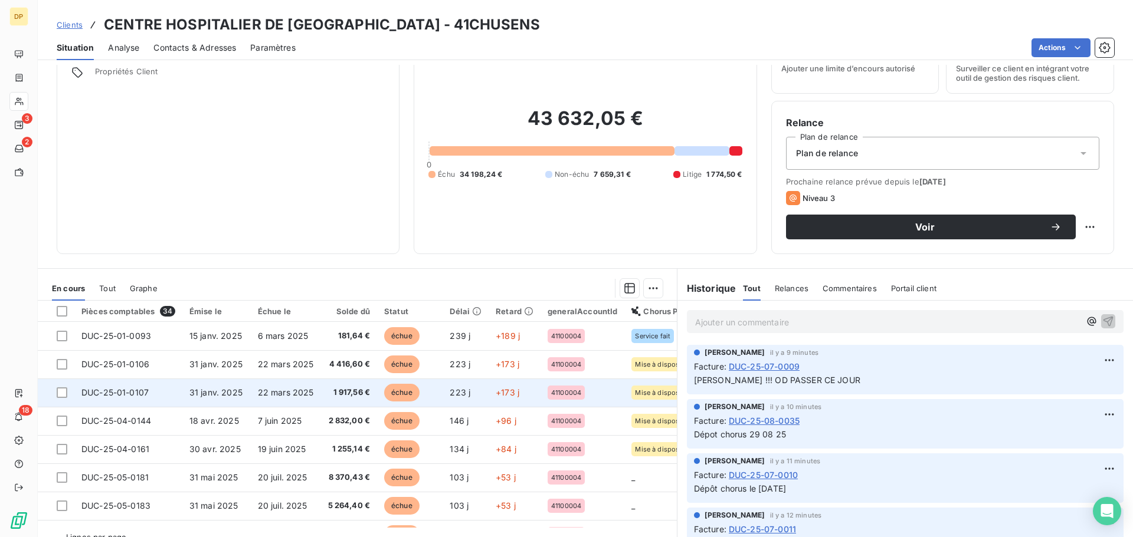
scroll to position [80, 0]
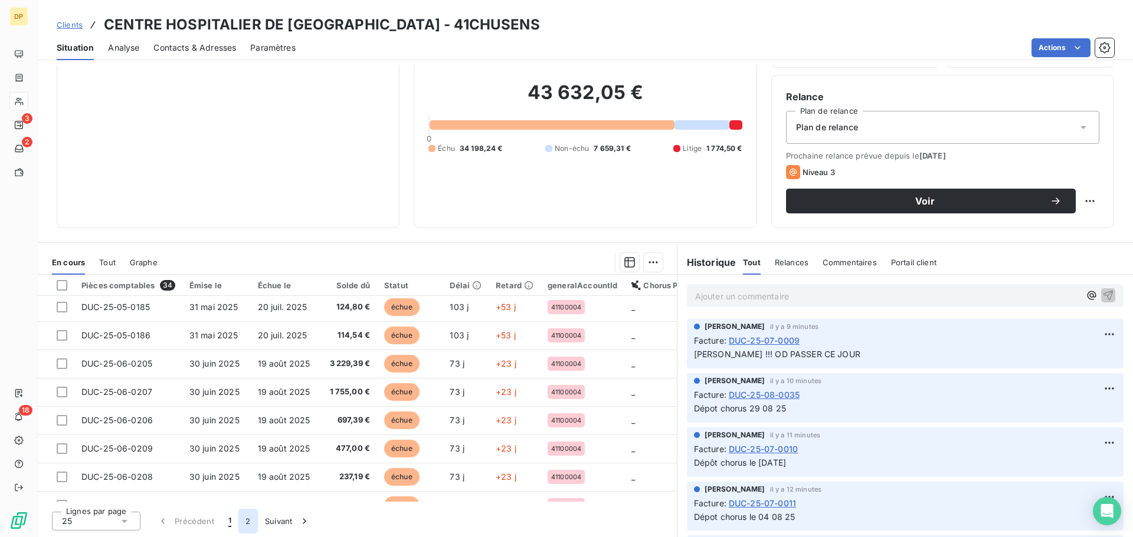
click at [251, 525] on button "2" at bounding box center [247, 521] width 19 height 25
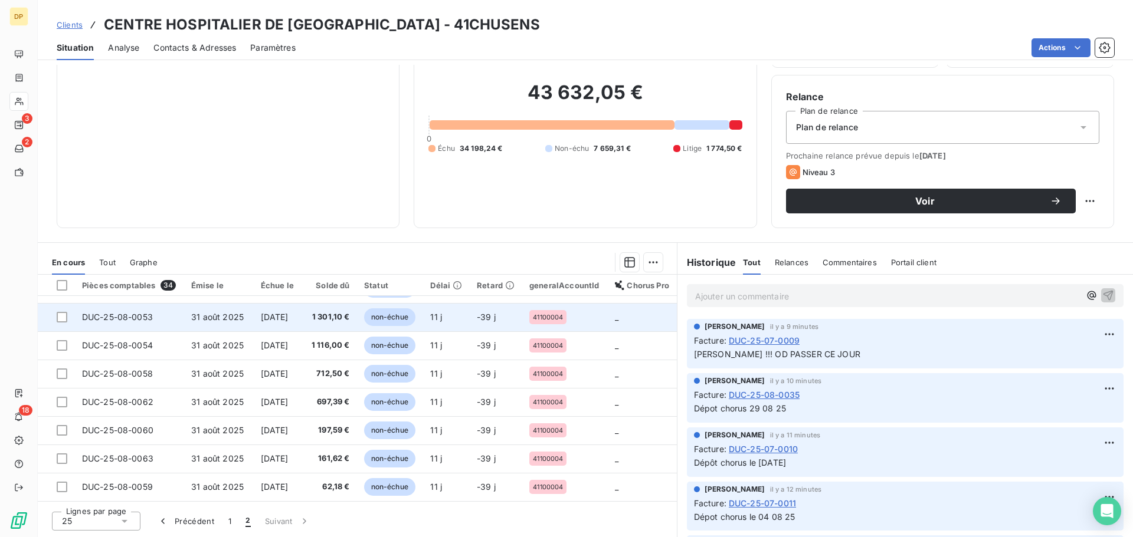
scroll to position [0, 0]
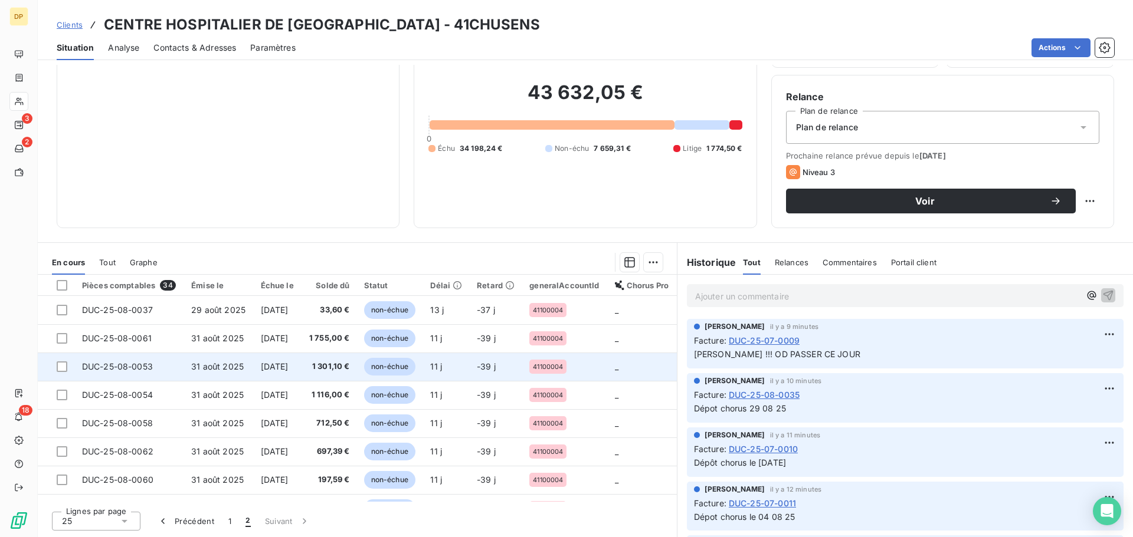
click at [299, 372] on td "[DATE]" at bounding box center [278, 367] width 48 height 28
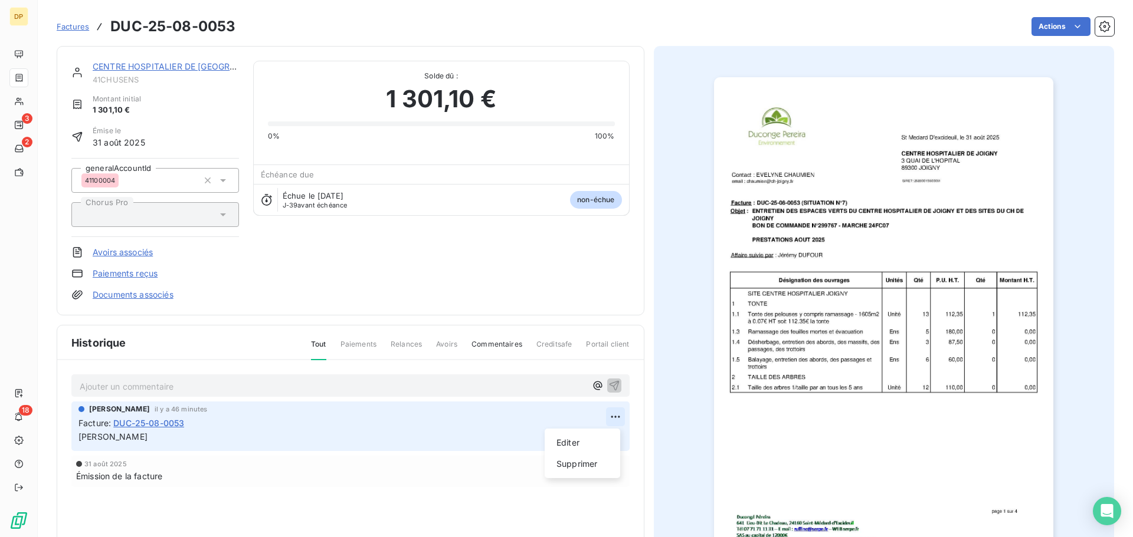
click at [611, 413] on html "DP 3 2 18 Factures DUC-25-08-0053 Actions CENTRE HOSPITALIER DE SENS 41CHUSENS …" at bounding box center [566, 268] width 1133 height 537
click at [601, 440] on div "Editer" at bounding box center [582, 443] width 66 height 19
click at [608, 422] on html "DP 3 2 18 Factures DUC-25-08-0053 Actions CENTRE HOSPITALIER DE SENS 41CHUSENS …" at bounding box center [566, 268] width 1133 height 537
click at [582, 444] on div "Editer" at bounding box center [582, 443] width 66 height 19
click at [172, 437] on span "[PERSON_NAME] - OD FAIDE CE JOUR" at bounding box center [155, 437] width 155 height 10
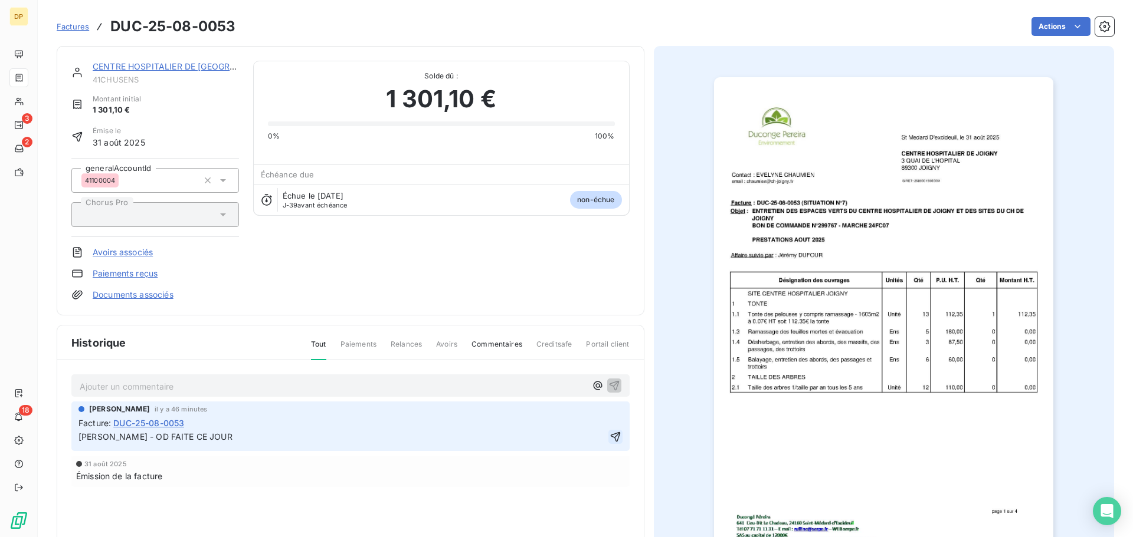
click at [610, 436] on icon "button" at bounding box center [615, 437] width 12 height 12
click at [1046, 29] on html "DP 3 2 18 Factures DUC-25-08-0053 Actions CENTRE HOSPITALIER DE SENS 41CHUSENS …" at bounding box center [566, 268] width 1133 height 537
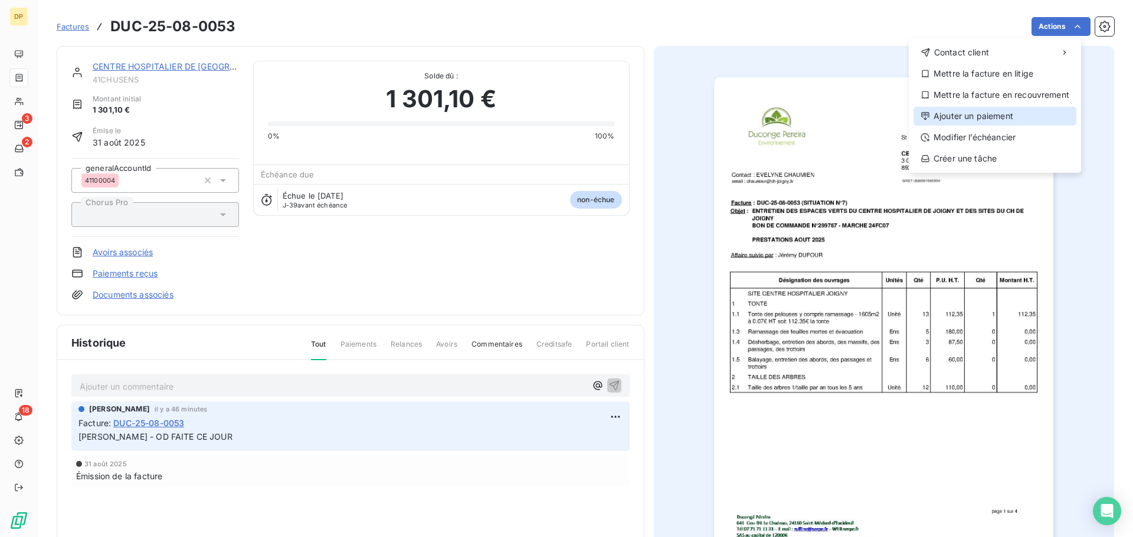
click at [971, 117] on div "Ajouter un paiement" at bounding box center [994, 116] width 163 height 19
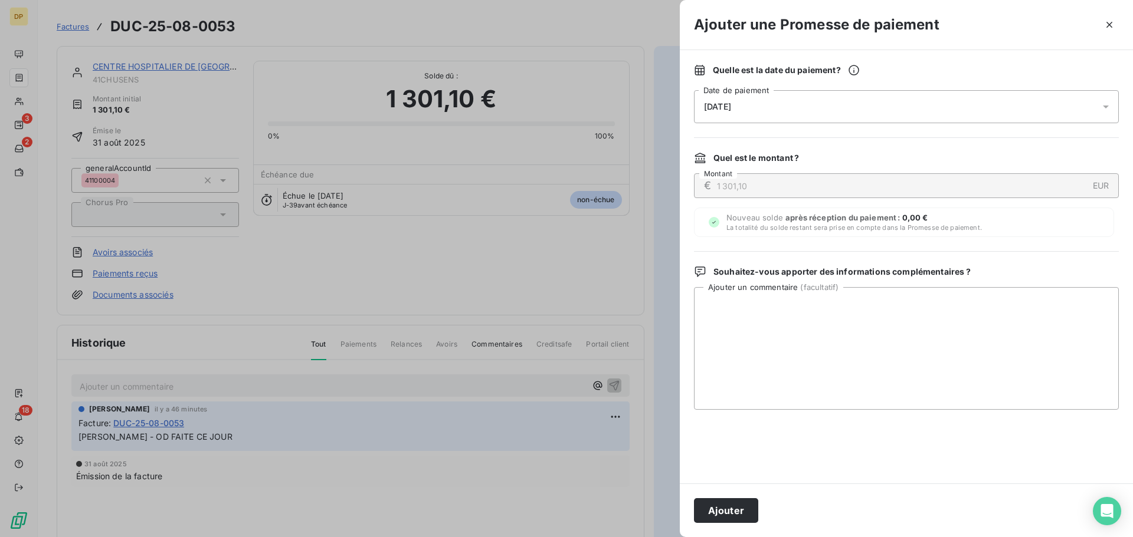
click at [958, 117] on div "[DATE]" at bounding box center [906, 106] width 425 height 33
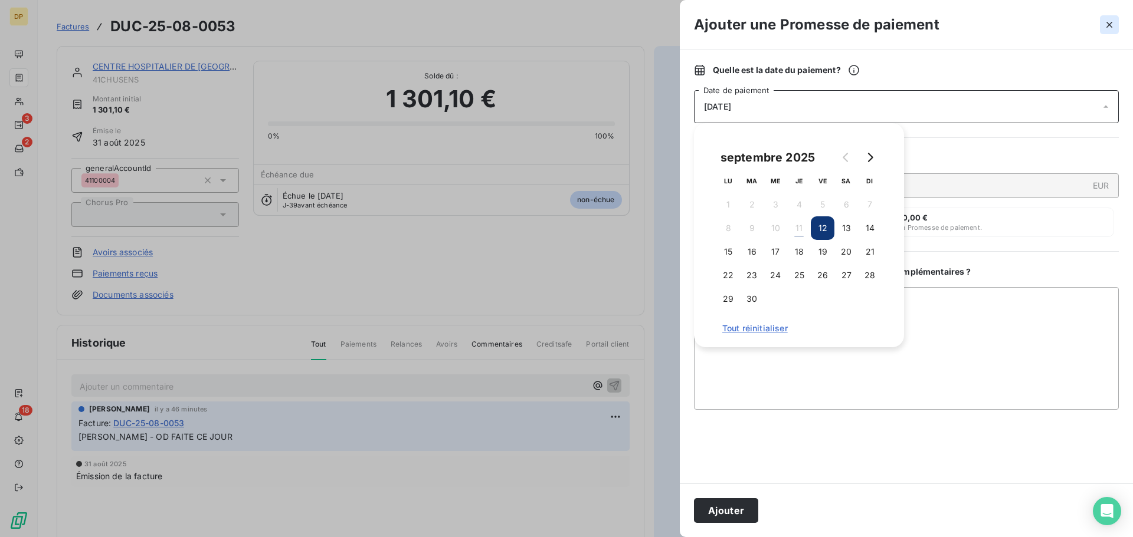
click at [1104, 24] on icon "button" at bounding box center [1109, 25] width 12 height 12
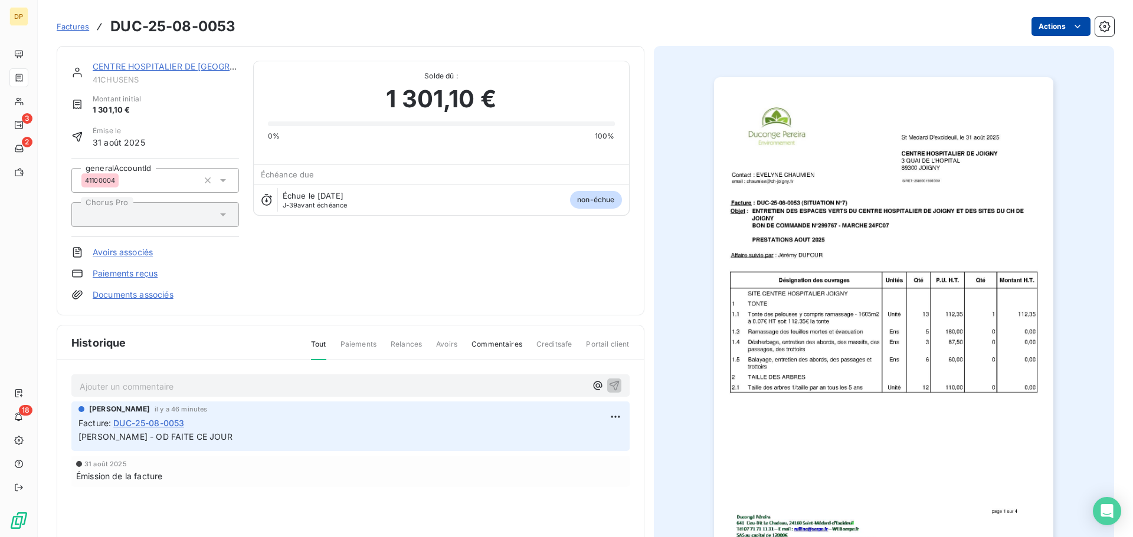
click at [1050, 25] on html "DP 3 2 18 Factures DUC-25-08-0053 Actions CENTRE HOSPITALIER DE SENS 41CHUSENS …" at bounding box center [566, 268] width 1133 height 537
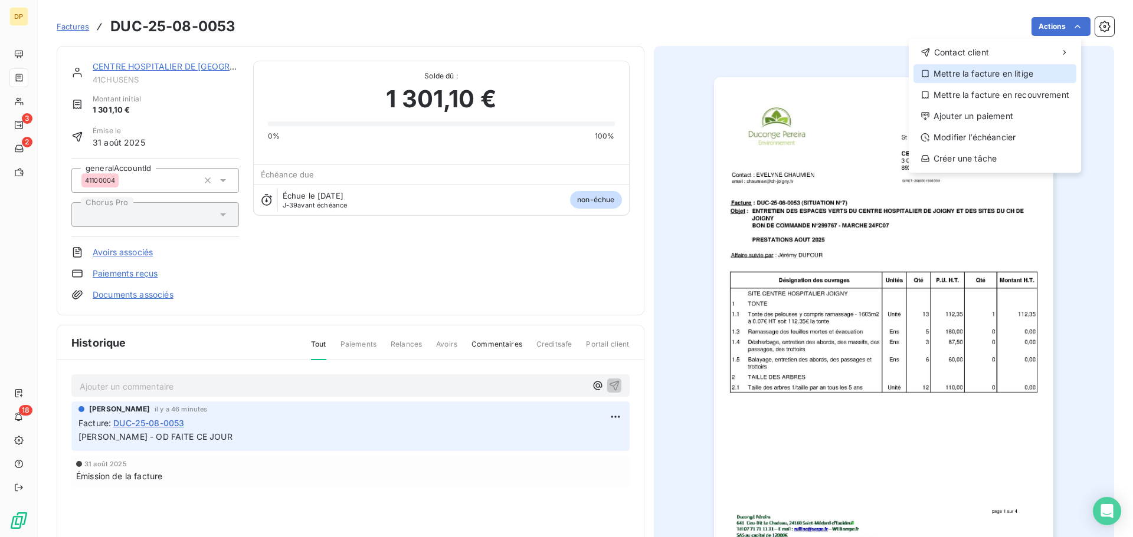
click at [1028, 73] on div "Mettre la facture en litige" at bounding box center [994, 73] width 163 height 19
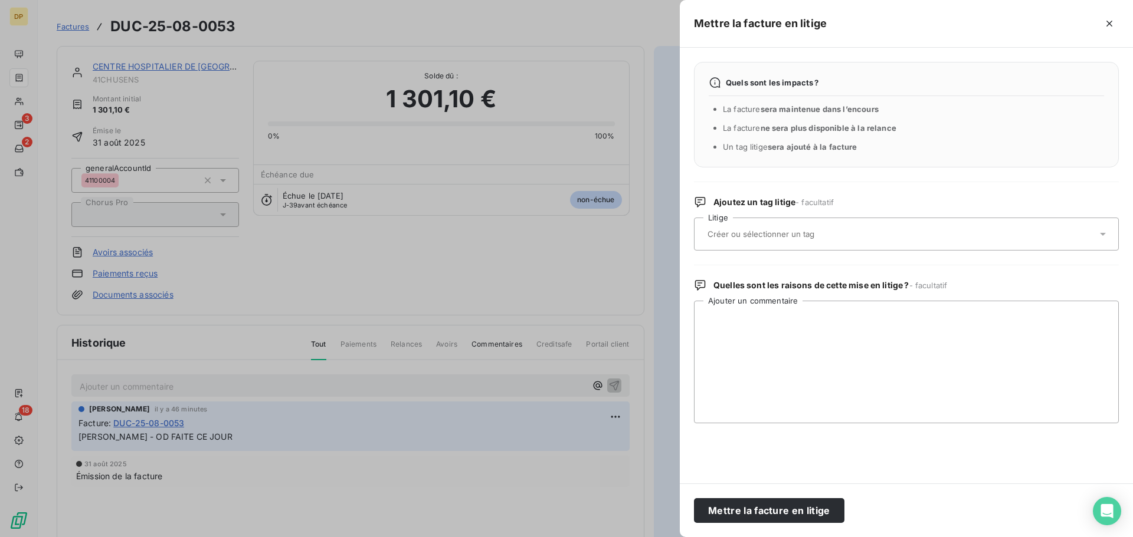
click at [871, 232] on div at bounding box center [900, 234] width 393 height 25
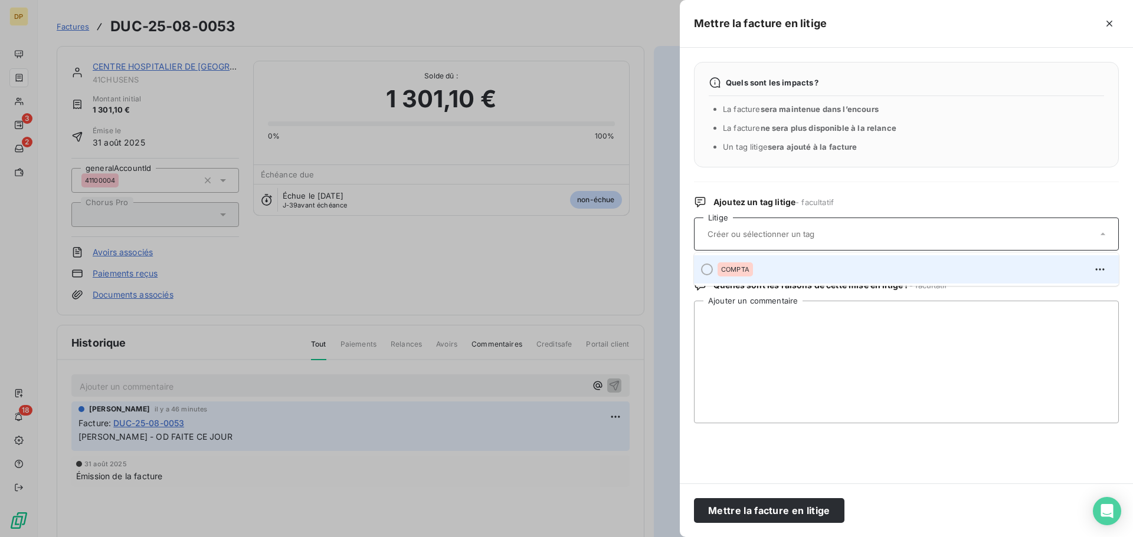
click at [808, 274] on div "COMPTA" at bounding box center [913, 269] width 392 height 19
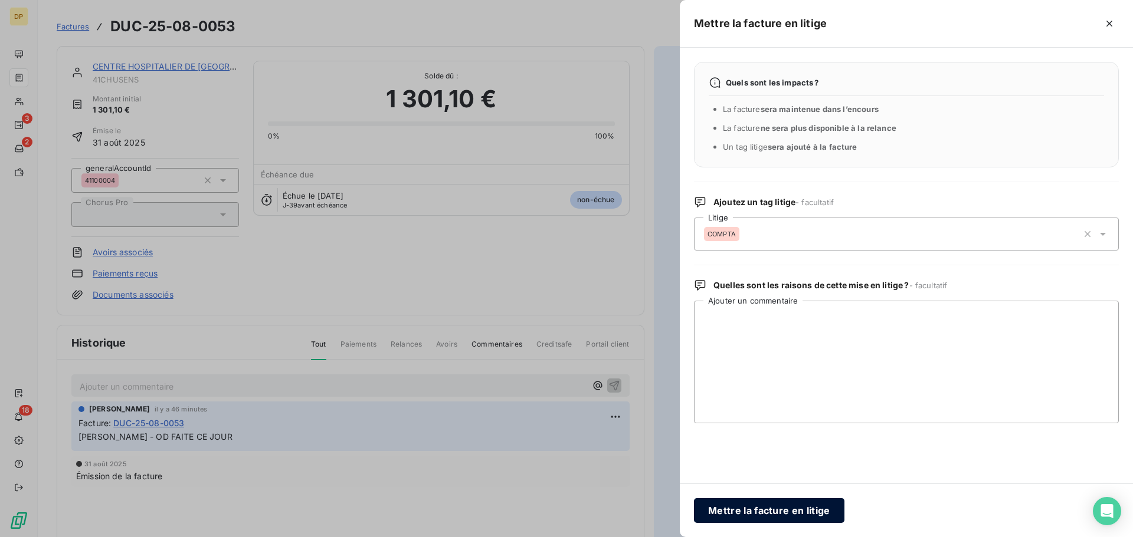
click at [776, 514] on button "Mettre la facture en litige" at bounding box center [769, 511] width 150 height 25
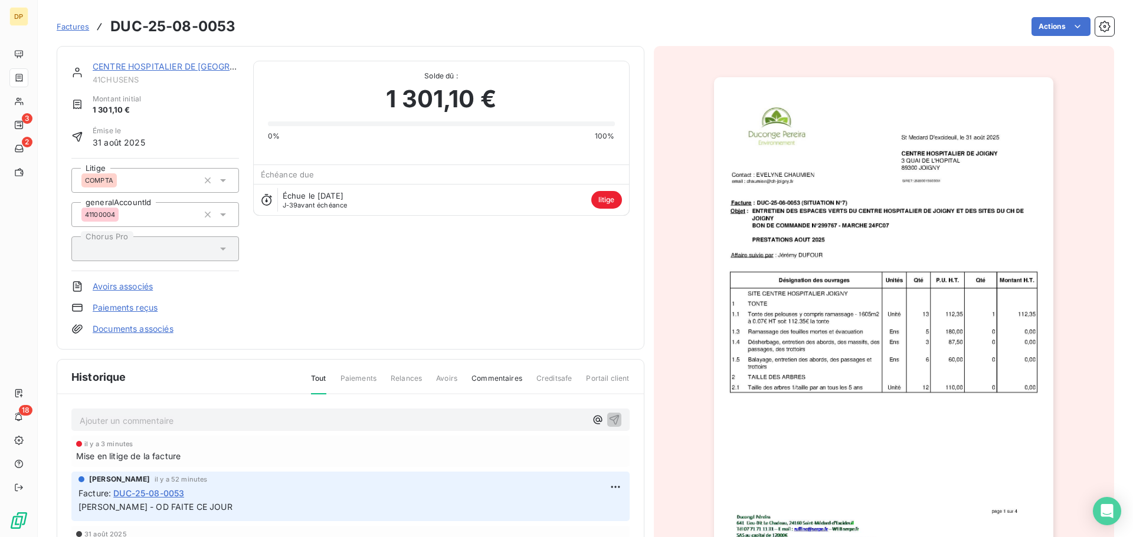
click at [218, 67] on link "CENTRE HOSPITALIER DE [GEOGRAPHIC_DATA]" at bounding box center [188, 66] width 191 height 10
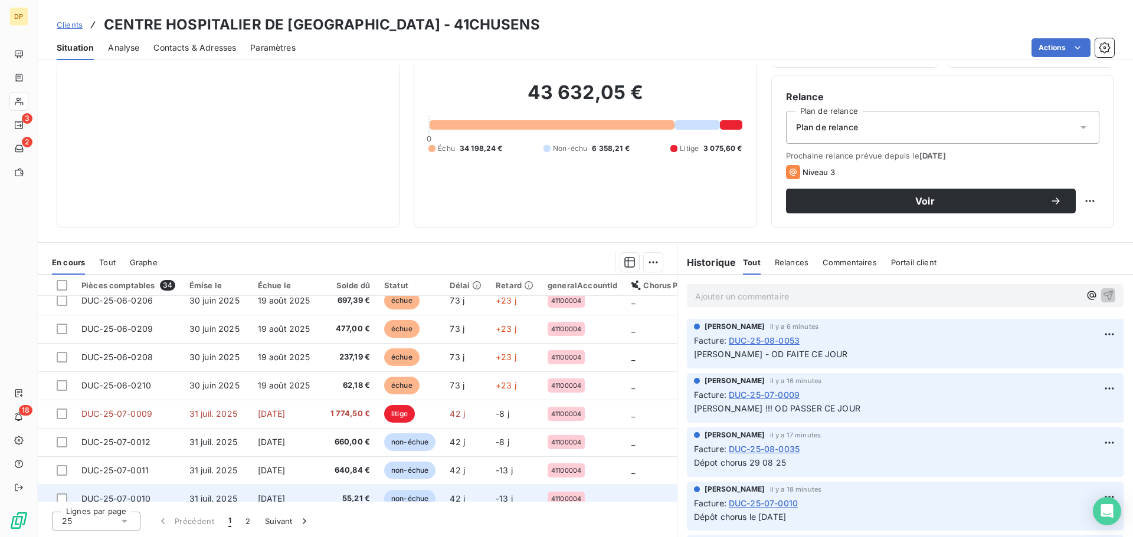
scroll to position [472, 0]
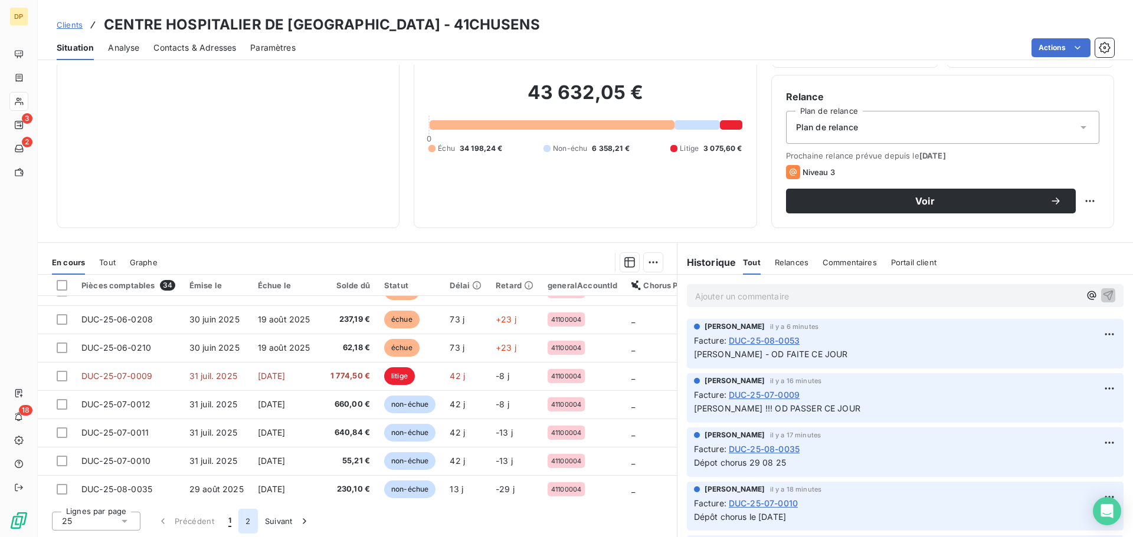
click at [248, 512] on button "2" at bounding box center [247, 521] width 19 height 25
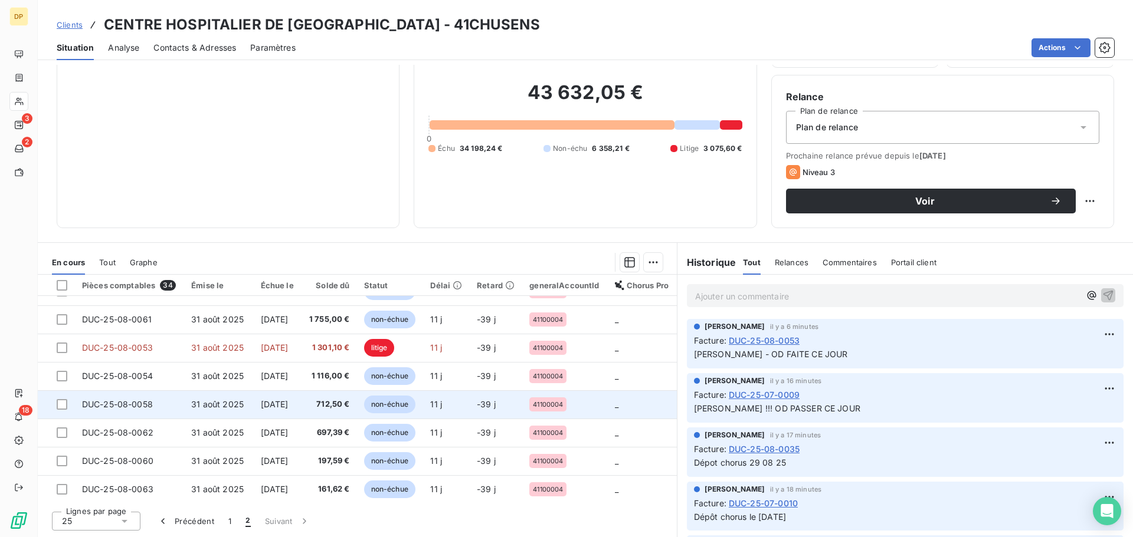
scroll to position [0, 0]
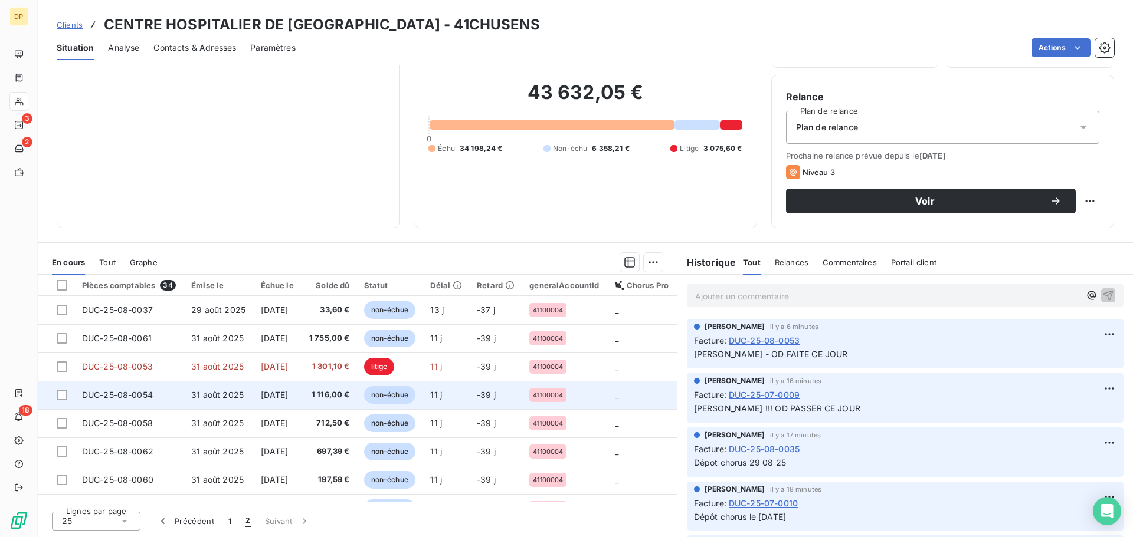
click at [301, 394] on td "[DATE]" at bounding box center [278, 395] width 48 height 28
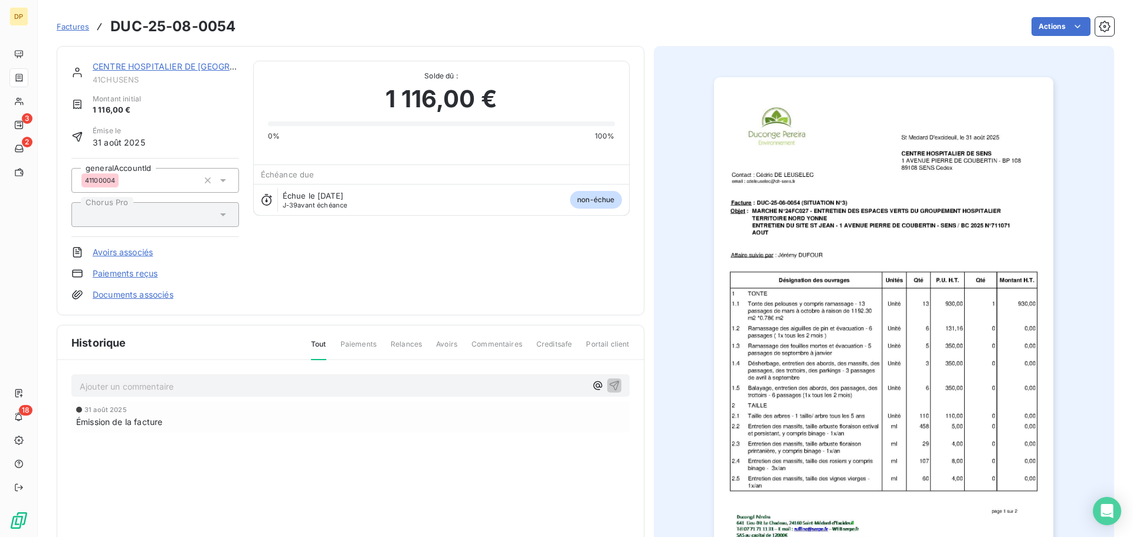
click at [163, 64] on link "CENTRE HOSPITALIER DE [GEOGRAPHIC_DATA]" at bounding box center [188, 66] width 191 height 10
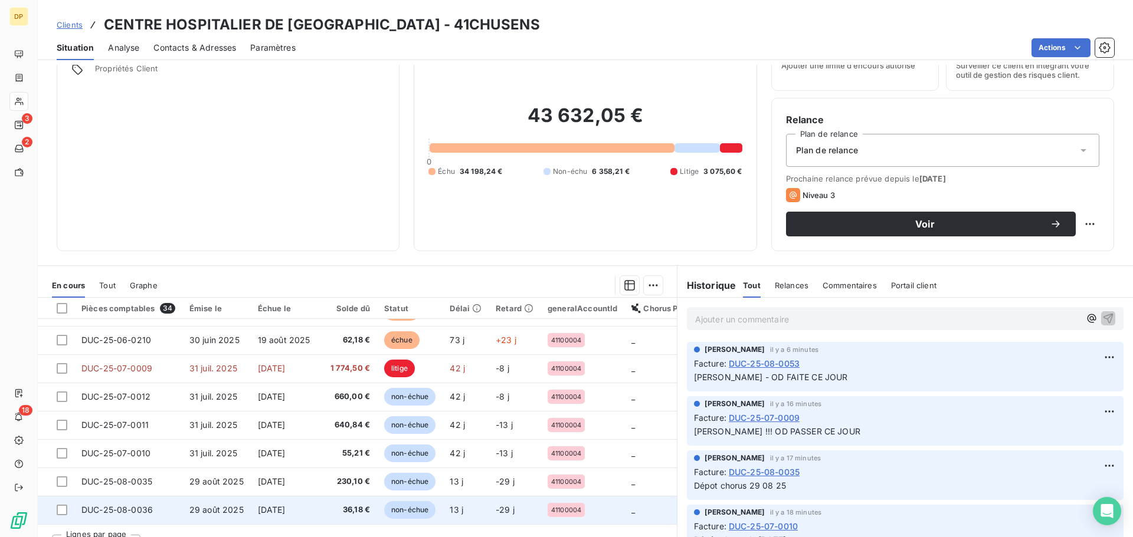
scroll to position [80, 0]
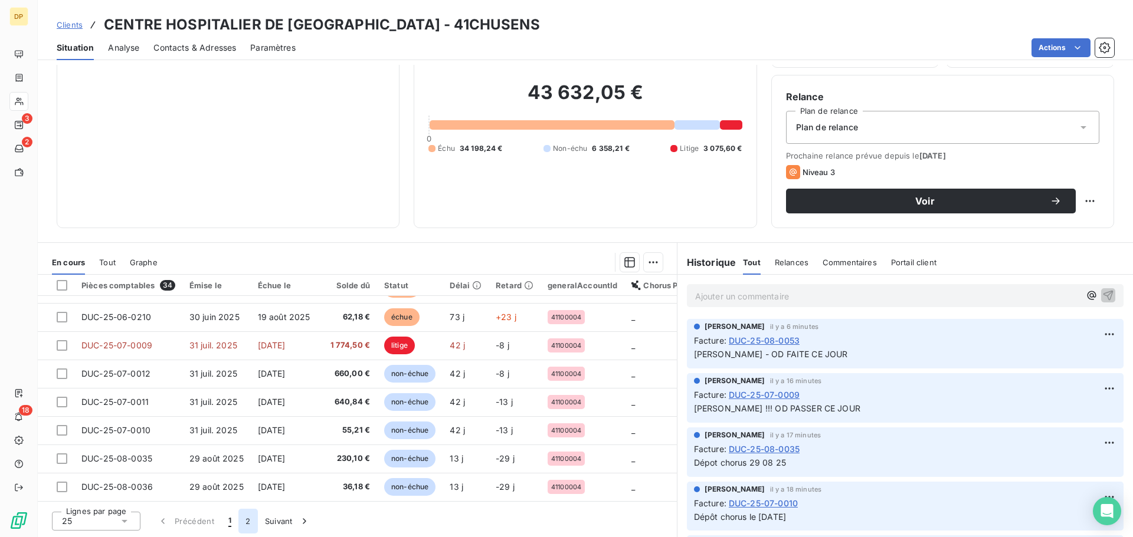
click at [248, 529] on button "2" at bounding box center [247, 521] width 19 height 25
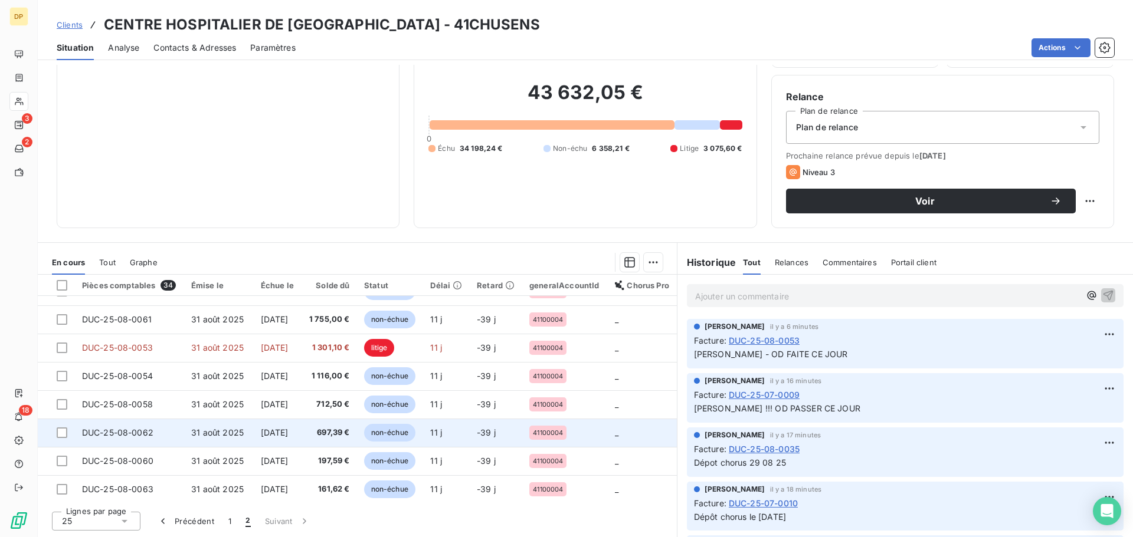
scroll to position [0, 0]
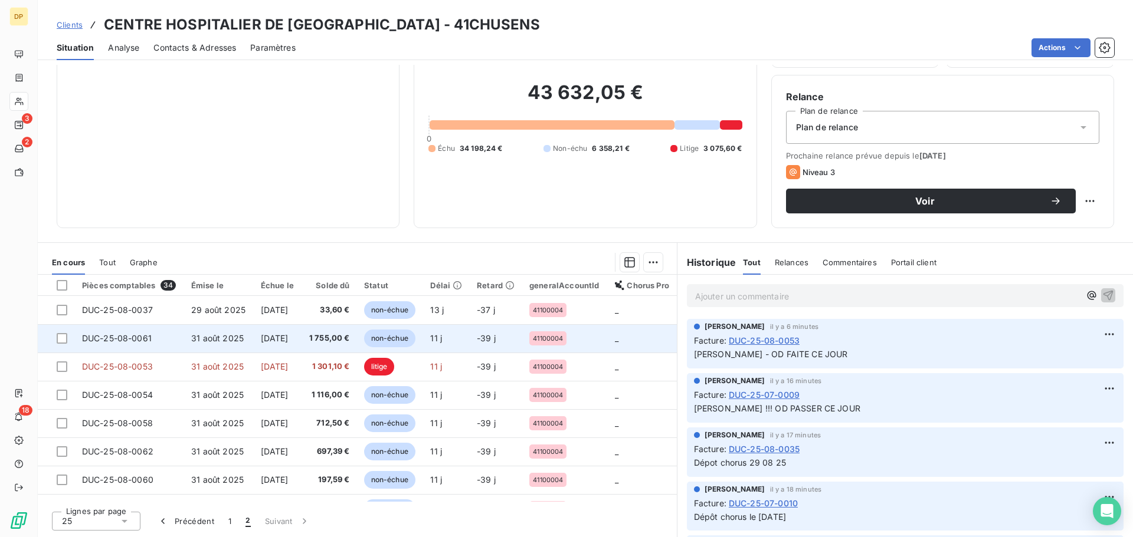
click at [322, 339] on span "1 755,00 €" at bounding box center [329, 339] width 41 height 12
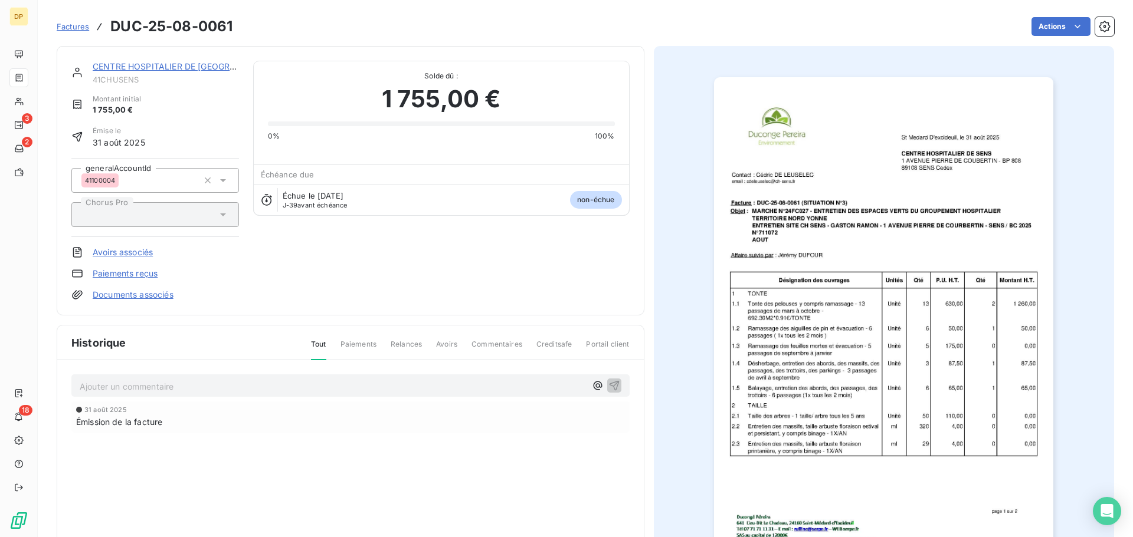
click at [189, 64] on link "CENTRE HOSPITALIER DE [GEOGRAPHIC_DATA]" at bounding box center [188, 66] width 191 height 10
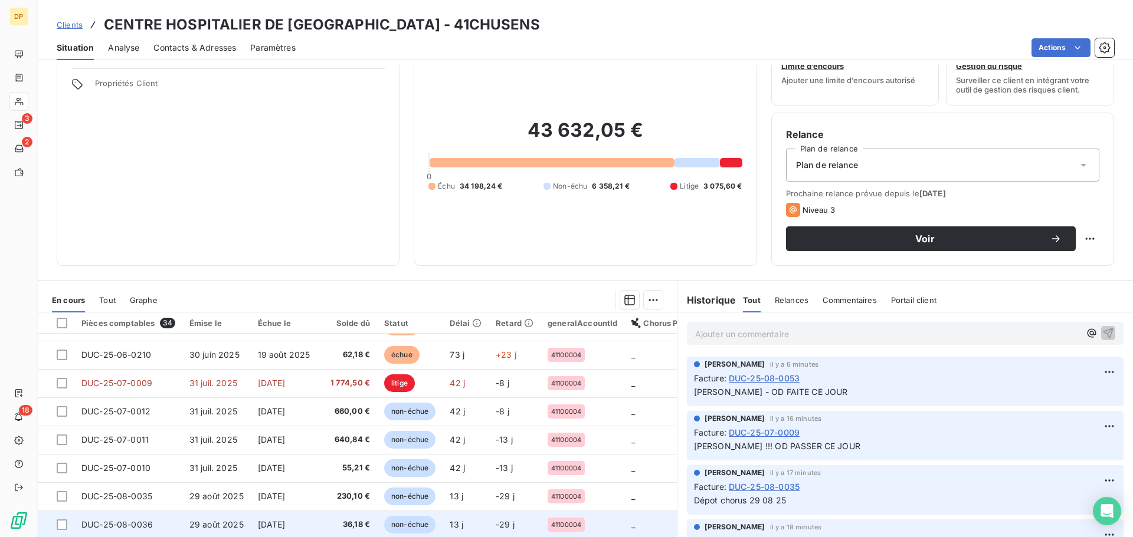
scroll to position [80, 0]
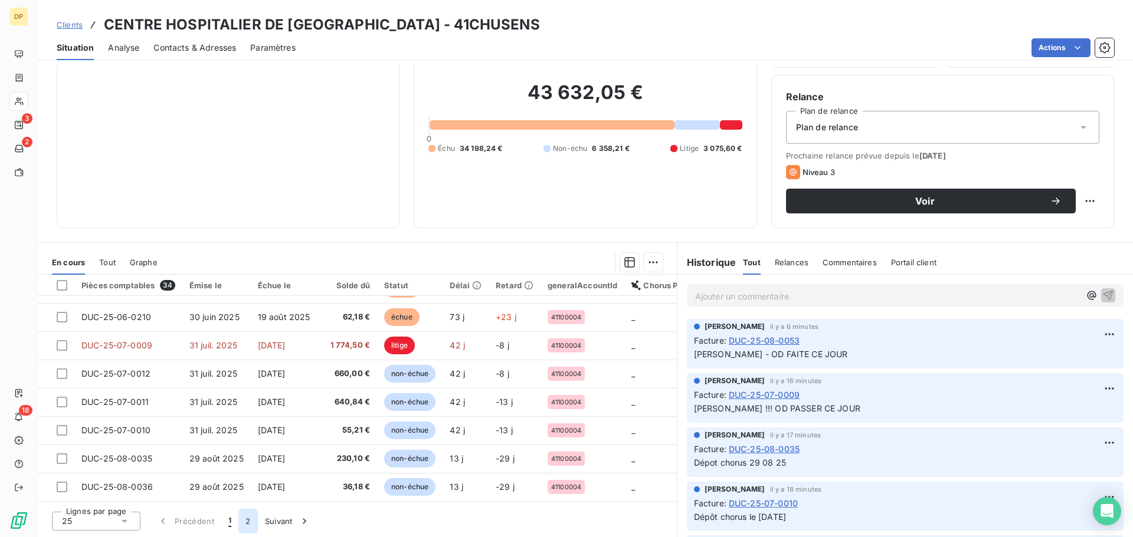
click at [247, 523] on button "2" at bounding box center [247, 521] width 19 height 25
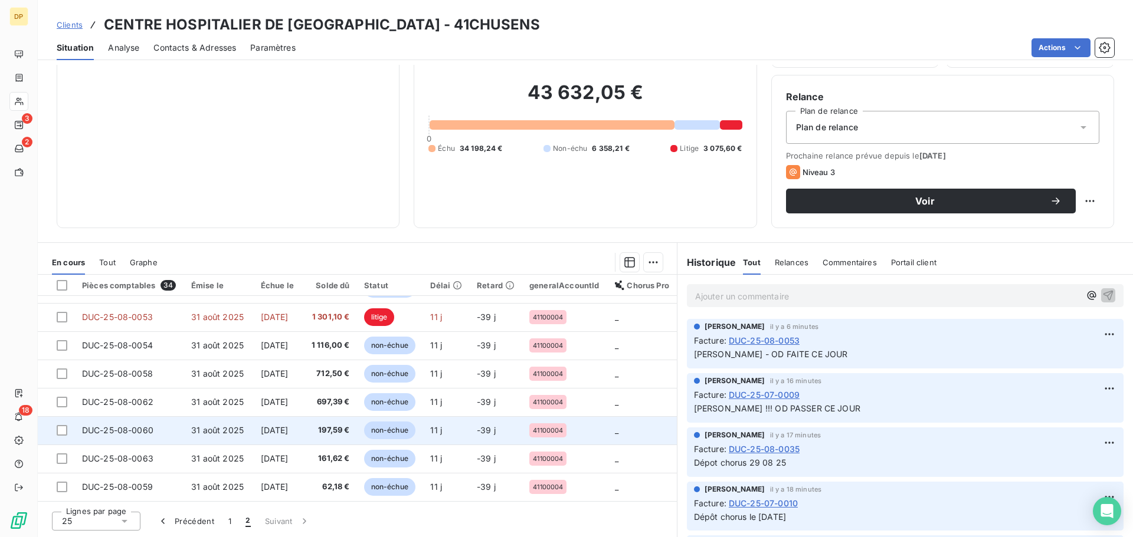
scroll to position [0, 0]
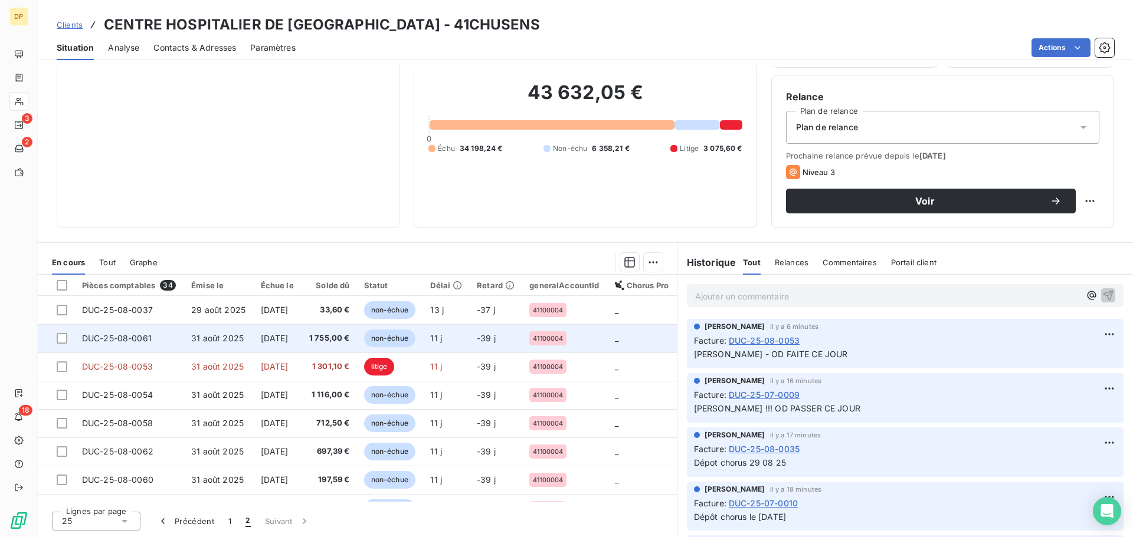
click at [346, 339] on span "1 755,00 €" at bounding box center [329, 339] width 41 height 12
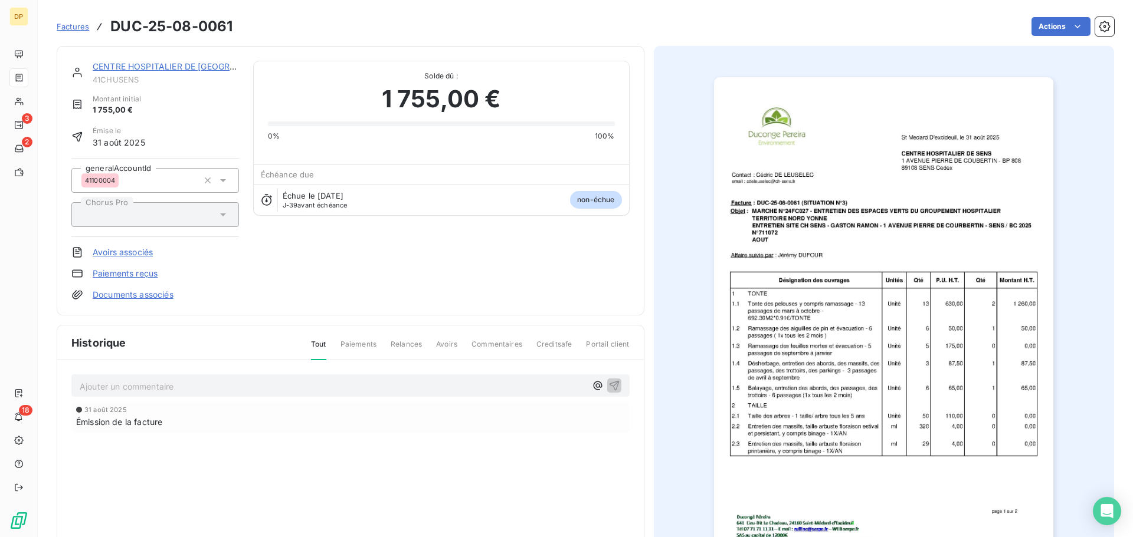
click at [201, 68] on link "CENTRE HOSPITALIER DE [GEOGRAPHIC_DATA]" at bounding box center [188, 66] width 191 height 10
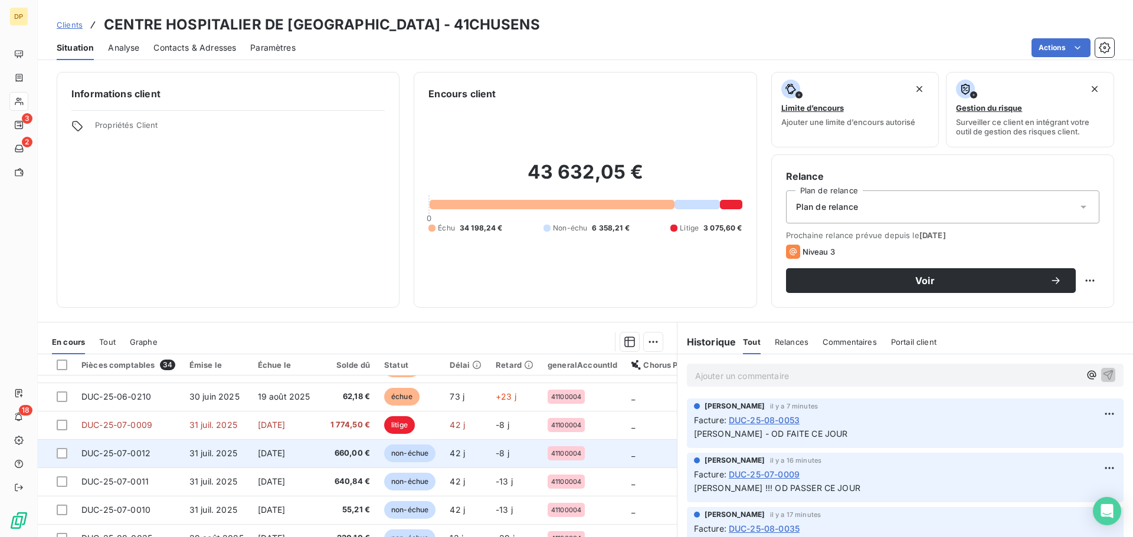
scroll to position [80, 0]
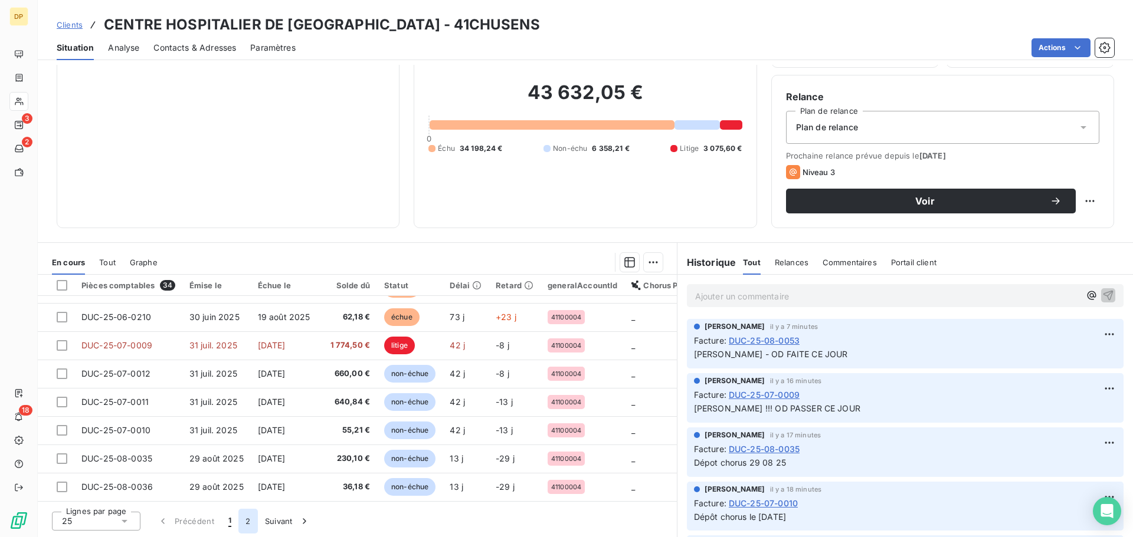
click at [254, 522] on button "2" at bounding box center [247, 521] width 19 height 25
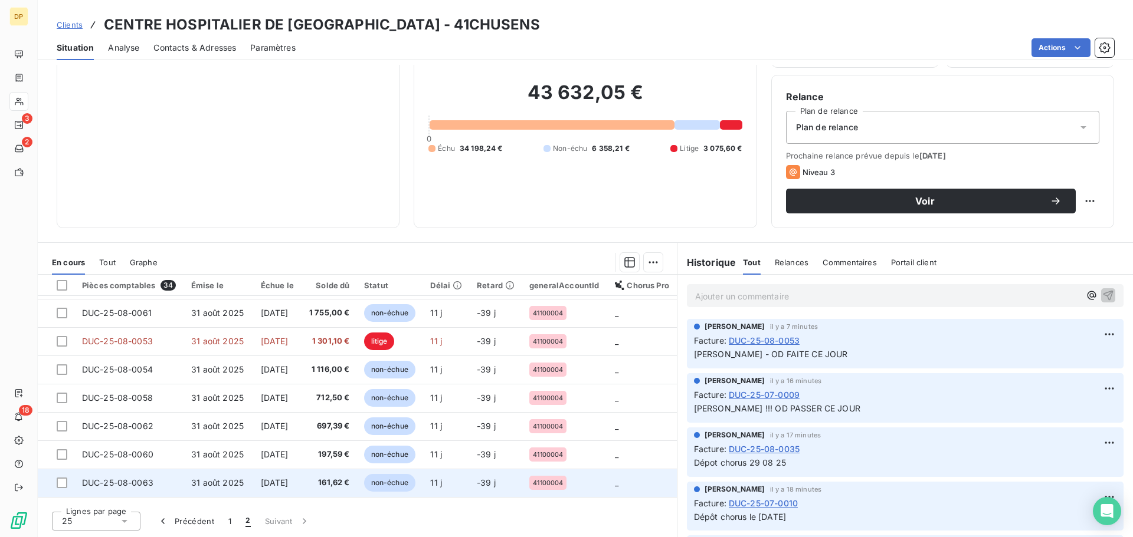
scroll to position [0, 0]
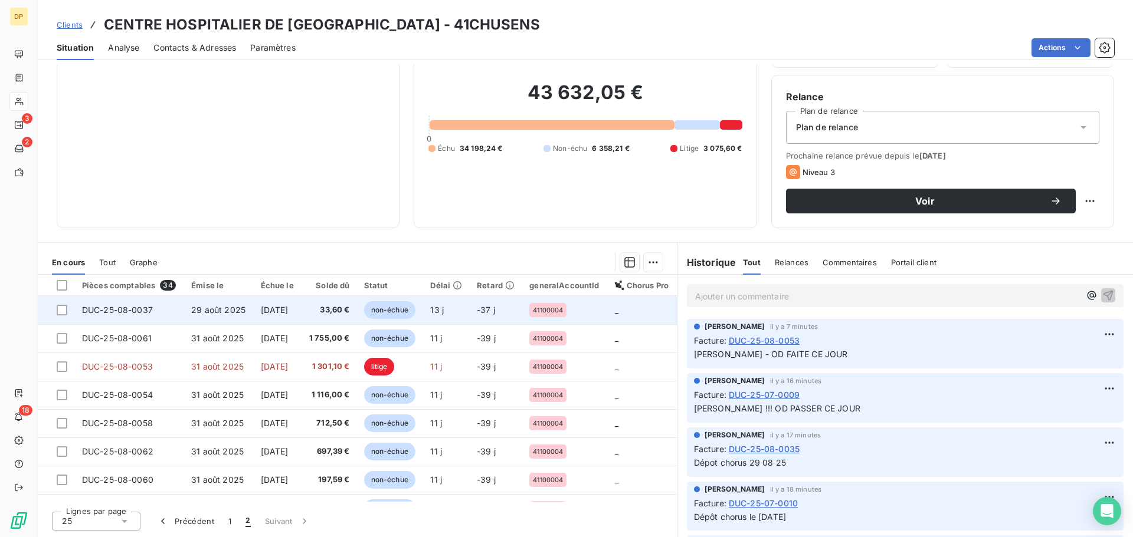
click at [343, 307] on span "33,60 €" at bounding box center [329, 310] width 41 height 12
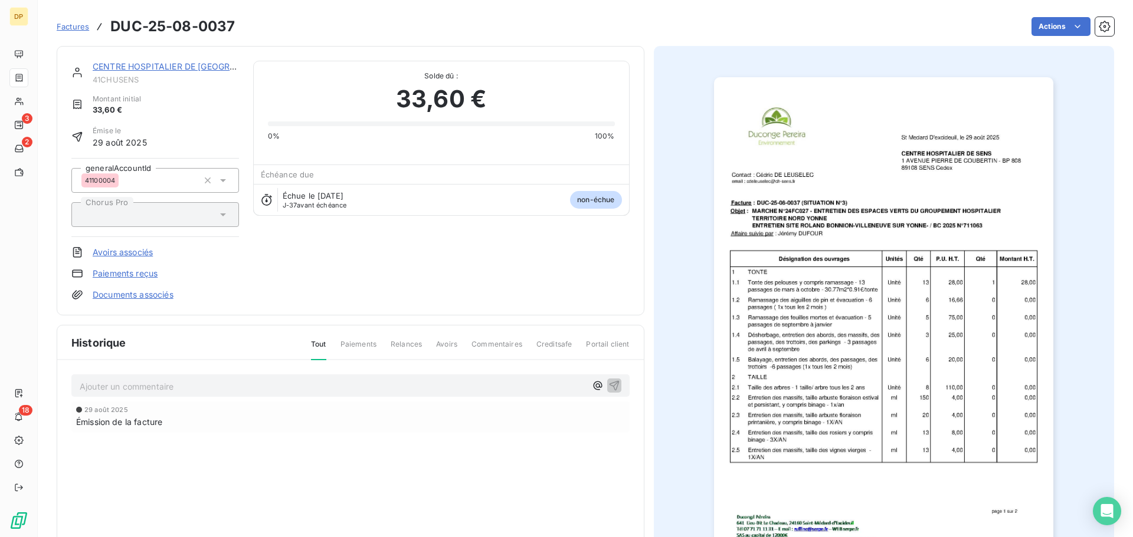
click at [166, 65] on link "CENTRE HOSPITALIER DE [GEOGRAPHIC_DATA]" at bounding box center [188, 66] width 191 height 10
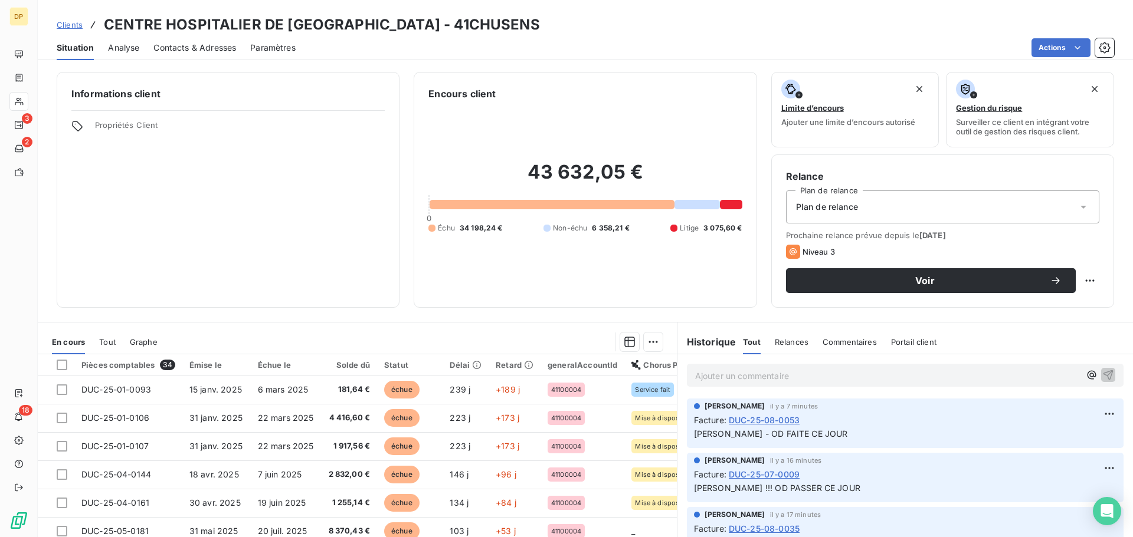
click at [802, 378] on p "Ajouter un commentaire ﻿" at bounding box center [887, 376] width 385 height 15
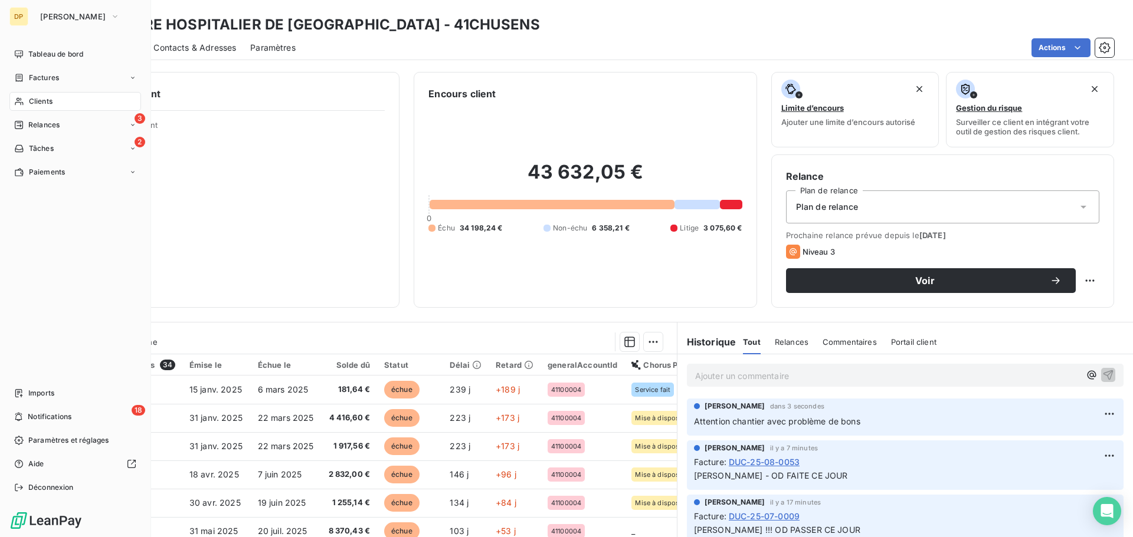
click at [27, 99] on div "Clients" at bounding box center [75, 101] width 132 height 19
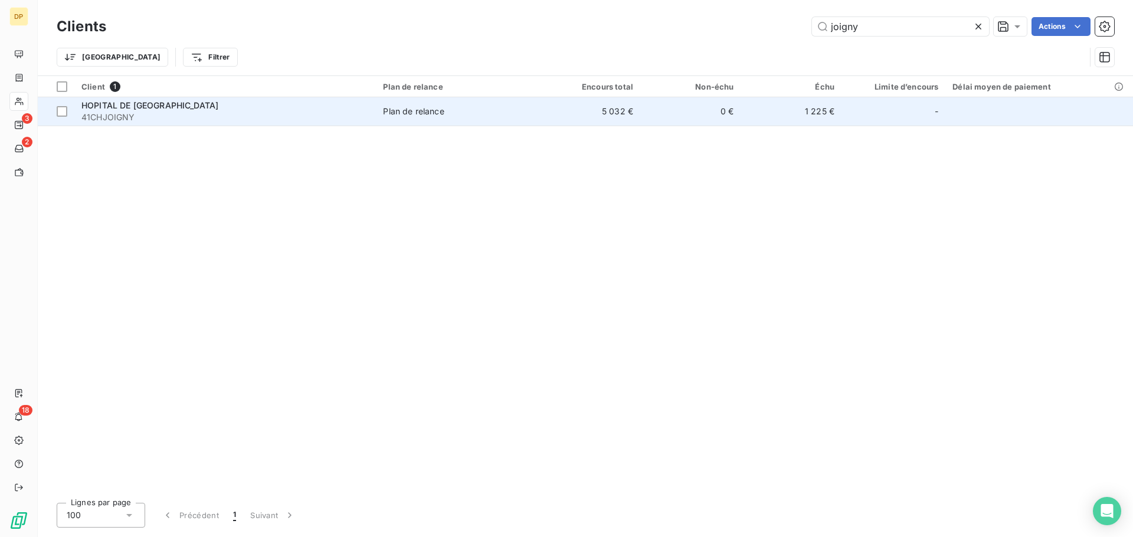
click at [457, 113] on span "Plan de relance" at bounding box center [457, 112] width 149 height 12
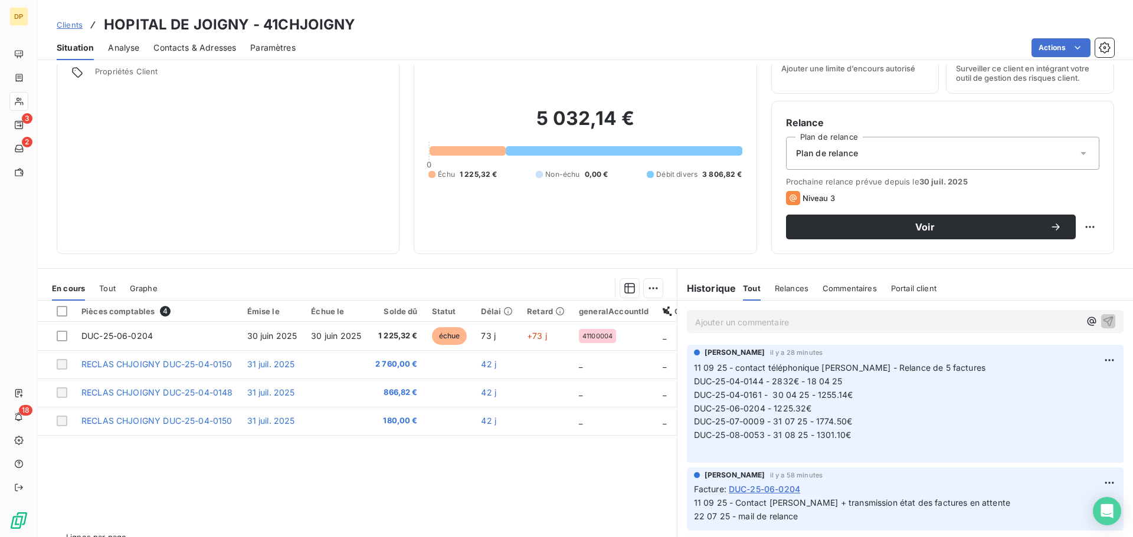
scroll to position [80, 0]
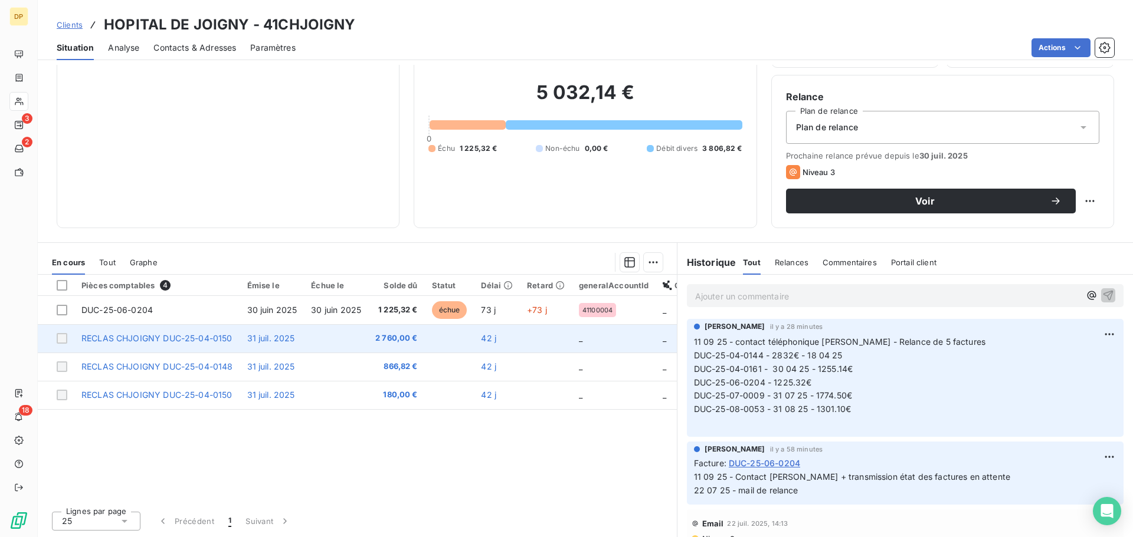
click at [321, 334] on td at bounding box center [336, 338] width 64 height 28
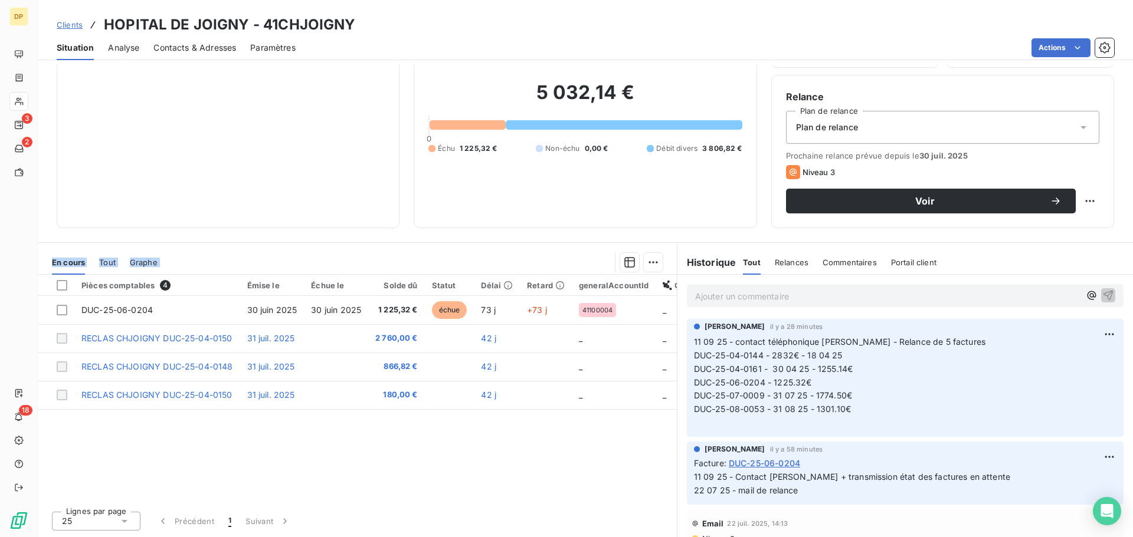
drag, startPoint x: 41, startPoint y: 238, endPoint x: 304, endPoint y: 286, distance: 267.9
click at [304, 286] on div "Informations client Propriétés Client Encours client 5 032,14 € 0 Échu 1 225,32…" at bounding box center [585, 301] width 1095 height 473
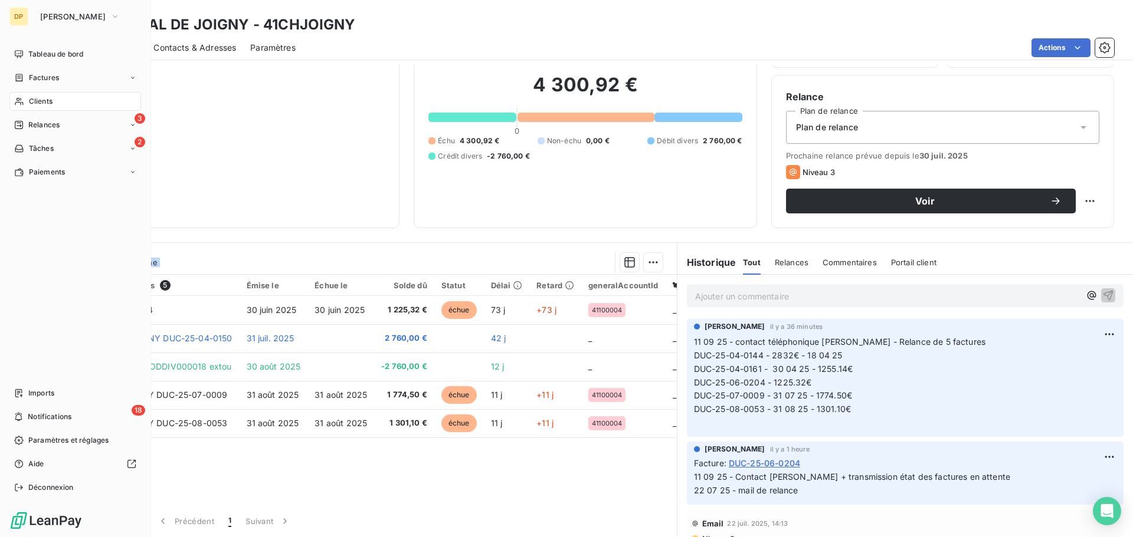
click at [32, 106] on span "Clients" at bounding box center [41, 101] width 24 height 11
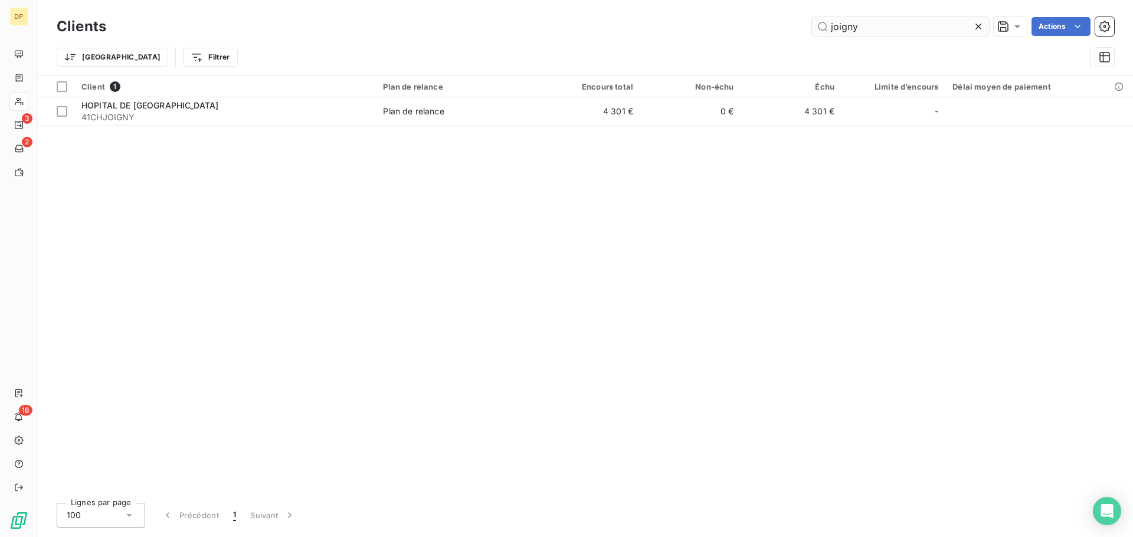
click at [882, 24] on input "joigny" at bounding box center [900, 26] width 177 height 19
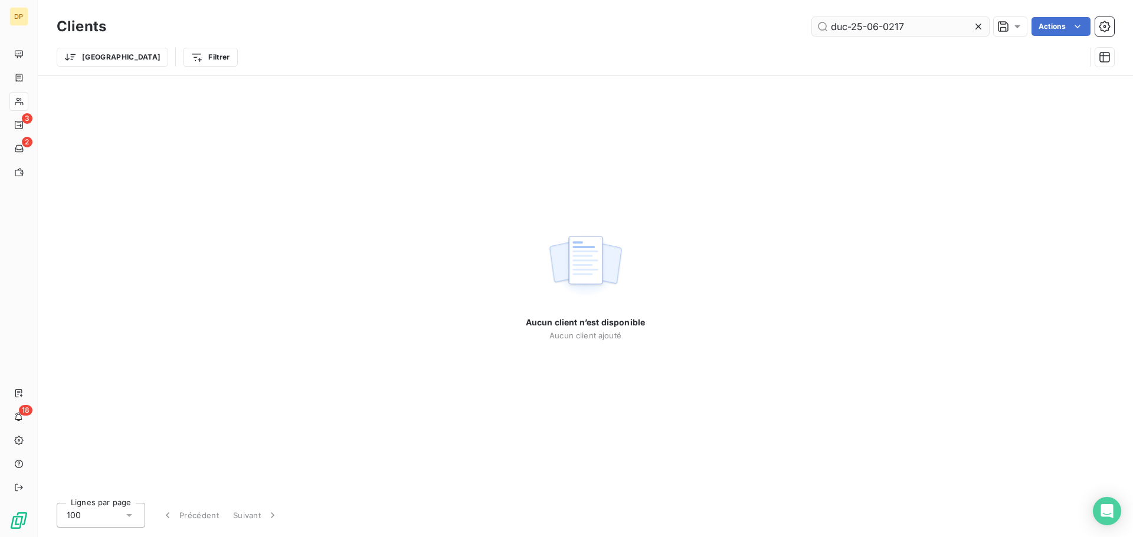
click at [847, 26] on input "duc-25-06-0217" at bounding box center [900, 26] width 177 height 19
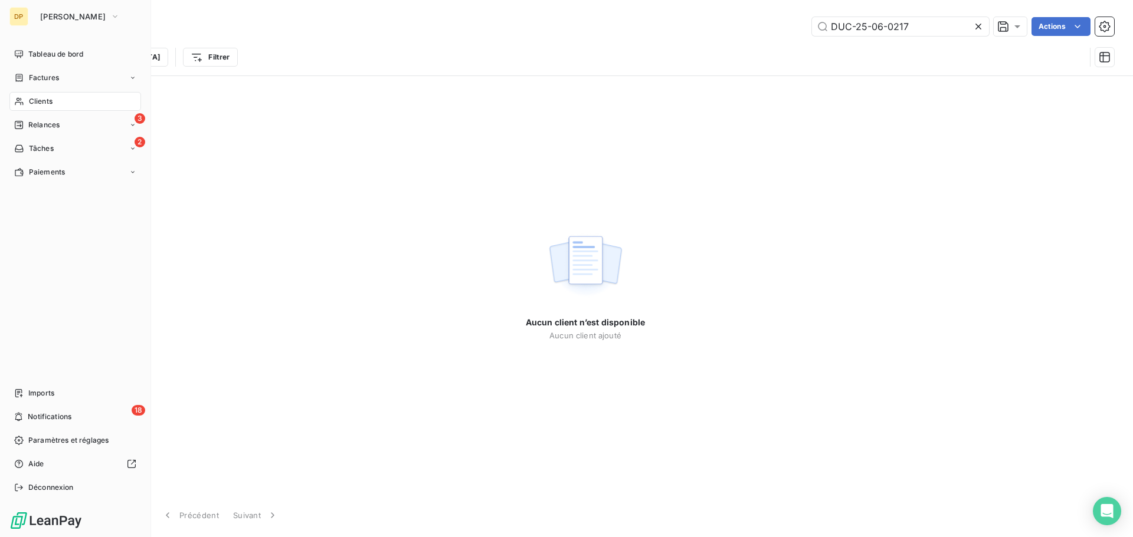
type input "DUC-25-06-0217"
click at [56, 80] on span "Factures" at bounding box center [44, 78] width 30 height 11
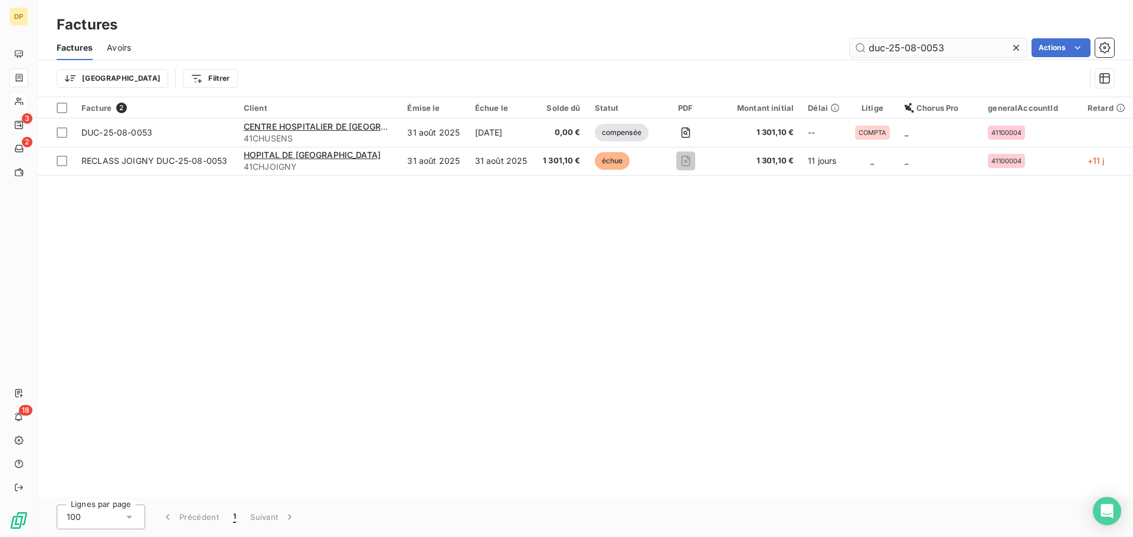
click at [945, 47] on input "duc-25-08-0053" at bounding box center [938, 47] width 177 height 19
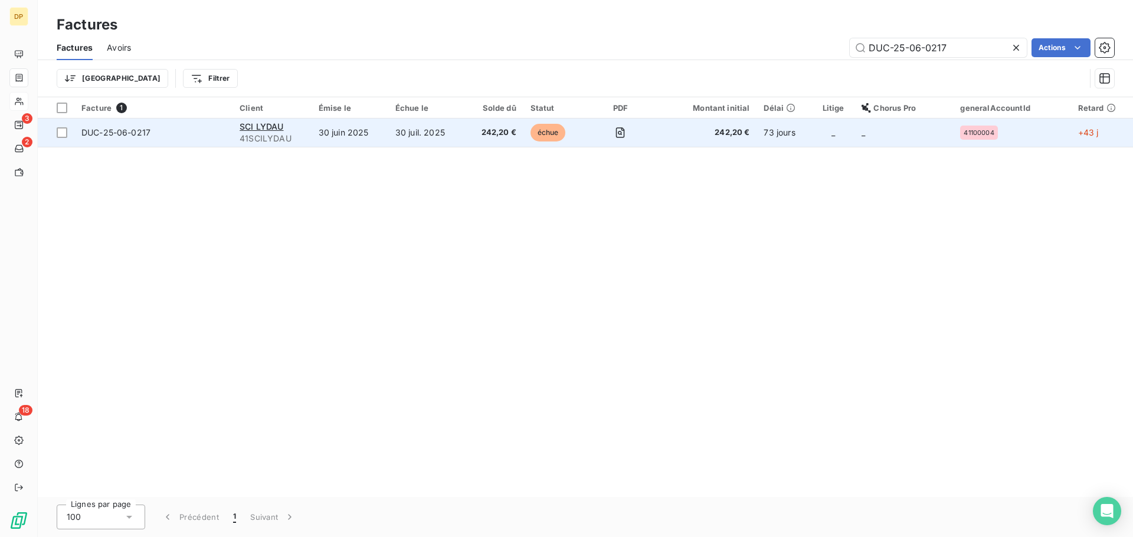
type input "DUC-25-06-0217"
click at [418, 140] on td "30 juil. 2025" at bounding box center [426, 133] width 76 height 28
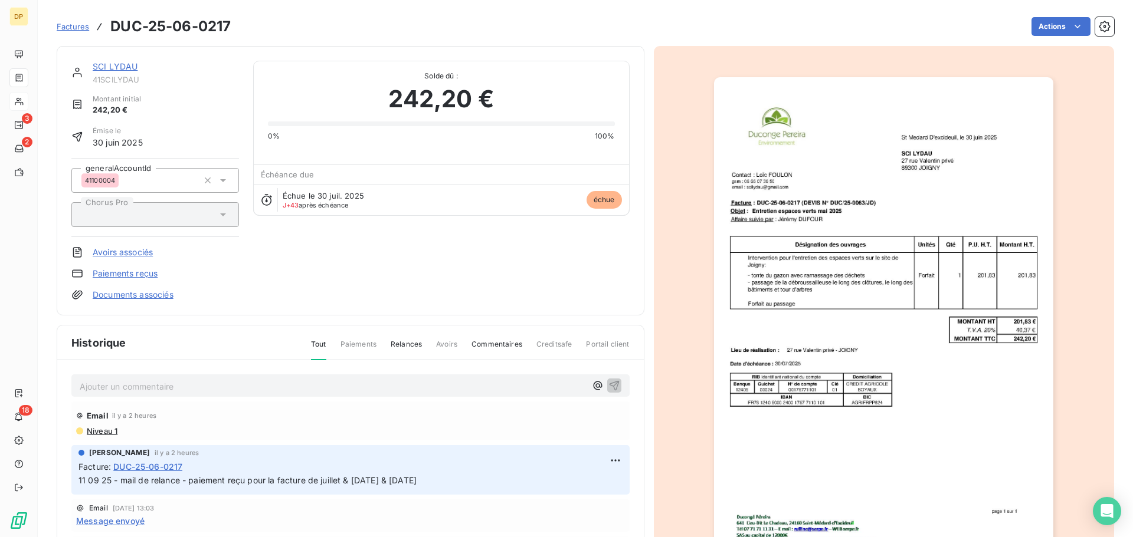
click at [101, 68] on link "SCI LYDAU" at bounding box center [115, 66] width 45 height 10
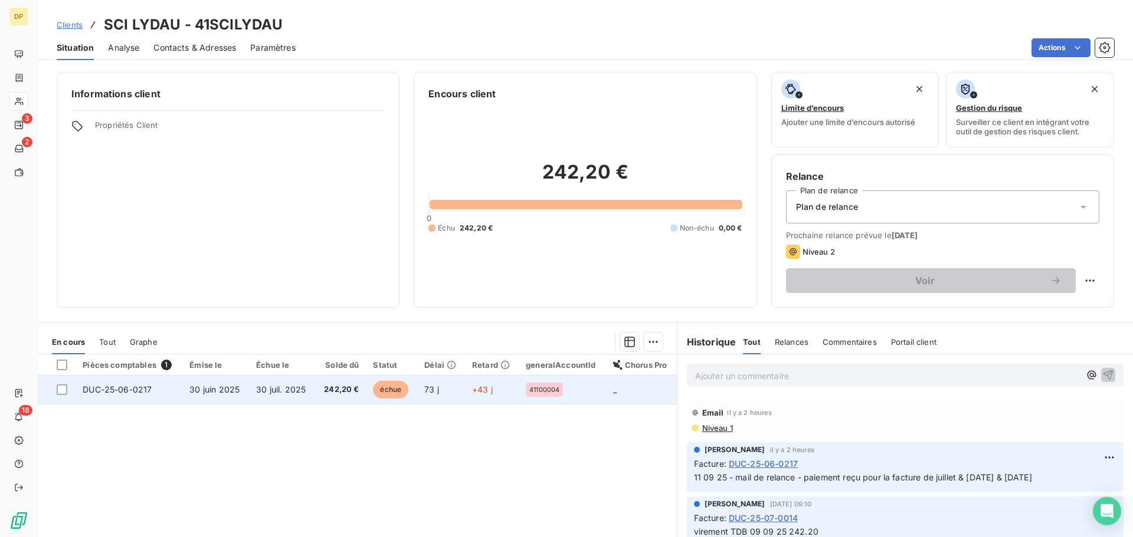
click at [273, 380] on td "30 juil. 2025" at bounding box center [282, 390] width 66 height 28
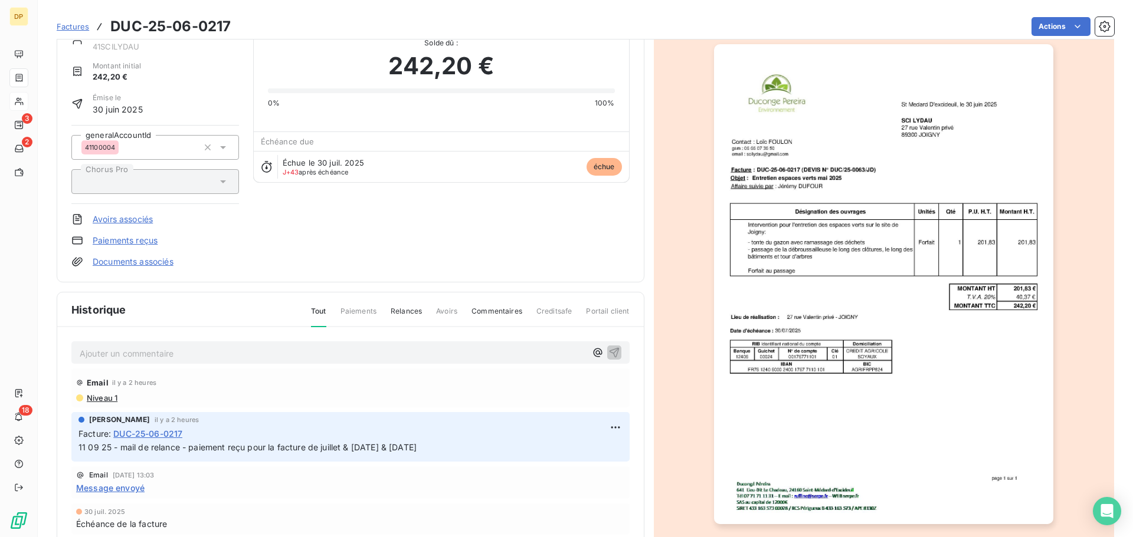
scroll to position [81, 0]
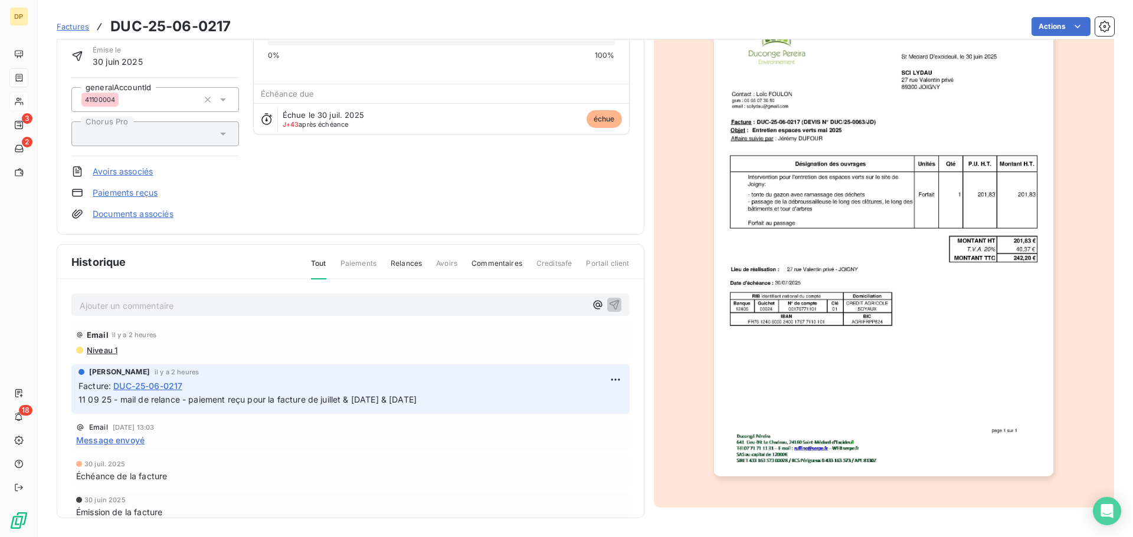
click at [293, 306] on p "Ajouter un commentaire ﻿" at bounding box center [333, 306] width 506 height 15
click at [610, 381] on html "DP 3 2 18 Factures DUC-25-06-0217 Actions SCI LYDAU 41SCILYDAU Montant initial …" at bounding box center [566, 268] width 1133 height 537
click at [591, 401] on div "Editer" at bounding box center [573, 405] width 66 height 19
click at [80, 402] on span "11 09 25 - mail de relance - paiement reçu pour la facture de juillet & [DATE] …" at bounding box center [247, 400] width 338 height 10
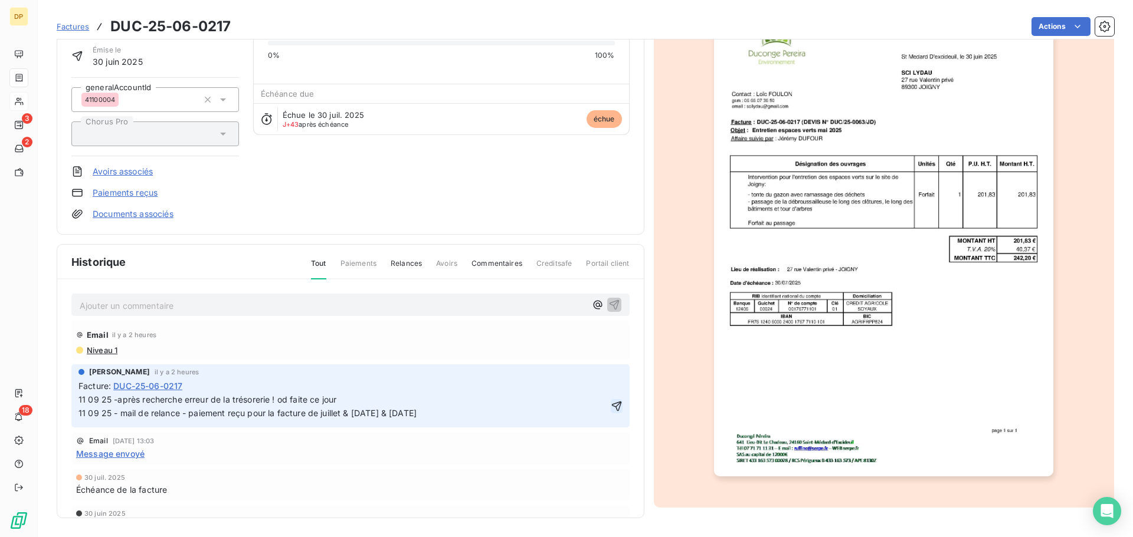
click at [611, 408] on icon "button" at bounding box center [617, 407] width 12 height 12
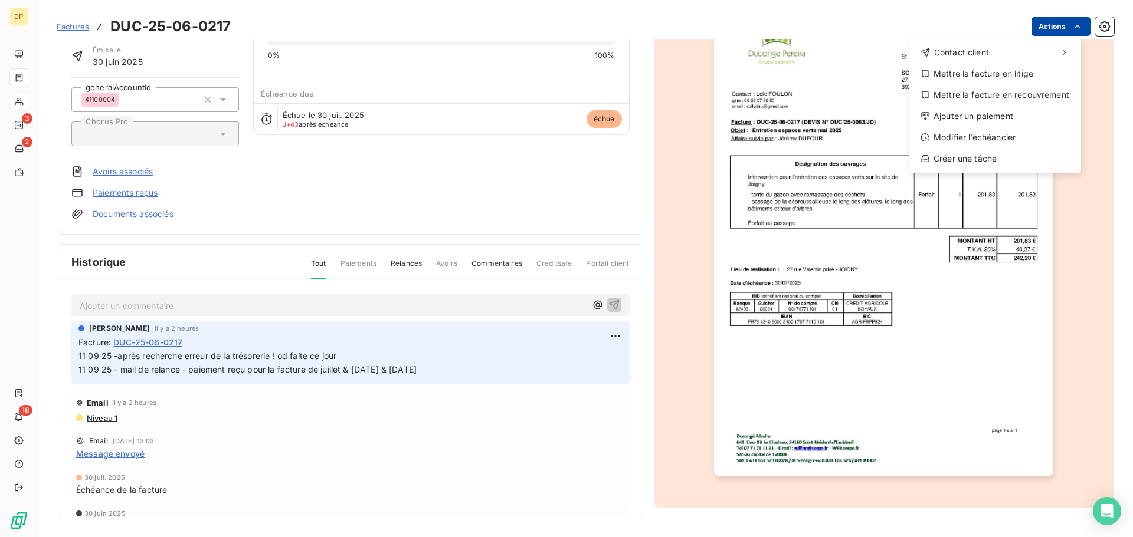
click at [1055, 27] on html "DP 3 2 18 Factures DUC-25-06-0217 Actions Contact client Mettre la facture en l…" at bounding box center [566, 268] width 1133 height 537
click at [1009, 80] on div "Mettre la facture en litige" at bounding box center [994, 73] width 163 height 19
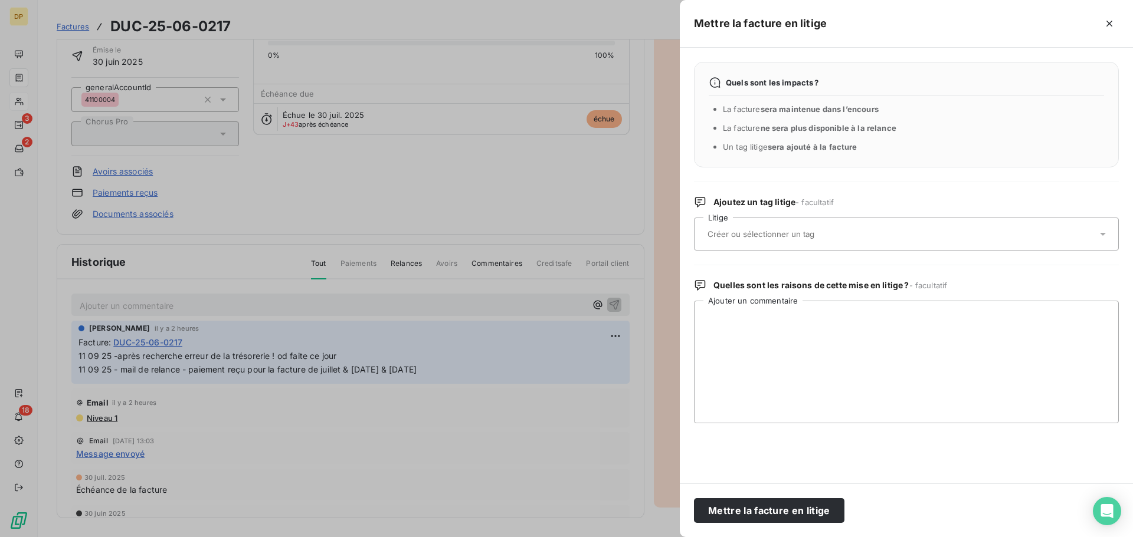
click at [863, 232] on div at bounding box center [900, 234] width 393 height 25
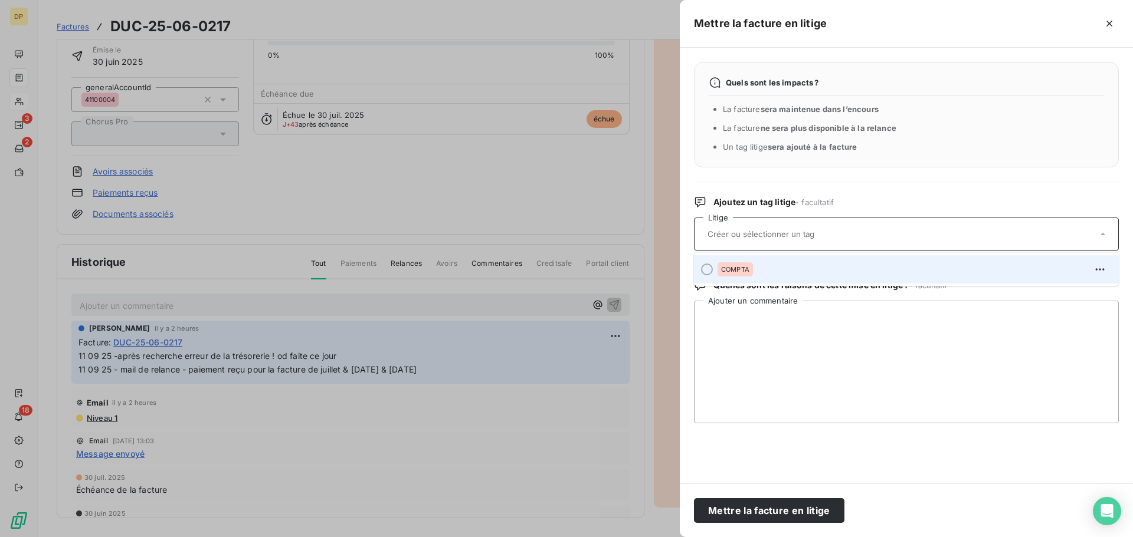
click at [802, 270] on div "COMPTA" at bounding box center [913, 269] width 392 height 19
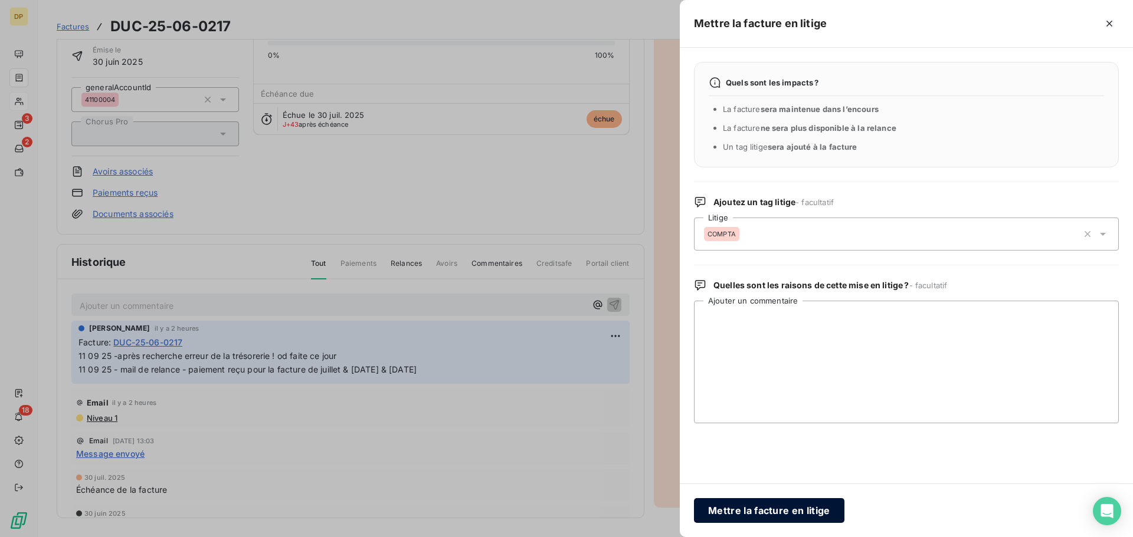
click at [781, 509] on button "Mettre la facture en litige" at bounding box center [769, 511] width 150 height 25
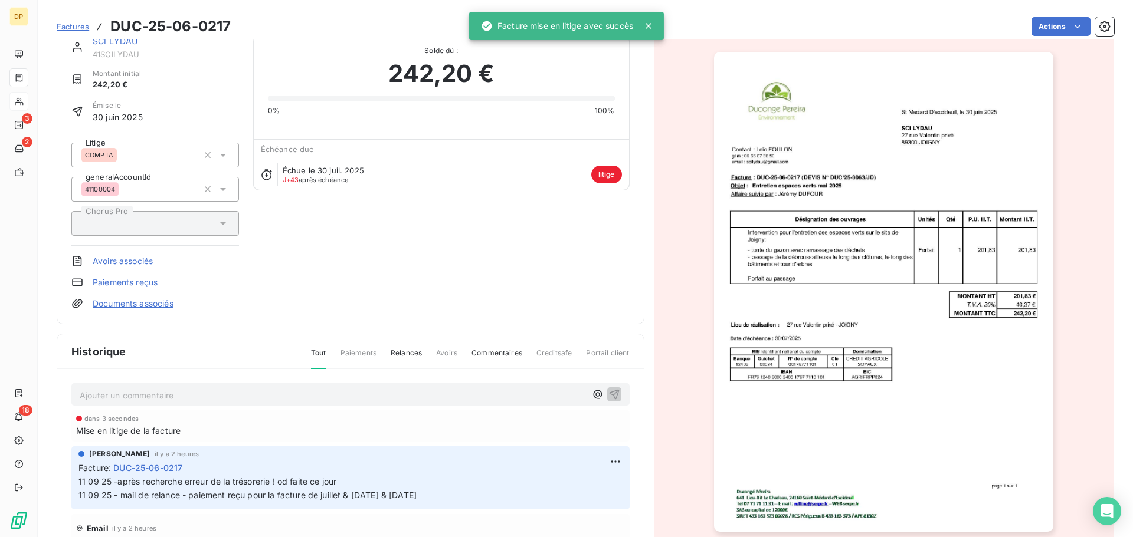
scroll to position [0, 0]
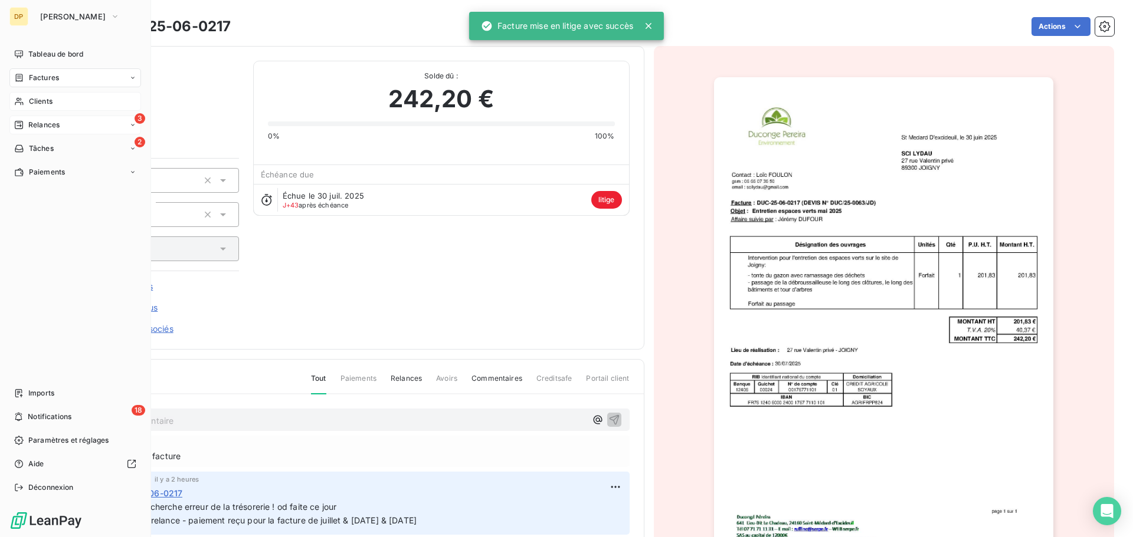
click at [28, 123] on div "Relances" at bounding box center [36, 125] width 45 height 11
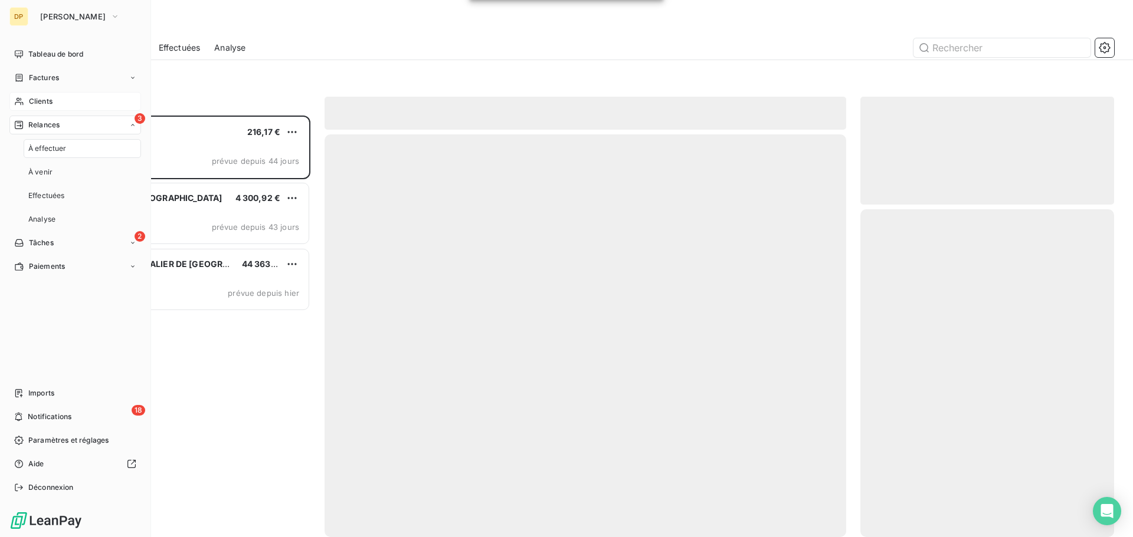
scroll to position [413, 245]
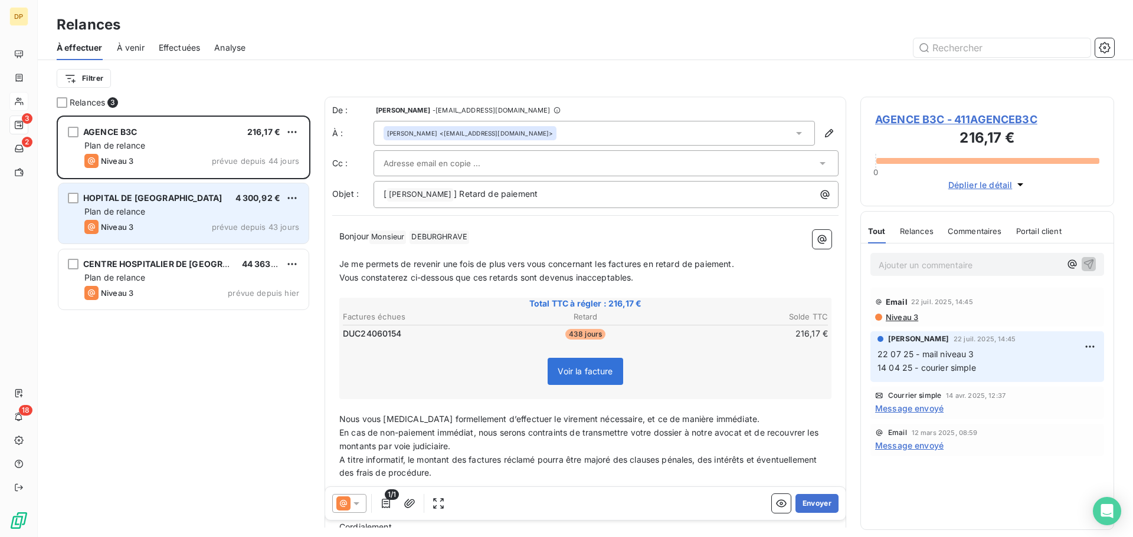
click at [245, 212] on div "Plan de relance" at bounding box center [191, 212] width 215 height 12
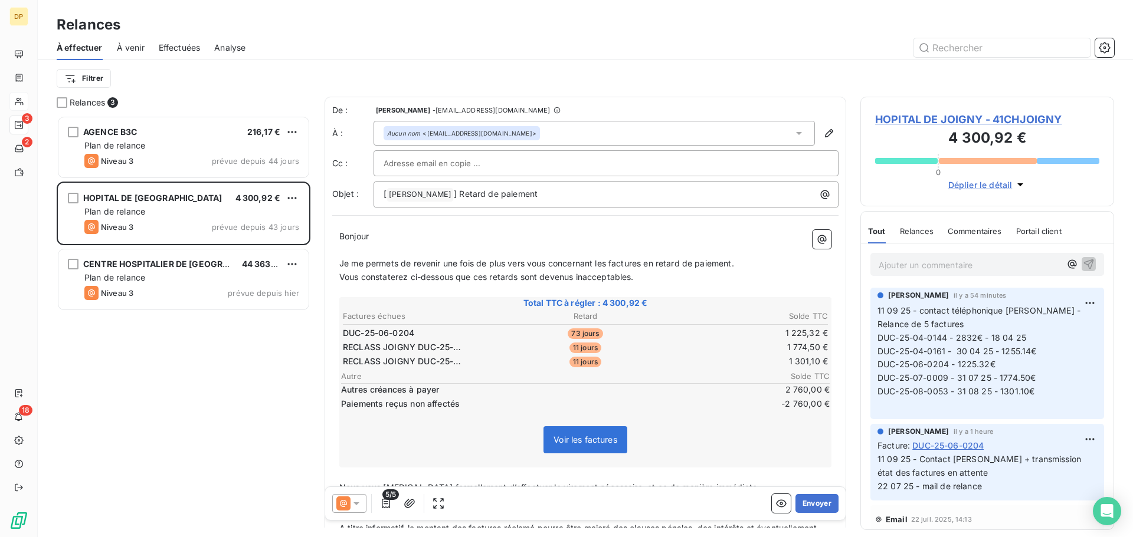
click at [954, 120] on span "HOPITAL DE JOIGNY - 41CHJOIGNY" at bounding box center [987, 120] width 224 height 16
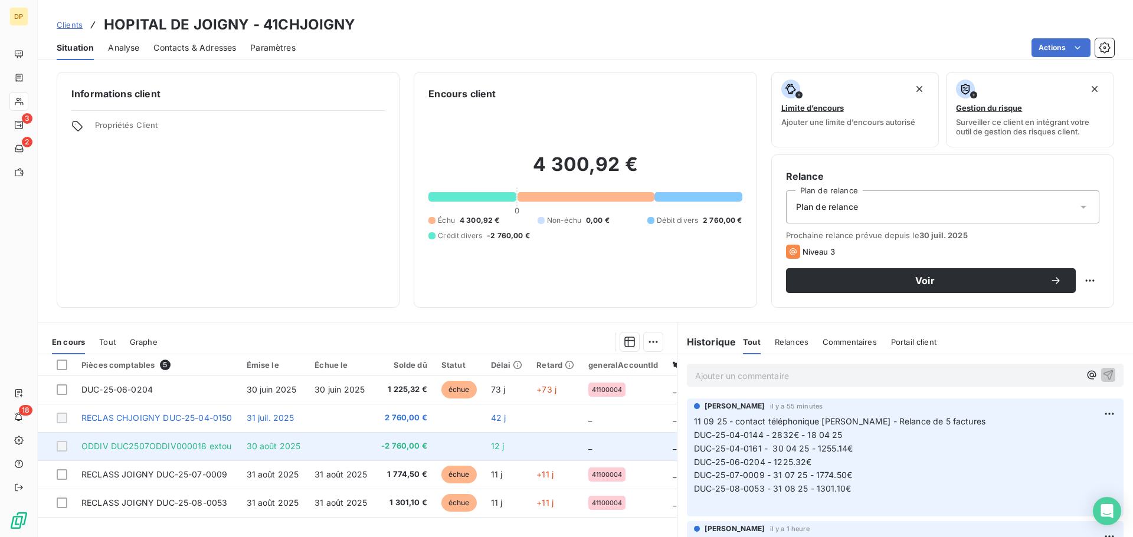
scroll to position [80, 0]
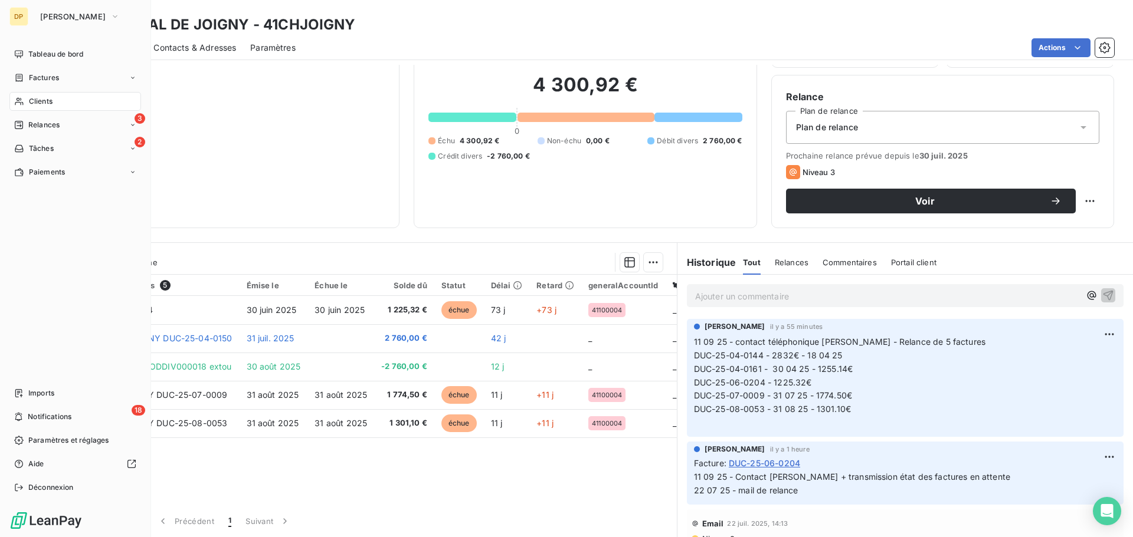
click at [34, 100] on span "Clients" at bounding box center [41, 101] width 24 height 11
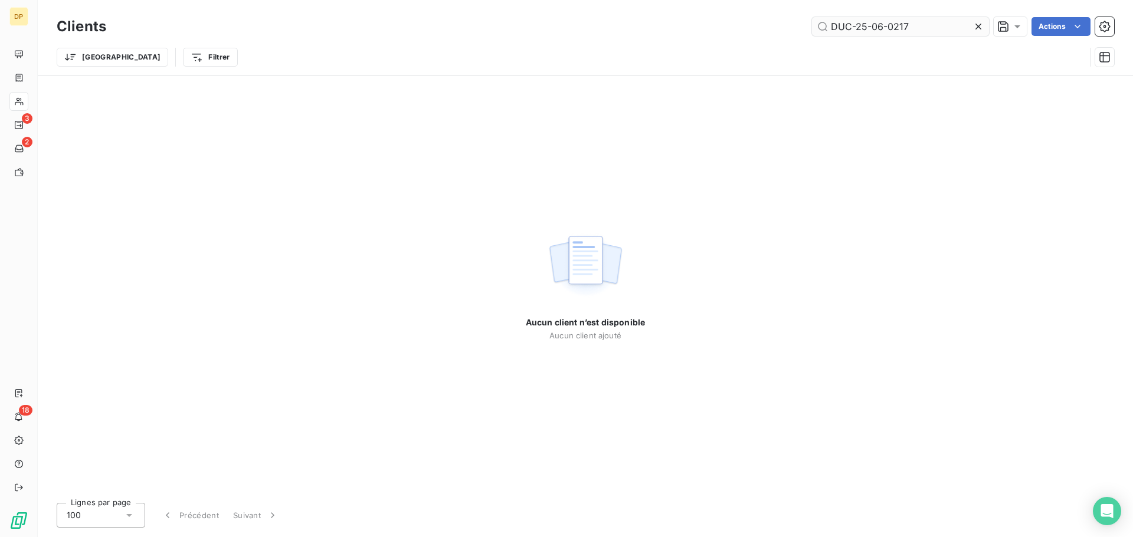
click at [920, 18] on input "DUC-25-06-0217" at bounding box center [900, 26] width 177 height 19
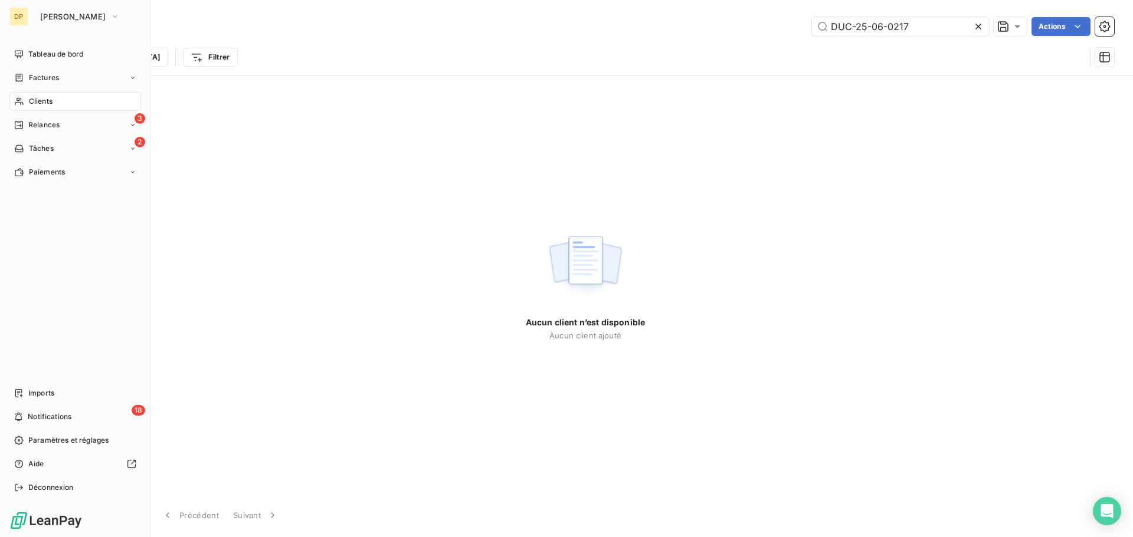
click at [34, 104] on span "Clients" at bounding box center [41, 101] width 24 height 11
click at [34, 109] on div "Clients" at bounding box center [75, 101] width 132 height 19
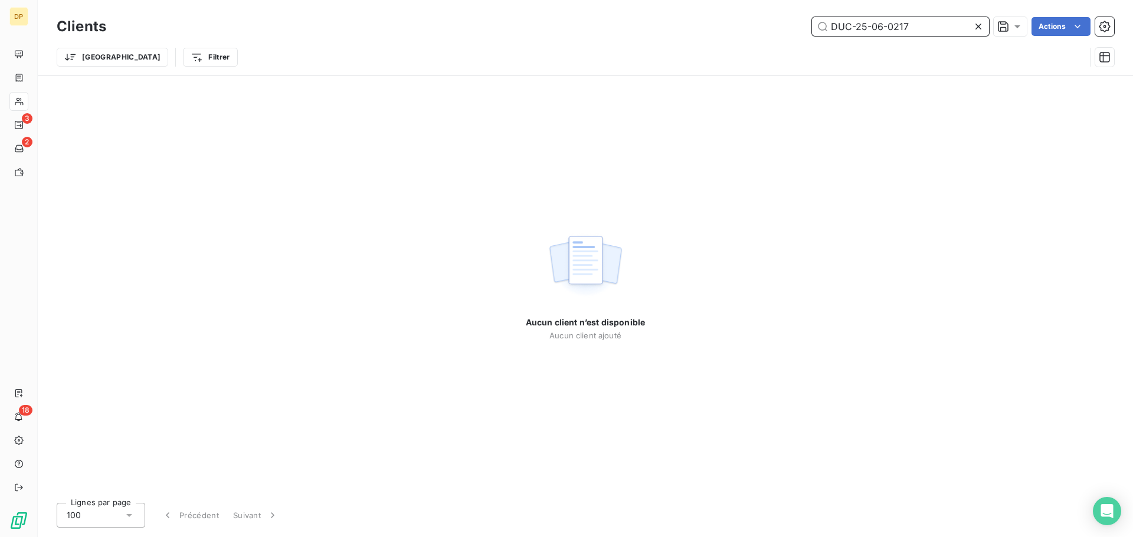
click at [909, 27] on input "DUC-25-06-0217" at bounding box center [900, 26] width 177 height 19
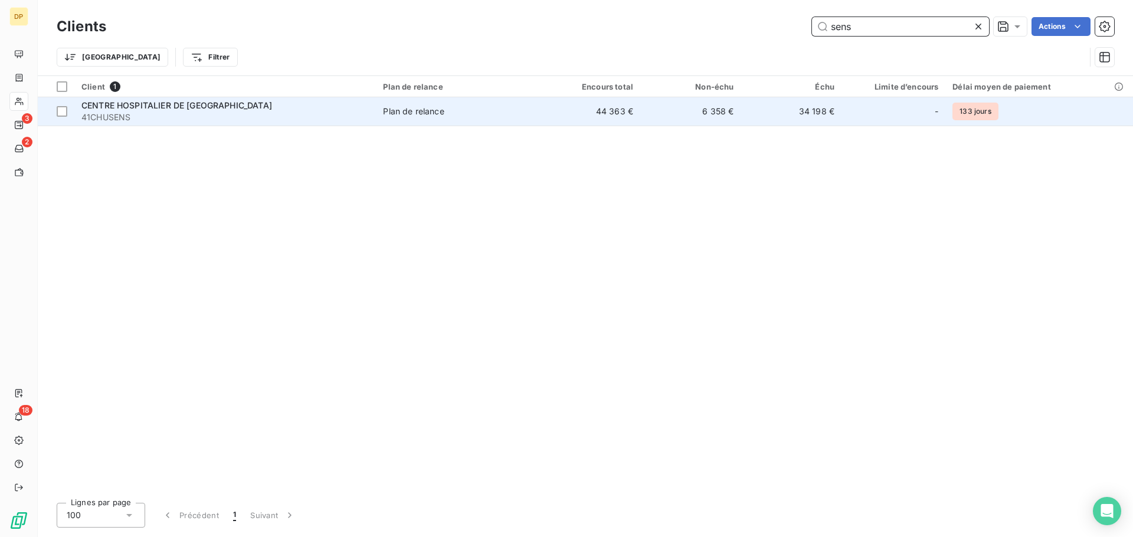
type input "sens"
click at [450, 118] on td "Plan de relance" at bounding box center [457, 111] width 163 height 28
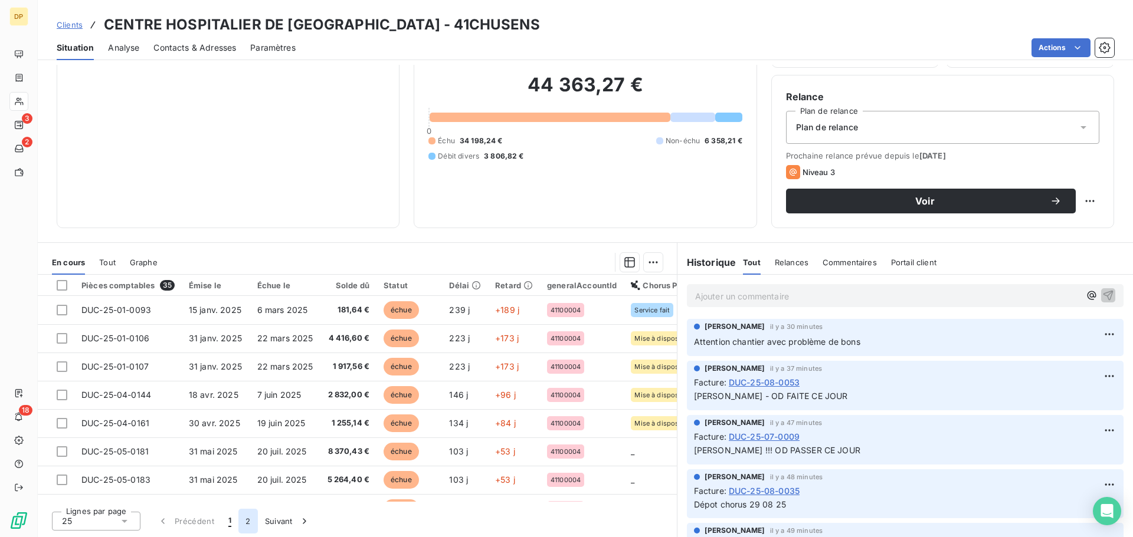
click at [255, 517] on button "2" at bounding box center [247, 521] width 19 height 25
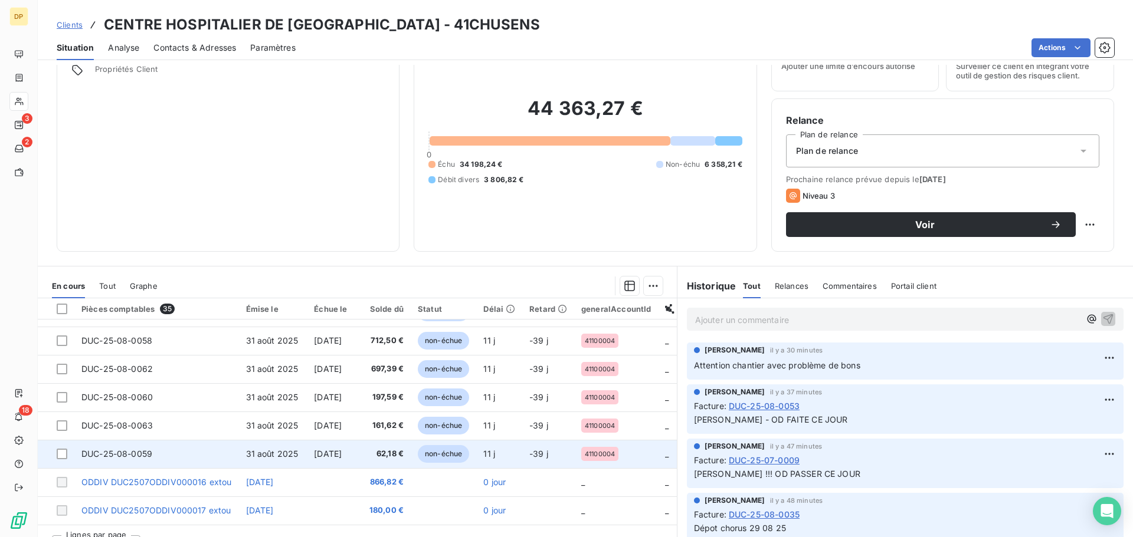
scroll to position [80, 0]
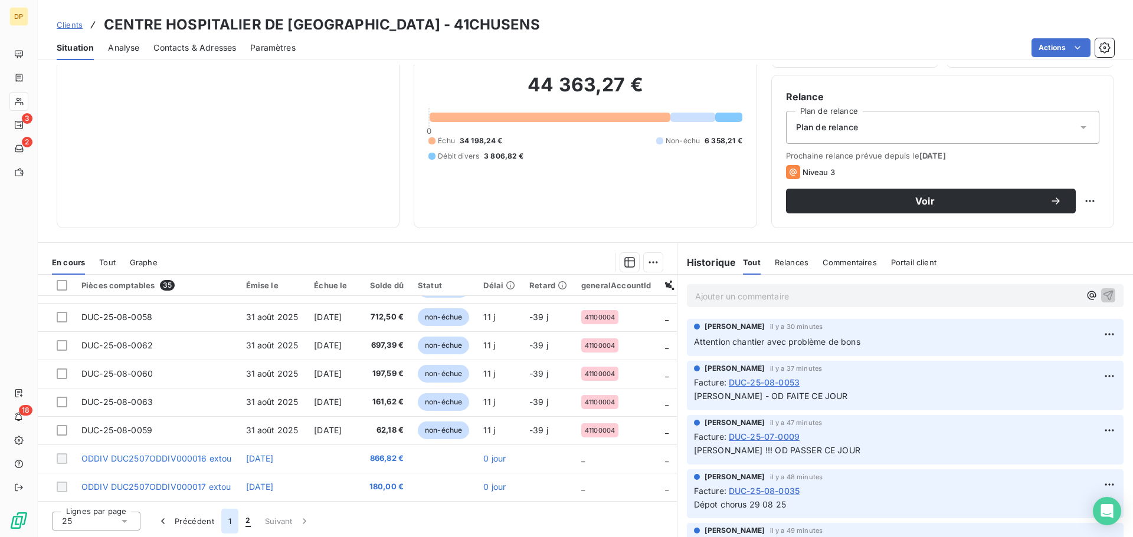
click at [230, 525] on button "1" at bounding box center [229, 521] width 17 height 25
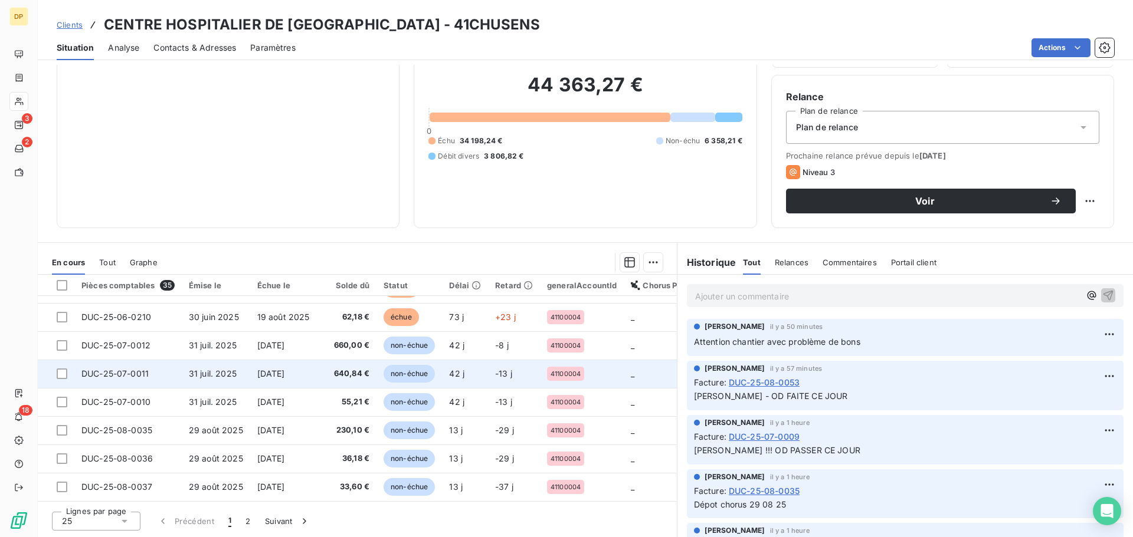
scroll to position [0, 0]
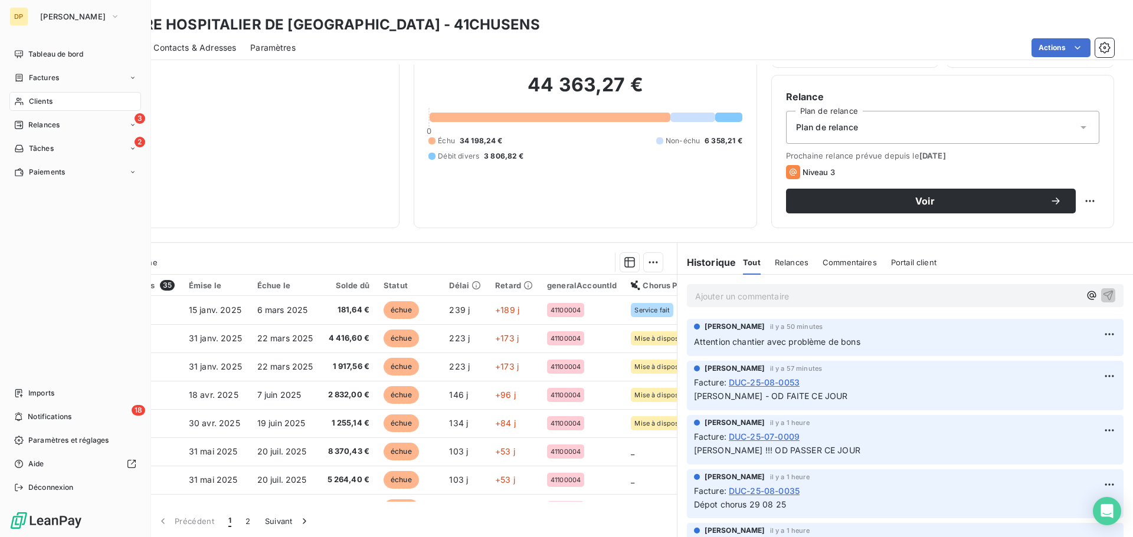
click at [21, 103] on icon at bounding box center [19, 101] width 10 height 9
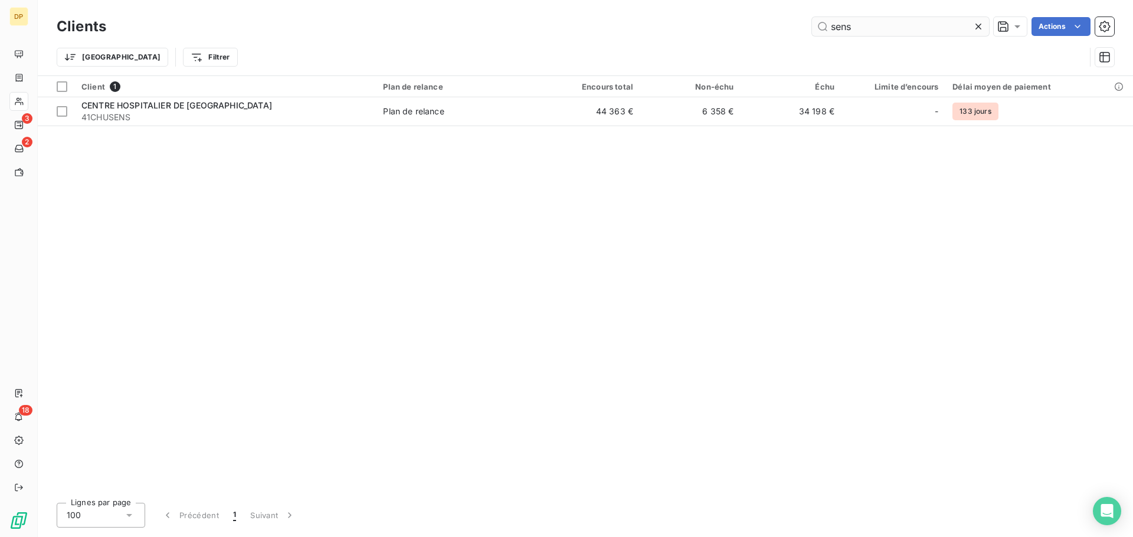
click at [864, 27] on input "sens" at bounding box center [900, 26] width 177 height 19
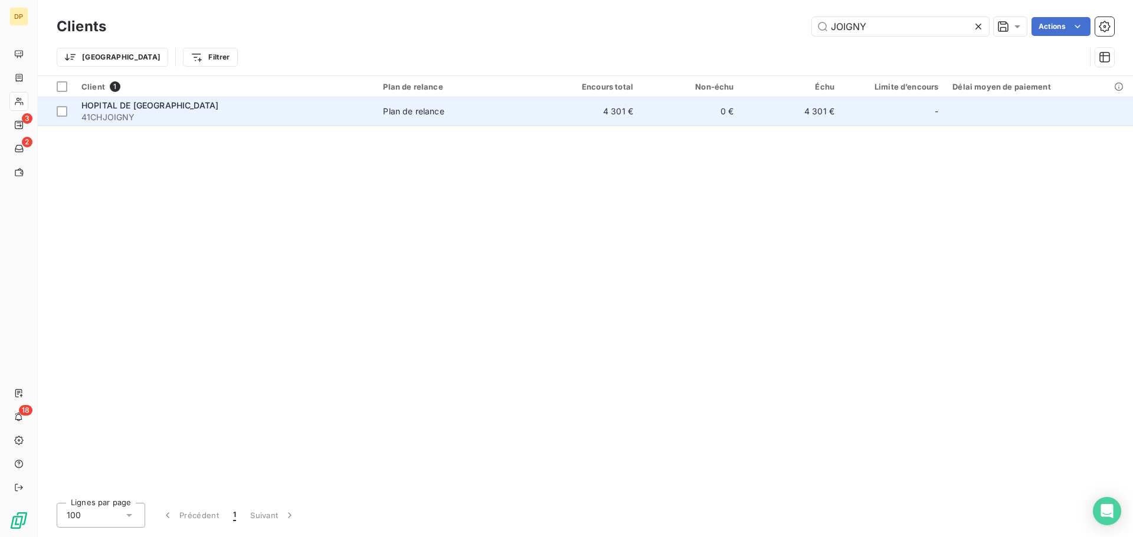
type input "JOIGNY"
click at [667, 107] on td "0 €" at bounding box center [690, 111] width 100 height 28
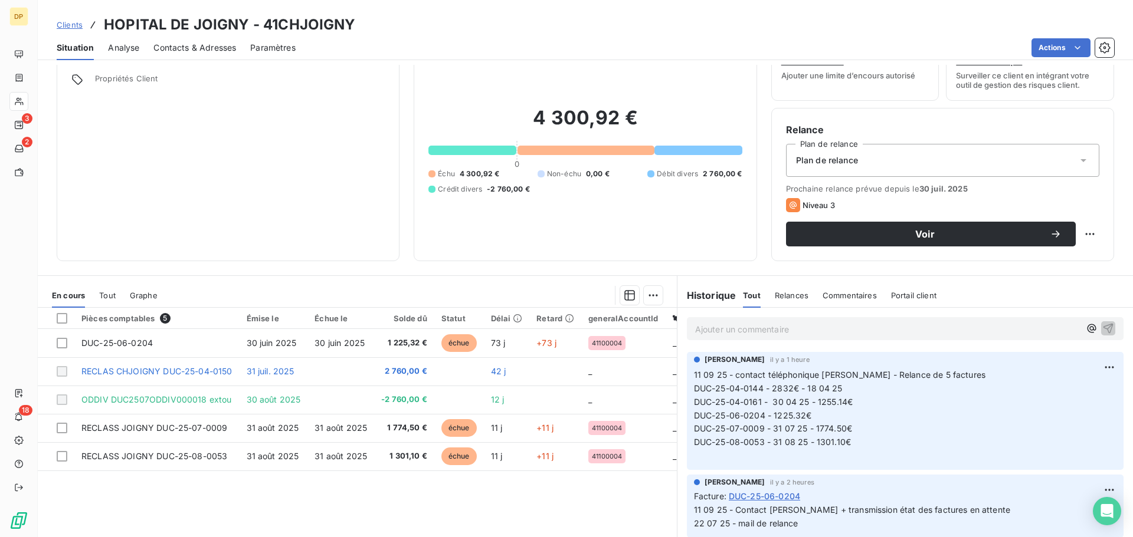
scroll to position [80, 0]
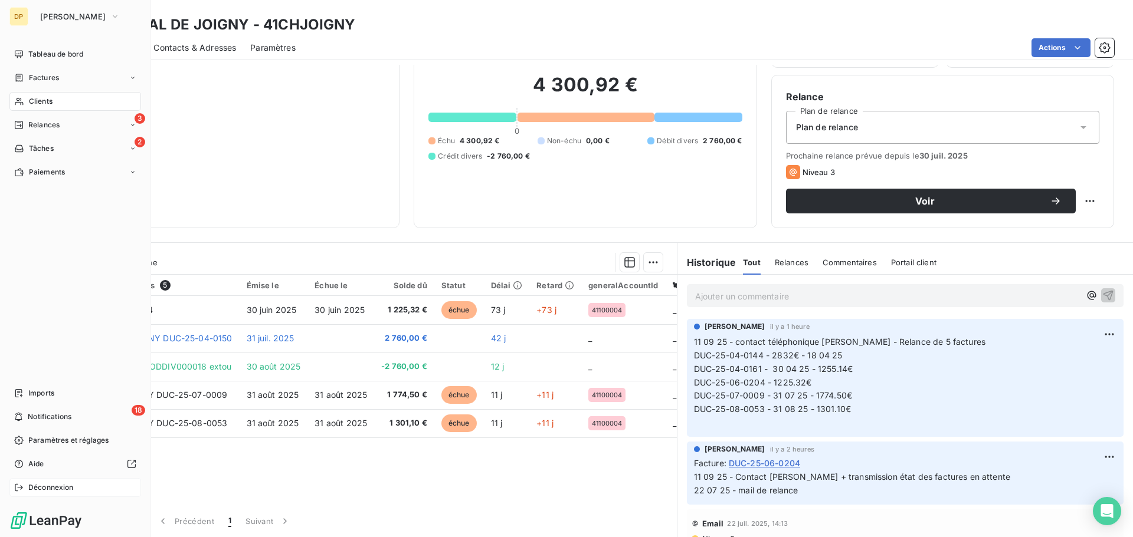
click at [29, 486] on span "Déconnexion" at bounding box center [50, 488] width 45 height 11
